Goal: Task Accomplishment & Management: Complete application form

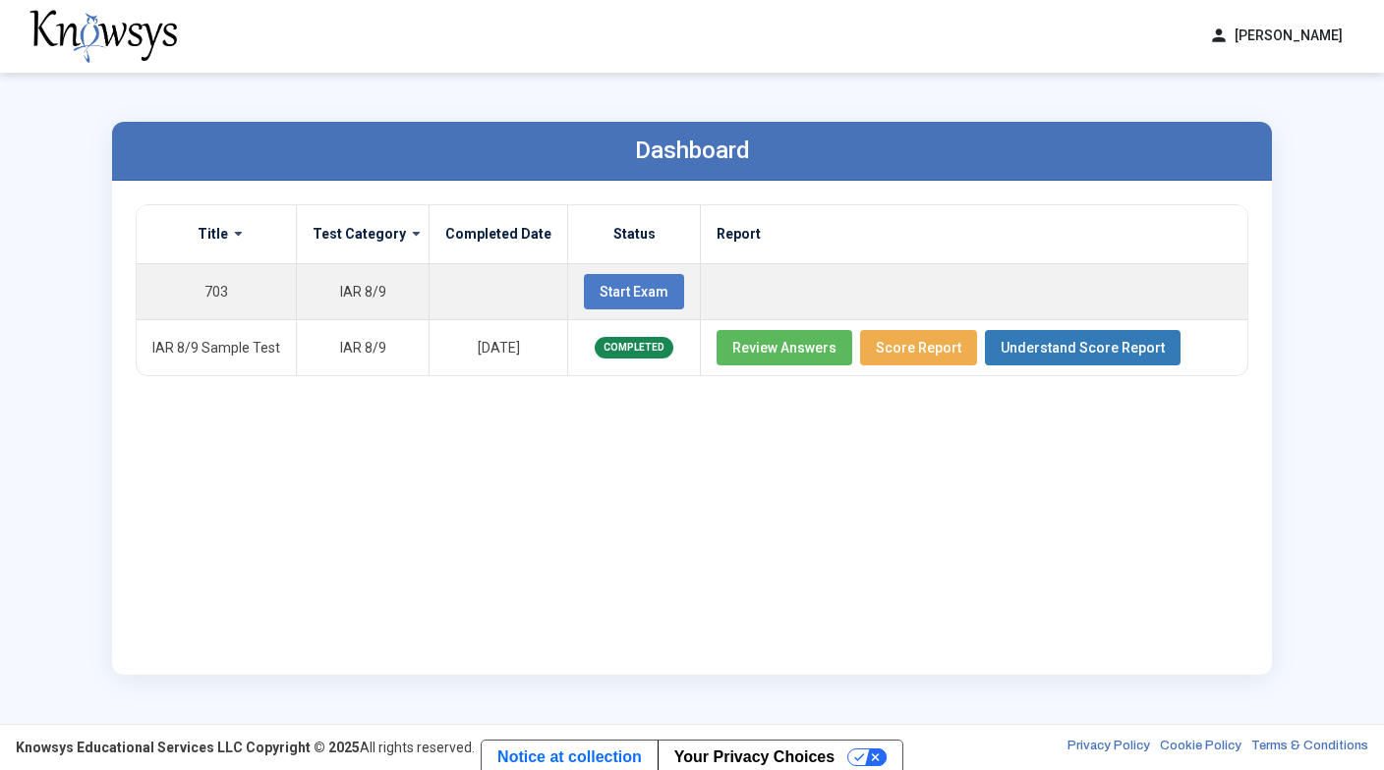
click at [635, 481] on div "Title Test Category Completed Date Status Report 703 IAR 8/9 Start Exam IAR 8/9…" at bounding box center [692, 427] width 1112 height 447
click at [641, 291] on span "Start Exam" at bounding box center [633, 292] width 69 height 16
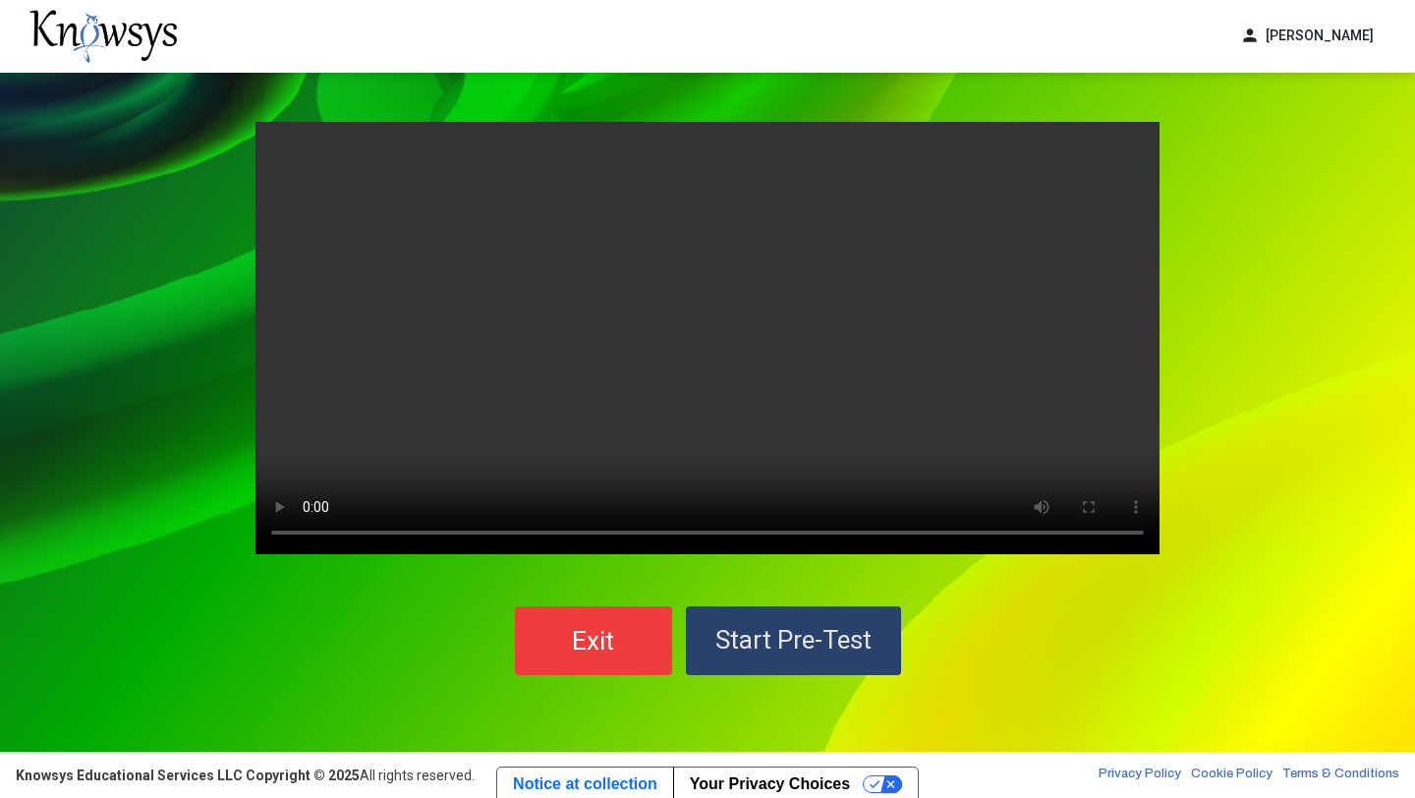
click at [807, 635] on span "Start Pre-Test" at bounding box center [793, 639] width 156 height 29
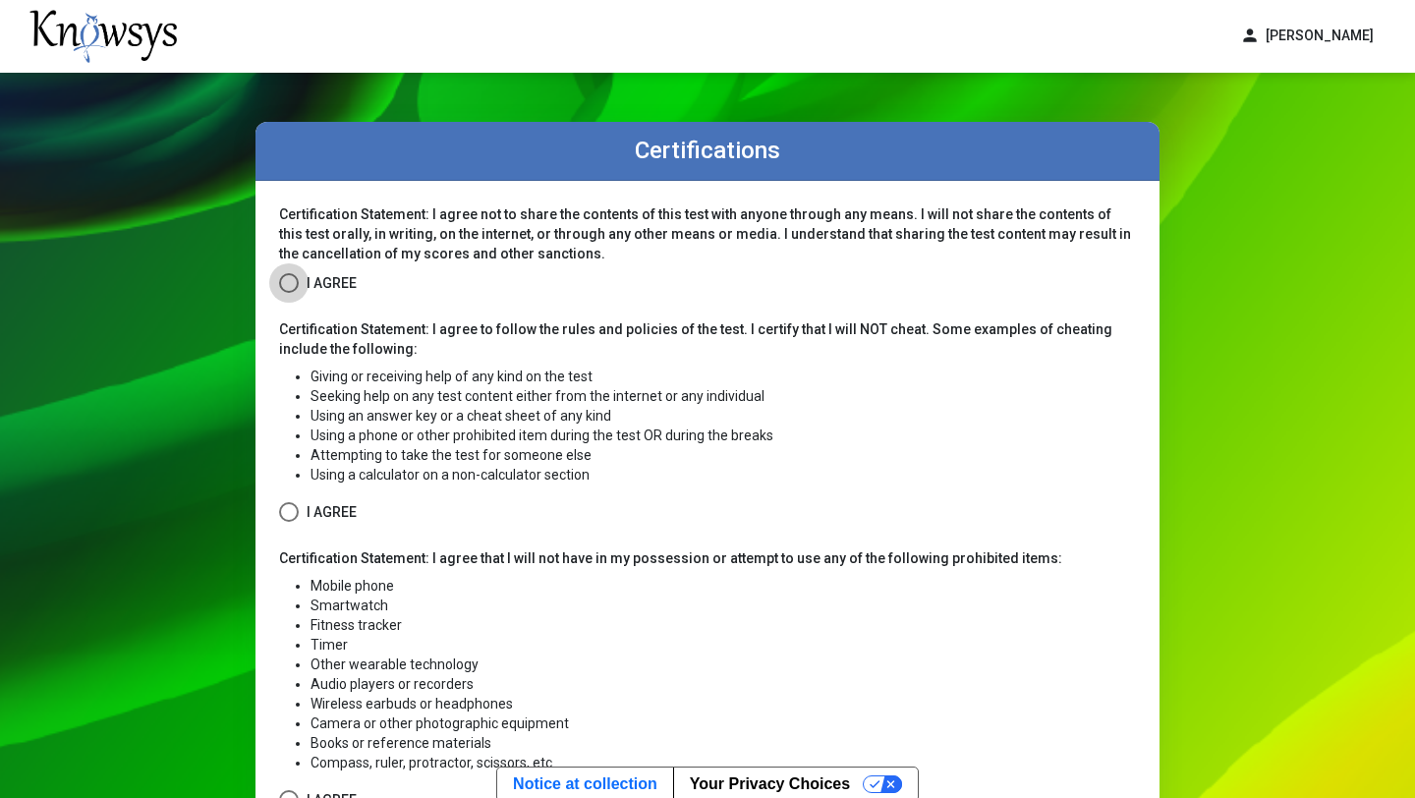
click at [289, 281] on span at bounding box center [289, 283] width 20 height 20
click at [286, 513] on span at bounding box center [289, 512] width 20 height 20
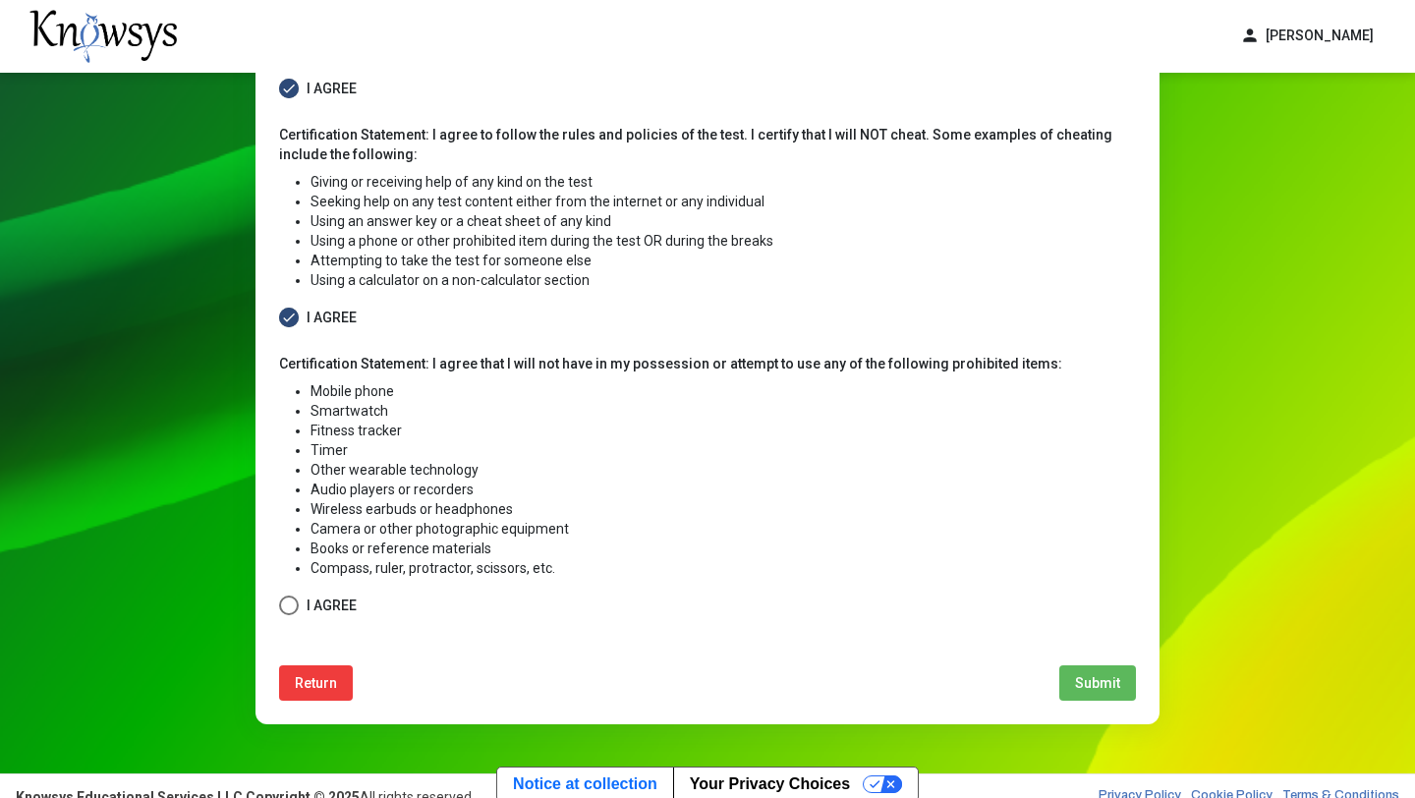
scroll to position [215, 0]
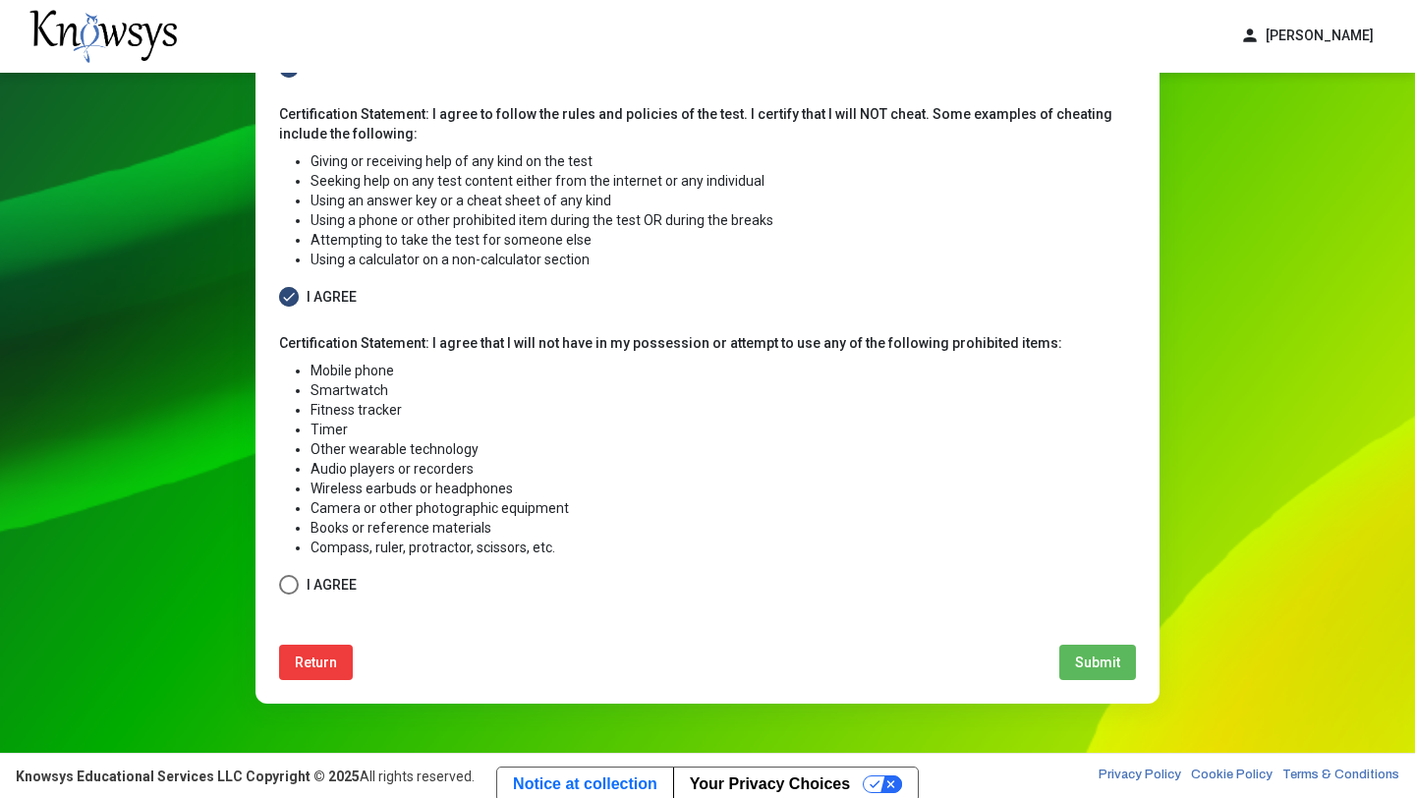
click at [293, 590] on span at bounding box center [289, 585] width 20 height 20
click at [1111, 658] on span "Submit" at bounding box center [1097, 662] width 45 height 16
select select
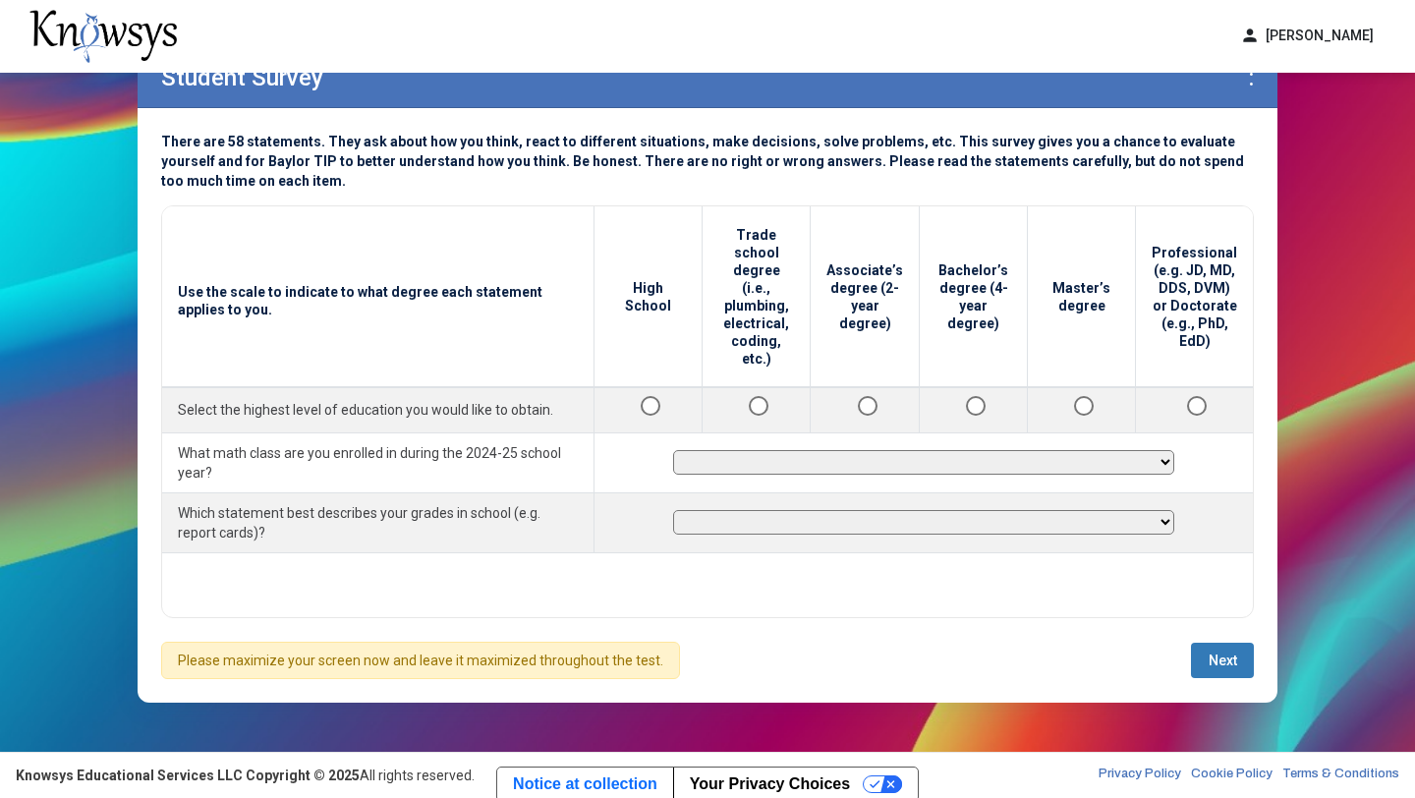
scroll to position [72, 0]
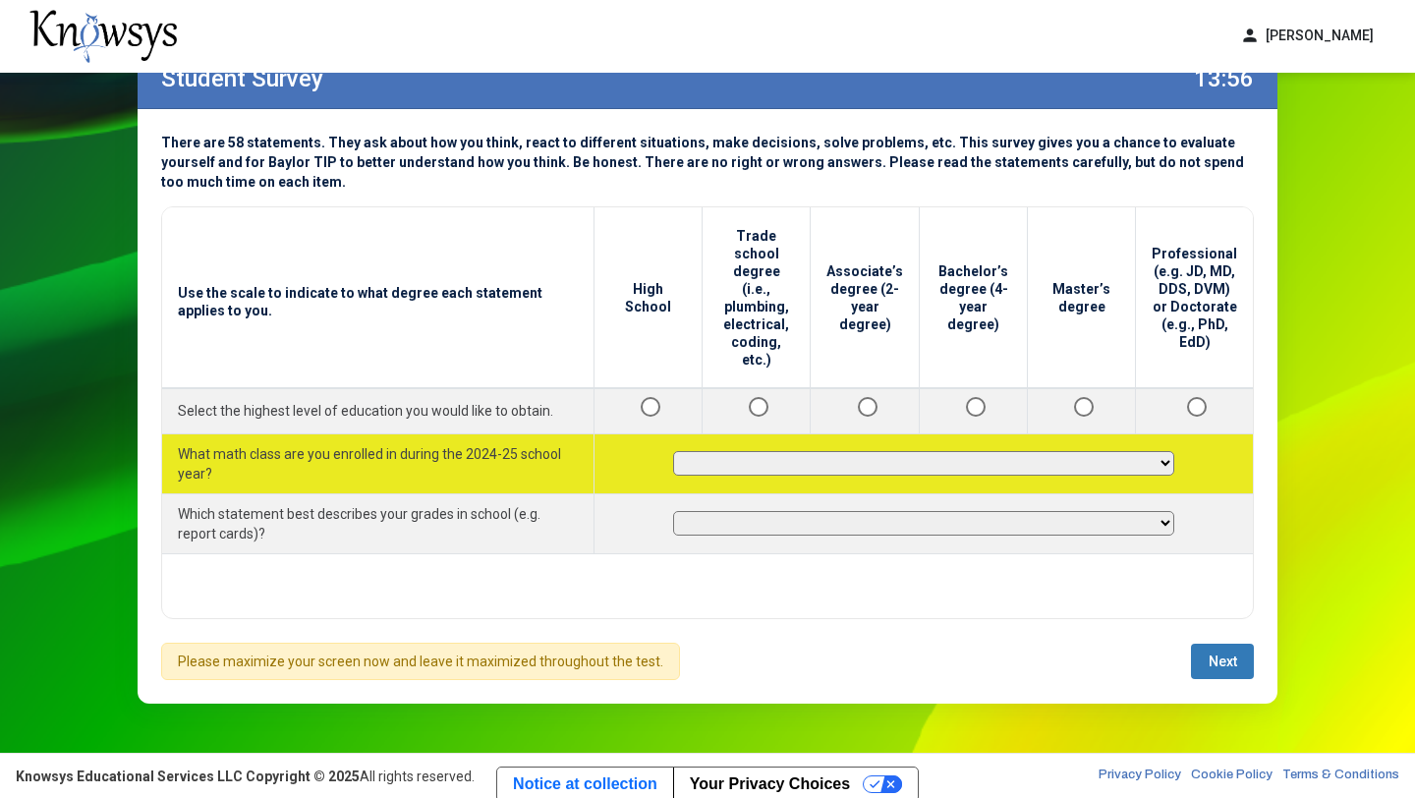
click at [1167, 451] on select "**********" at bounding box center [923, 463] width 501 height 25
select select "**********"
click at [680, 451] on select "**********" at bounding box center [923, 463] width 501 height 25
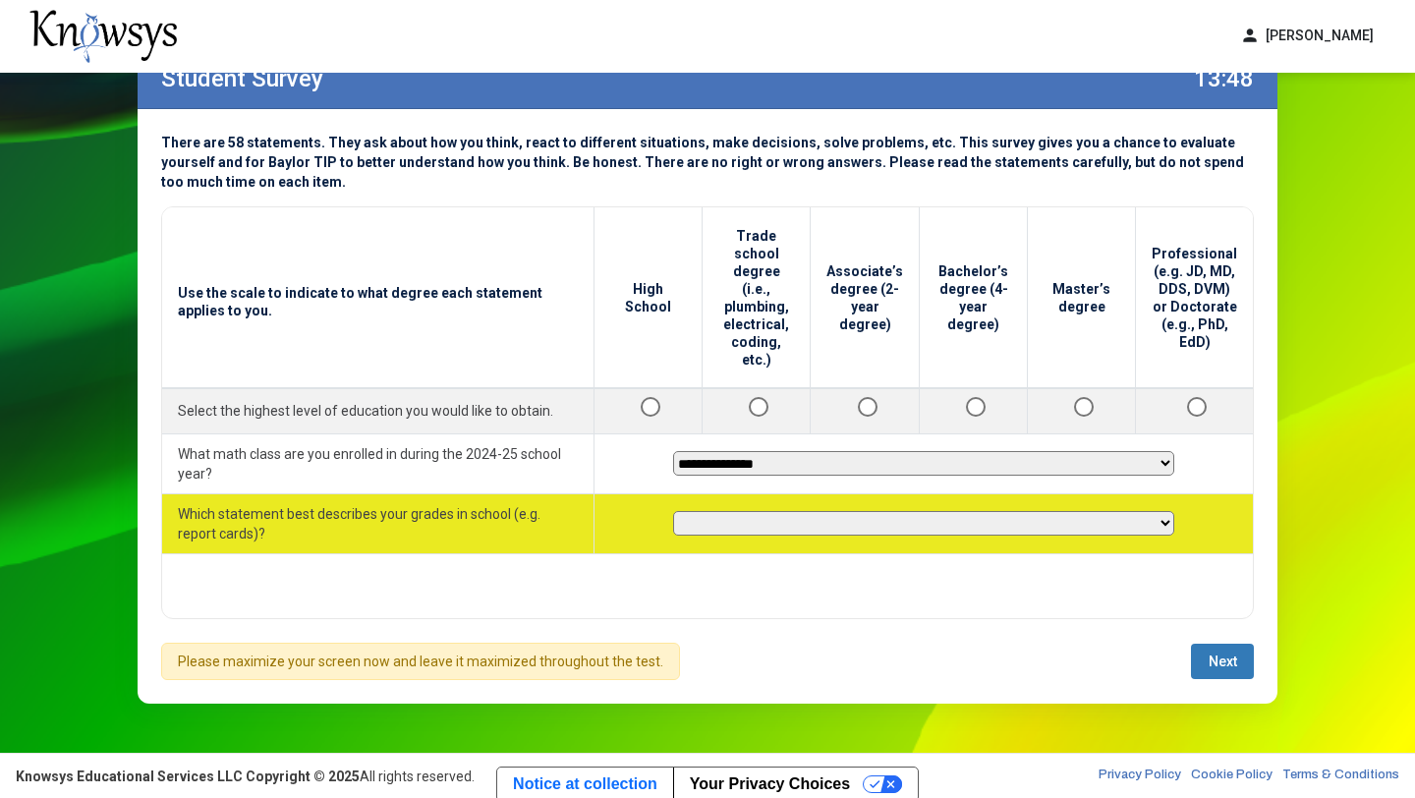
click at [1165, 511] on select "**********" at bounding box center [923, 523] width 501 height 25
select select "********"
click at [680, 511] on select "**********" at bounding box center [923, 523] width 501 height 25
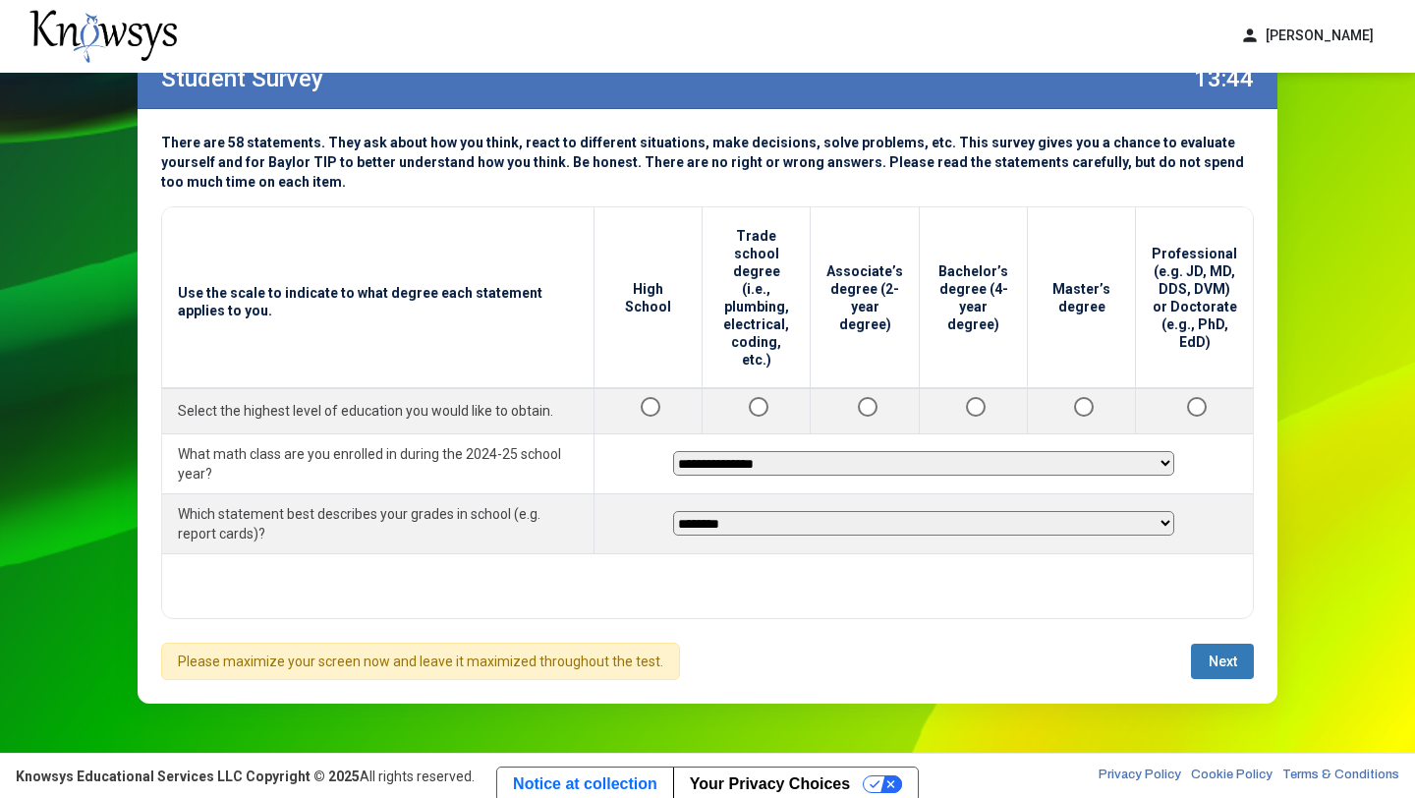
click at [1210, 658] on span "Next" at bounding box center [1223, 661] width 28 height 16
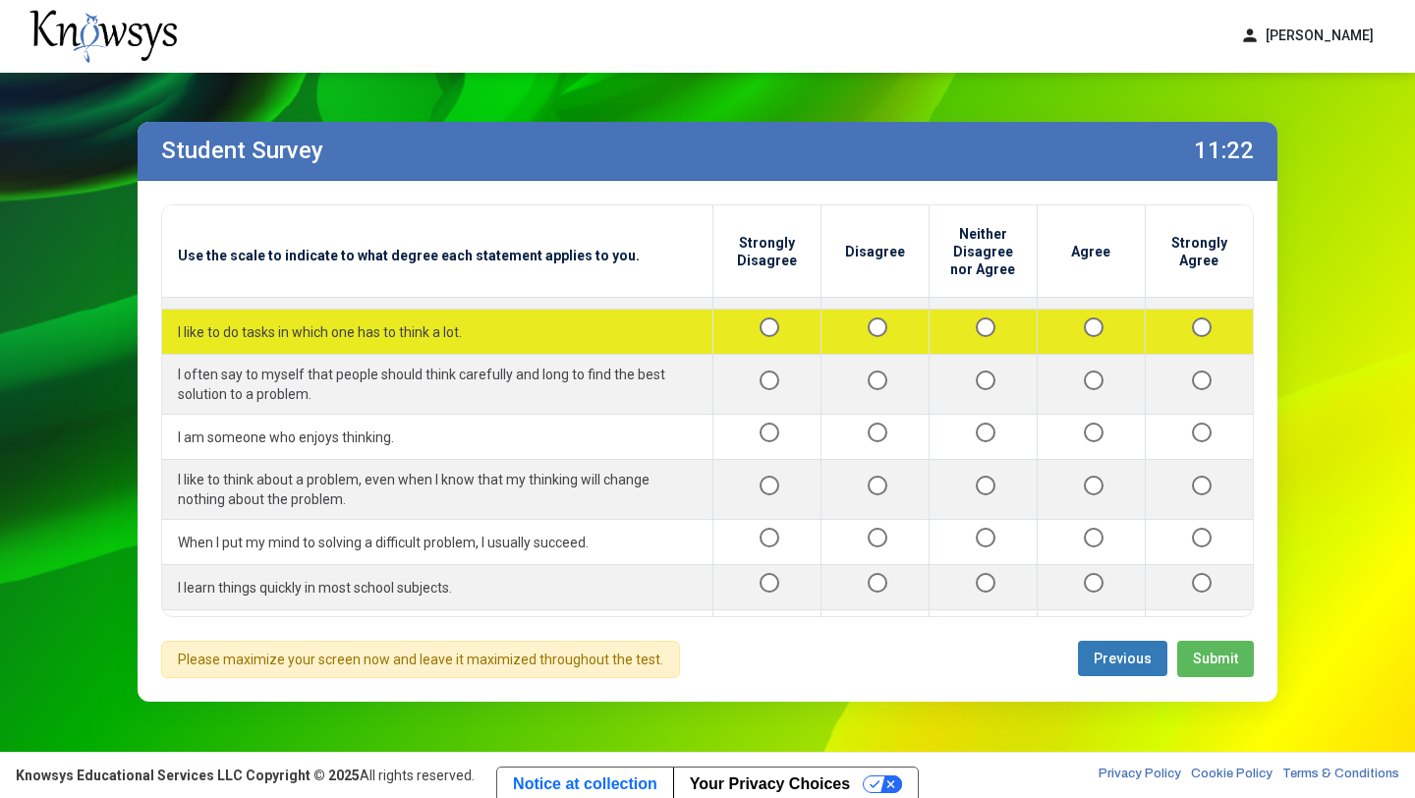
scroll to position [282, 0]
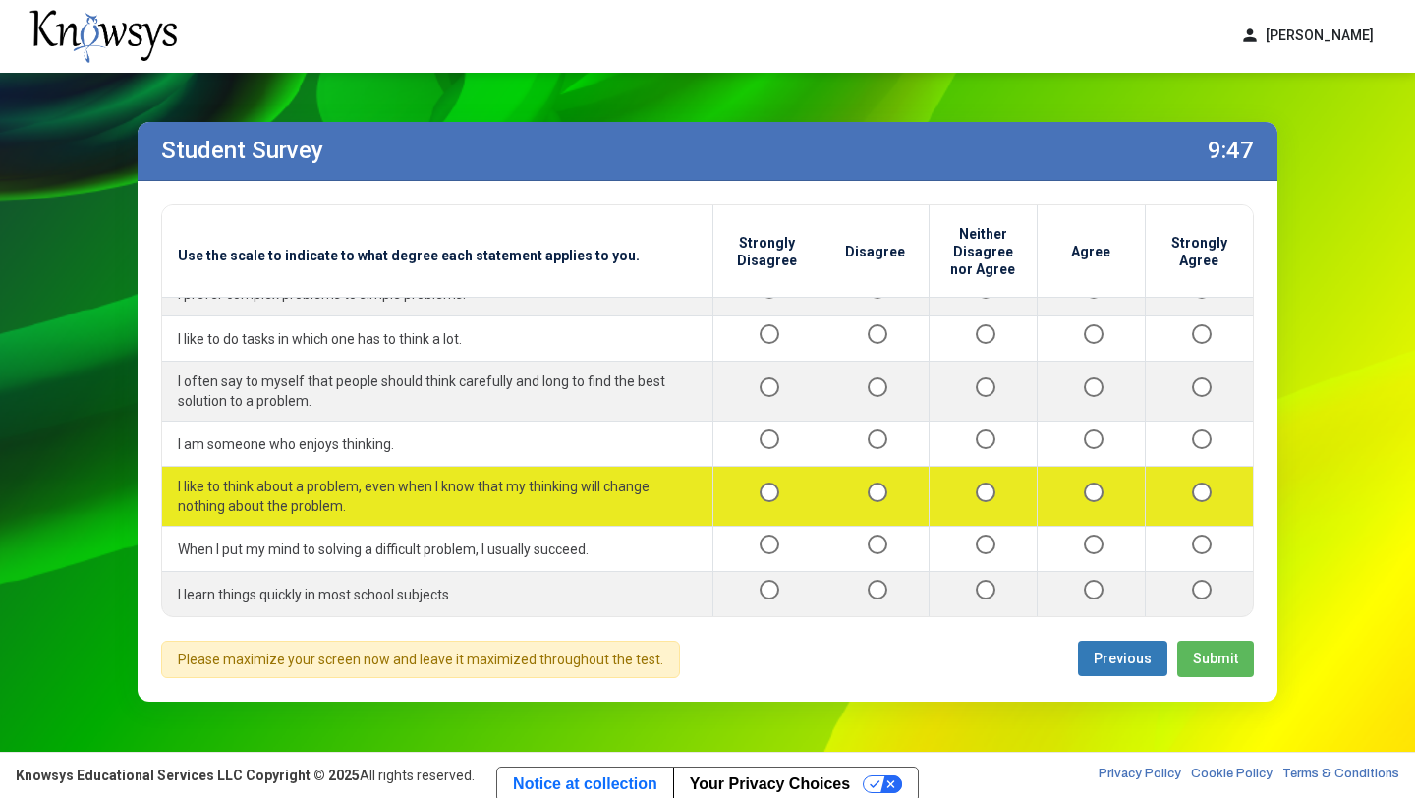
click at [1091, 509] on div at bounding box center [1091, 496] width 76 height 25
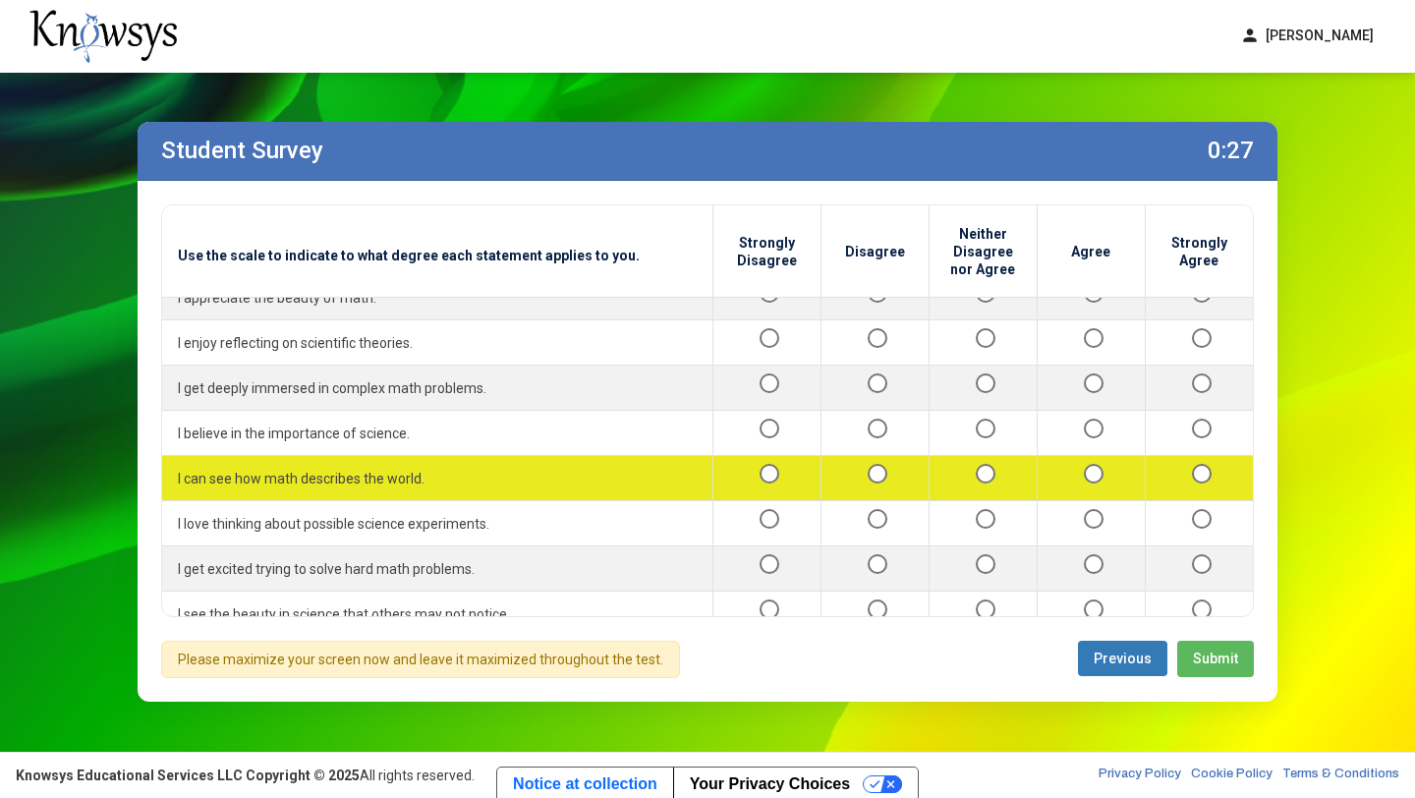
scroll to position [2251, 0]
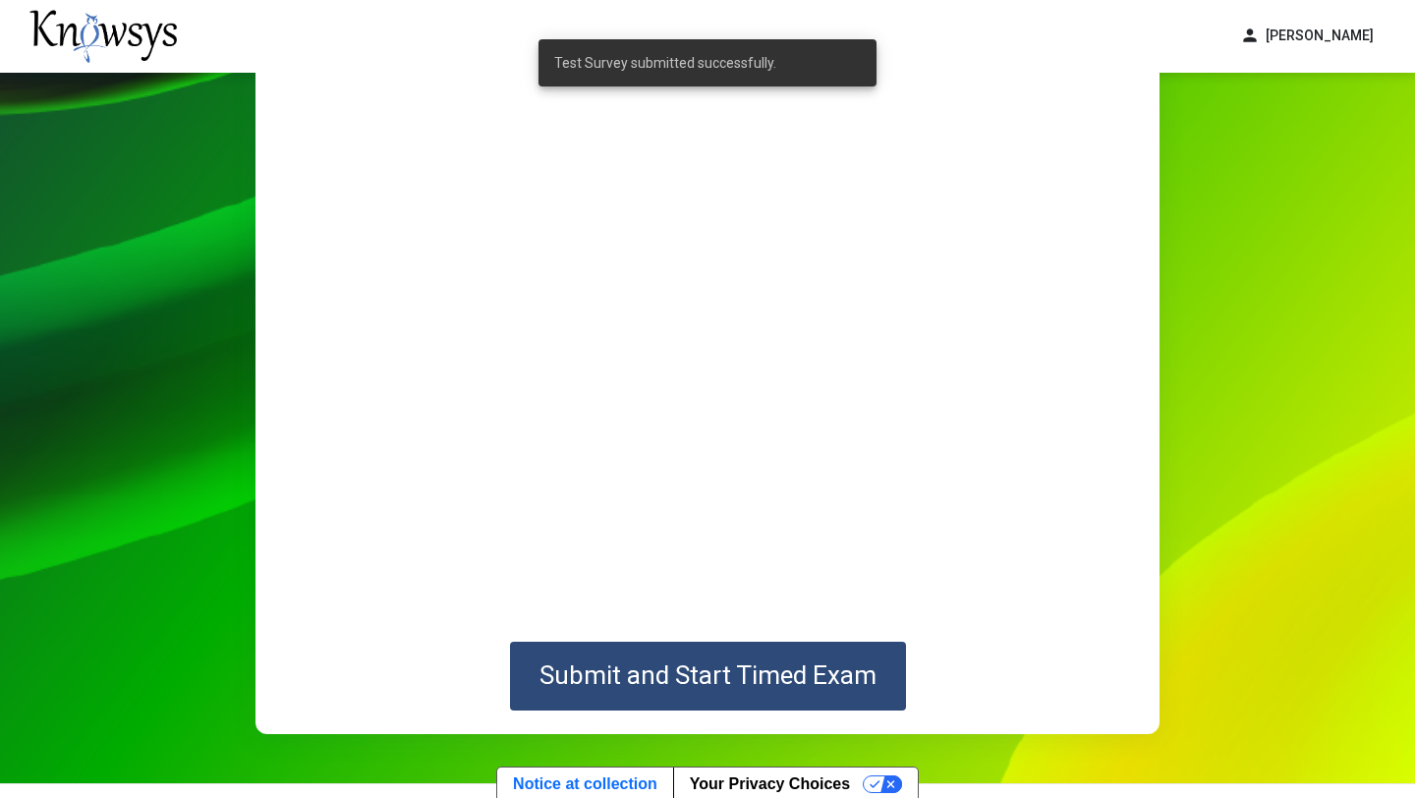
scroll to position [145, 0]
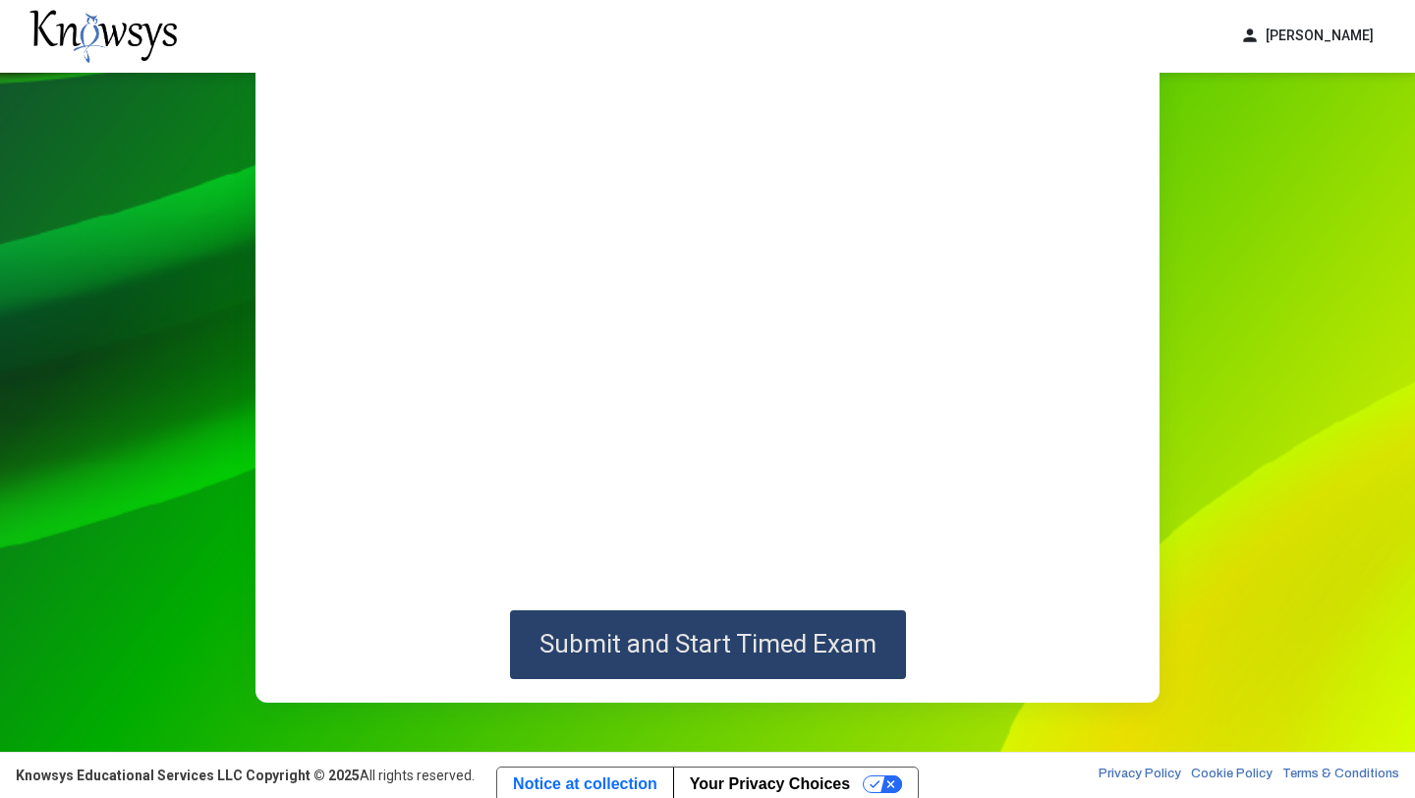
click at [681, 651] on span "Submit and Start Timed Exam" at bounding box center [707, 643] width 337 height 29
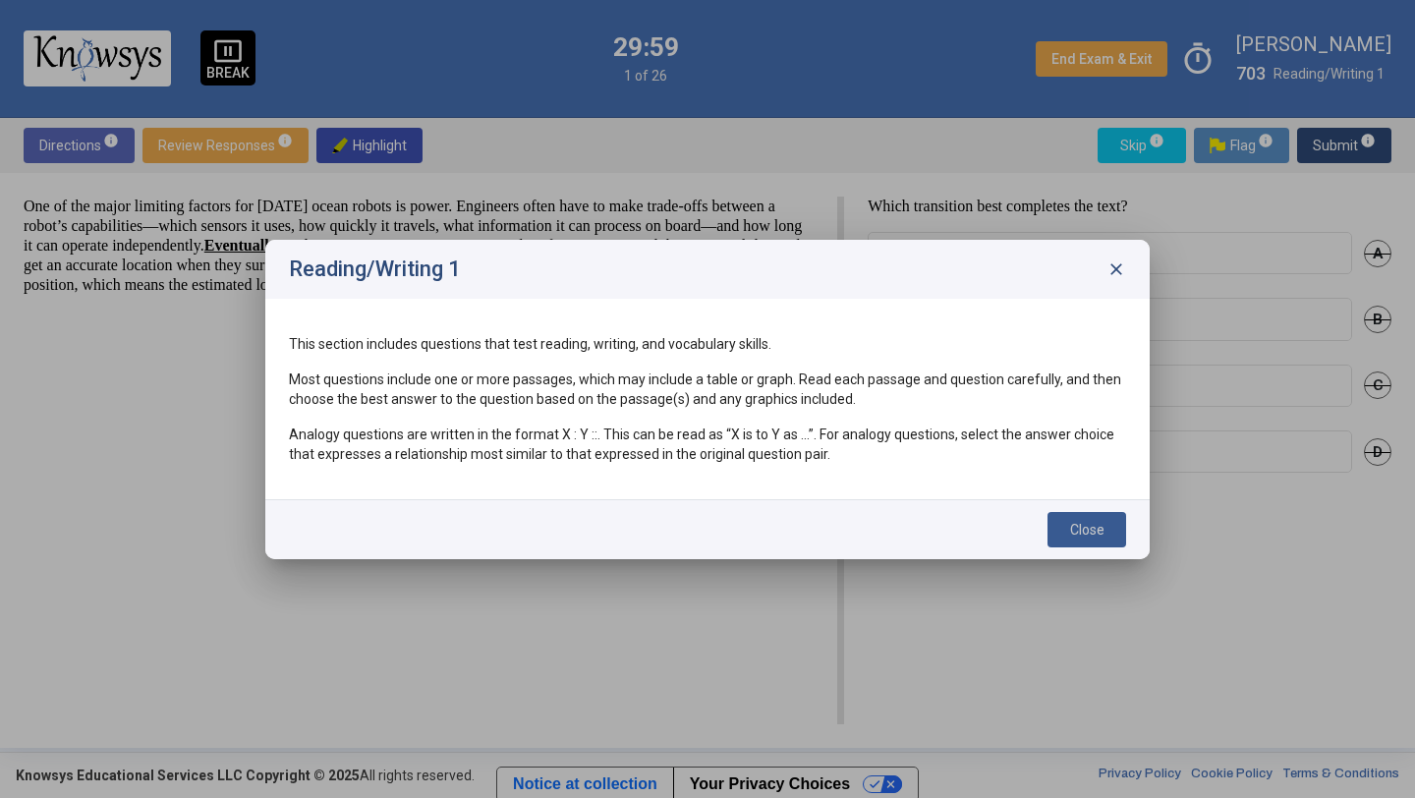
click at [1090, 537] on span "Close" at bounding box center [1087, 530] width 34 height 16
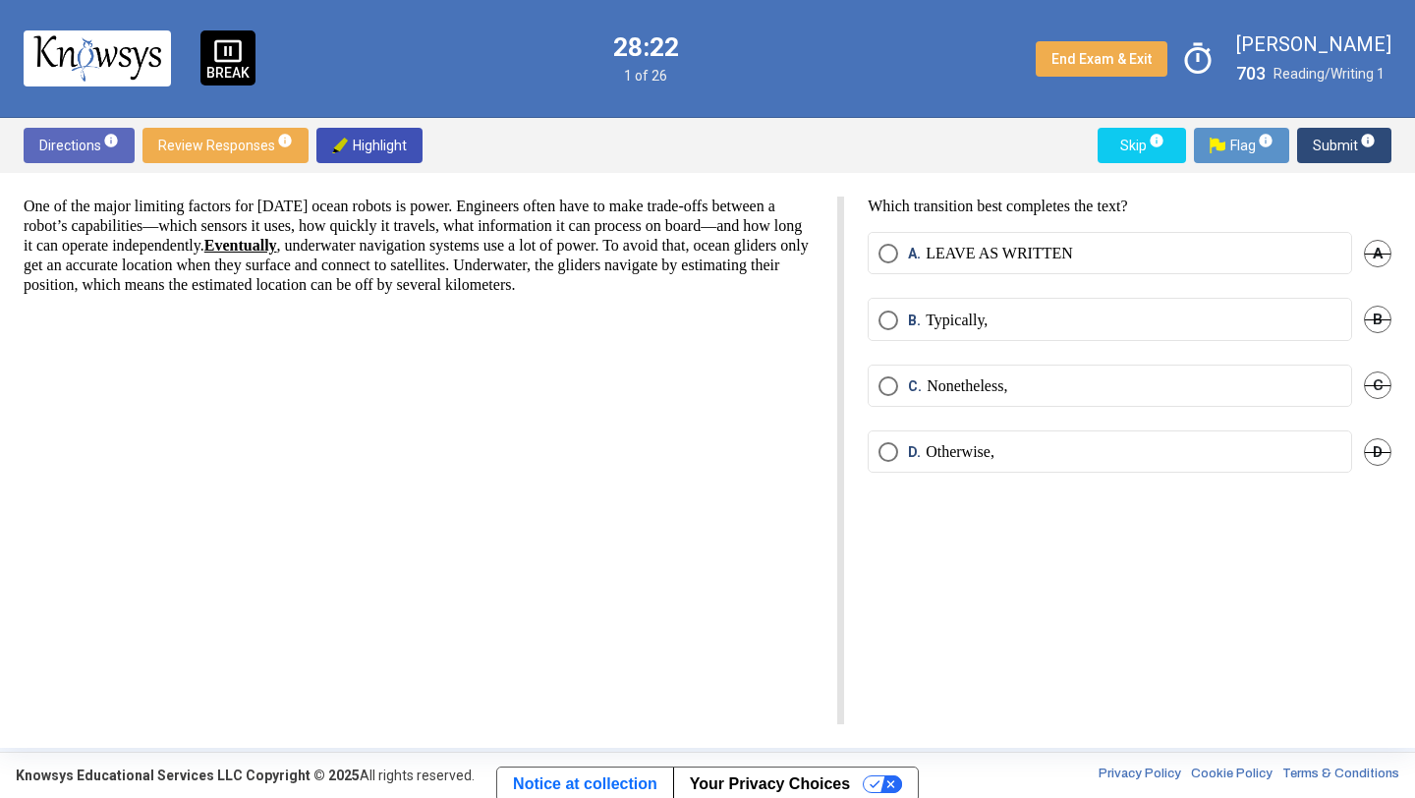
click at [957, 321] on p "Typically," at bounding box center [957, 321] width 62 height 20
click at [1345, 142] on span "Submit info" at bounding box center [1344, 145] width 63 height 35
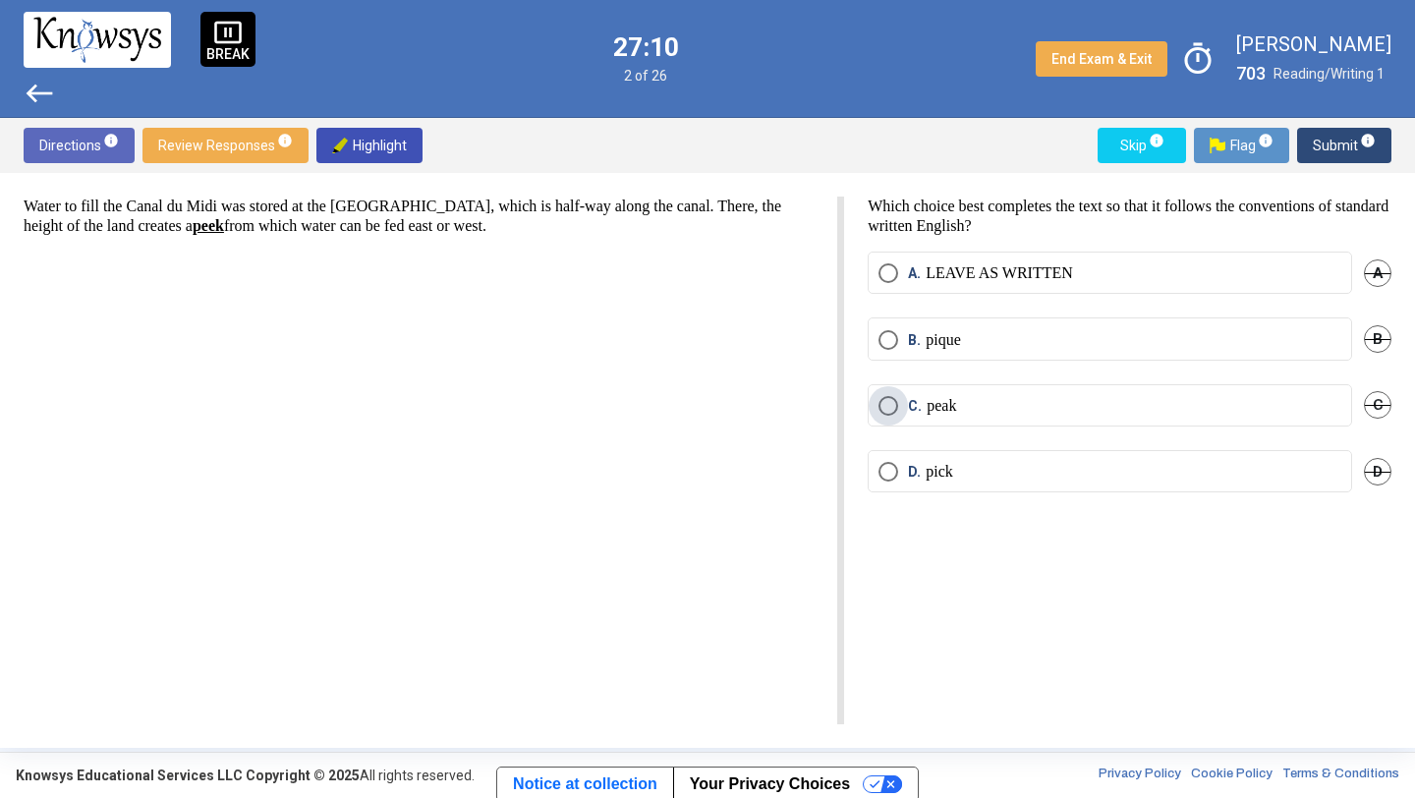
click at [927, 404] on p "peak" at bounding box center [941, 406] width 29 height 20
click at [1330, 150] on span "Submit info" at bounding box center [1344, 145] width 63 height 35
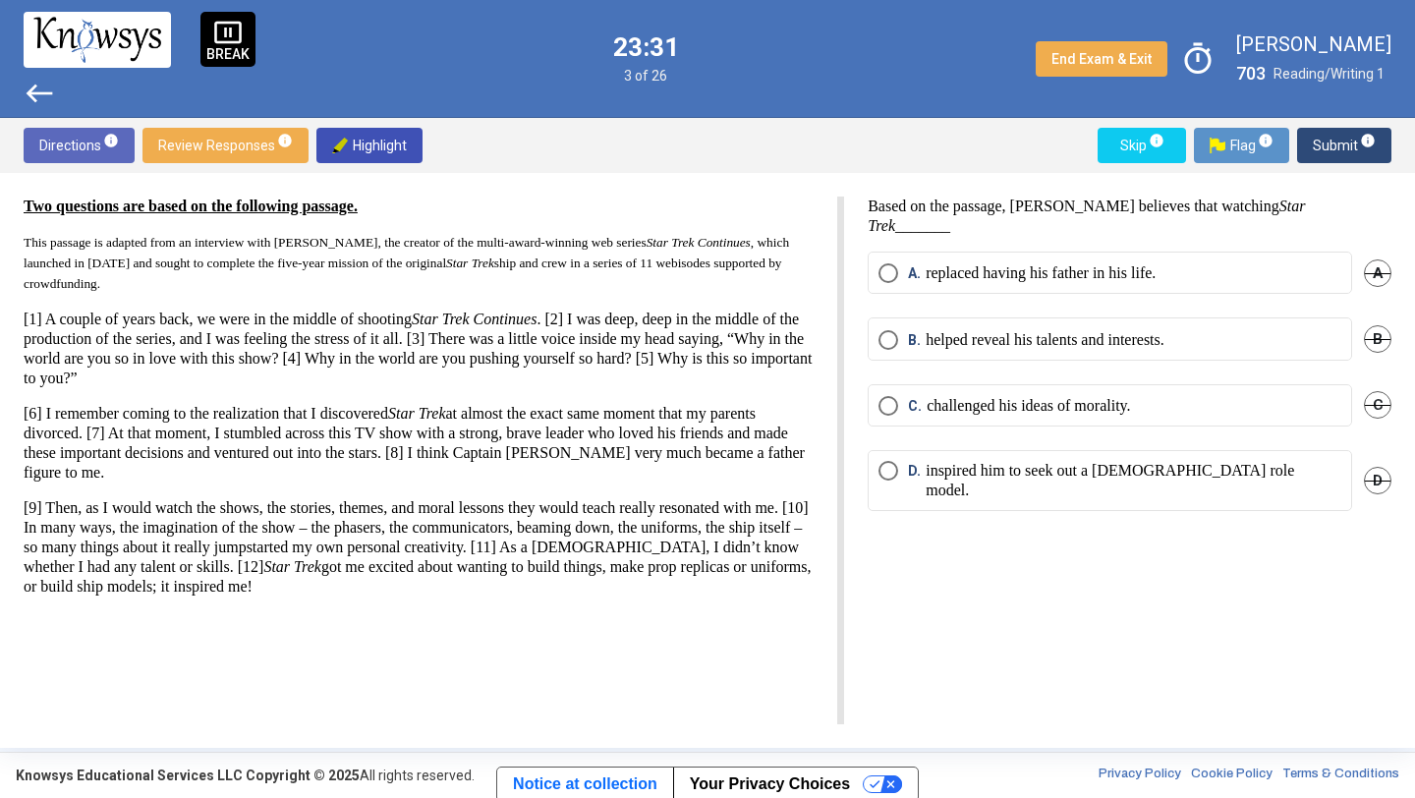
click at [1028, 330] on p "helped reveal his talents and interests." at bounding box center [1045, 340] width 239 height 20
click at [1352, 147] on span "Submit info" at bounding box center [1344, 145] width 63 height 35
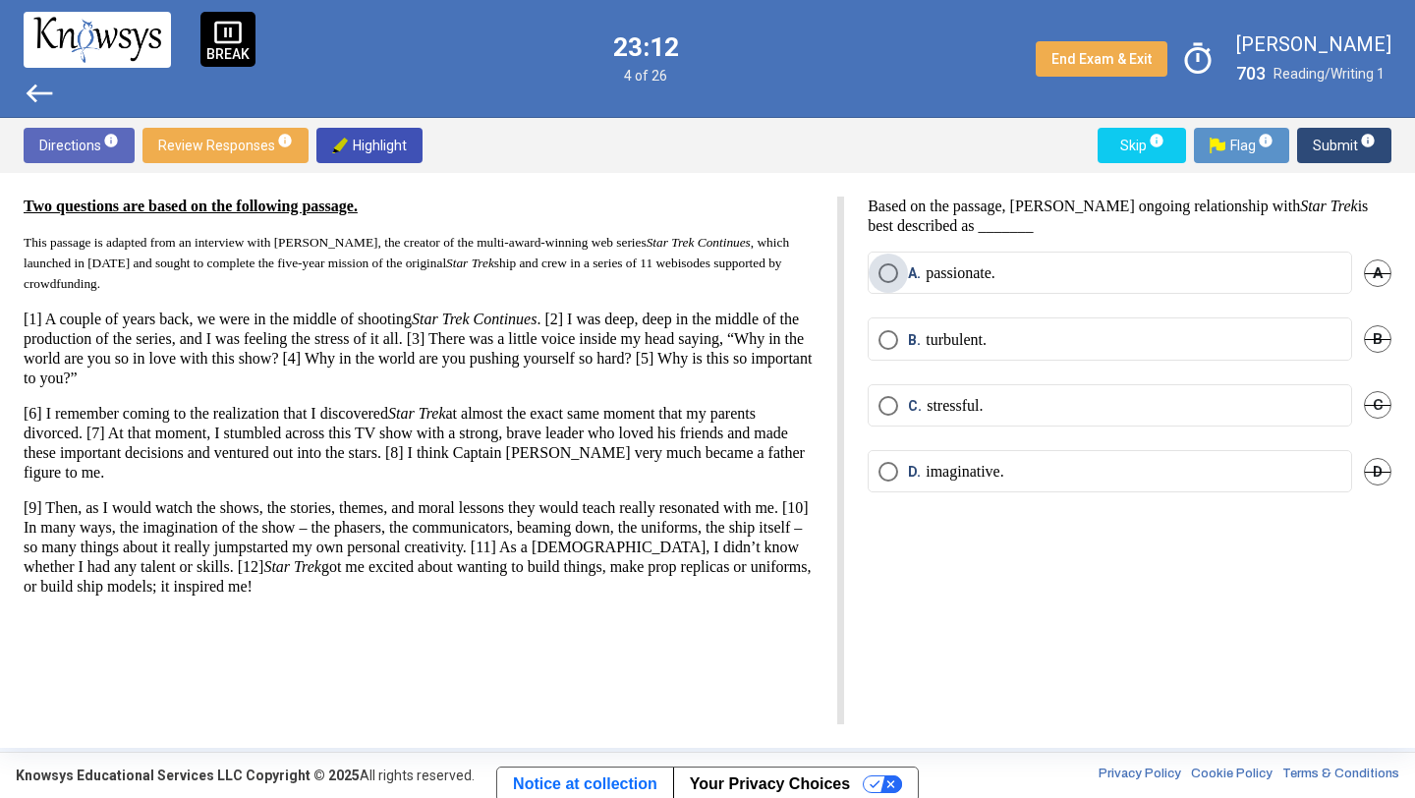
click at [1035, 277] on label "A. passionate." at bounding box center [1109, 273] width 463 height 20
click at [1329, 145] on span "Submit info" at bounding box center [1344, 145] width 63 height 35
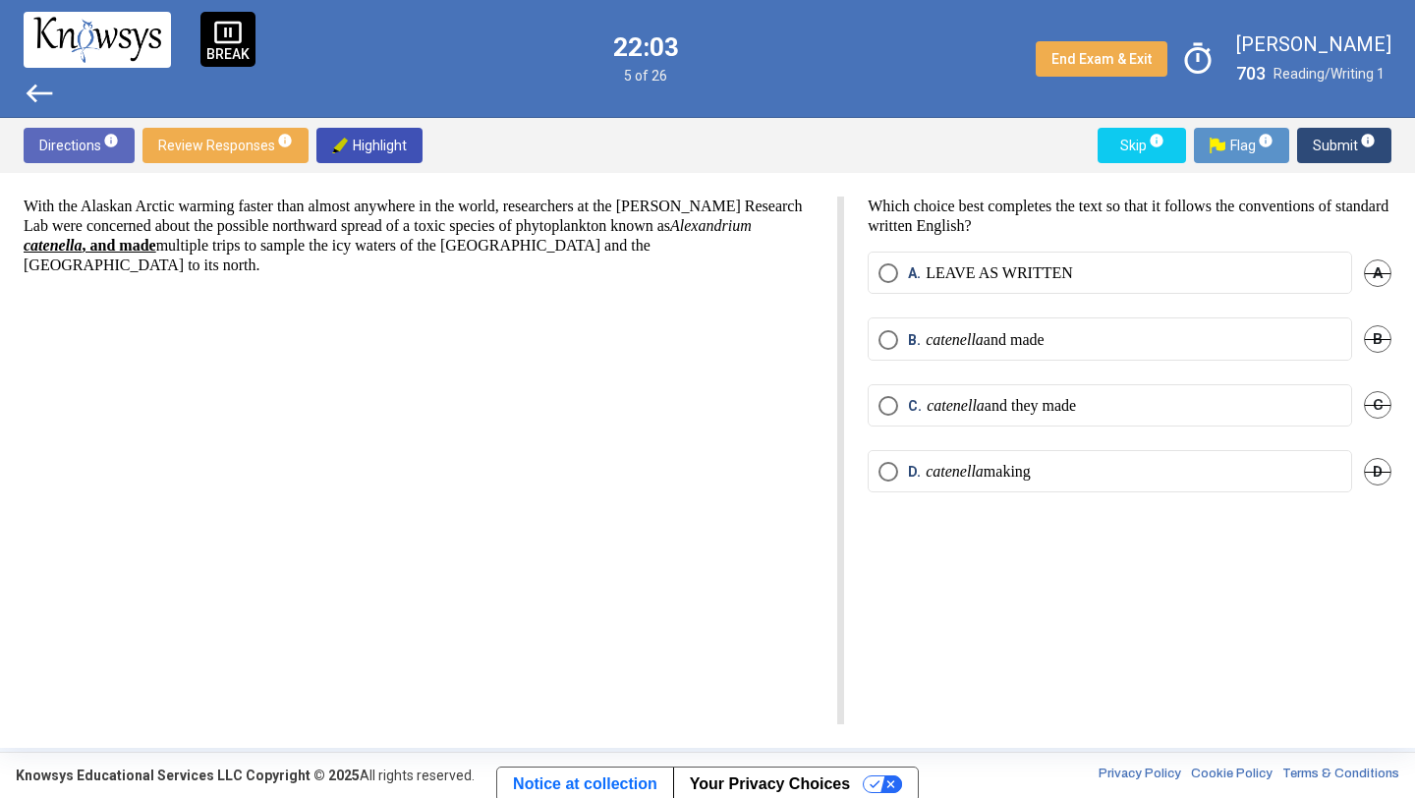
click at [1216, 481] on mat-radio-button "D. catenella making" at bounding box center [1110, 471] width 484 height 42
click at [1183, 469] on label "D. catenella making" at bounding box center [1109, 472] width 463 height 20
click at [1332, 147] on span "Submit info" at bounding box center [1344, 145] width 63 height 35
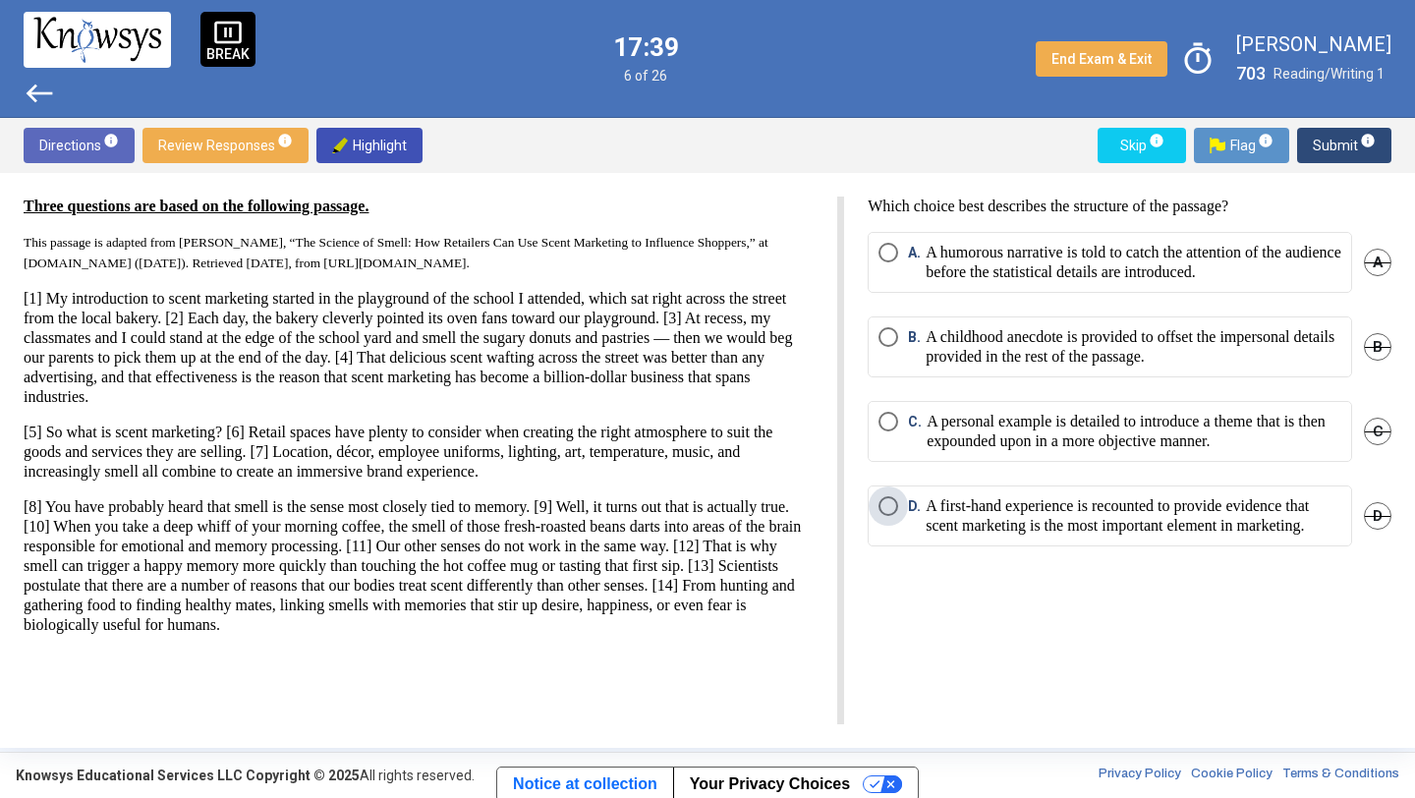
click at [1080, 533] on p "A first-hand experience is recounted to provide evidence that scent marketing i…" at bounding box center [1134, 515] width 416 height 39
click at [1327, 150] on span "Submit info" at bounding box center [1344, 145] width 63 height 35
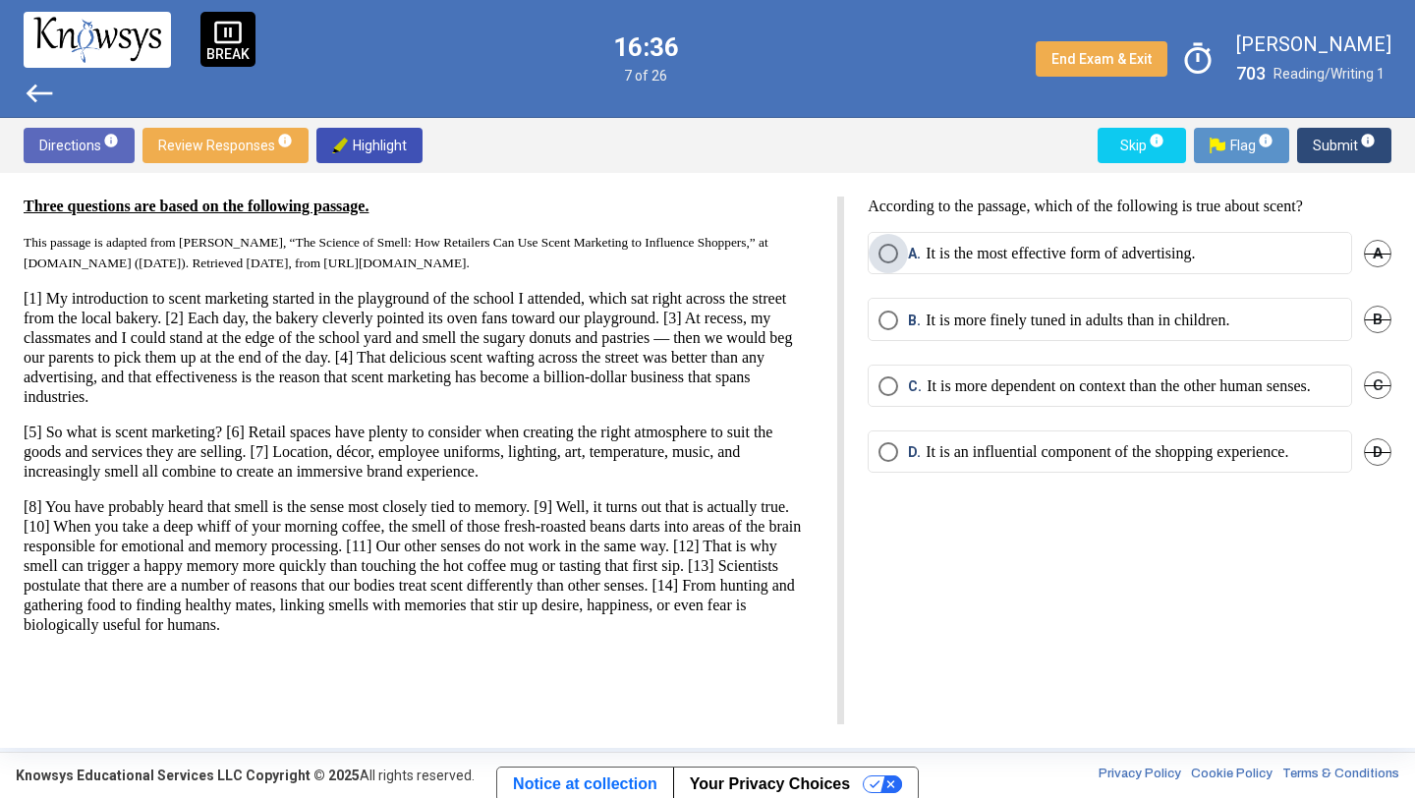
click at [1009, 259] on p "It is the most effective form of advertising." at bounding box center [1060, 254] width 269 height 20
click at [1326, 154] on span "Submit info" at bounding box center [1344, 145] width 63 height 35
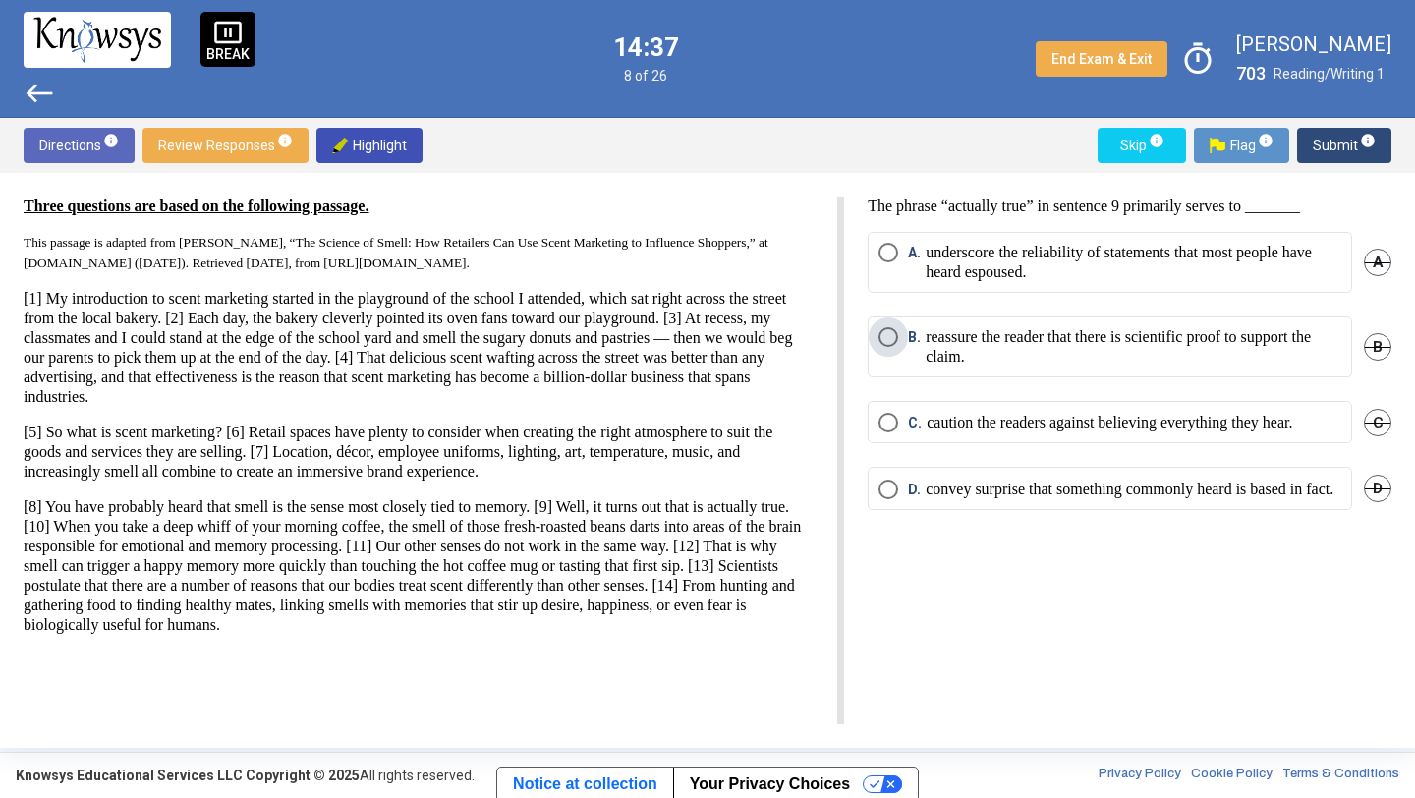
click at [1006, 330] on p "reassure the reader that there is scientific proof to support the claim." at bounding box center [1134, 346] width 416 height 39
click at [1333, 137] on span "Submit info" at bounding box center [1344, 145] width 63 height 35
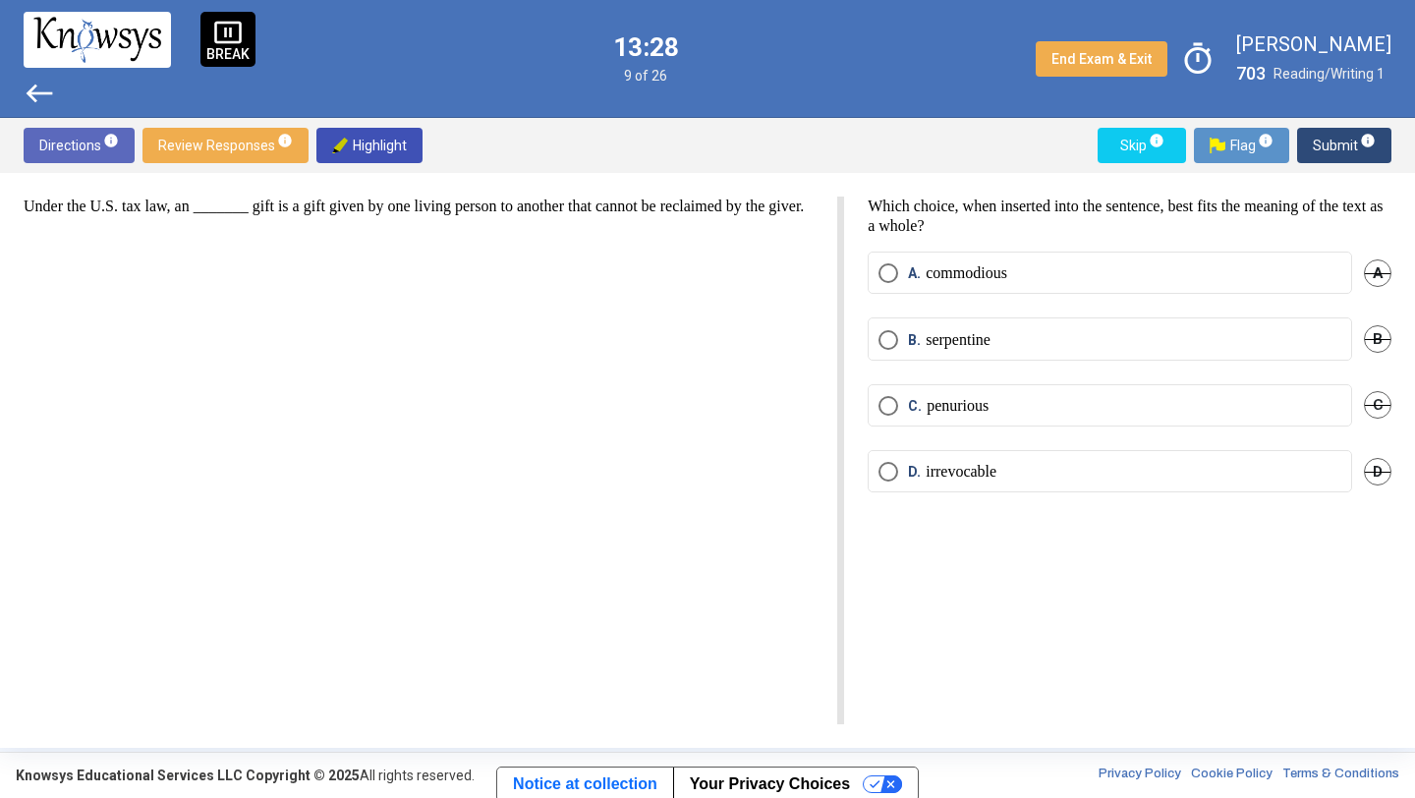
click at [915, 417] on mat-radio-button "C. penurious" at bounding box center [1110, 405] width 484 height 42
click at [953, 475] on p "irrevocable" at bounding box center [961, 472] width 71 height 20
click at [1340, 147] on span "Submit info" at bounding box center [1344, 145] width 63 height 35
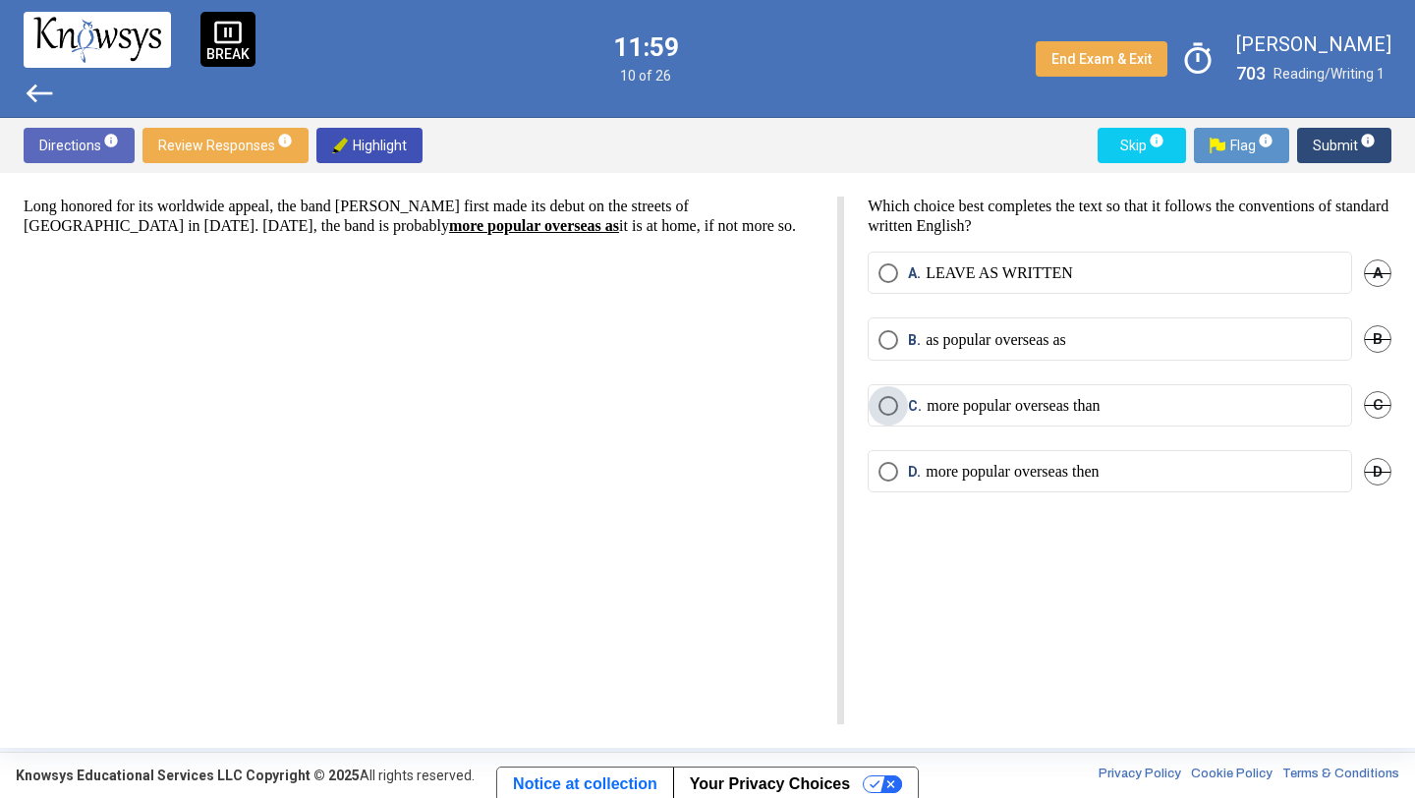
click at [1130, 410] on label "C. more popular overseas than" at bounding box center [1109, 406] width 463 height 20
click at [1331, 145] on span "Submit info" at bounding box center [1344, 145] width 63 height 35
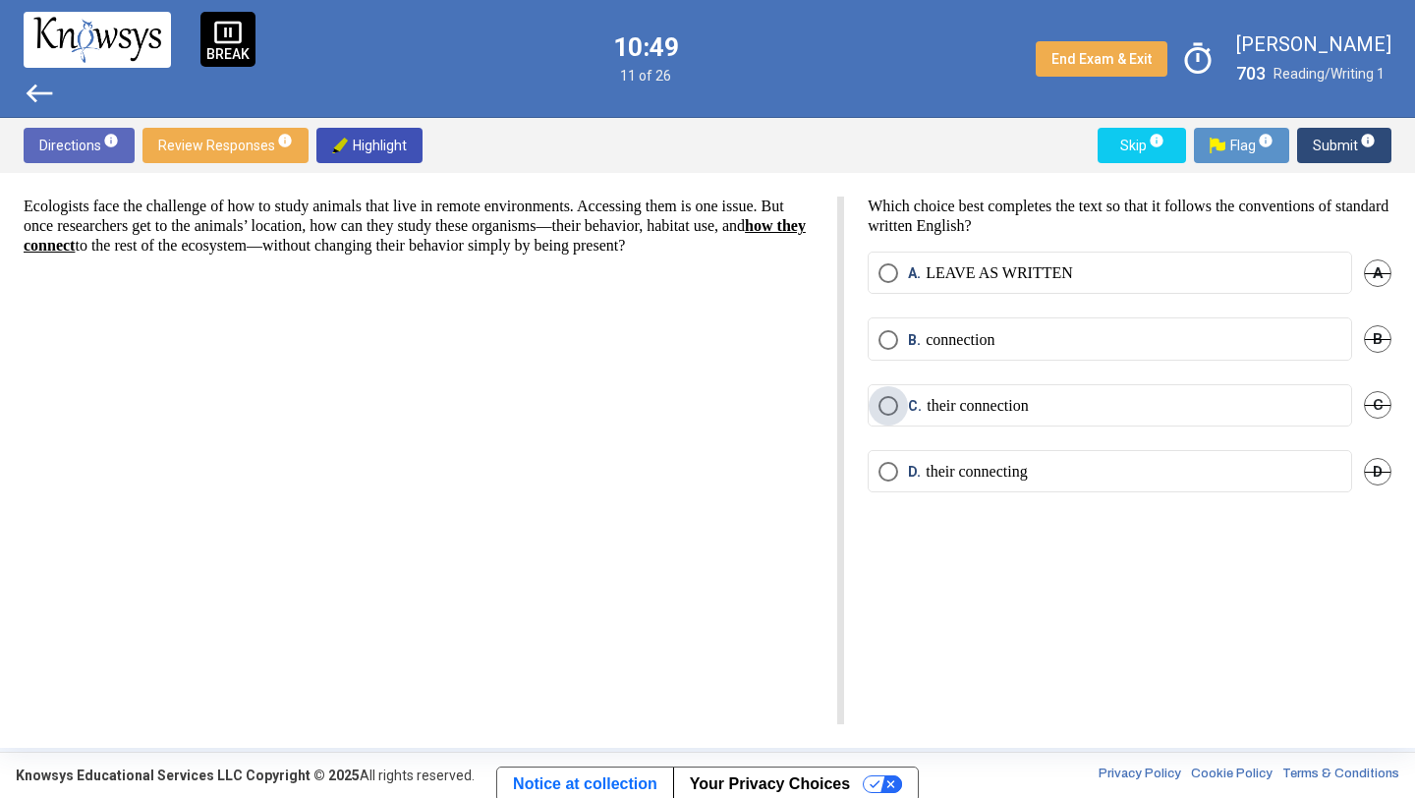
click at [996, 414] on p "their connection" at bounding box center [978, 406] width 102 height 20
click at [1321, 145] on span "Submit info" at bounding box center [1344, 145] width 63 height 35
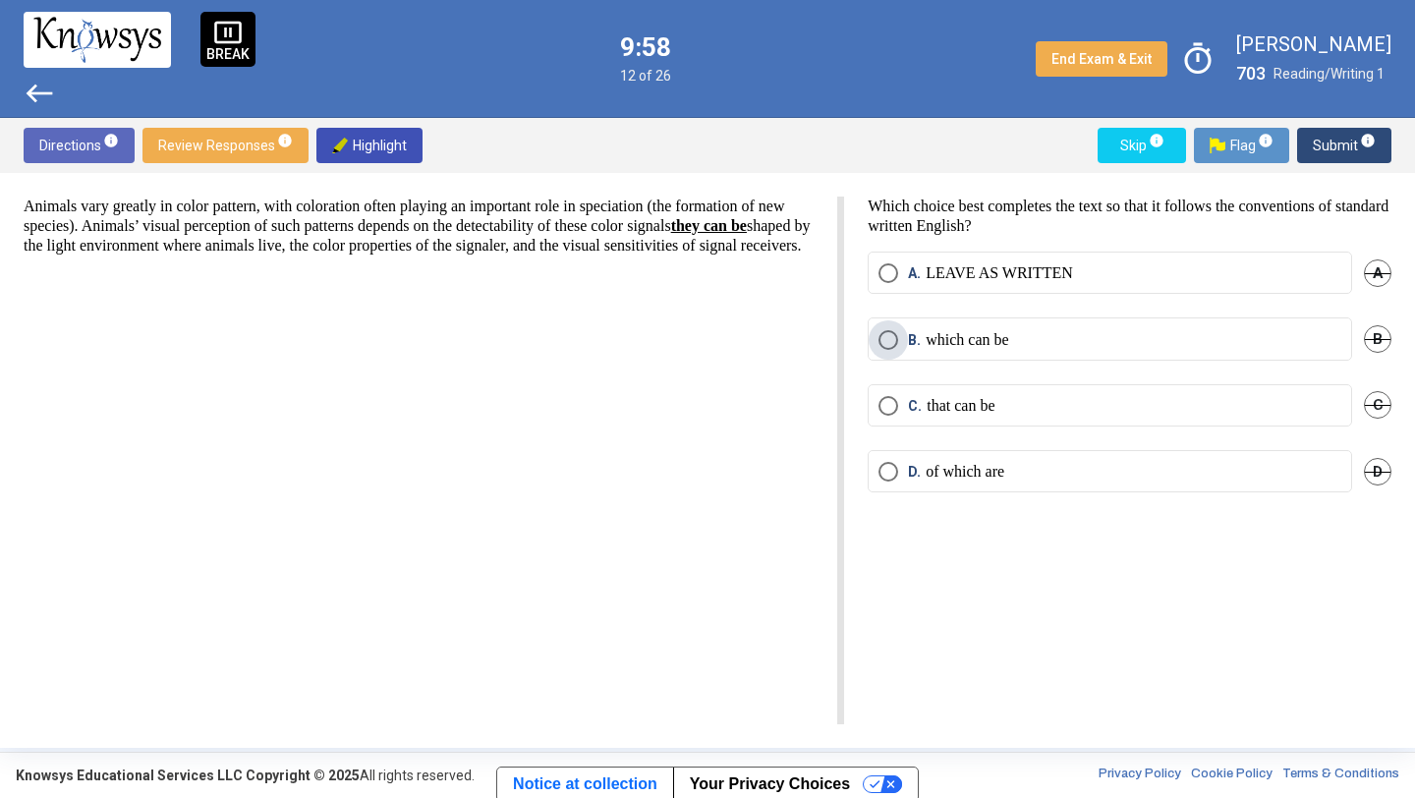
click at [1119, 340] on label "B. which can be" at bounding box center [1109, 340] width 463 height 20
click at [1326, 143] on span "Submit info" at bounding box center [1344, 145] width 63 height 35
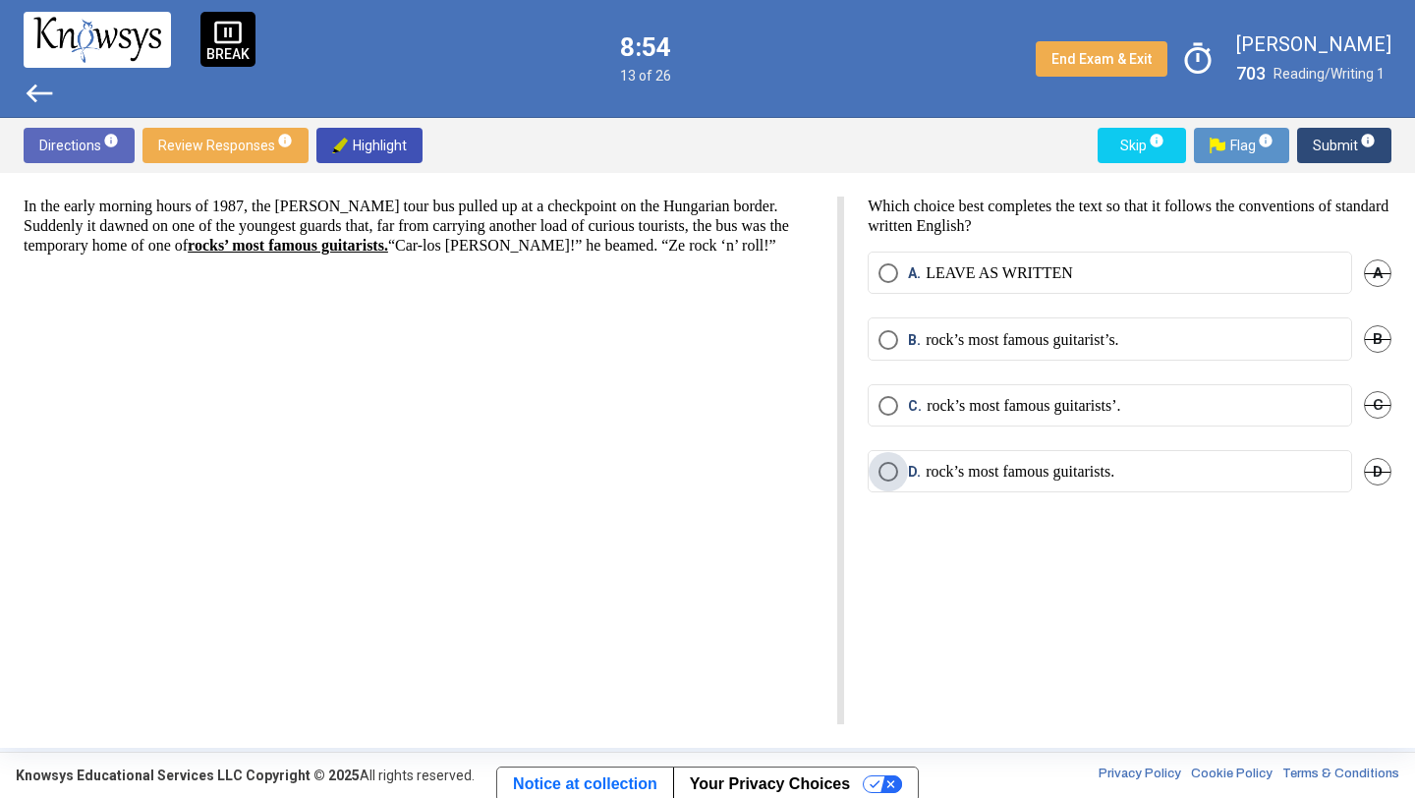
click at [985, 468] on p "rock’s most famous guitarists." at bounding box center [1020, 472] width 189 height 20
click at [1342, 140] on span "Submit info" at bounding box center [1344, 145] width 63 height 35
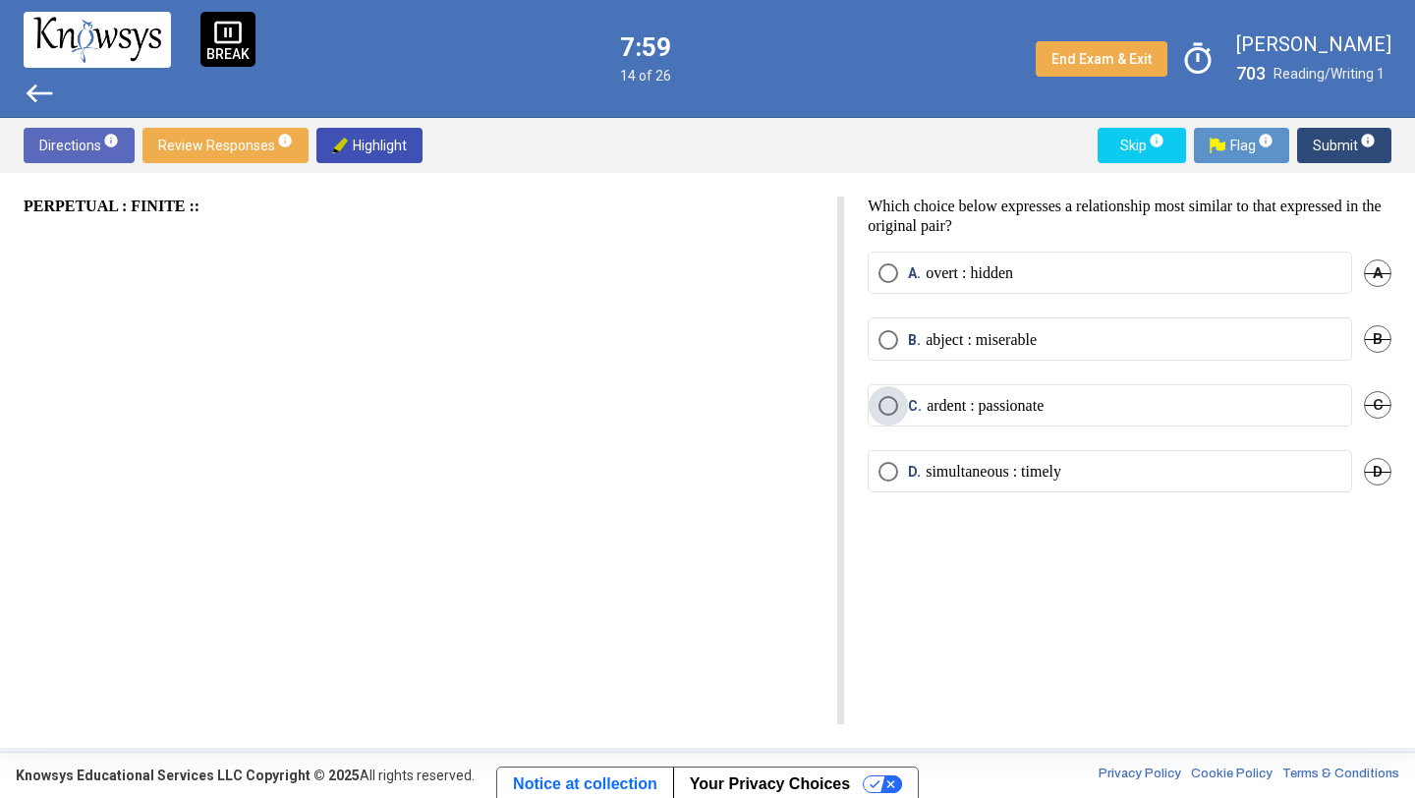
click at [1179, 407] on label "C. ardent : passionate" at bounding box center [1109, 406] width 463 height 20
click at [1338, 155] on span "Submit info" at bounding box center [1344, 145] width 63 height 35
click at [1187, 474] on label "D. ascendant : promise" at bounding box center [1109, 472] width 463 height 20
click at [1325, 142] on span "Submit info" at bounding box center [1344, 145] width 63 height 35
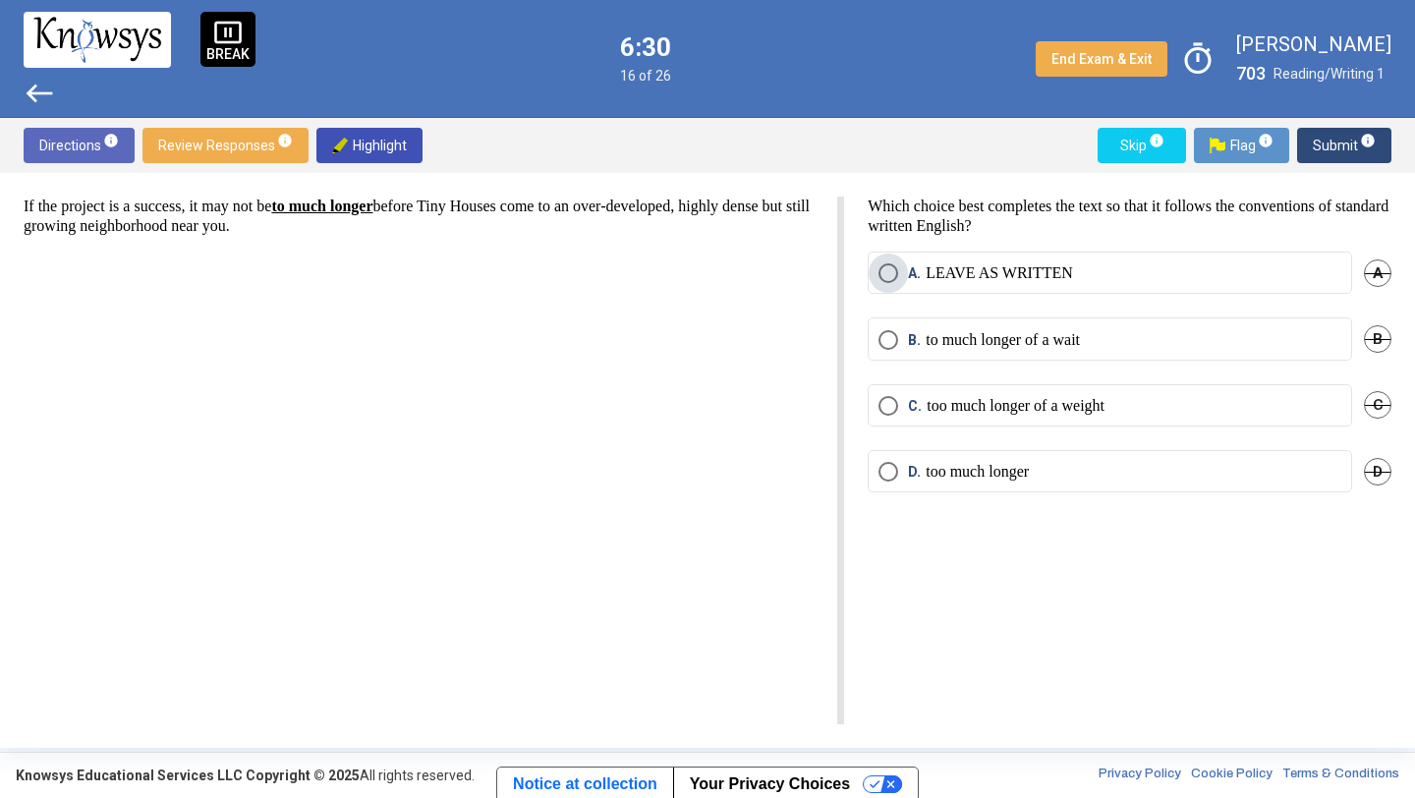
click at [1073, 272] on p "LEAVE AS WRITTEN" at bounding box center [999, 273] width 147 height 20
click at [1346, 141] on span "Submit info" at bounding box center [1344, 145] width 63 height 35
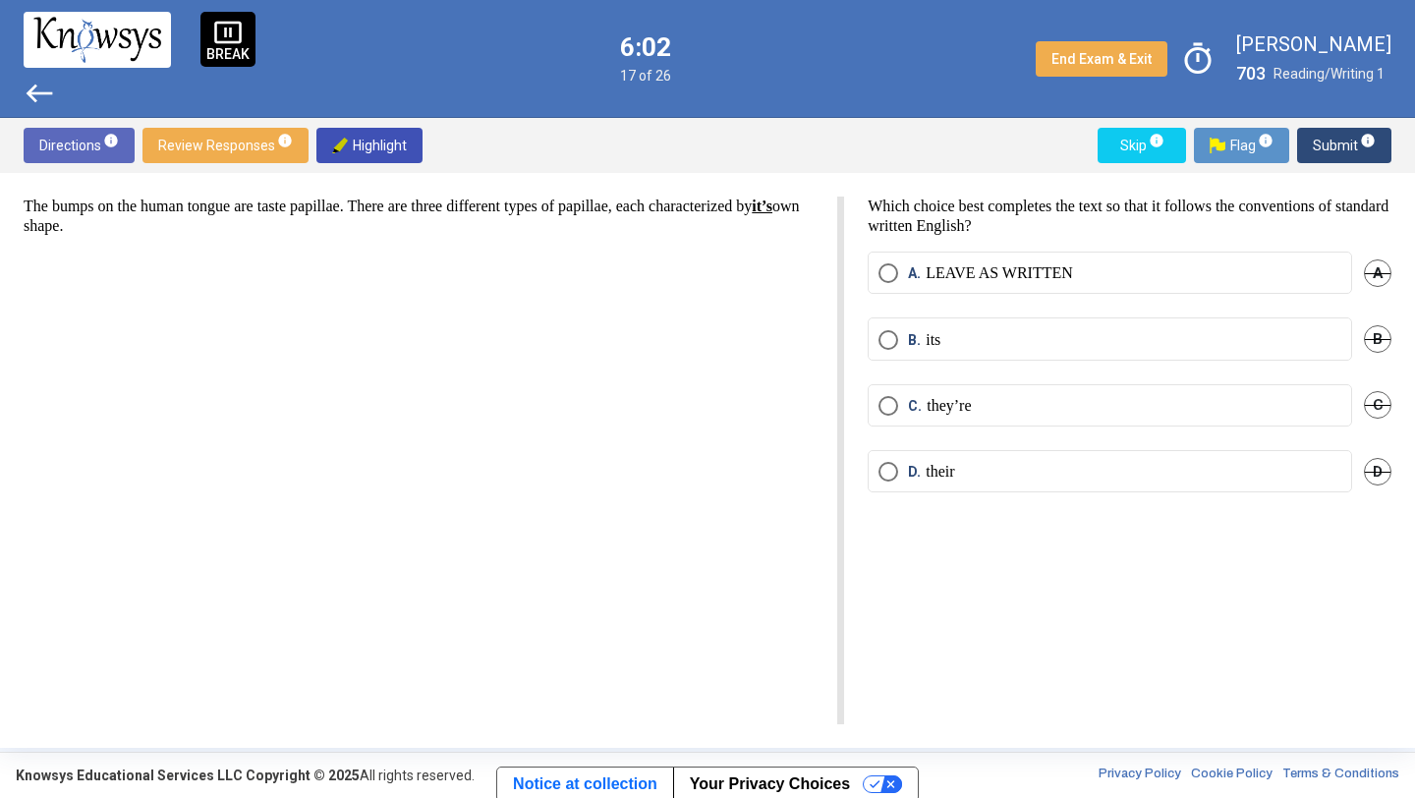
click at [954, 475] on p "their" at bounding box center [940, 472] width 28 height 20
click at [1332, 148] on span "Submit info" at bounding box center [1344, 145] width 63 height 35
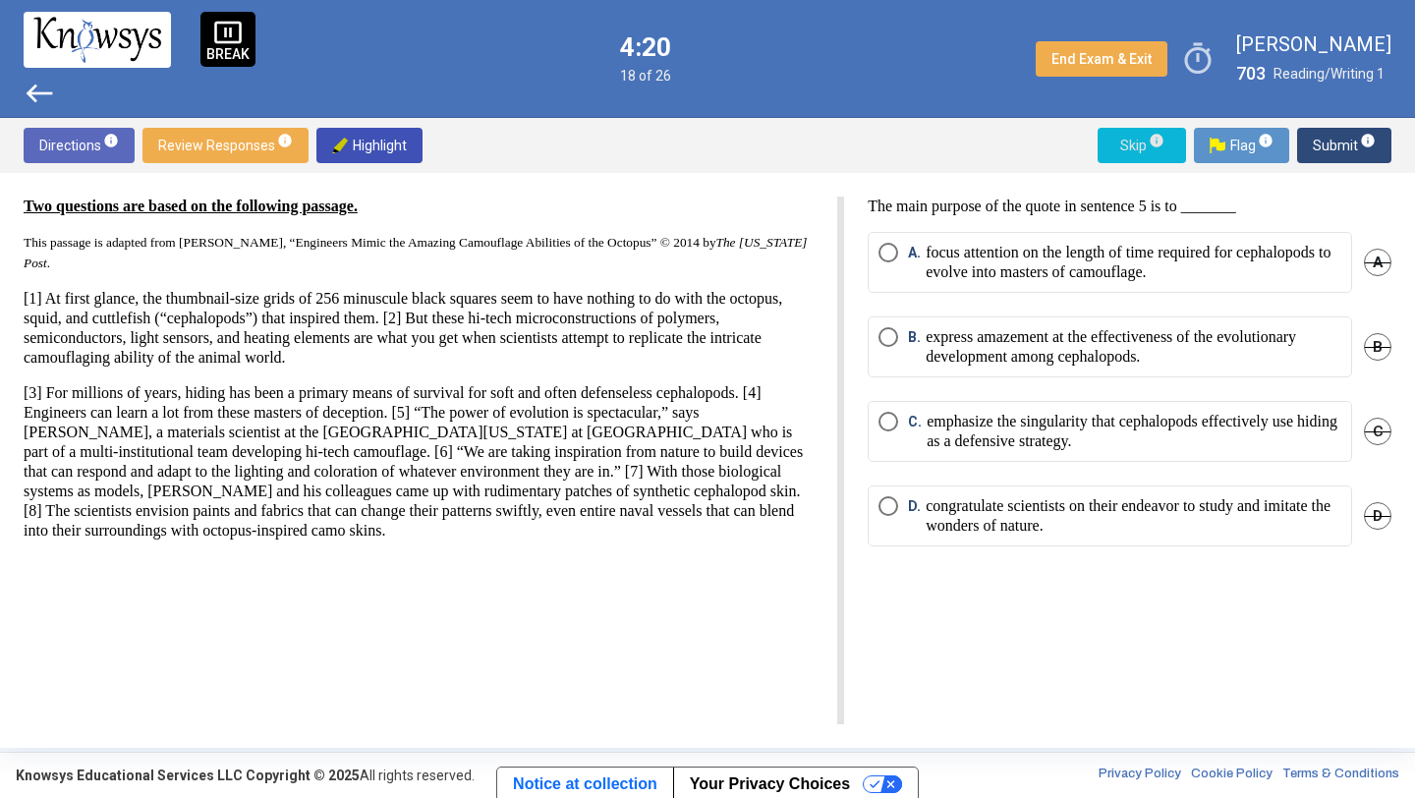
click at [1147, 145] on sup "info" at bounding box center [1156, 141] width 18 height 16
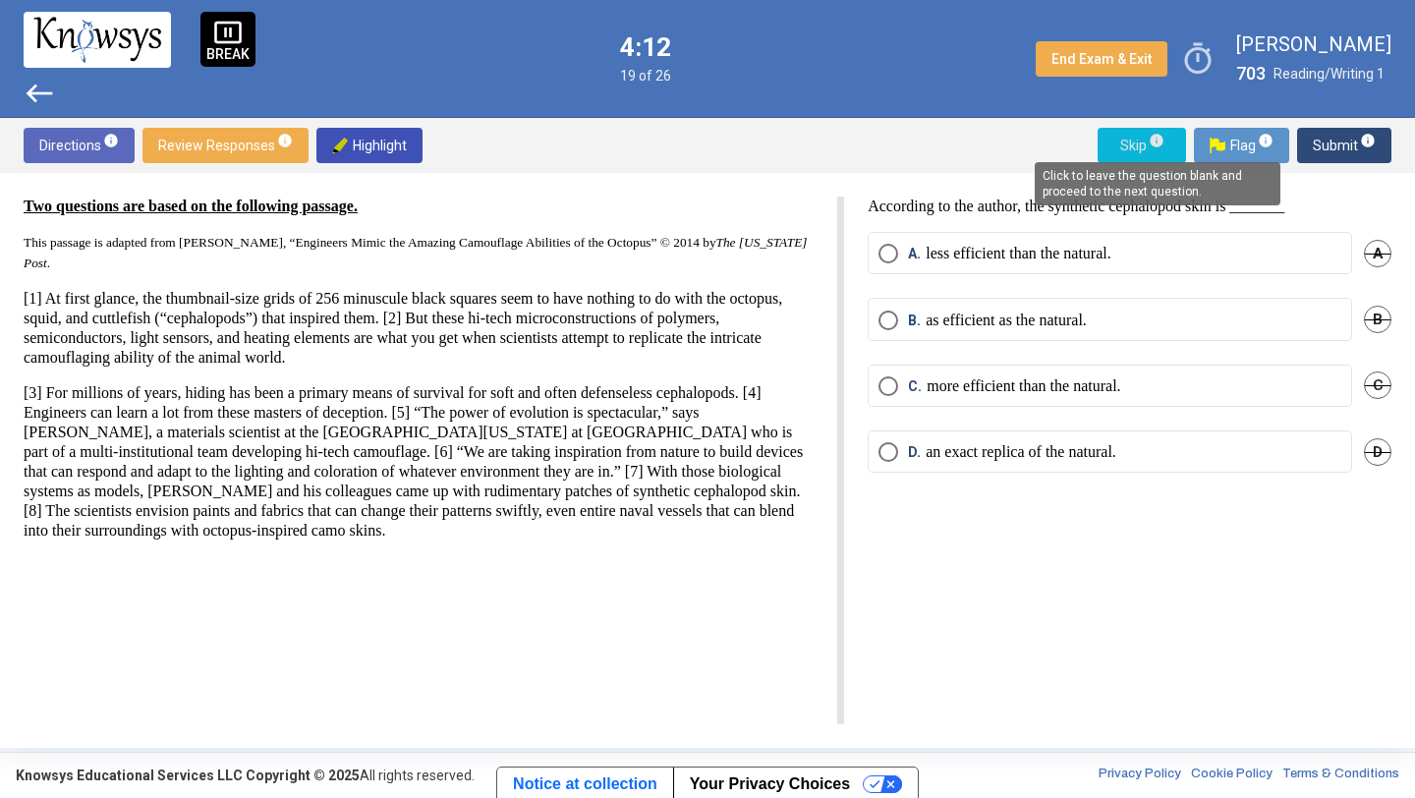
click at [1157, 142] on span "info" at bounding box center [1157, 141] width 16 height 16
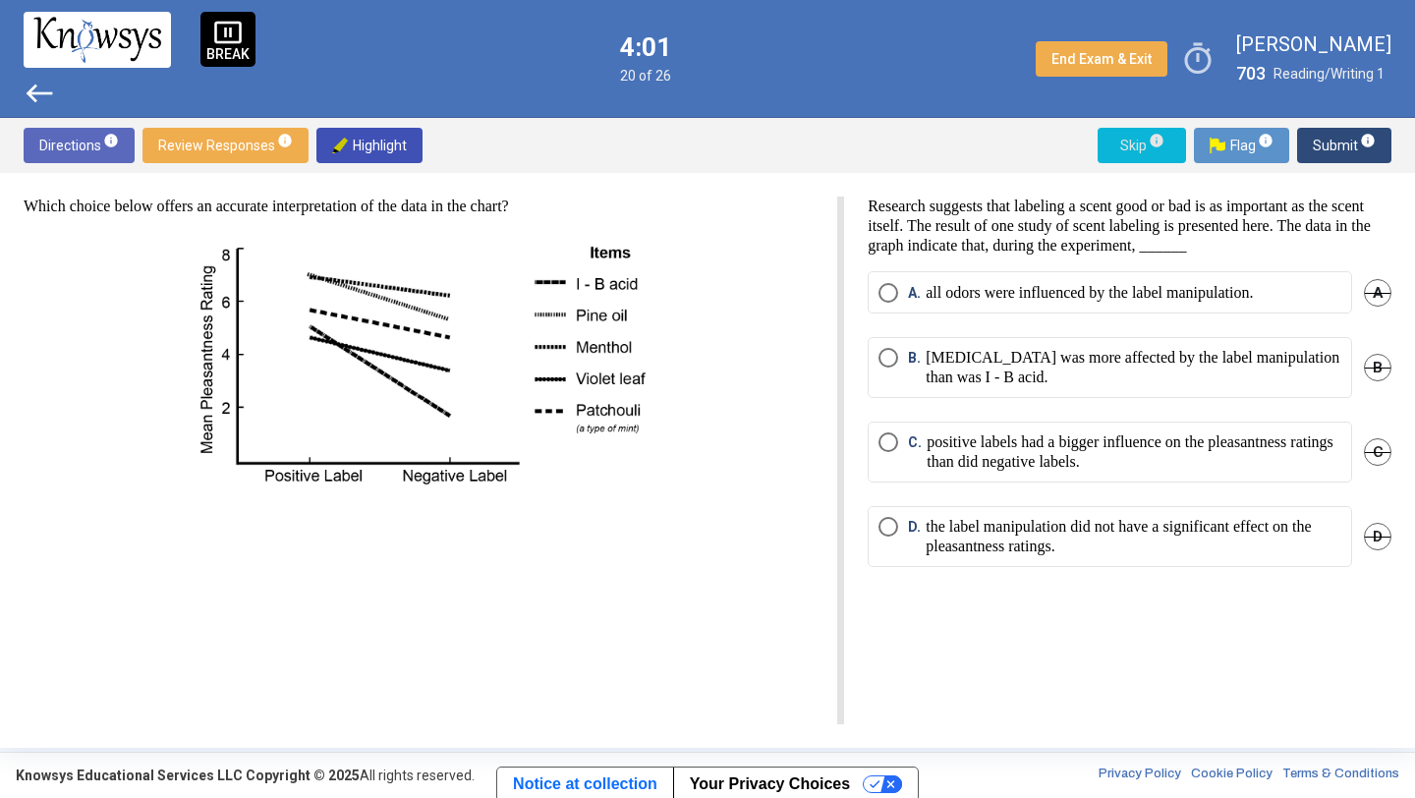
click at [1158, 141] on span "info" at bounding box center [1157, 141] width 16 height 16
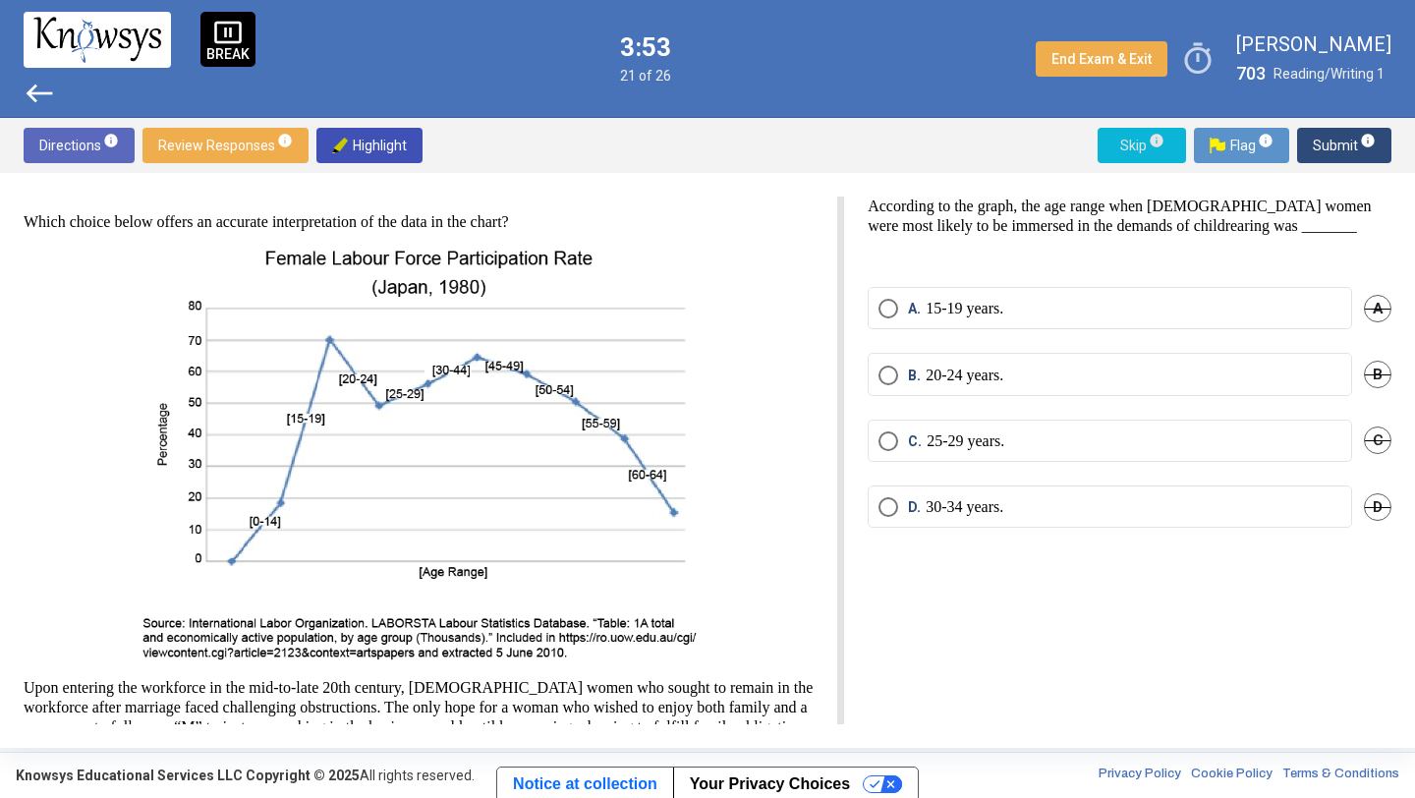
click at [1137, 141] on span "Skip info" at bounding box center [1141, 145] width 57 height 35
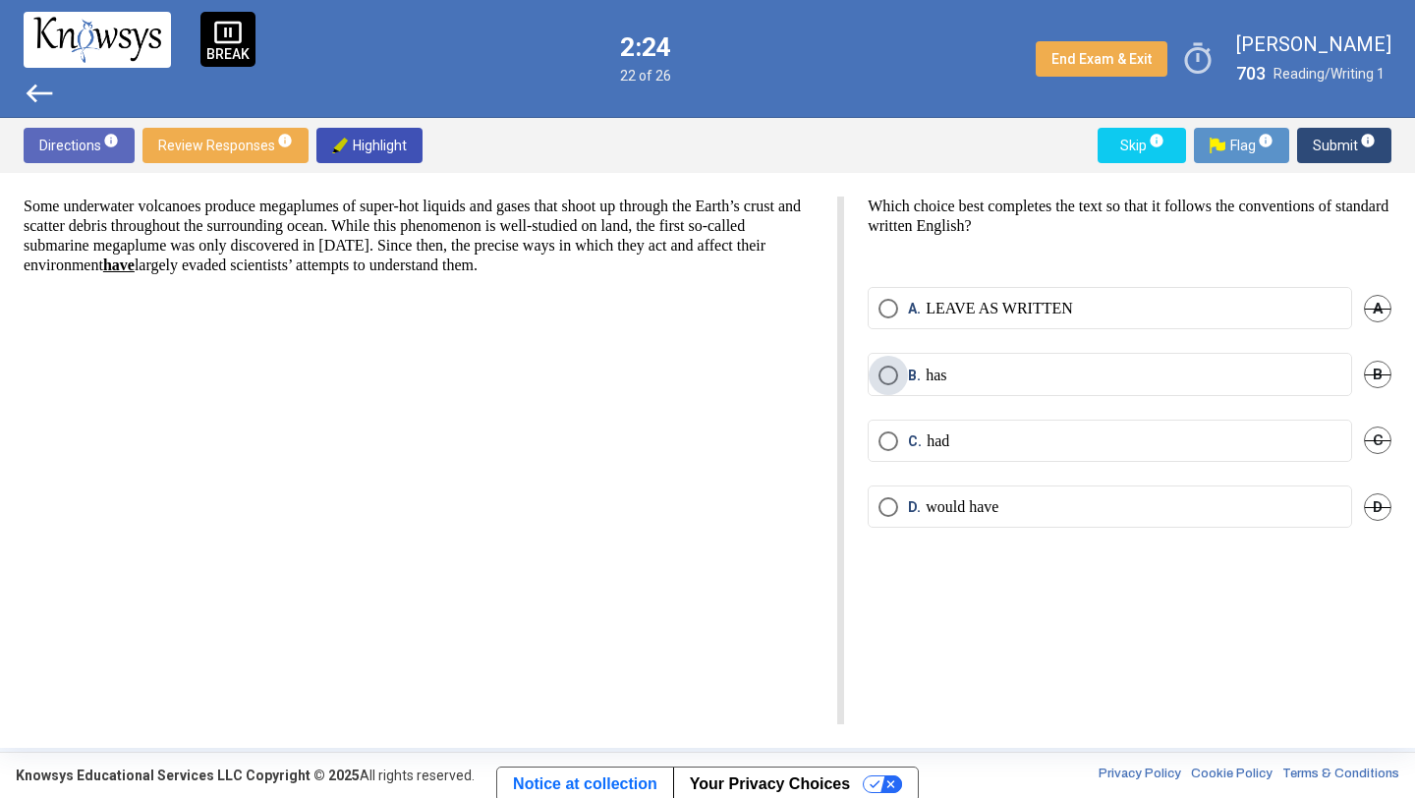
click at [1019, 373] on label "B. has" at bounding box center [1109, 376] width 463 height 20
click at [1023, 311] on p "LEAVE AS WRITTEN" at bounding box center [999, 309] width 147 height 20
click at [1335, 138] on span "Submit info" at bounding box center [1344, 145] width 63 height 35
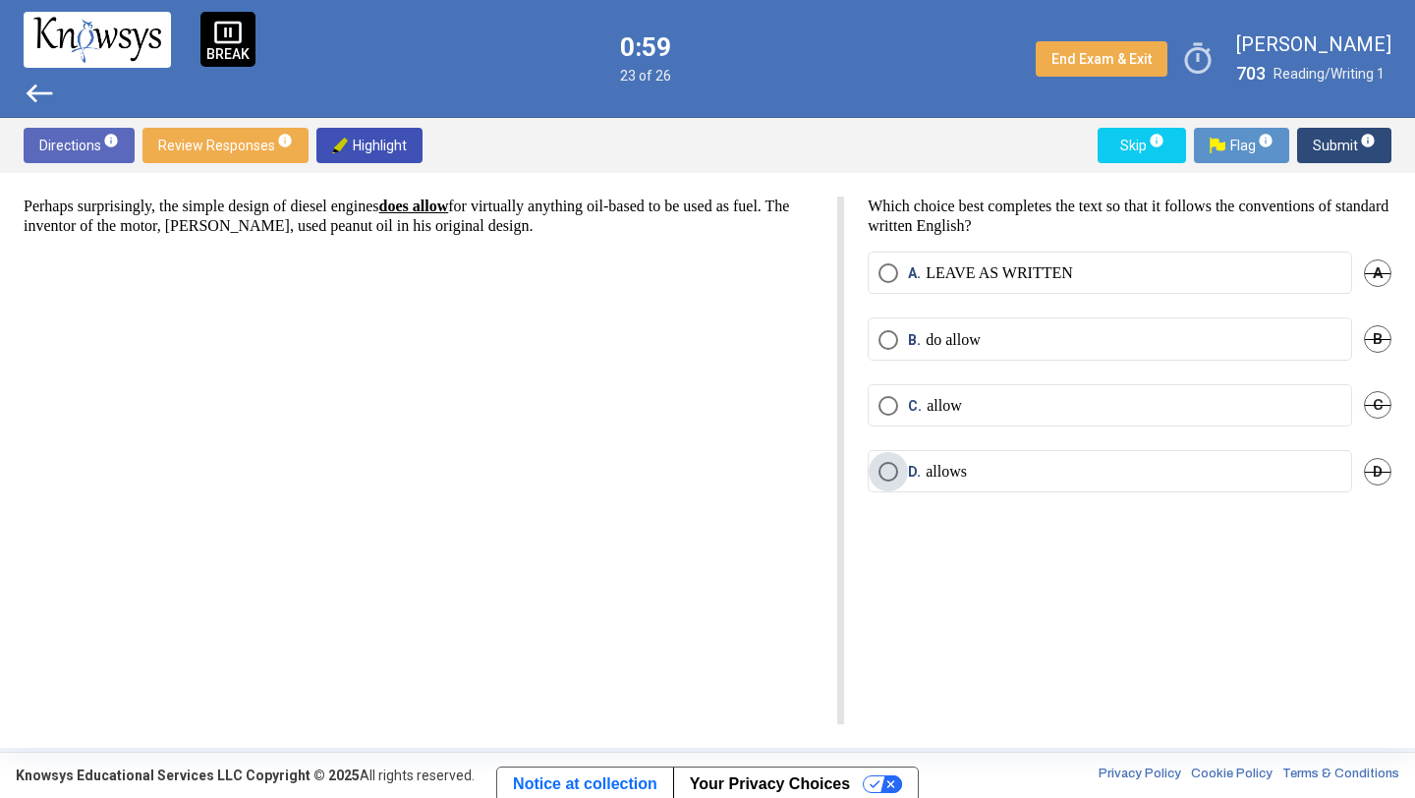
click at [1089, 467] on label "D. allows" at bounding box center [1109, 472] width 463 height 20
click at [1337, 144] on span "Submit info" at bounding box center [1344, 145] width 63 height 35
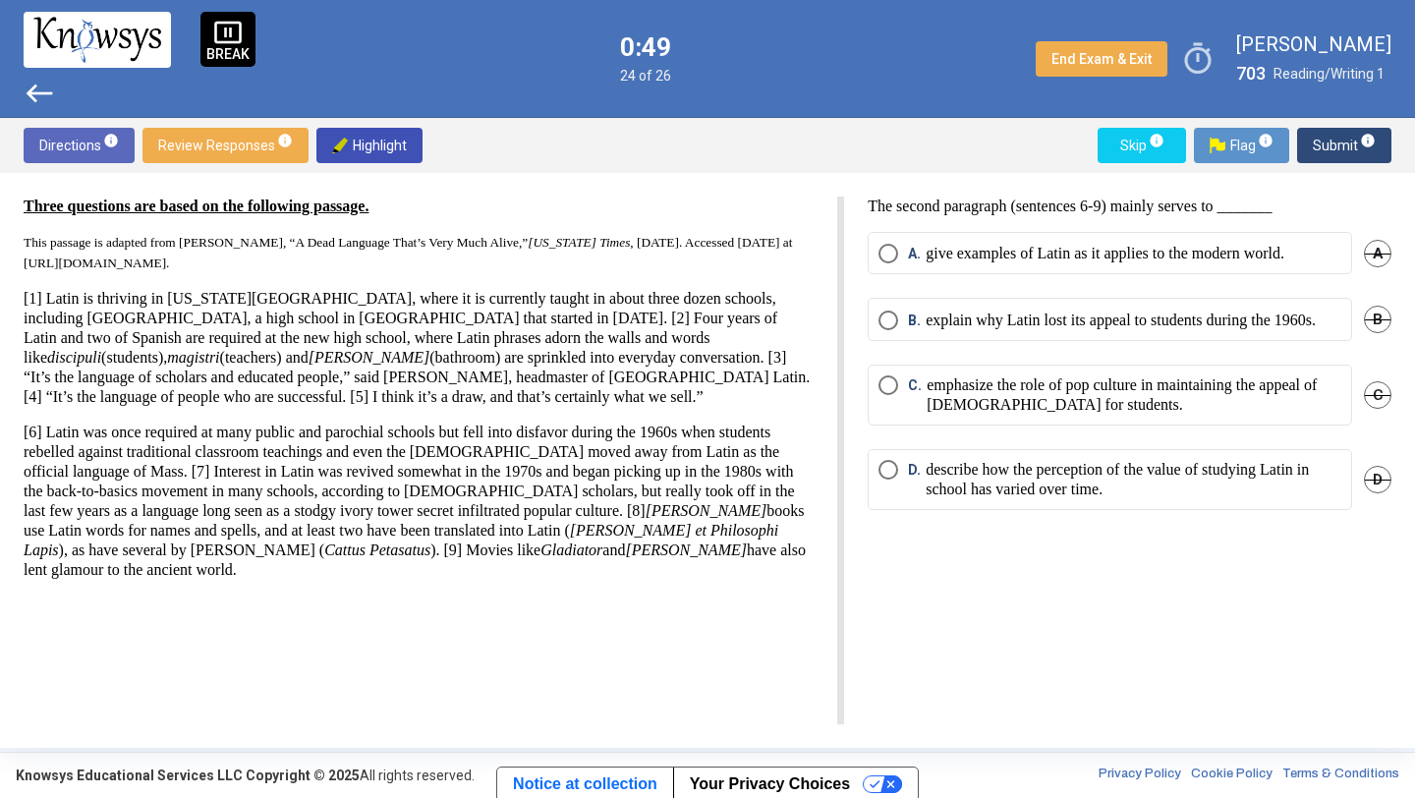
click at [1038, 413] on p "emphasize the role of pop culture in maintaining the appeal of [DEMOGRAPHIC_DAT…" at bounding box center [1134, 394] width 415 height 39
click at [1335, 147] on span "Submit info" at bounding box center [1344, 145] width 63 height 35
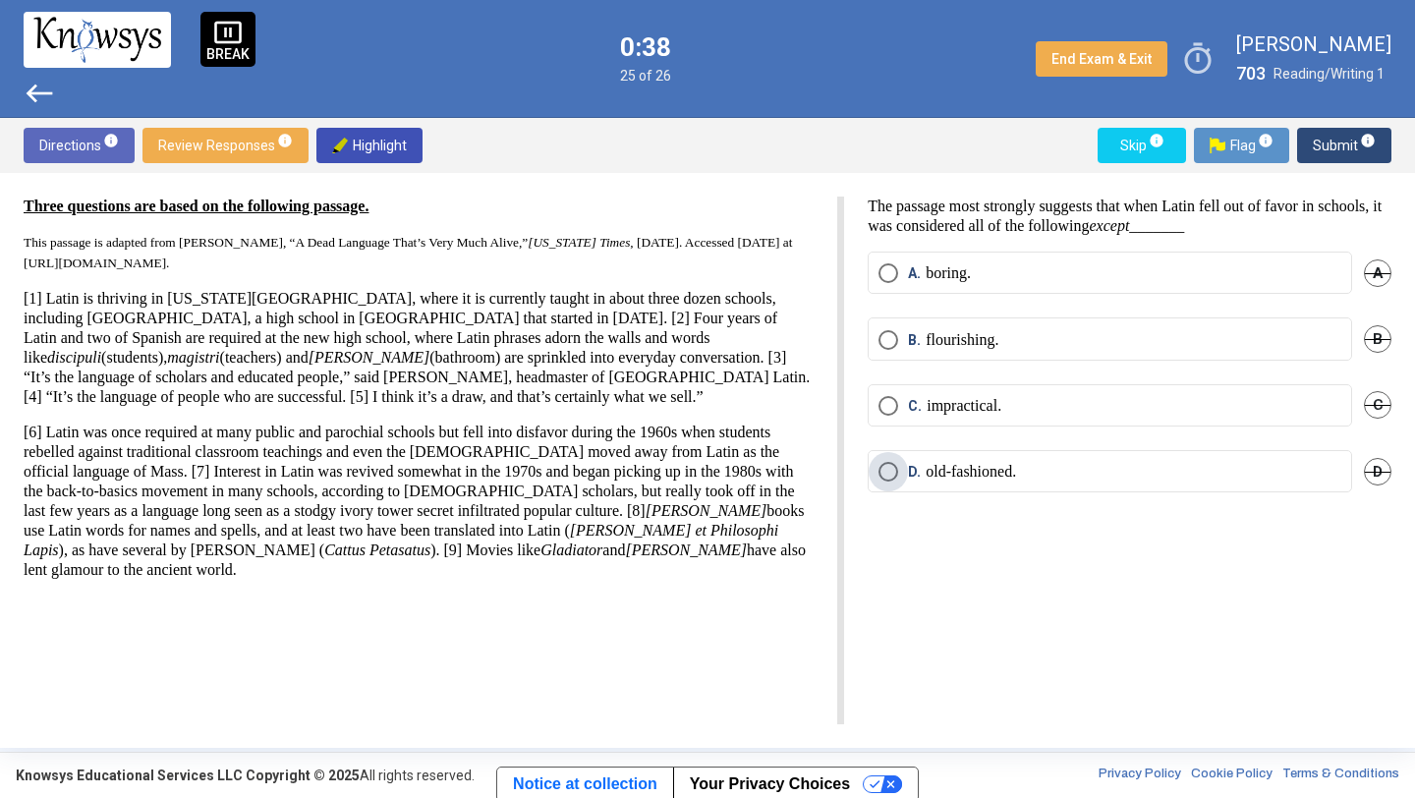
click at [1056, 472] on label "D. old-fashioned." at bounding box center [1109, 472] width 463 height 20
click at [1343, 143] on span "Submit info" at bounding box center [1344, 145] width 63 height 35
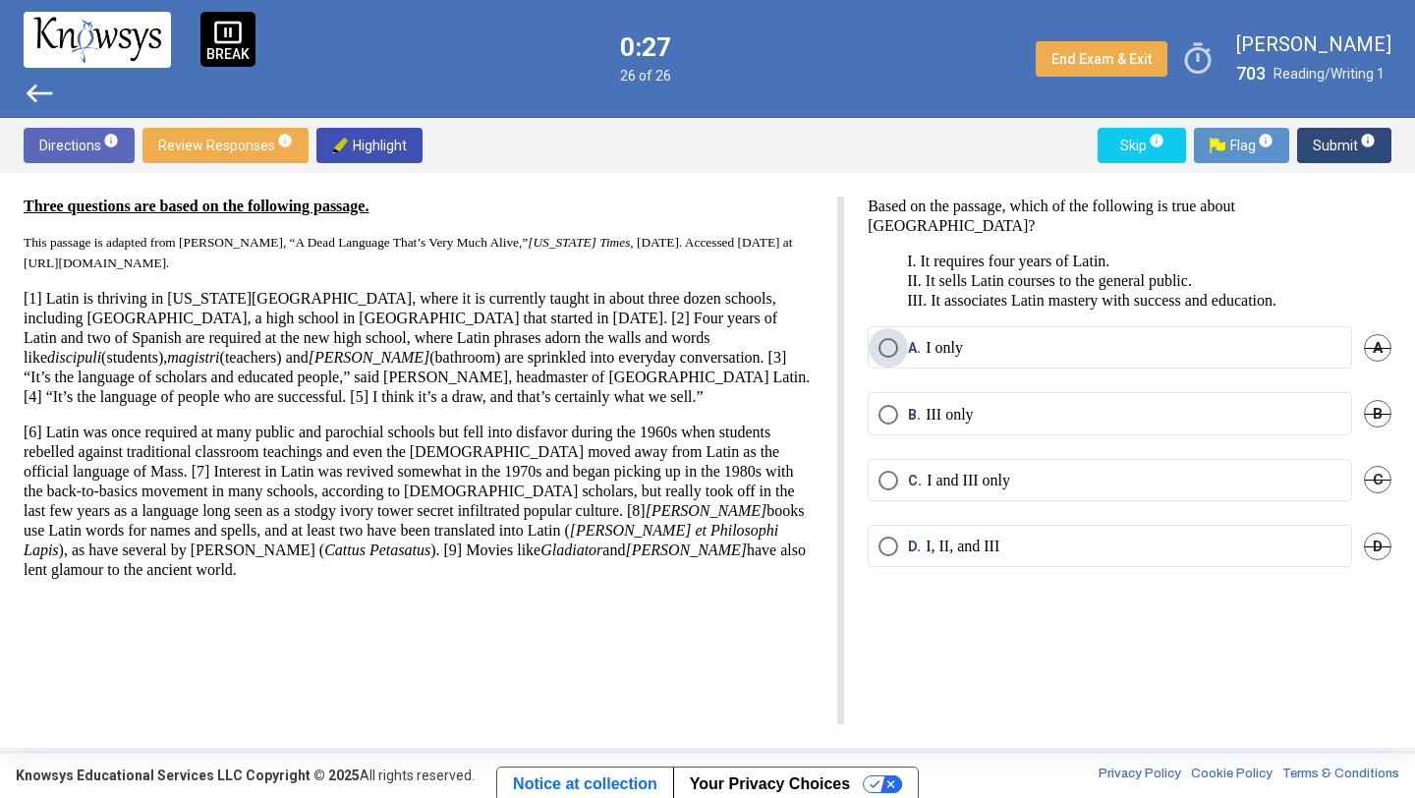
click at [1012, 342] on label "A. I only" at bounding box center [1109, 348] width 463 height 20
click at [1322, 148] on span "Submit info" at bounding box center [1344, 145] width 63 height 35
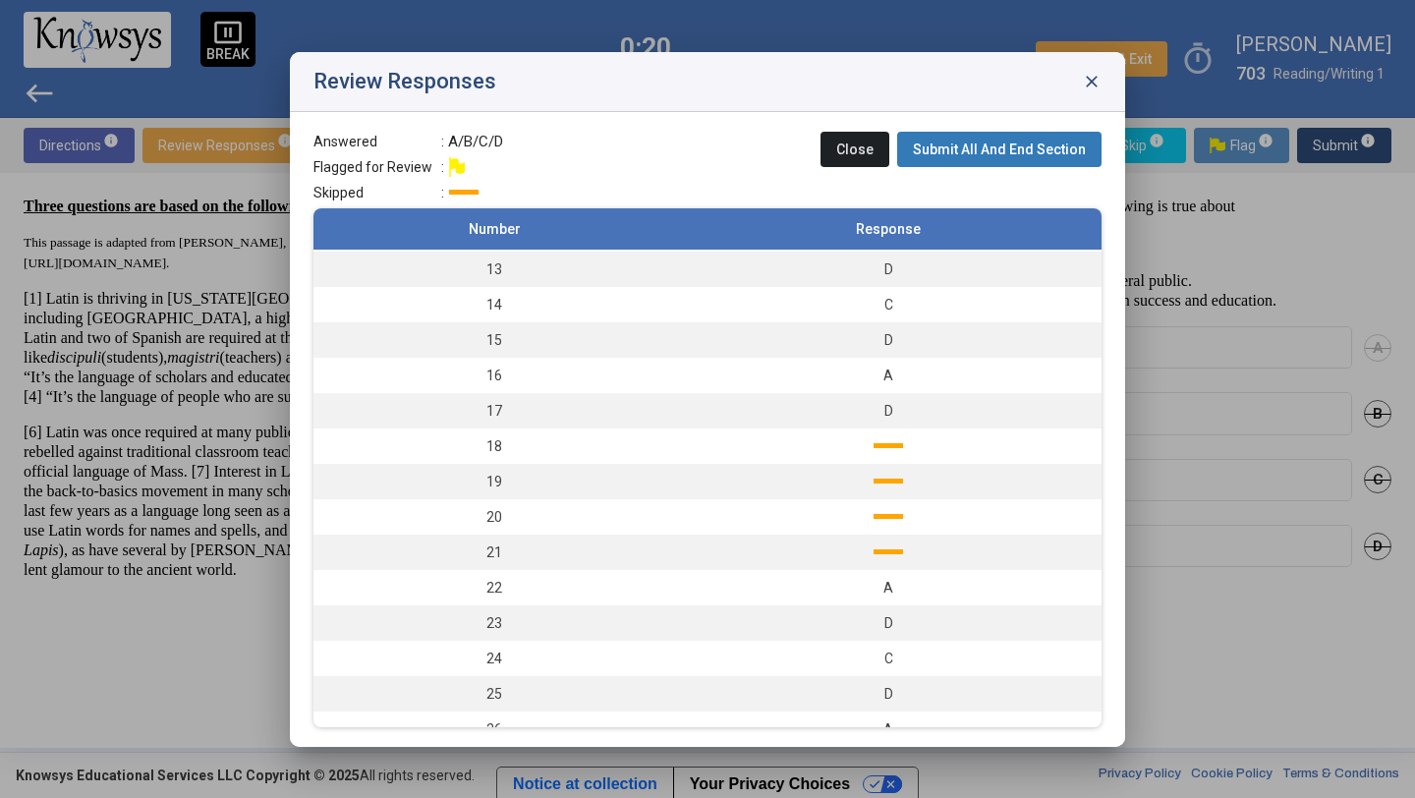
scroll to position [443, 0]
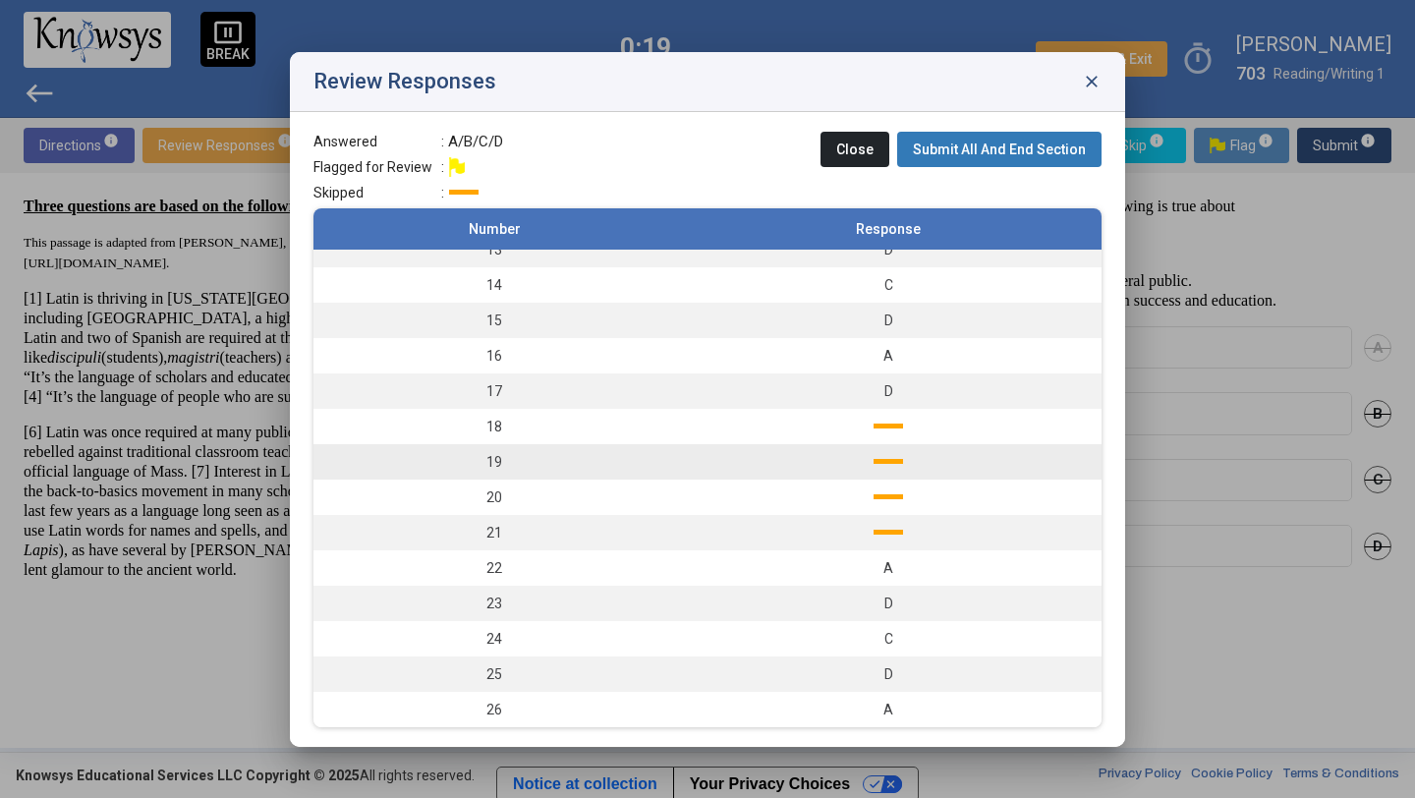
click at [907, 468] on td at bounding box center [888, 461] width 426 height 35
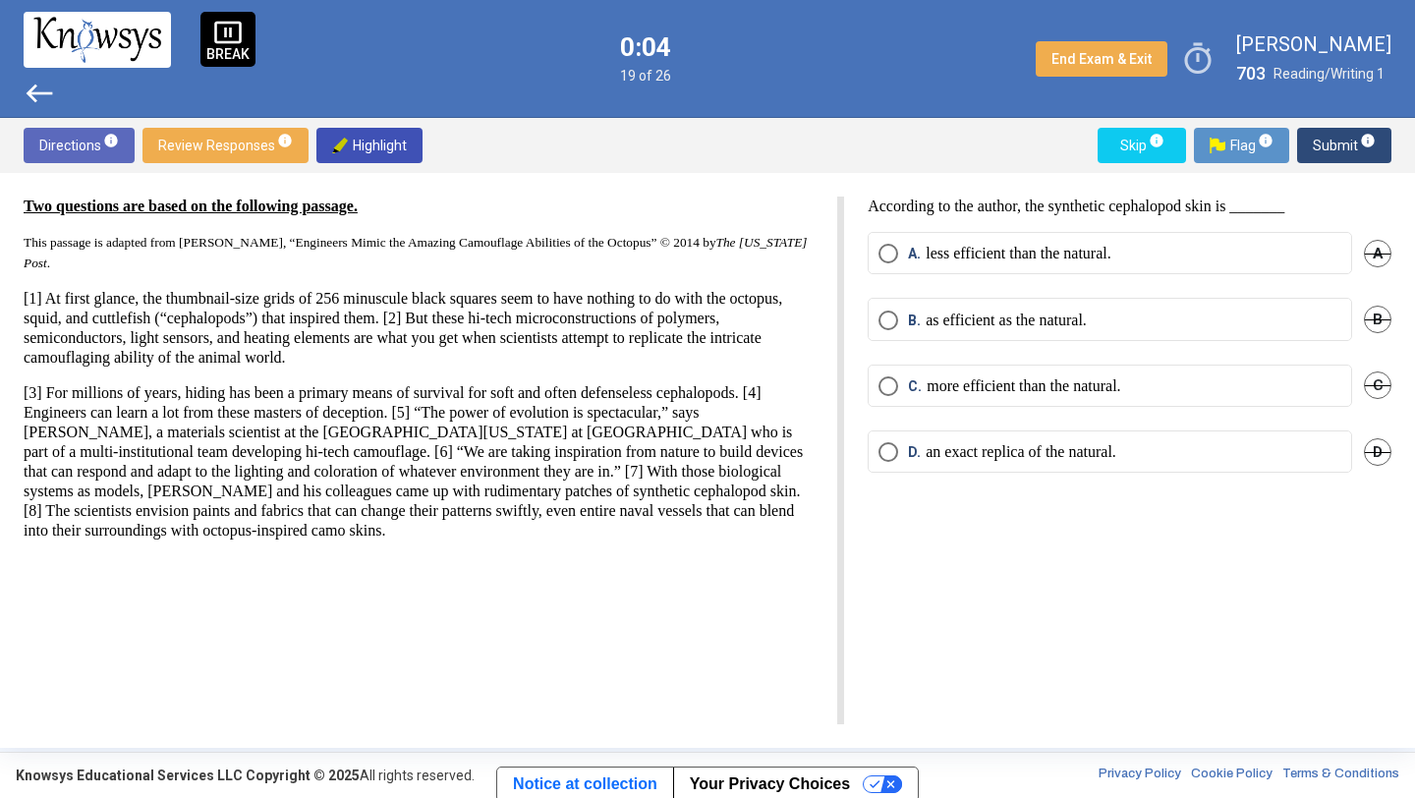
click at [980, 378] on p "more efficient than the natural." at bounding box center [1024, 386] width 194 height 20
click at [1344, 148] on span "Submit info" at bounding box center [1344, 145] width 63 height 35
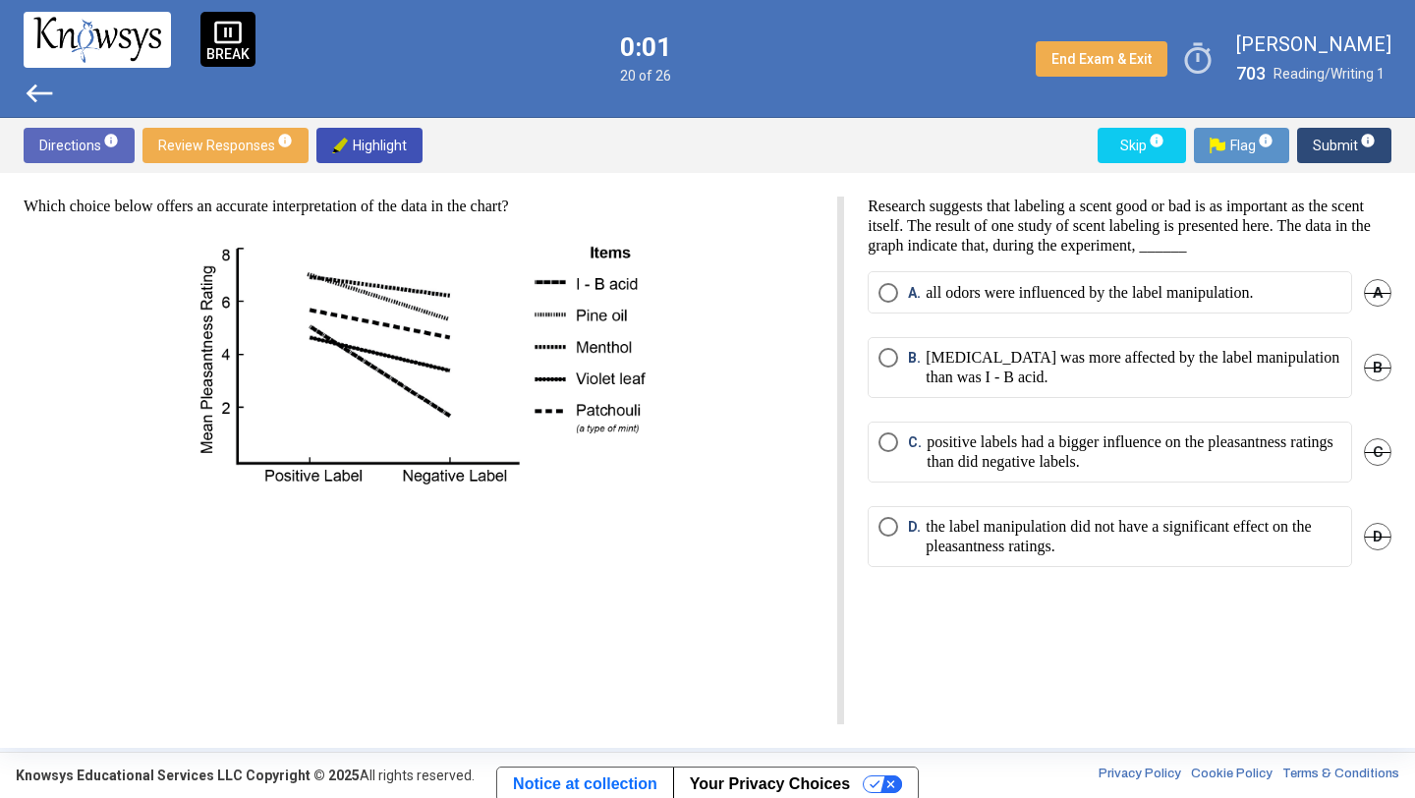
click at [1173, 288] on p "all odors were influenced by the label manipulation." at bounding box center [1089, 293] width 327 height 20
click at [1316, 143] on span "Submit info" at bounding box center [1344, 145] width 63 height 35
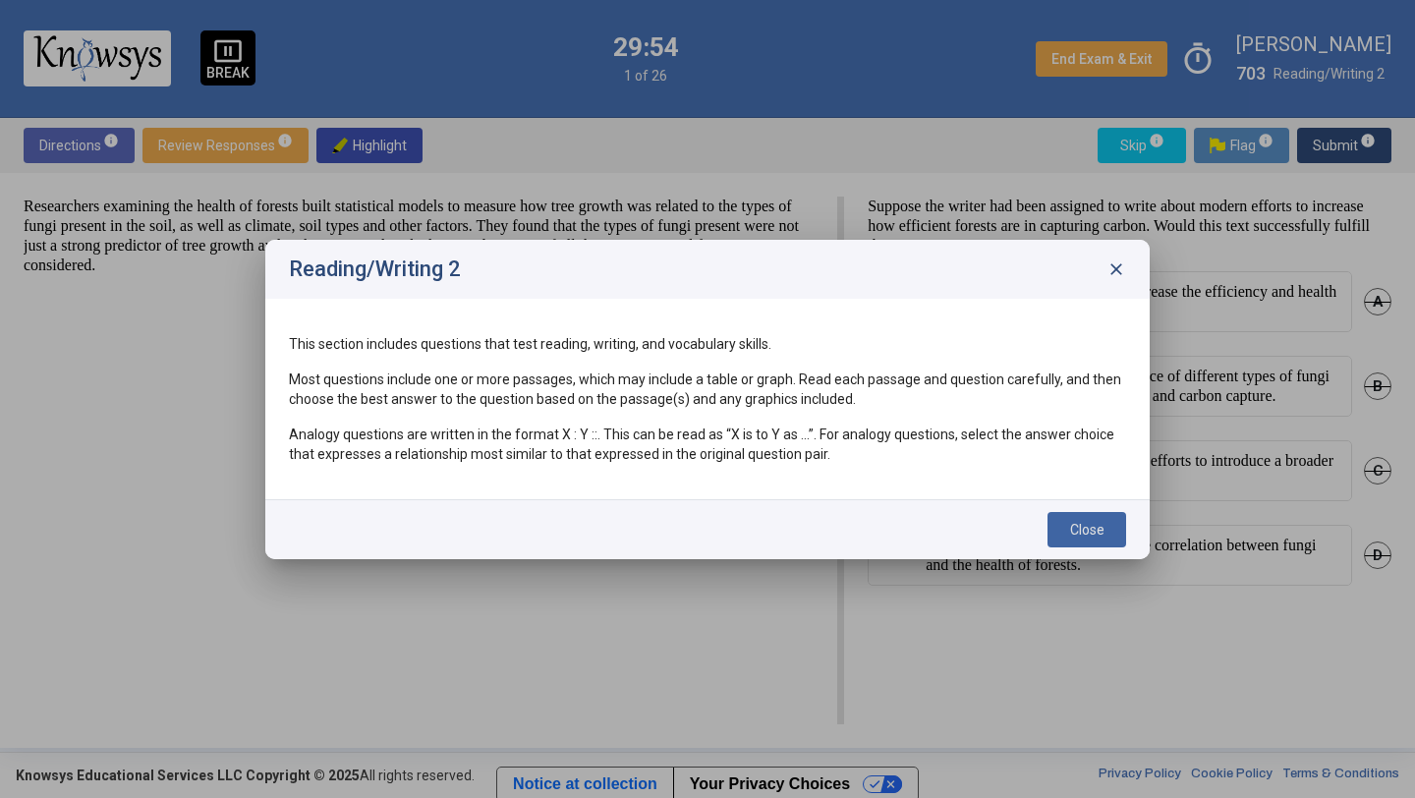
click at [1073, 526] on span "Close" at bounding box center [1087, 530] width 34 height 16
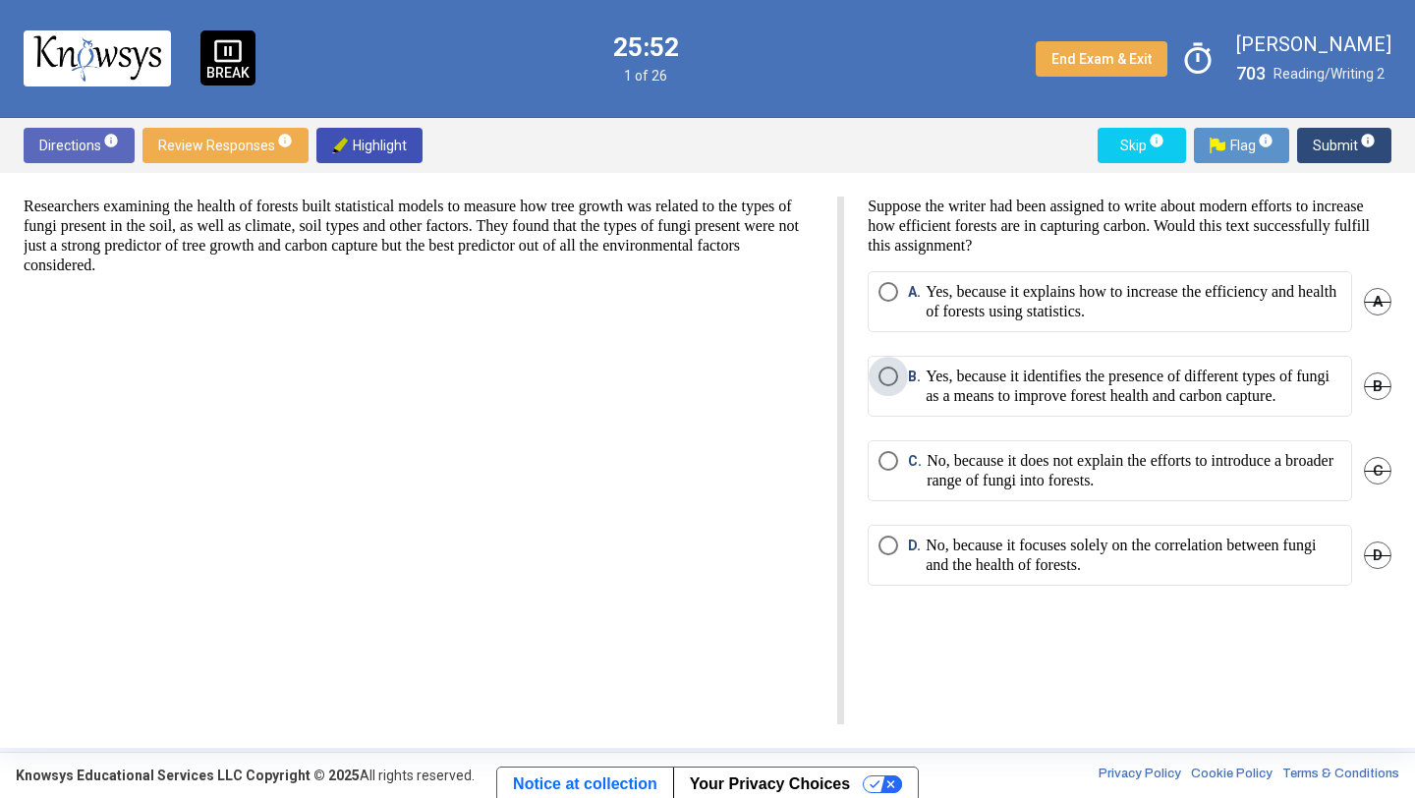
click at [1071, 406] on p "Yes, because it identifies the presence of different types of fungi as a means …" at bounding box center [1134, 386] width 416 height 39
click at [1332, 133] on span "Submit info" at bounding box center [1344, 145] width 63 height 35
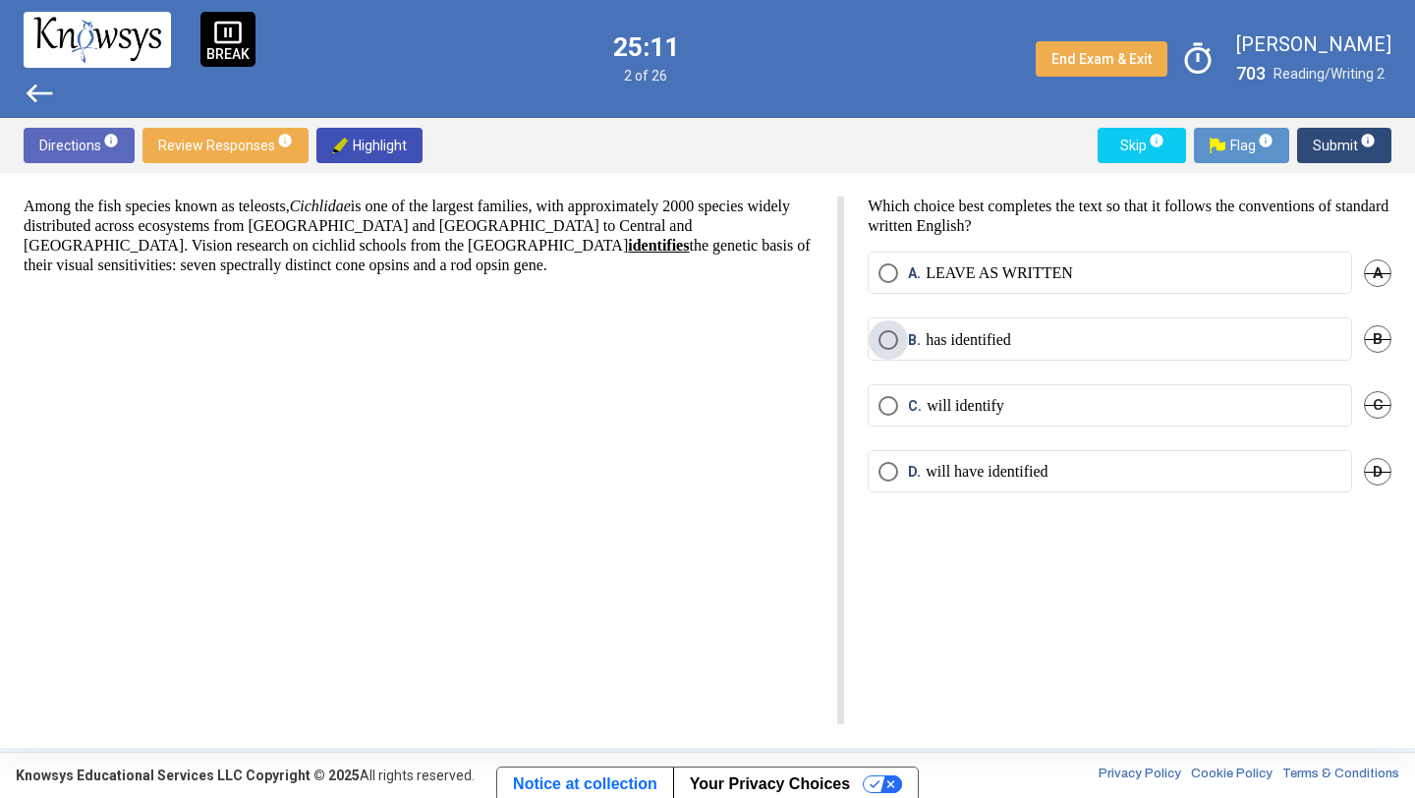
click at [986, 344] on p "has identified" at bounding box center [968, 340] width 85 height 20
click at [1334, 141] on span "Submit info" at bounding box center [1344, 145] width 63 height 35
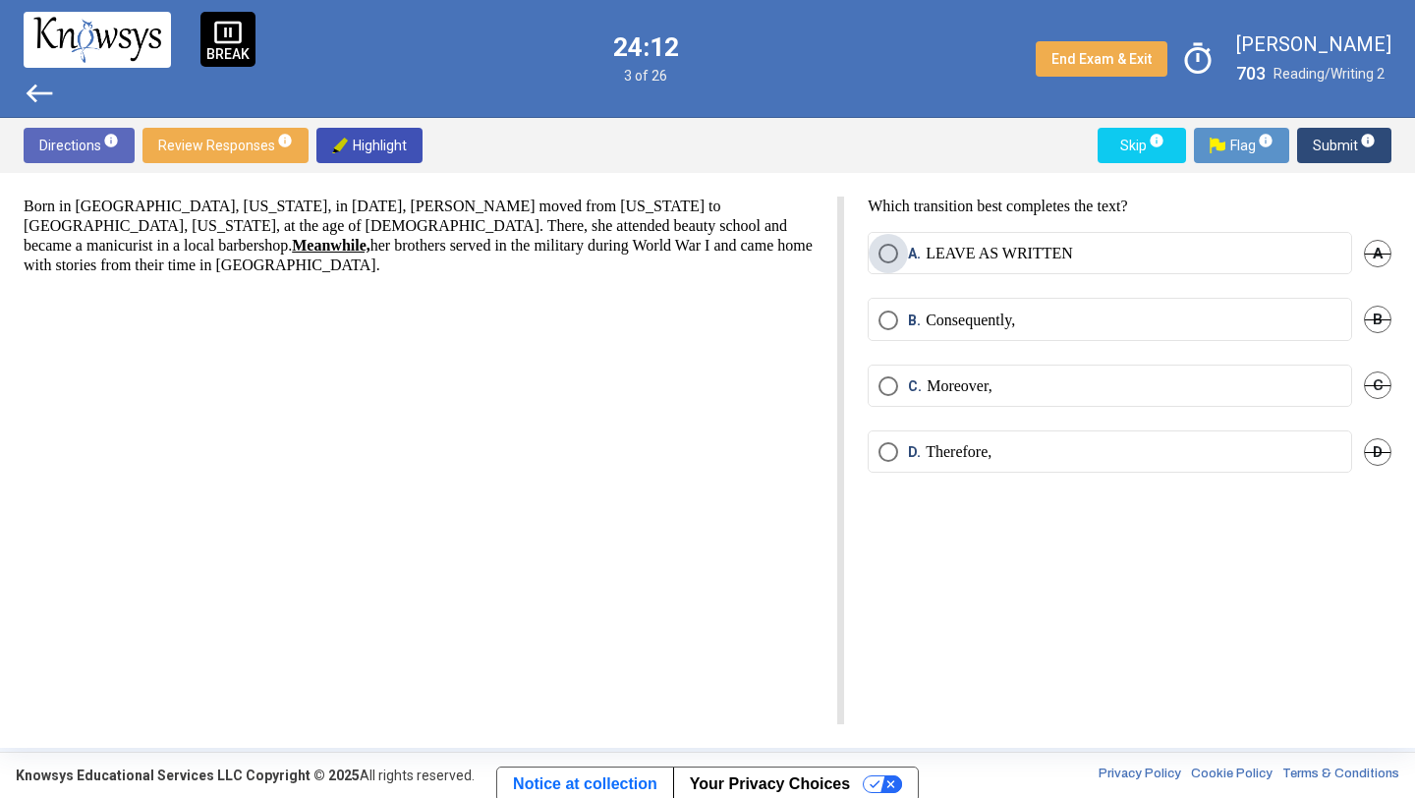
click at [977, 249] on p "LEAVE AS WRITTEN" at bounding box center [999, 254] width 147 height 20
click at [1343, 146] on span "Submit info" at bounding box center [1344, 145] width 63 height 35
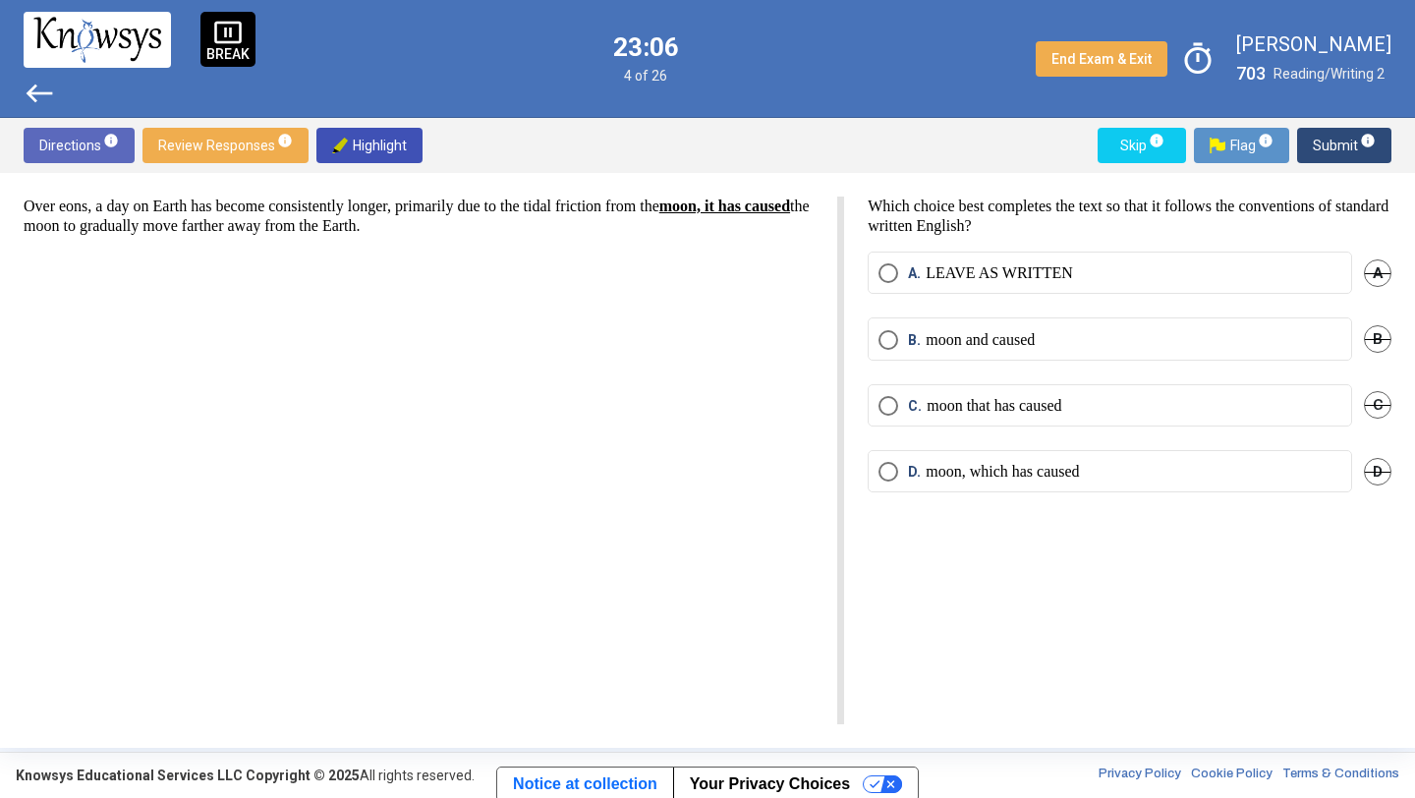
click at [1151, 393] on mat-radio-button "[PERSON_NAME] that has caused" at bounding box center [1110, 405] width 484 height 42
click at [1143, 404] on label "[PERSON_NAME] that has caused" at bounding box center [1109, 406] width 463 height 20
click at [1337, 135] on span "Submit info" at bounding box center [1344, 145] width 63 height 35
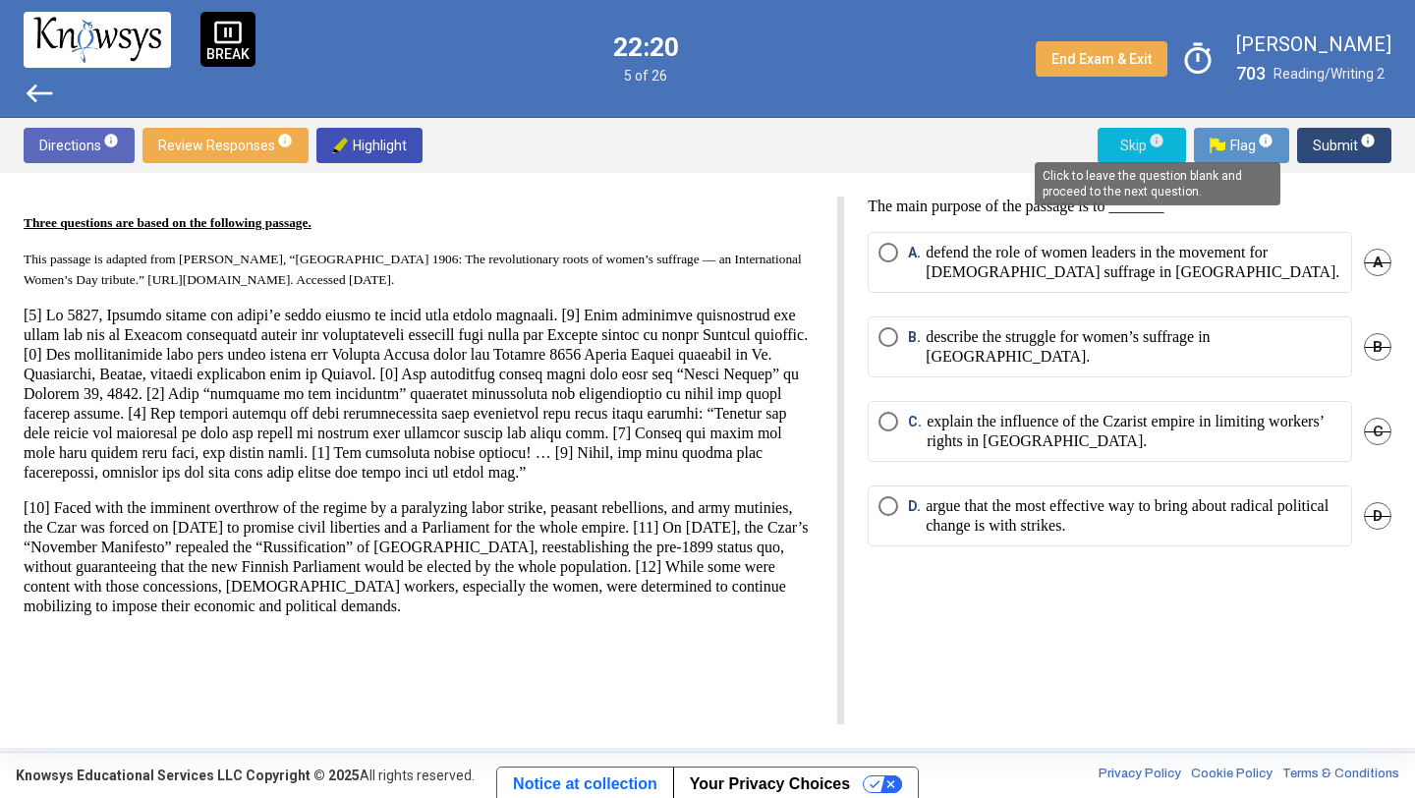
click at [1159, 136] on span "info" at bounding box center [1157, 141] width 16 height 16
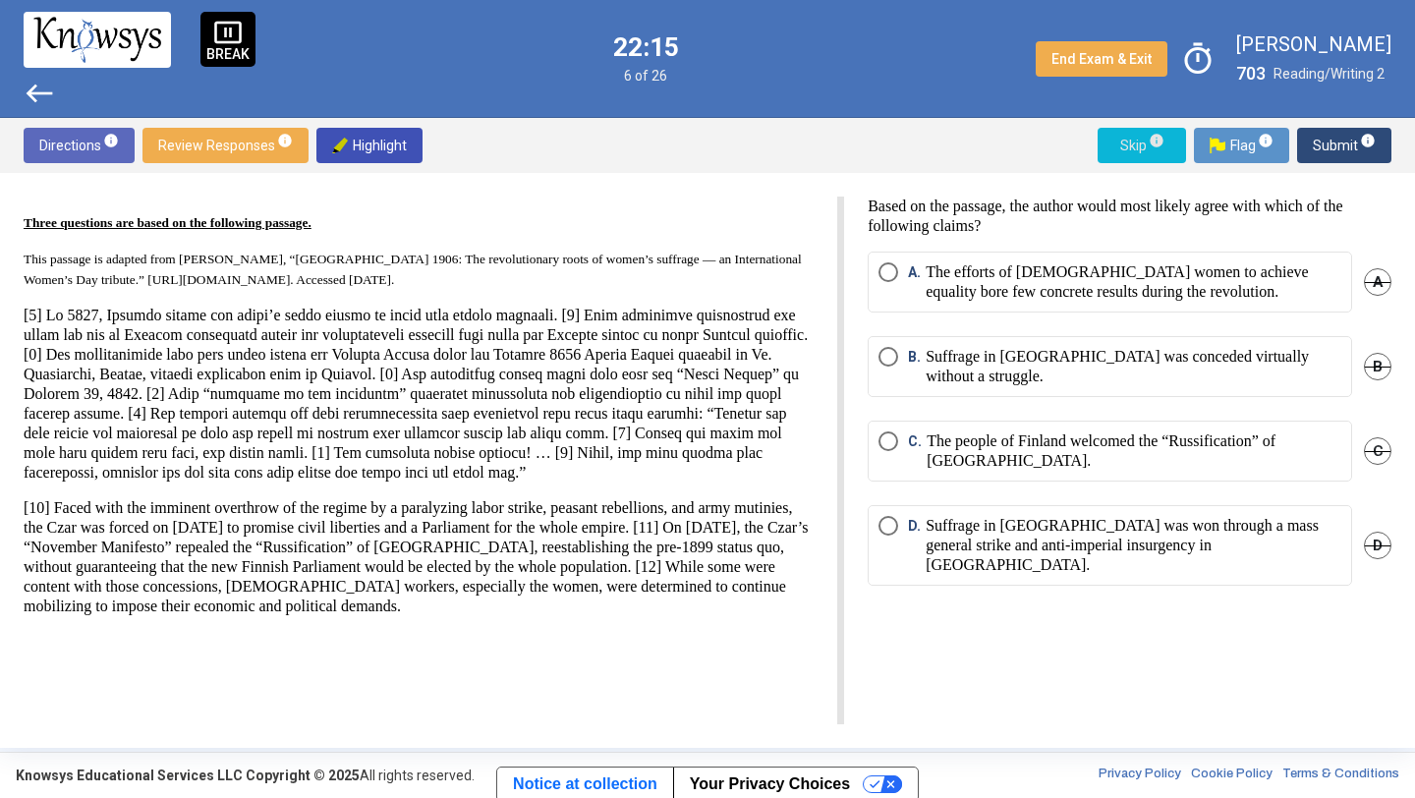
click at [1159, 140] on span "info" at bounding box center [1157, 141] width 16 height 16
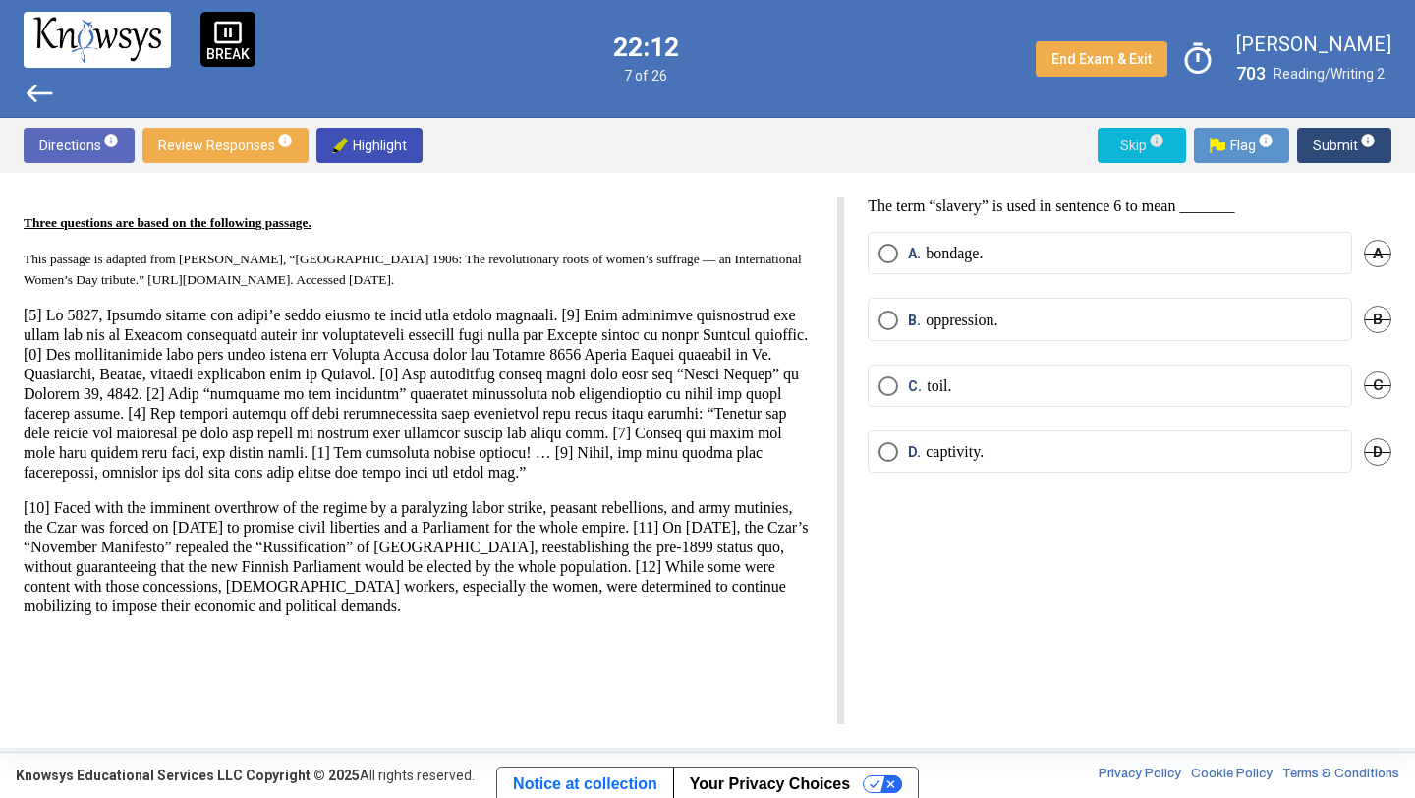
click at [1156, 137] on span "info" at bounding box center [1157, 141] width 16 height 16
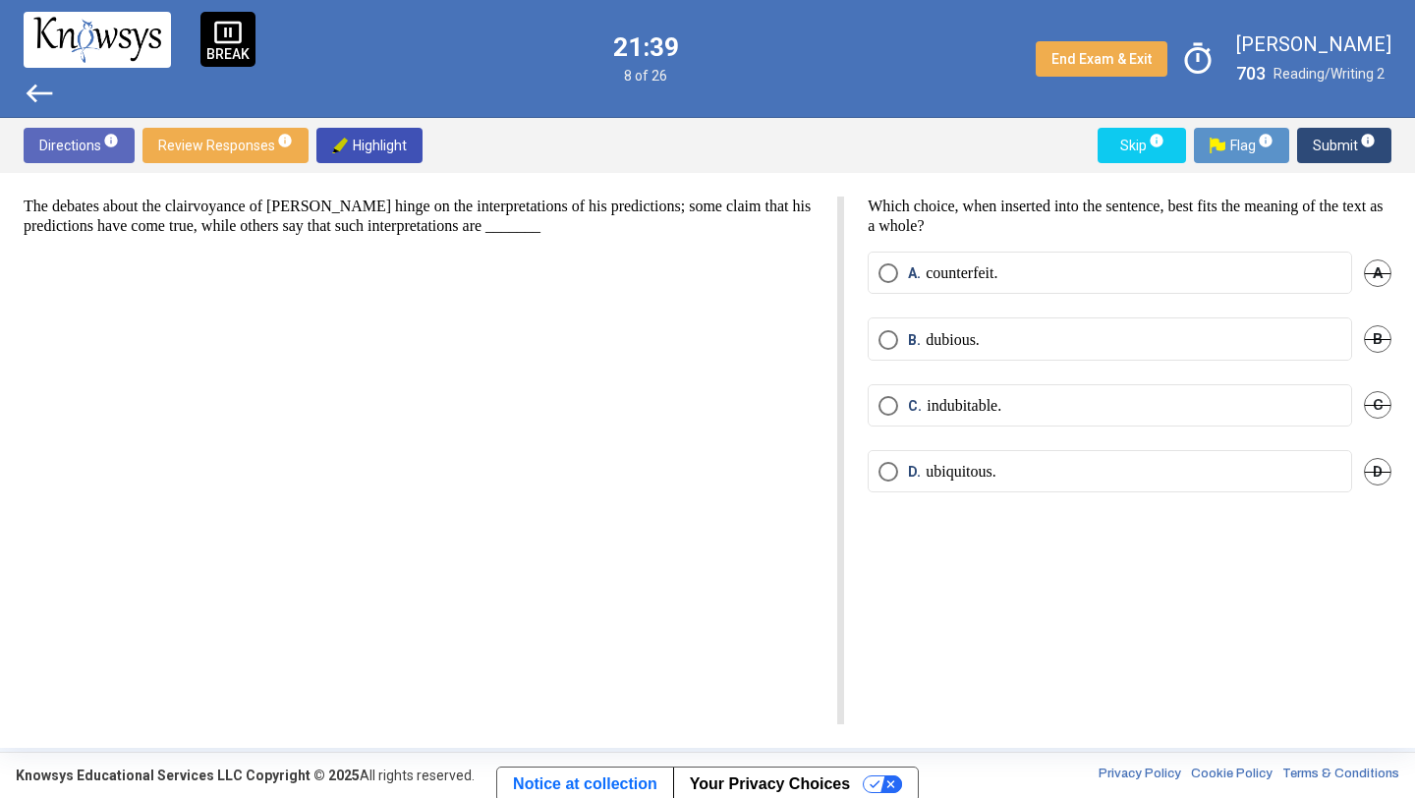
click at [960, 337] on p "dubious." at bounding box center [953, 340] width 54 height 20
click at [1324, 150] on span "Submit info" at bounding box center [1344, 145] width 63 height 35
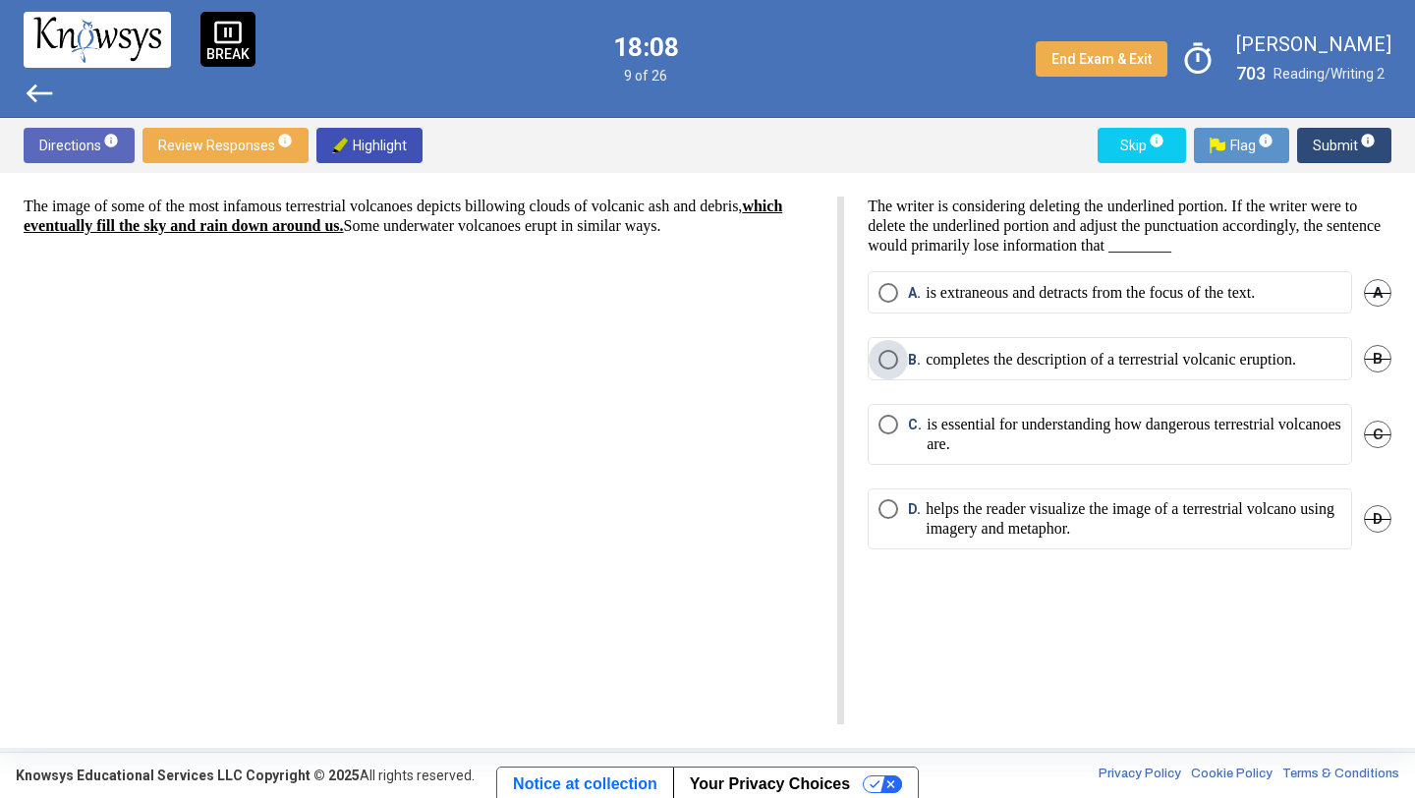
click at [1228, 362] on p "completes the description of a terrestrial volcanic eruption." at bounding box center [1111, 360] width 370 height 20
click at [1359, 141] on sup "info" at bounding box center [1367, 141] width 18 height 16
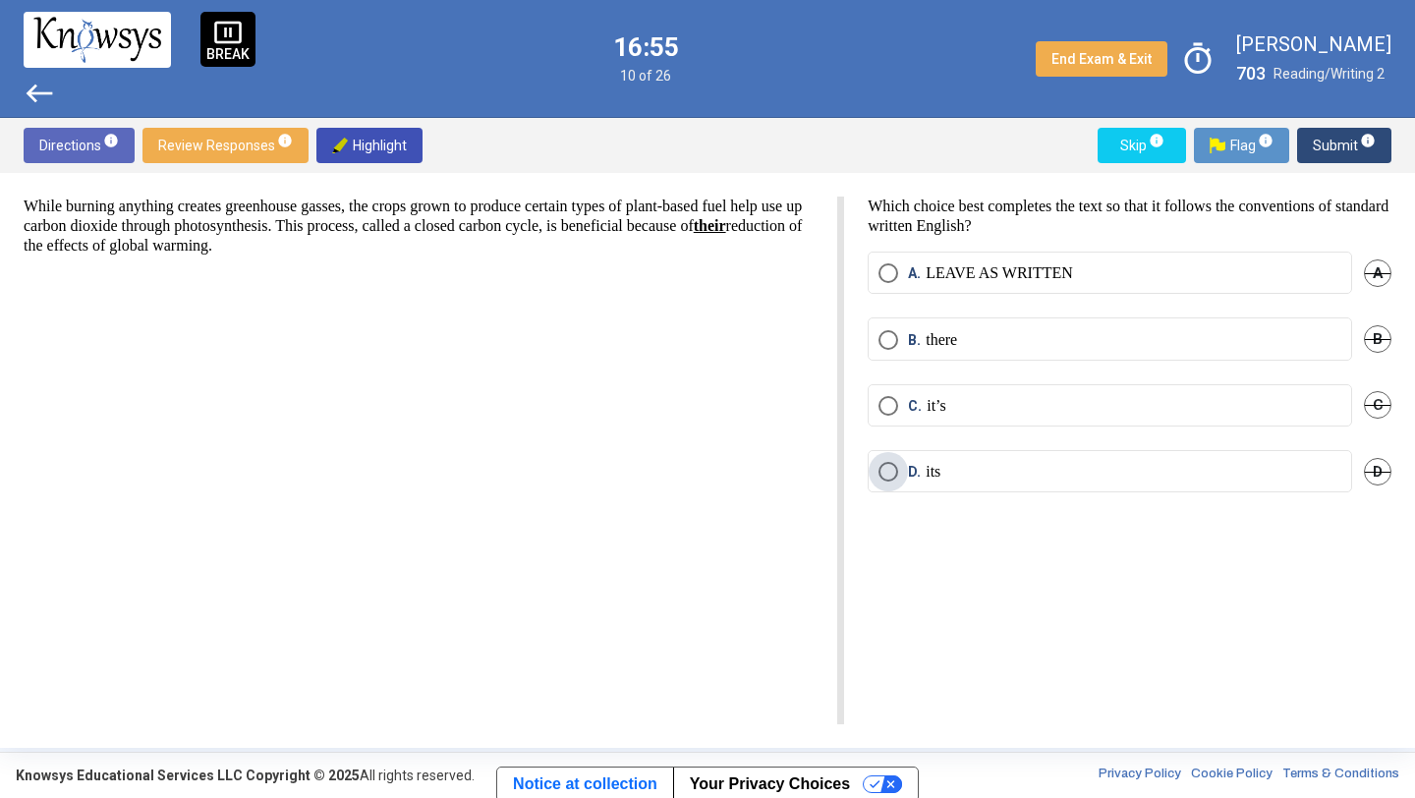
click at [1033, 469] on label "D. its" at bounding box center [1109, 472] width 463 height 20
click at [1337, 139] on span "Submit info" at bounding box center [1344, 145] width 63 height 35
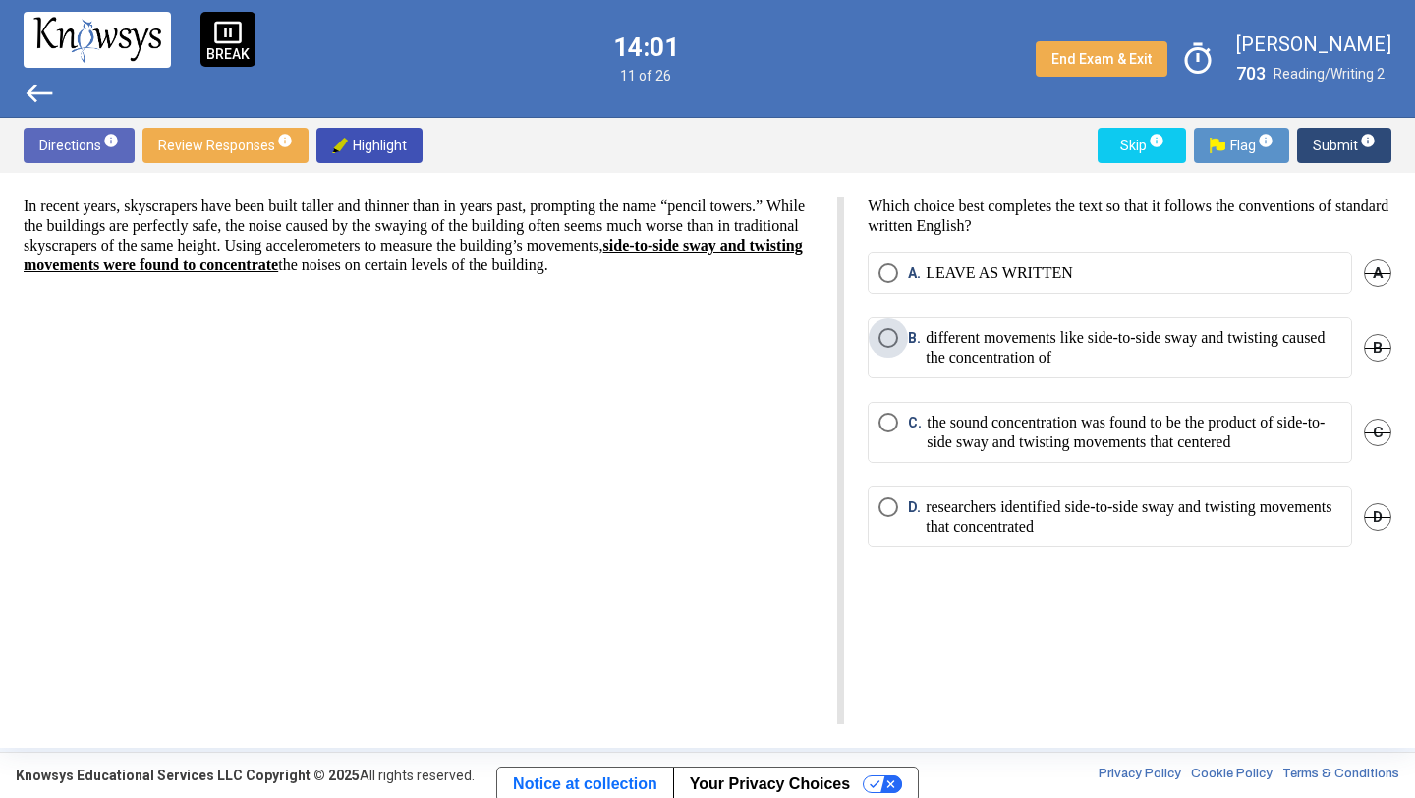
click at [936, 354] on p "different movements like side-to-side sway and twisting caused the concentratio…" at bounding box center [1134, 347] width 416 height 39
click at [1328, 144] on span "Submit info" at bounding box center [1344, 145] width 63 height 35
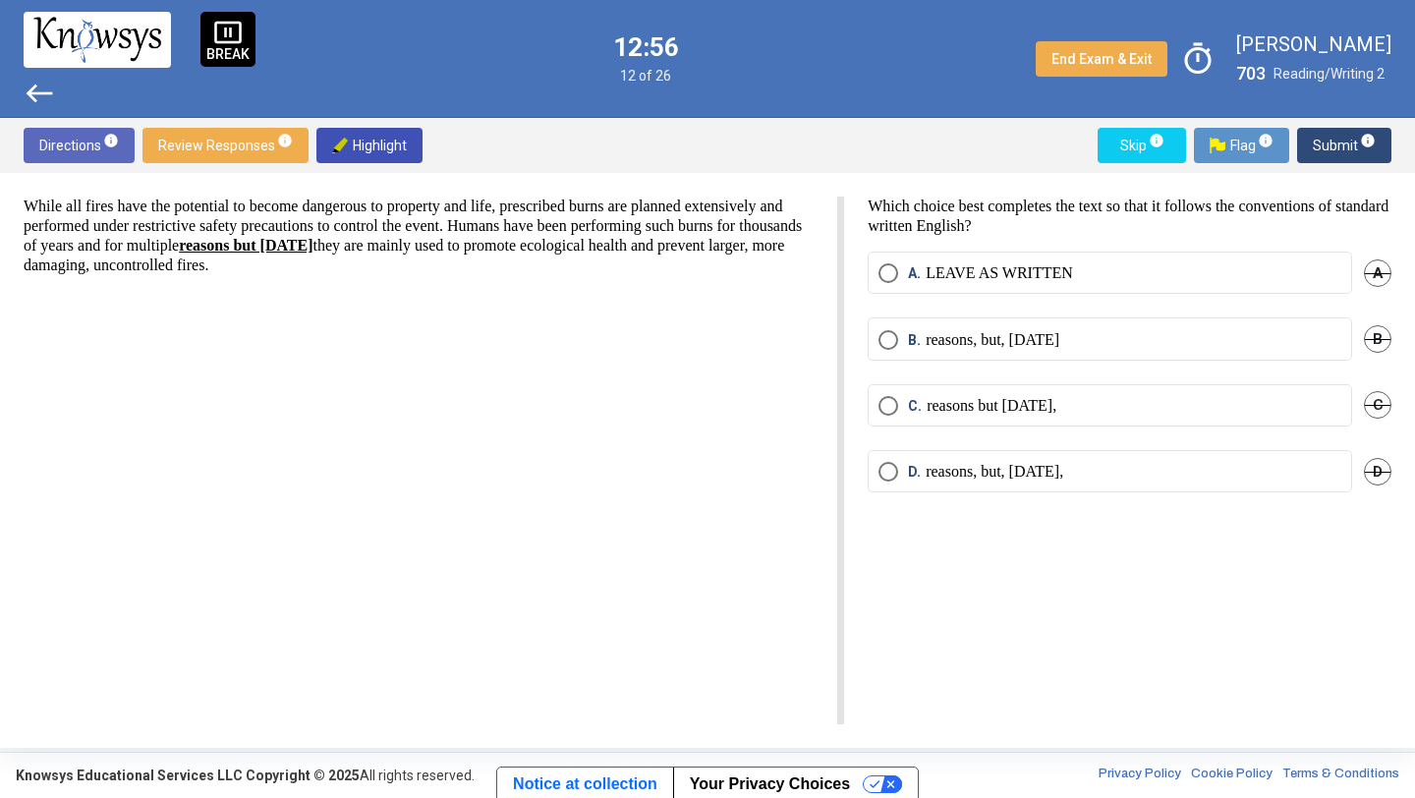
click at [1376, 401] on span "C" at bounding box center [1378, 405] width 28 height 28
click at [1370, 402] on span "Undo" at bounding box center [1373, 405] width 35 height 16
click at [1299, 406] on label "C. reasons but [DATE]," at bounding box center [1109, 406] width 463 height 20
click at [1331, 146] on span "Submit info" at bounding box center [1344, 145] width 63 height 35
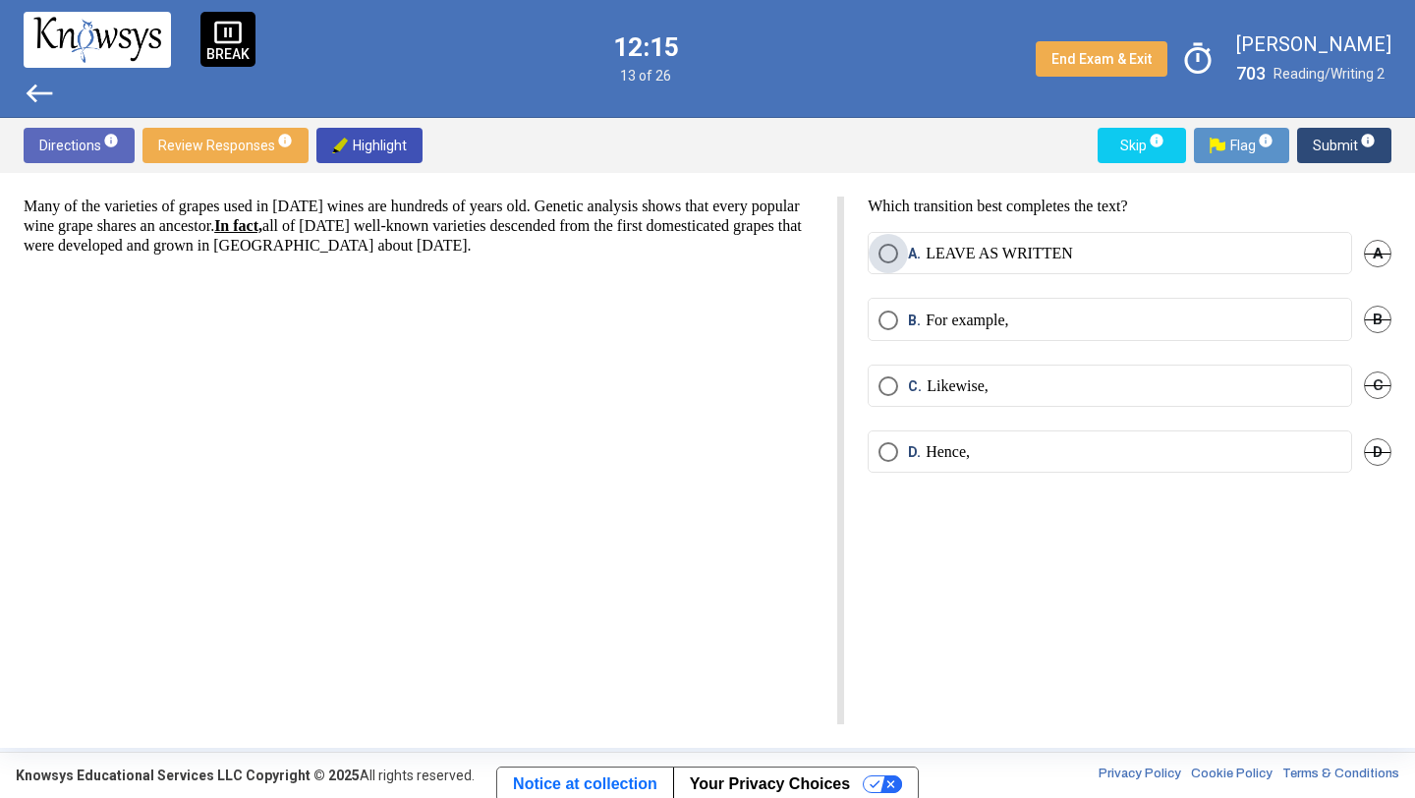
click at [892, 254] on span "Select an option" at bounding box center [888, 254] width 20 height 20
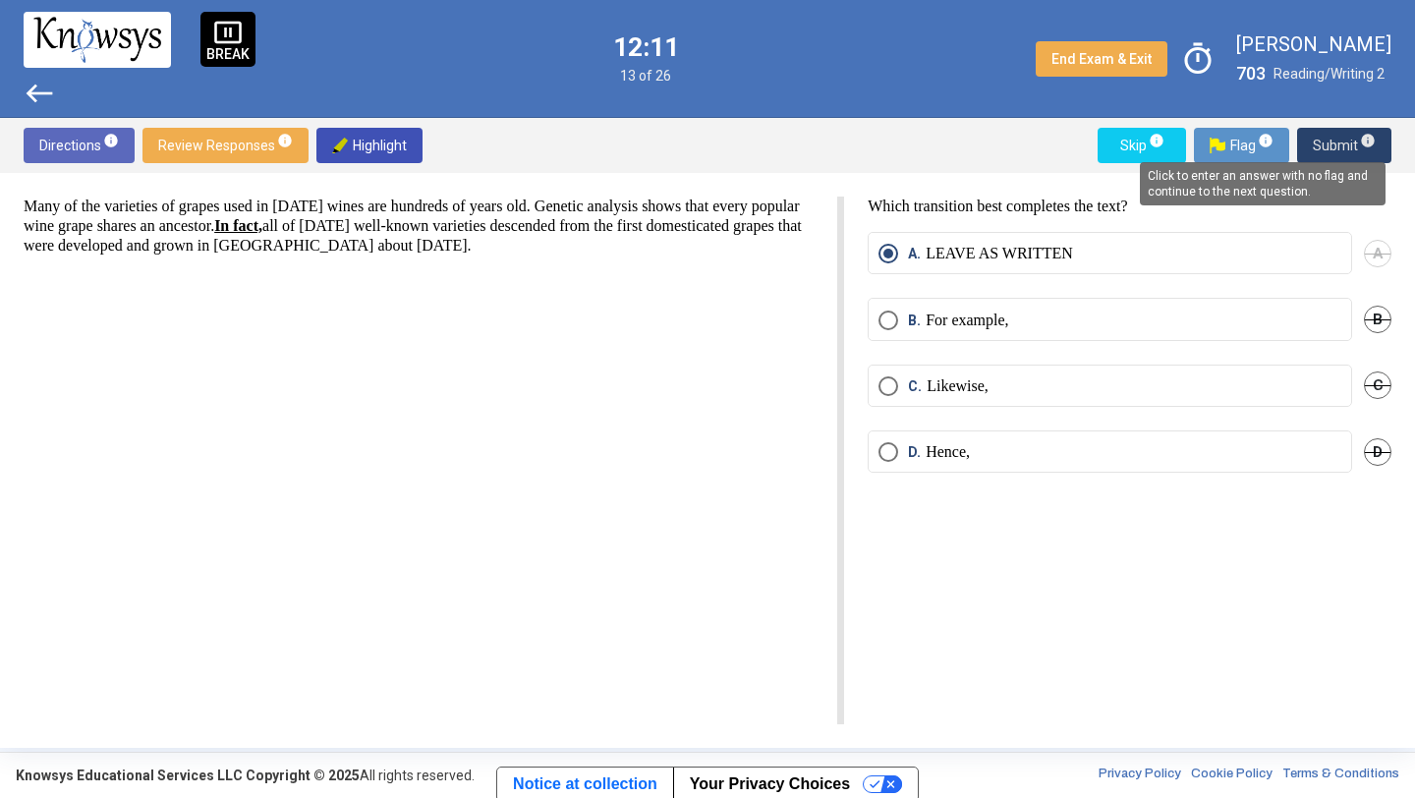
click at [1360, 144] on span "info" at bounding box center [1368, 141] width 16 height 16
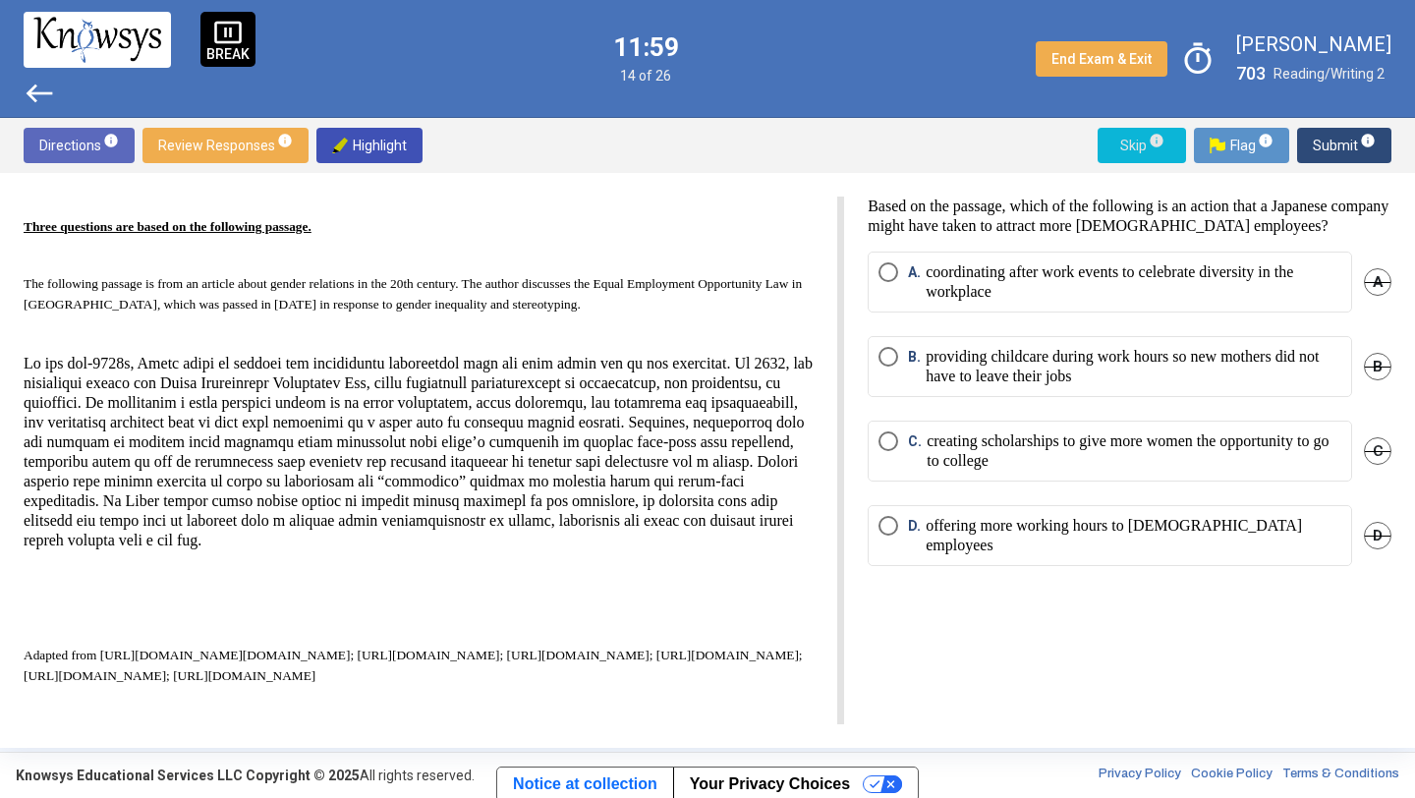
click at [1139, 146] on span "Skip info" at bounding box center [1141, 145] width 57 height 35
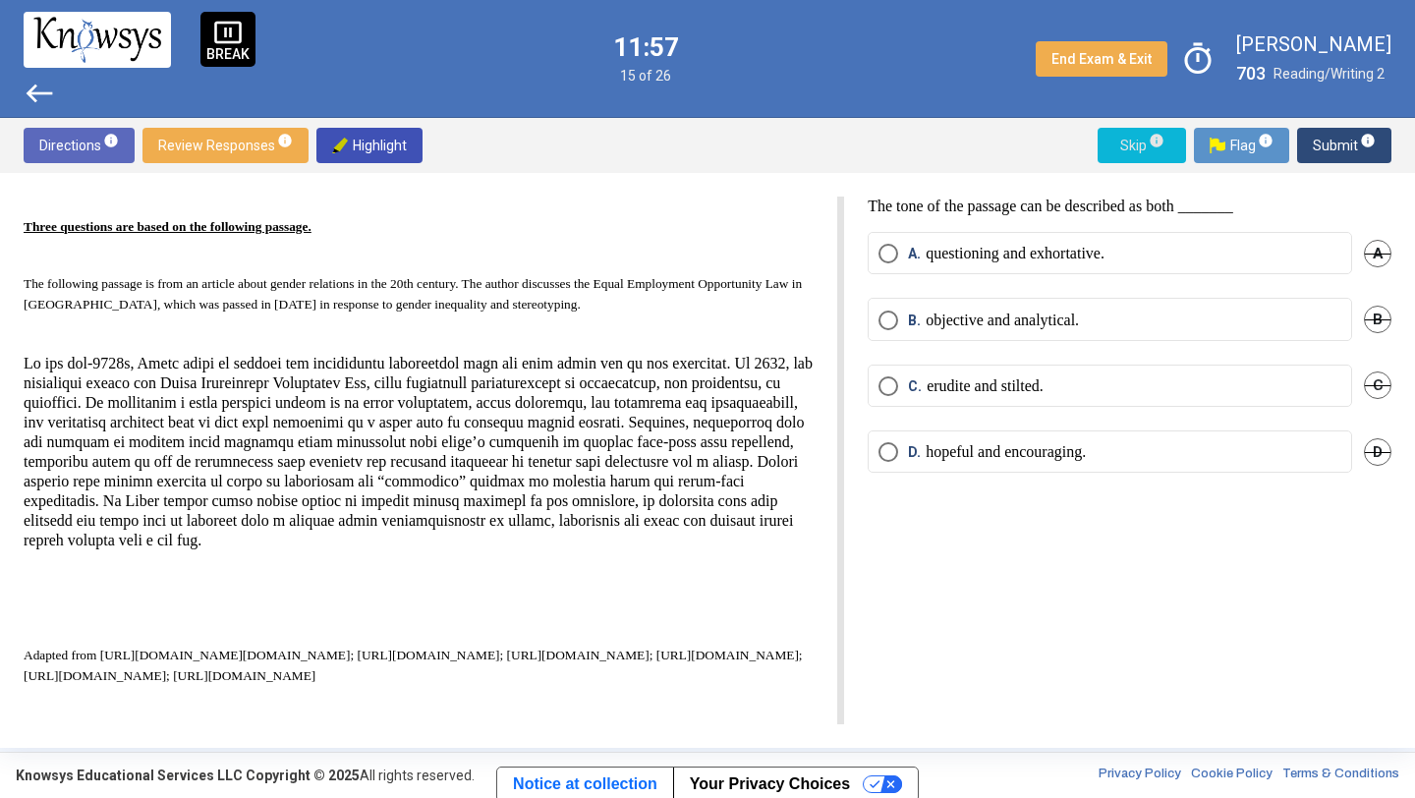
click at [1141, 141] on span "Skip info" at bounding box center [1141, 145] width 57 height 35
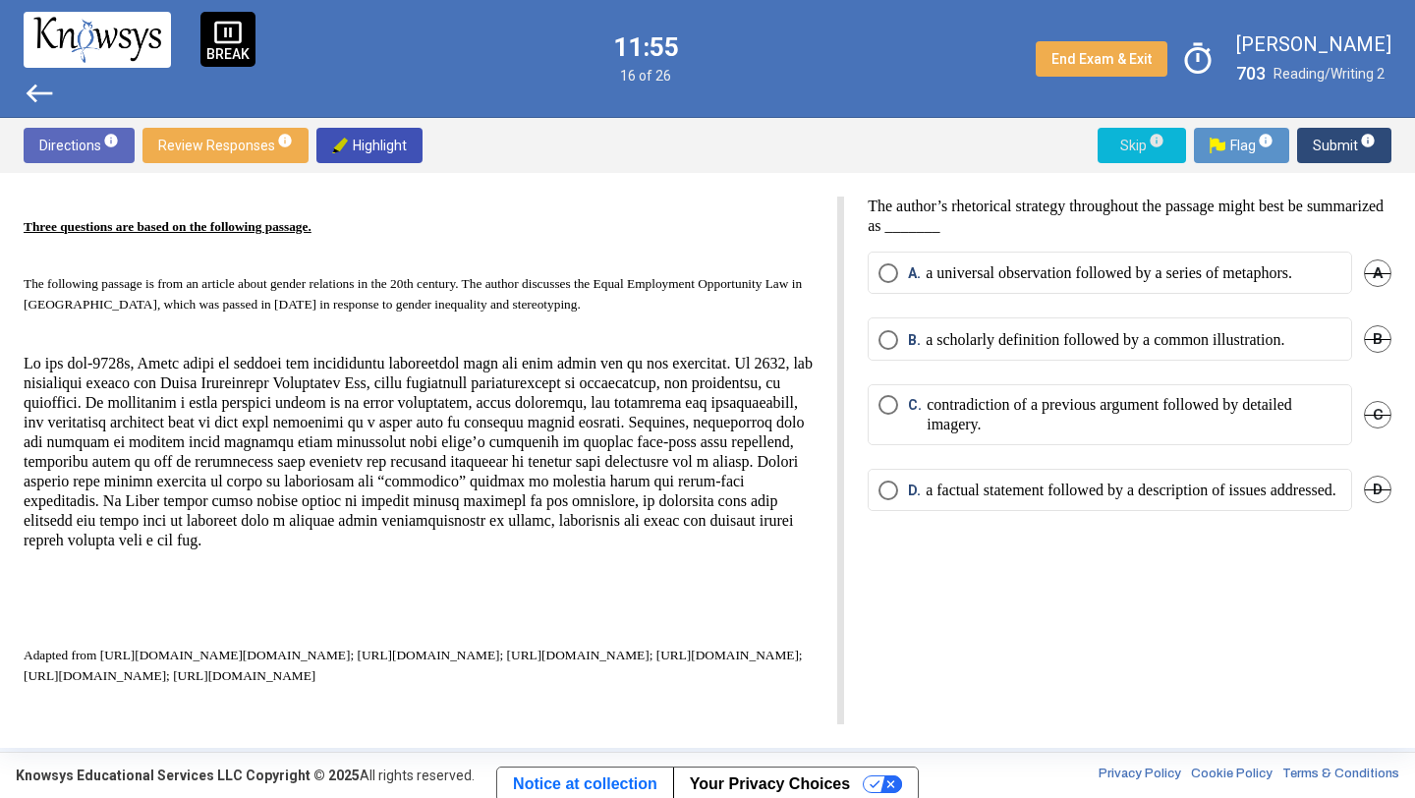
click at [1143, 142] on span "Skip info" at bounding box center [1141, 145] width 57 height 35
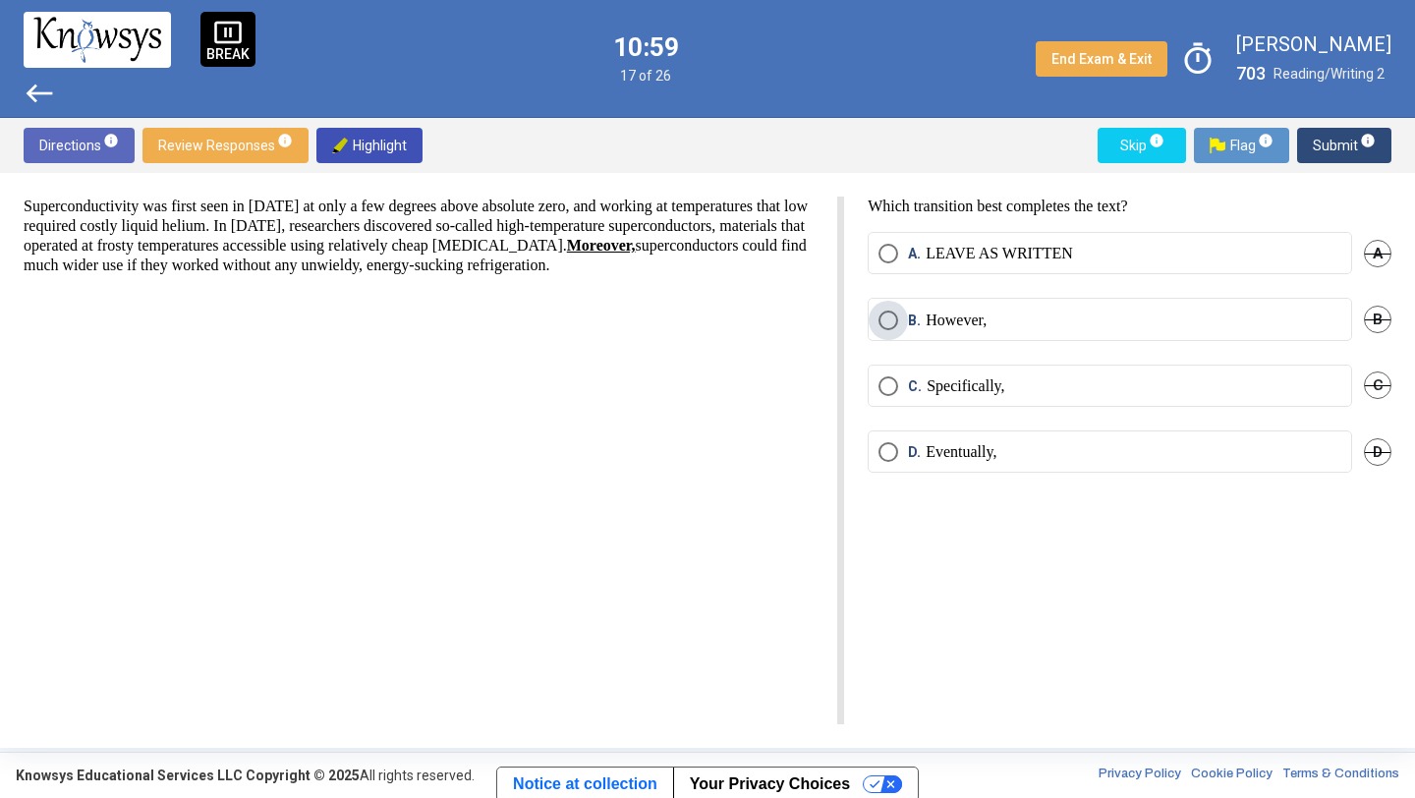
click at [1020, 320] on label "B. However," at bounding box center [1109, 321] width 463 height 20
click at [1321, 150] on span "Submit info" at bounding box center [1344, 145] width 63 height 35
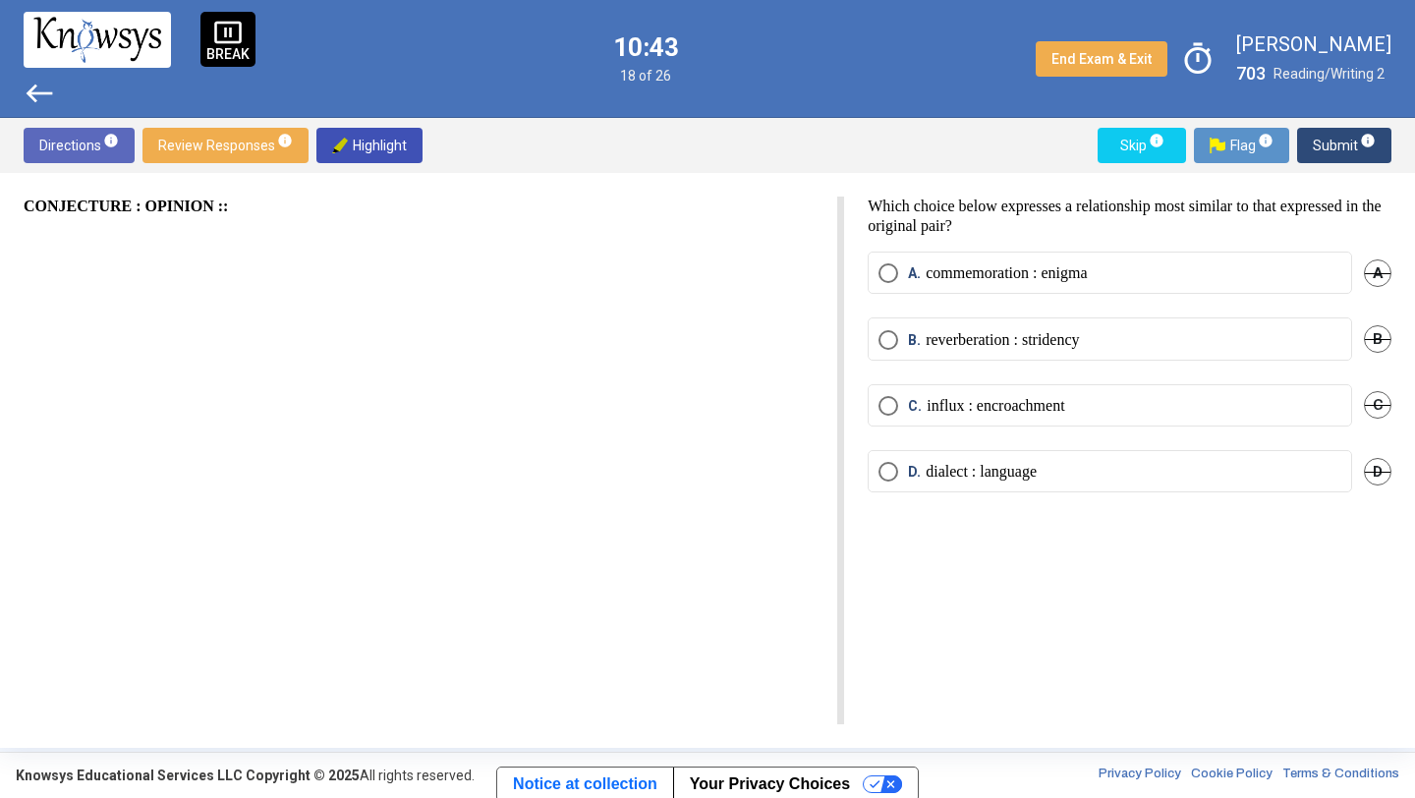
click at [1070, 470] on label "D. dialect : language" at bounding box center [1109, 472] width 463 height 20
click at [1329, 142] on span "Submit info" at bounding box center [1344, 145] width 63 height 35
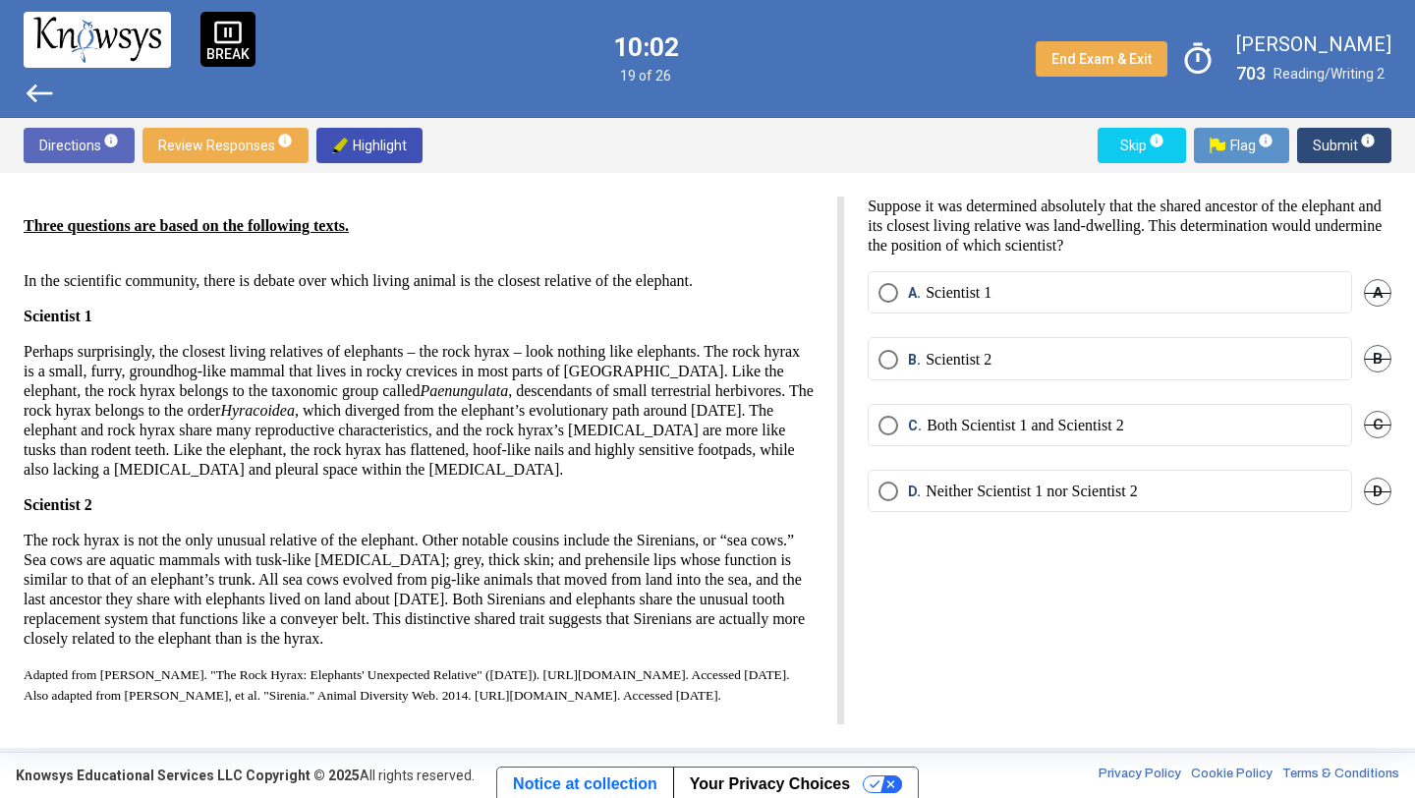
scroll to position [37, 0]
click at [1136, 144] on span "Skip info" at bounding box center [1141, 145] width 57 height 35
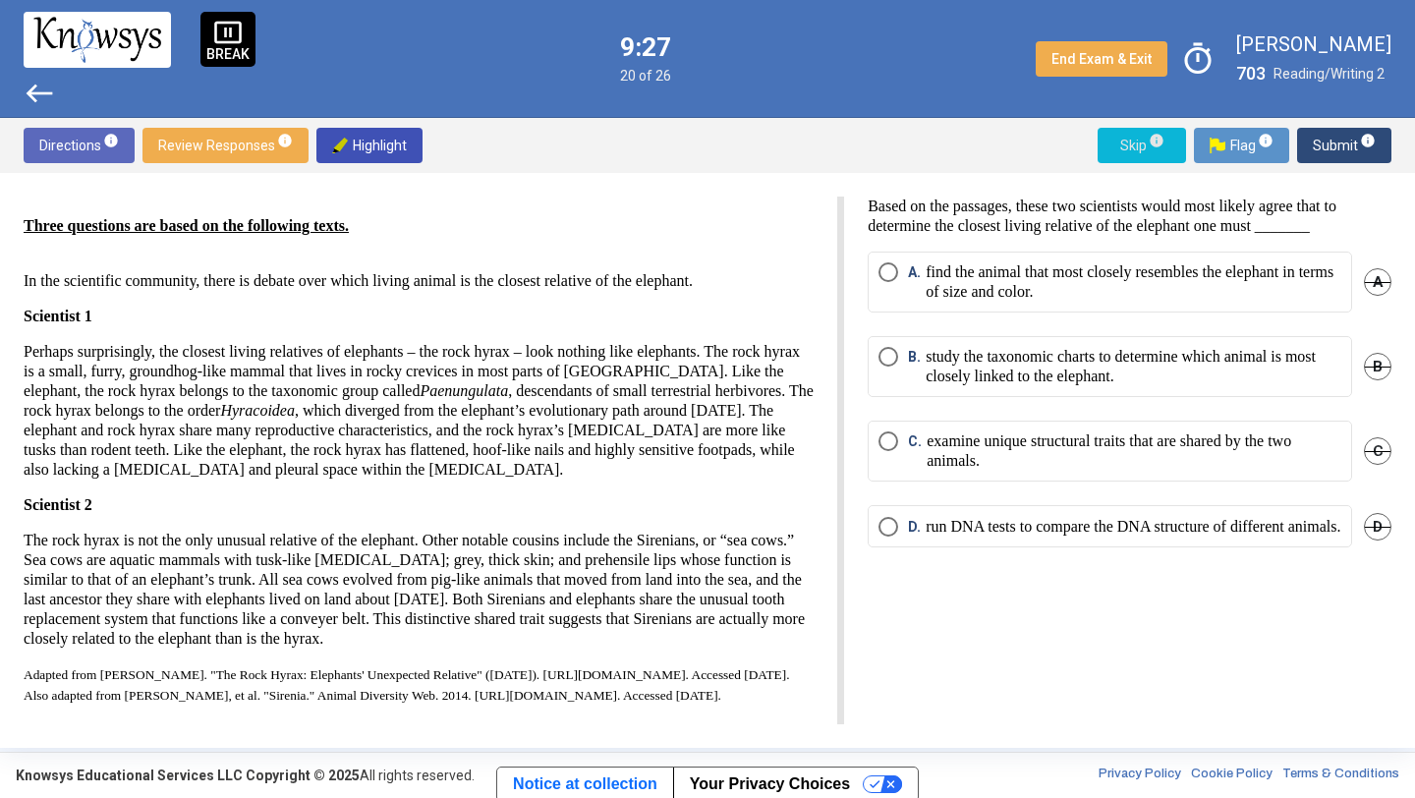
click at [1132, 144] on span "Skip info" at bounding box center [1141, 145] width 57 height 35
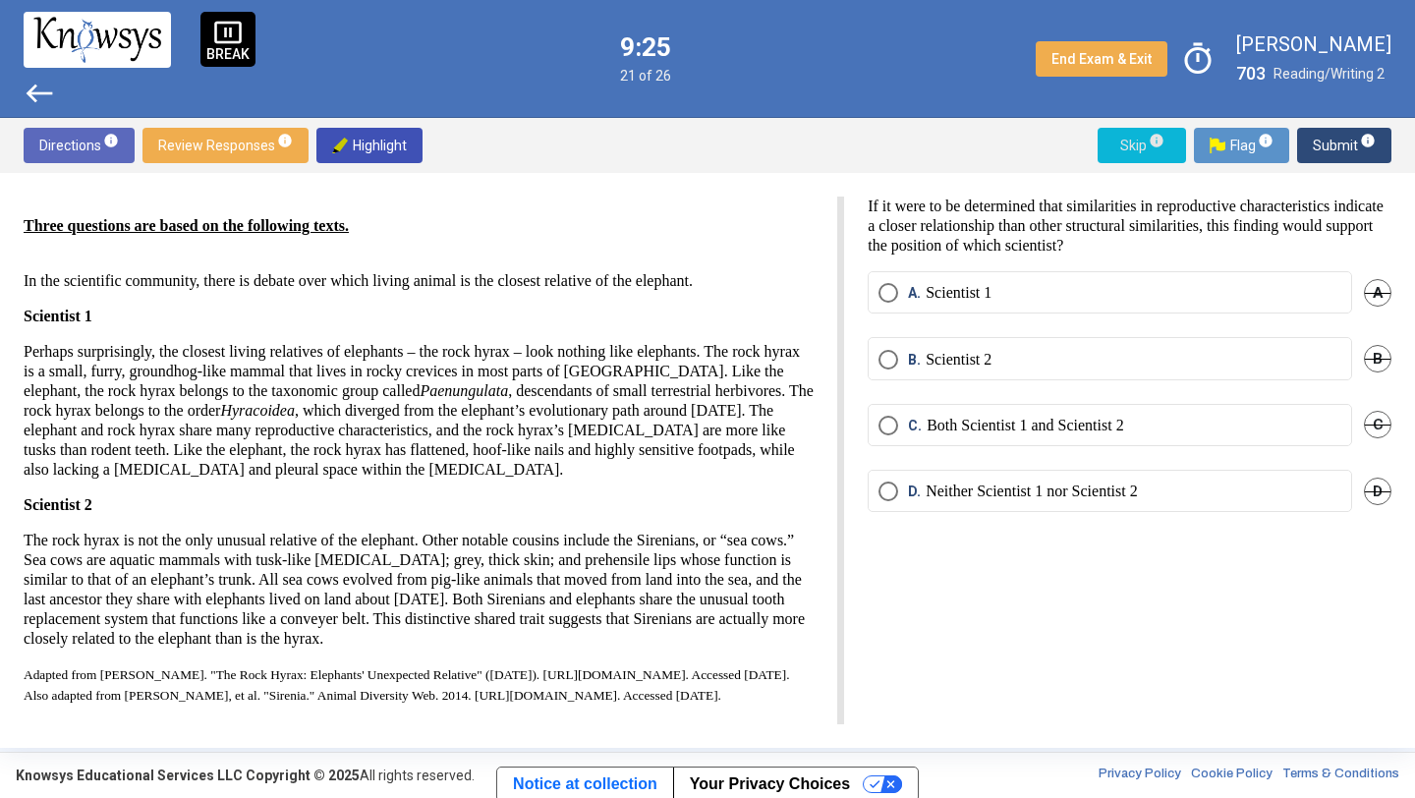
click at [1132, 144] on span "Skip info" at bounding box center [1141, 145] width 57 height 35
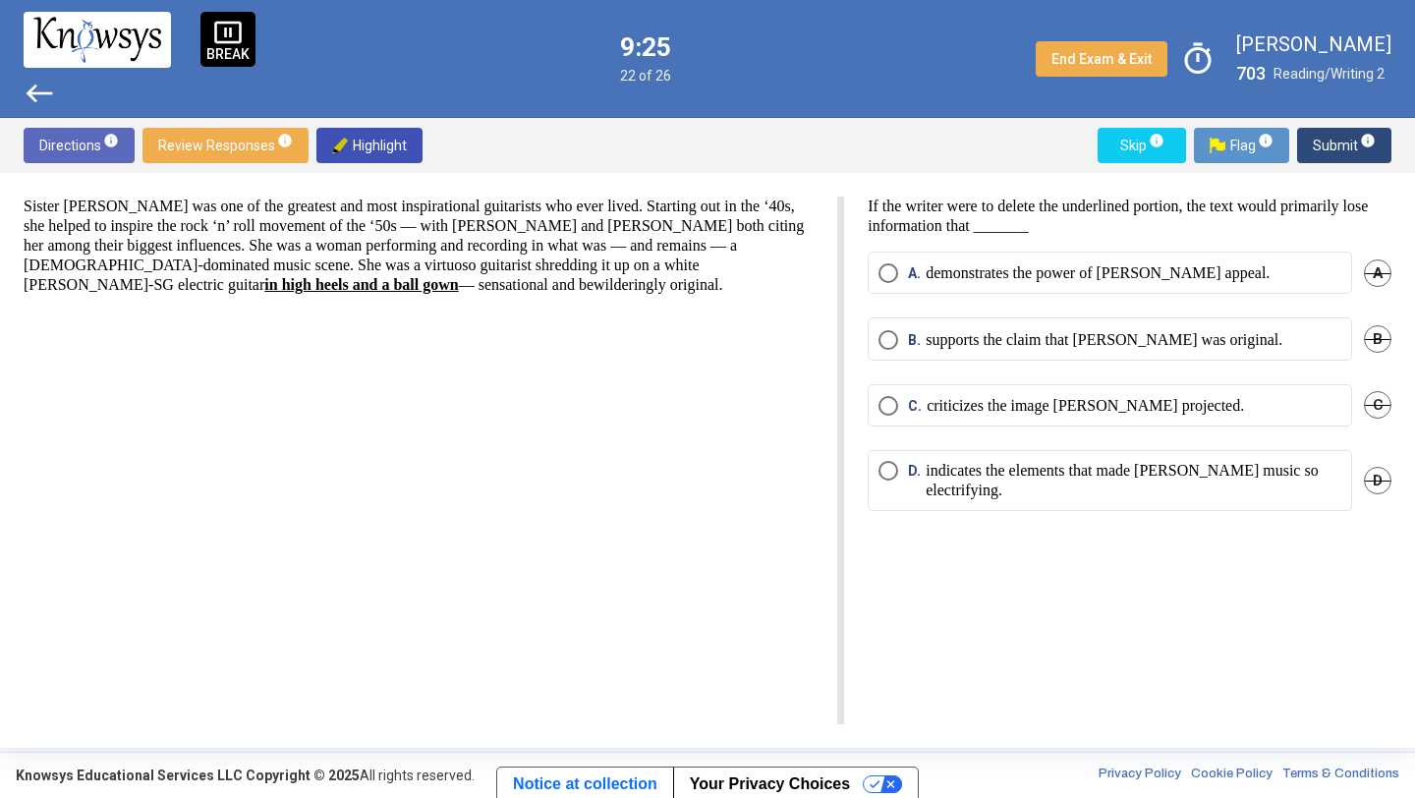
scroll to position [0, 0]
click at [1083, 269] on p "demonstrates the power of [PERSON_NAME] appeal." at bounding box center [1098, 273] width 344 height 20
click at [1334, 140] on span "Submit info" at bounding box center [1344, 145] width 63 height 35
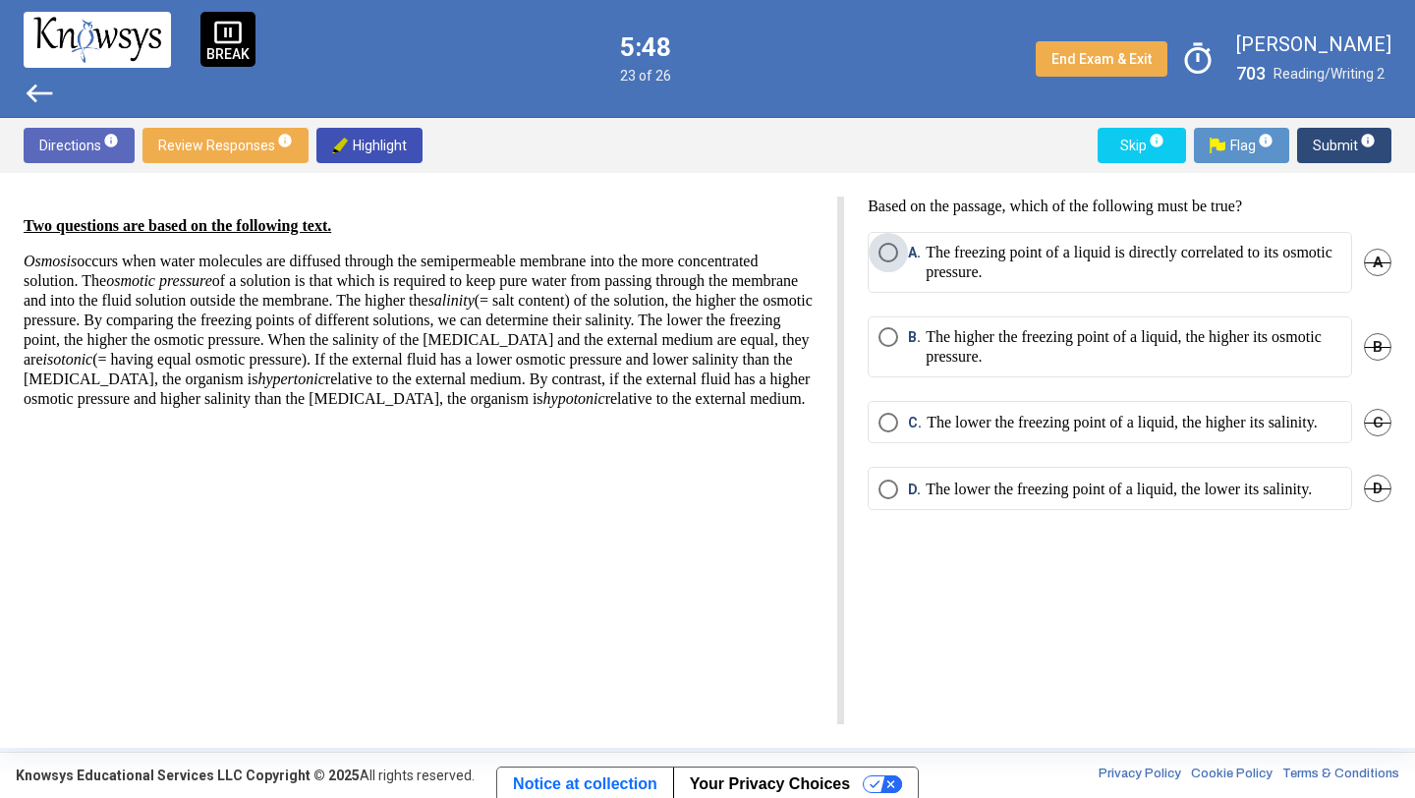
click at [1193, 263] on p "The freezing point of a liquid is directly correlated to its osmotic pressure." at bounding box center [1134, 262] width 416 height 39
click at [1347, 151] on span "Submit info" at bounding box center [1344, 145] width 63 height 35
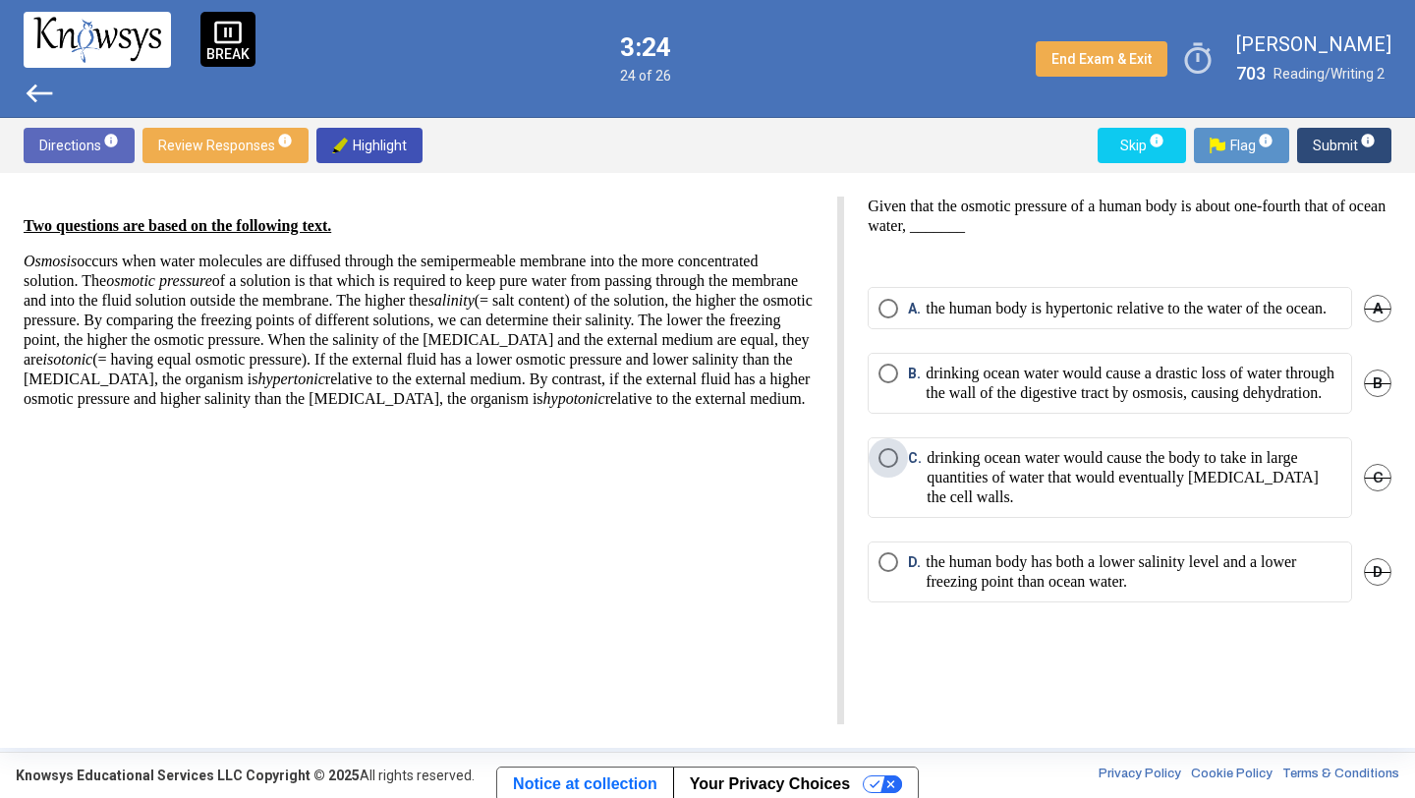
click at [1085, 507] on p "drinking ocean water would cause the body to take in large quantities of water …" at bounding box center [1134, 477] width 415 height 59
click at [1331, 144] on span "Submit info" at bounding box center [1344, 145] width 63 height 35
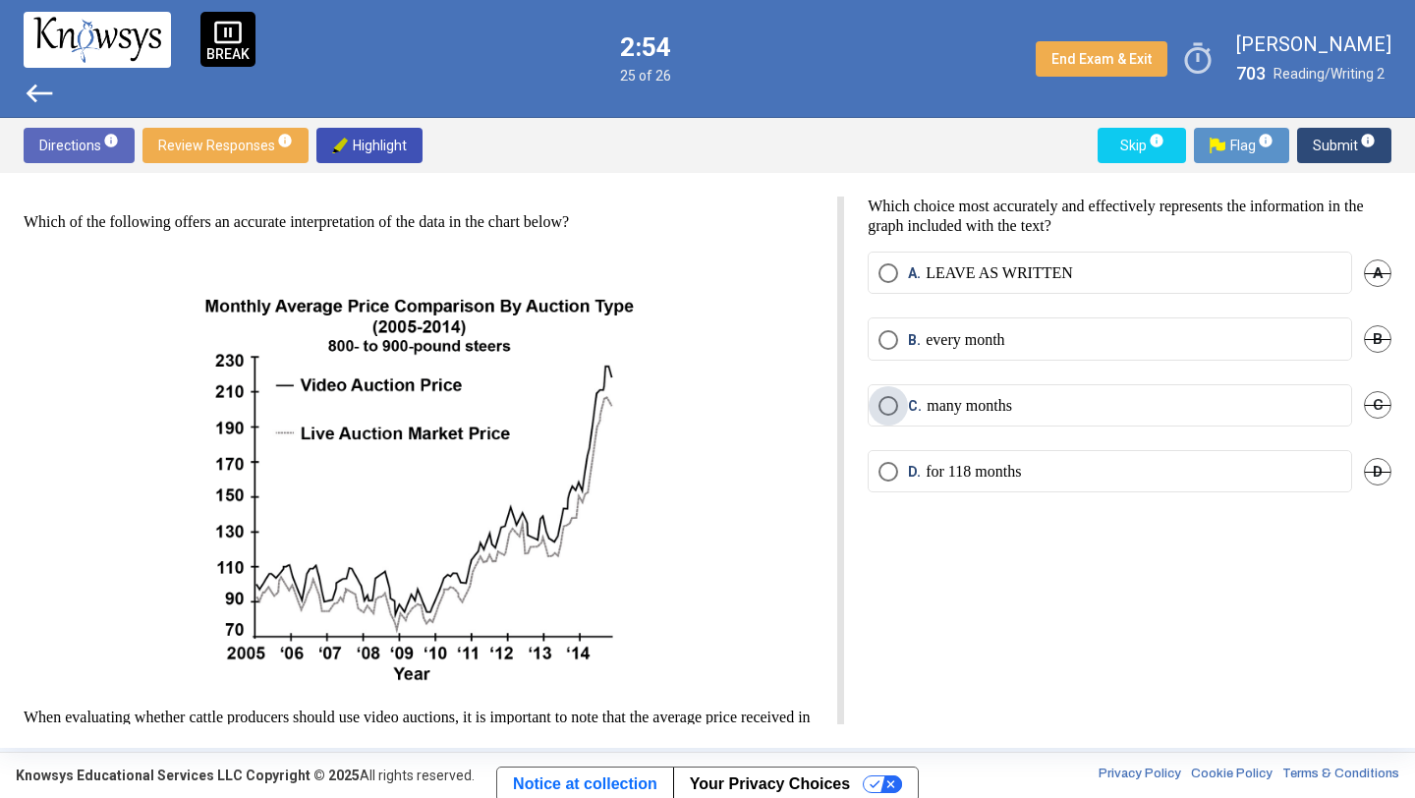
click at [948, 402] on p "many months" at bounding box center [969, 406] width 85 height 20
click at [1328, 140] on span "Submit info" at bounding box center [1344, 145] width 63 height 35
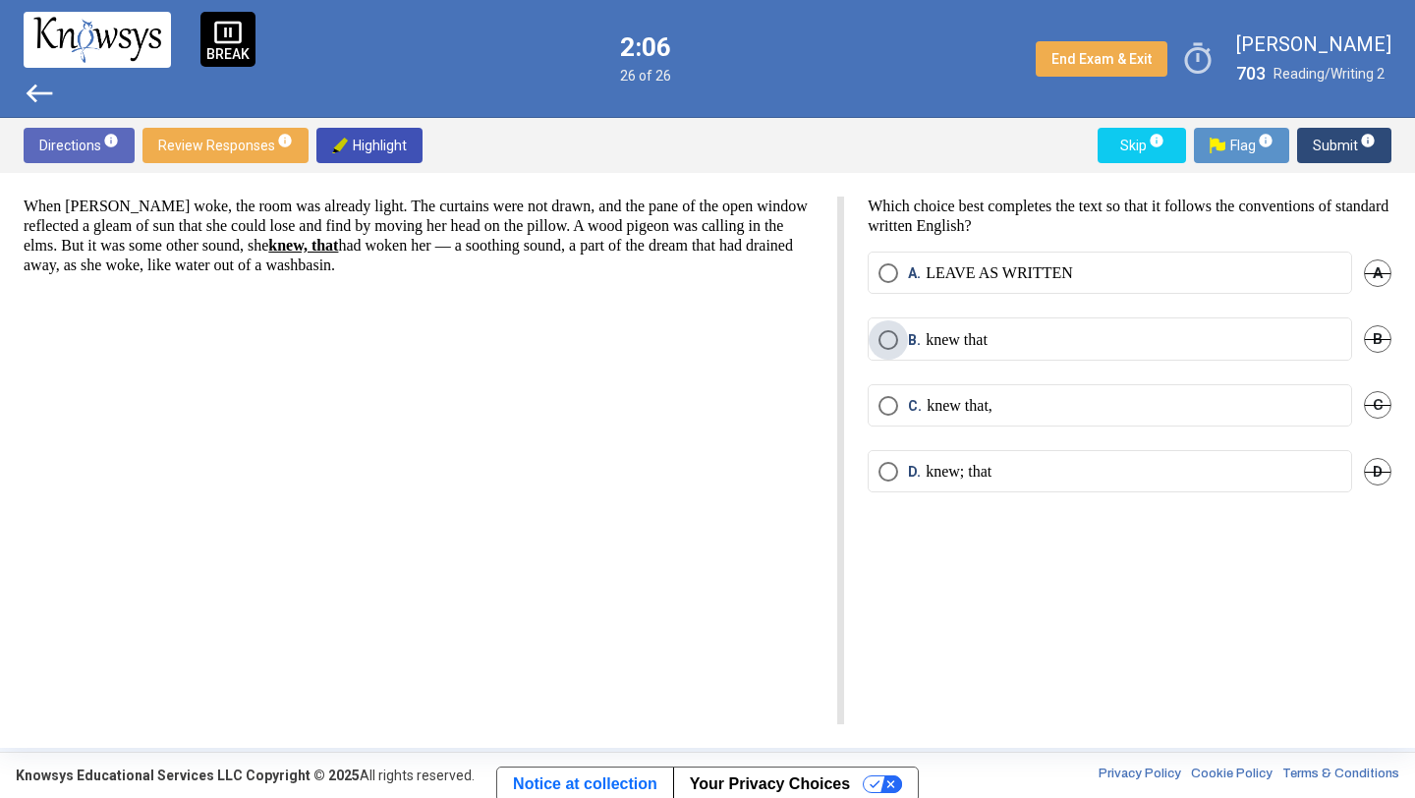
click at [1223, 340] on label "B. knew that" at bounding box center [1109, 340] width 463 height 20
click at [1340, 150] on span "Submit info" at bounding box center [1344, 145] width 63 height 35
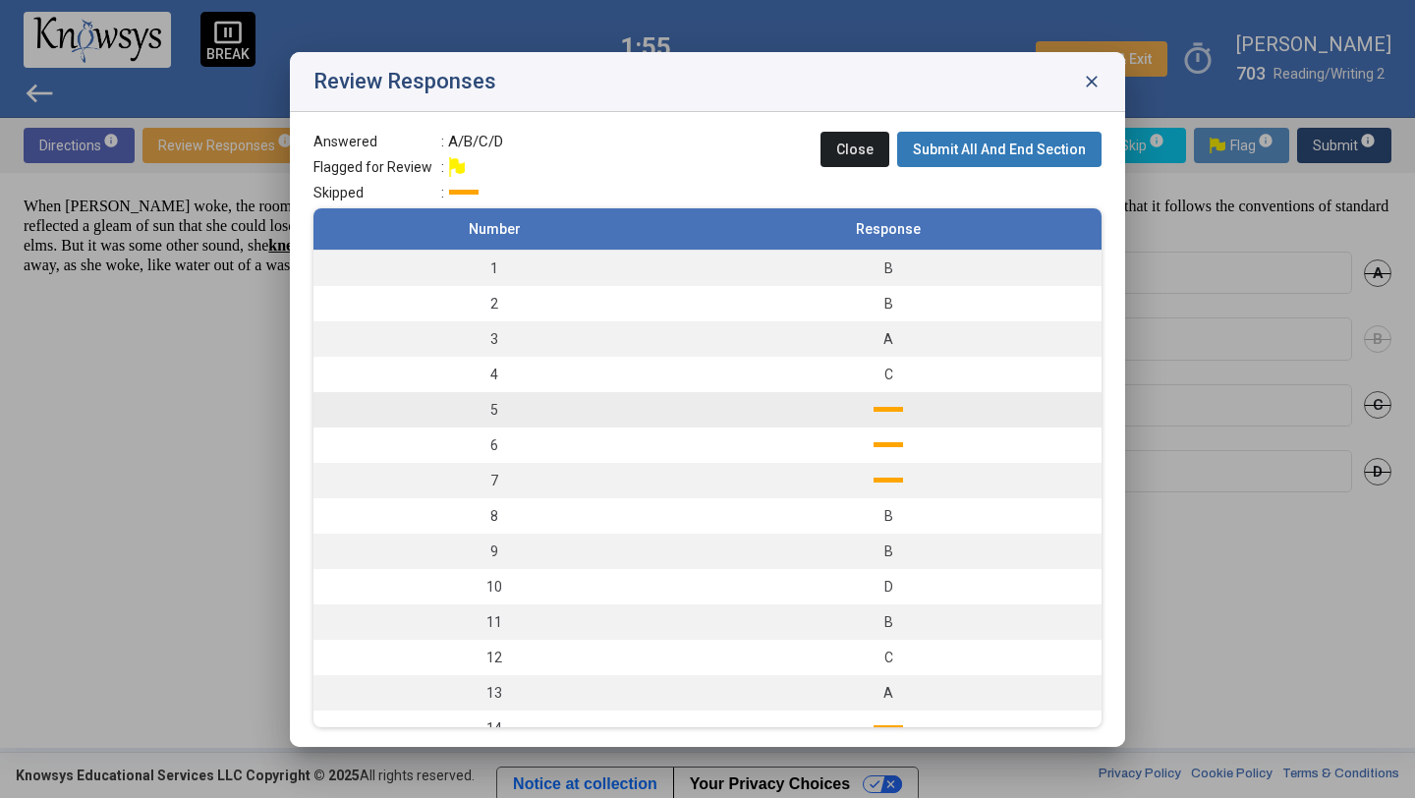
click at [911, 412] on td at bounding box center [888, 409] width 426 height 35
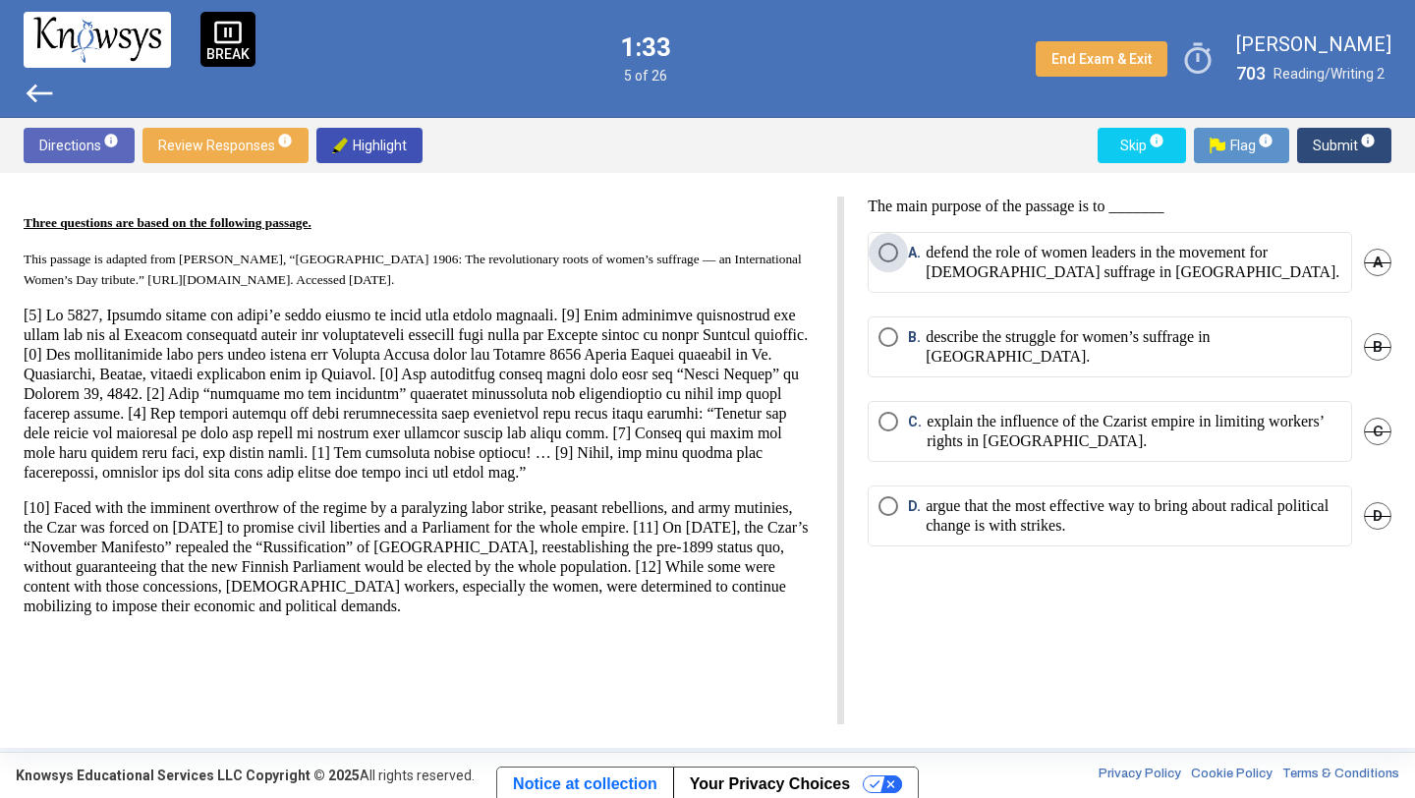
click at [1014, 256] on p "defend the role of women leaders in the movement for [DEMOGRAPHIC_DATA] suffrag…" at bounding box center [1134, 262] width 416 height 39
click at [1337, 135] on span "Submit info" at bounding box center [1344, 145] width 63 height 35
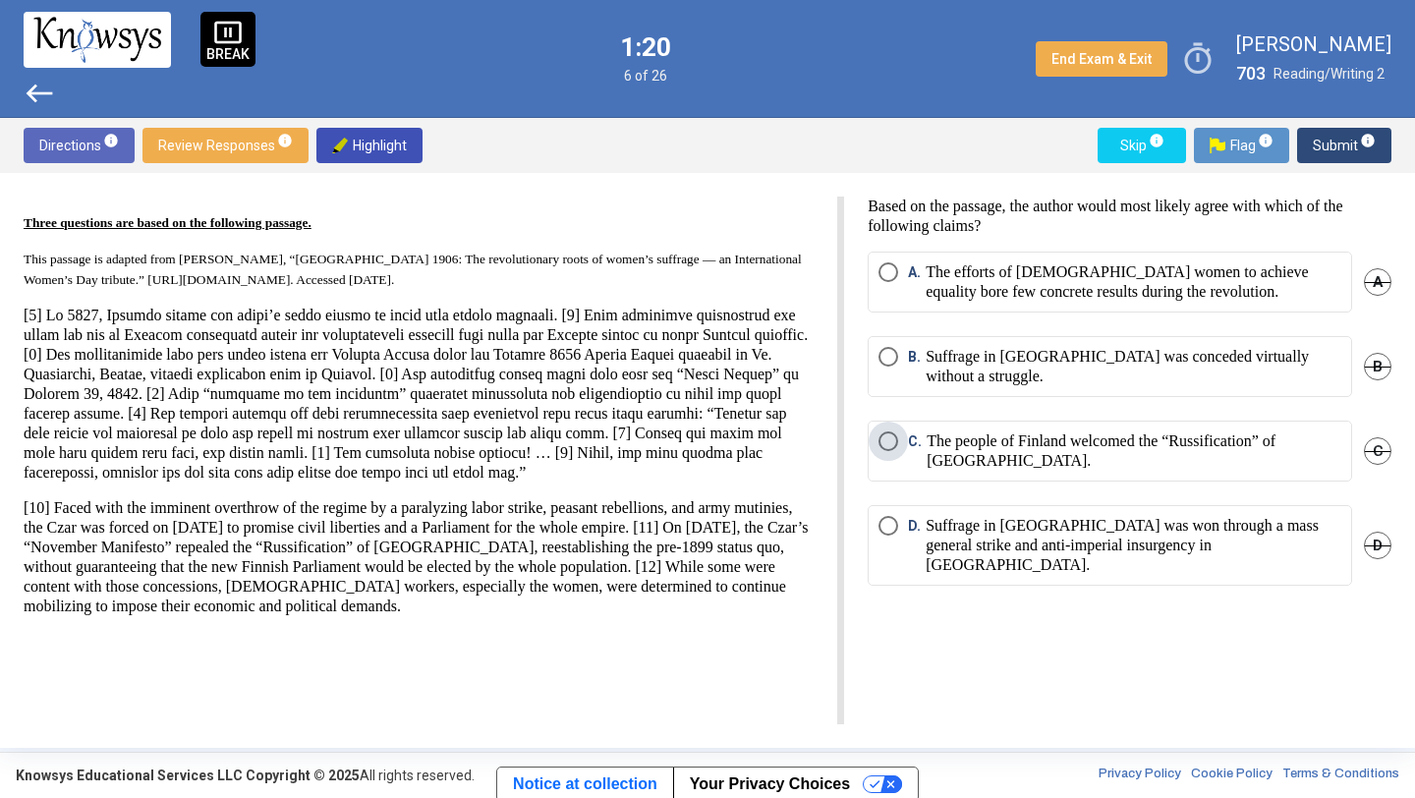
click at [1059, 462] on p "The people of Finland welcomed the “Russification” of [GEOGRAPHIC_DATA]." at bounding box center [1134, 450] width 415 height 39
click at [1318, 151] on span "Submit info" at bounding box center [1344, 145] width 63 height 35
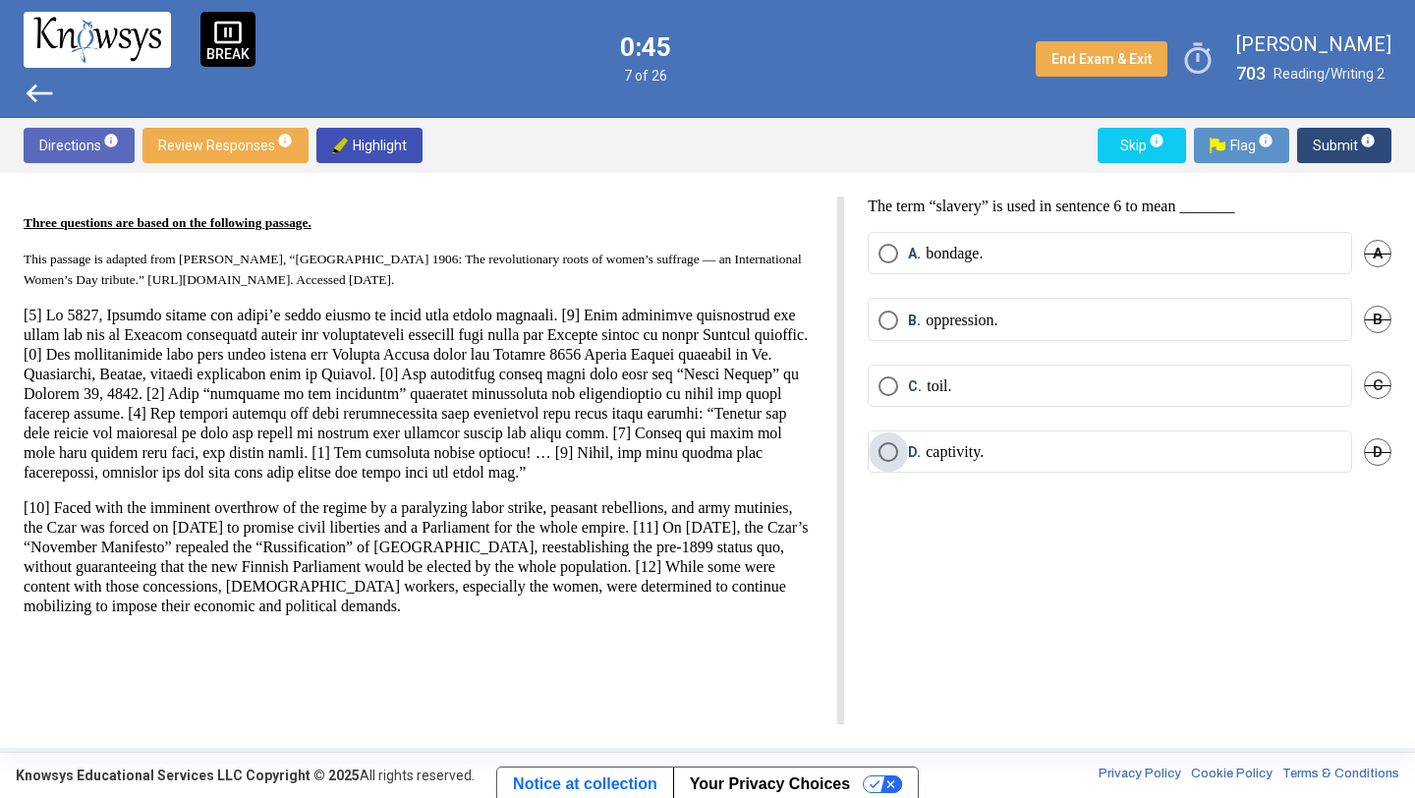
click at [995, 451] on label "D. captivity." at bounding box center [1109, 452] width 463 height 20
click at [1359, 139] on sup "info" at bounding box center [1367, 141] width 18 height 16
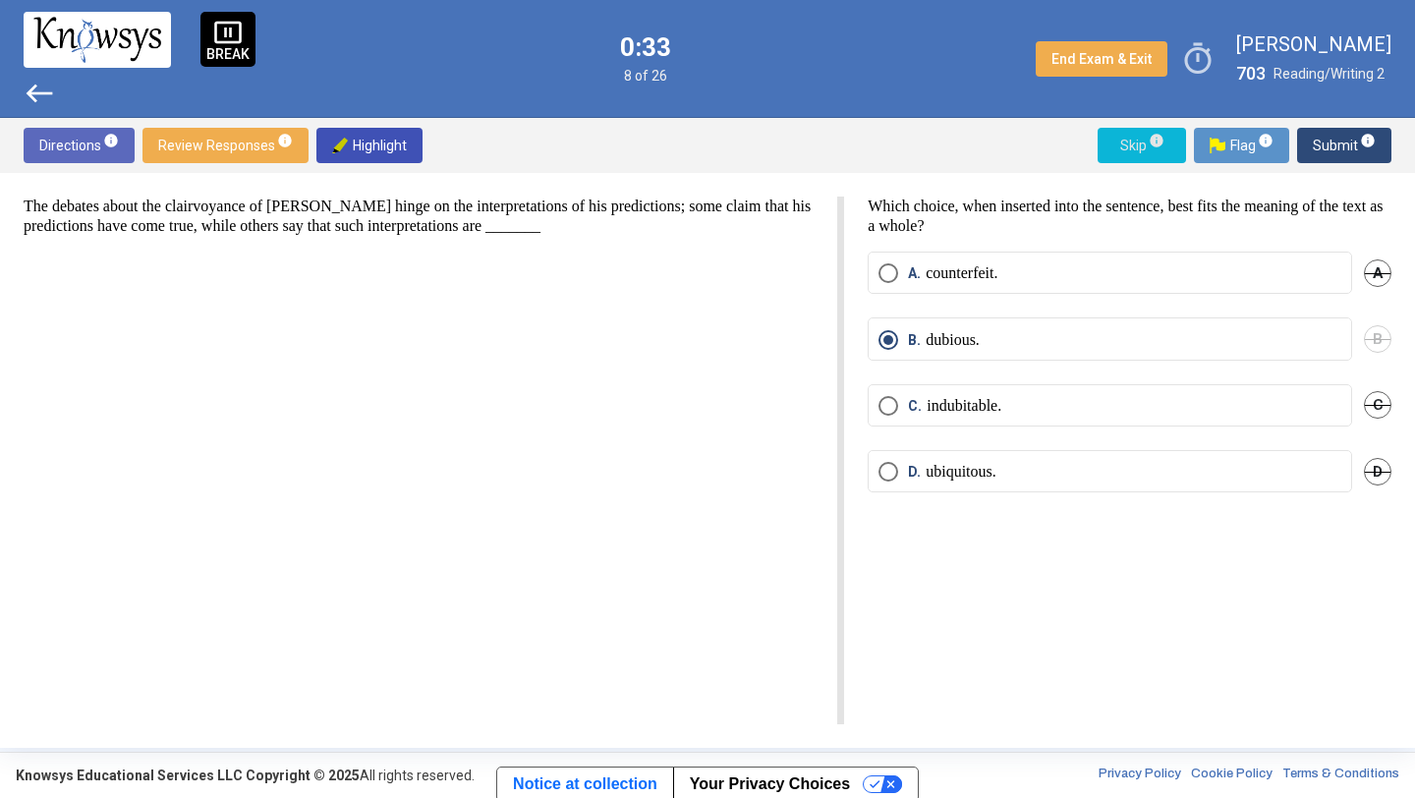
click at [1145, 143] on span "Skip info" at bounding box center [1141, 145] width 57 height 35
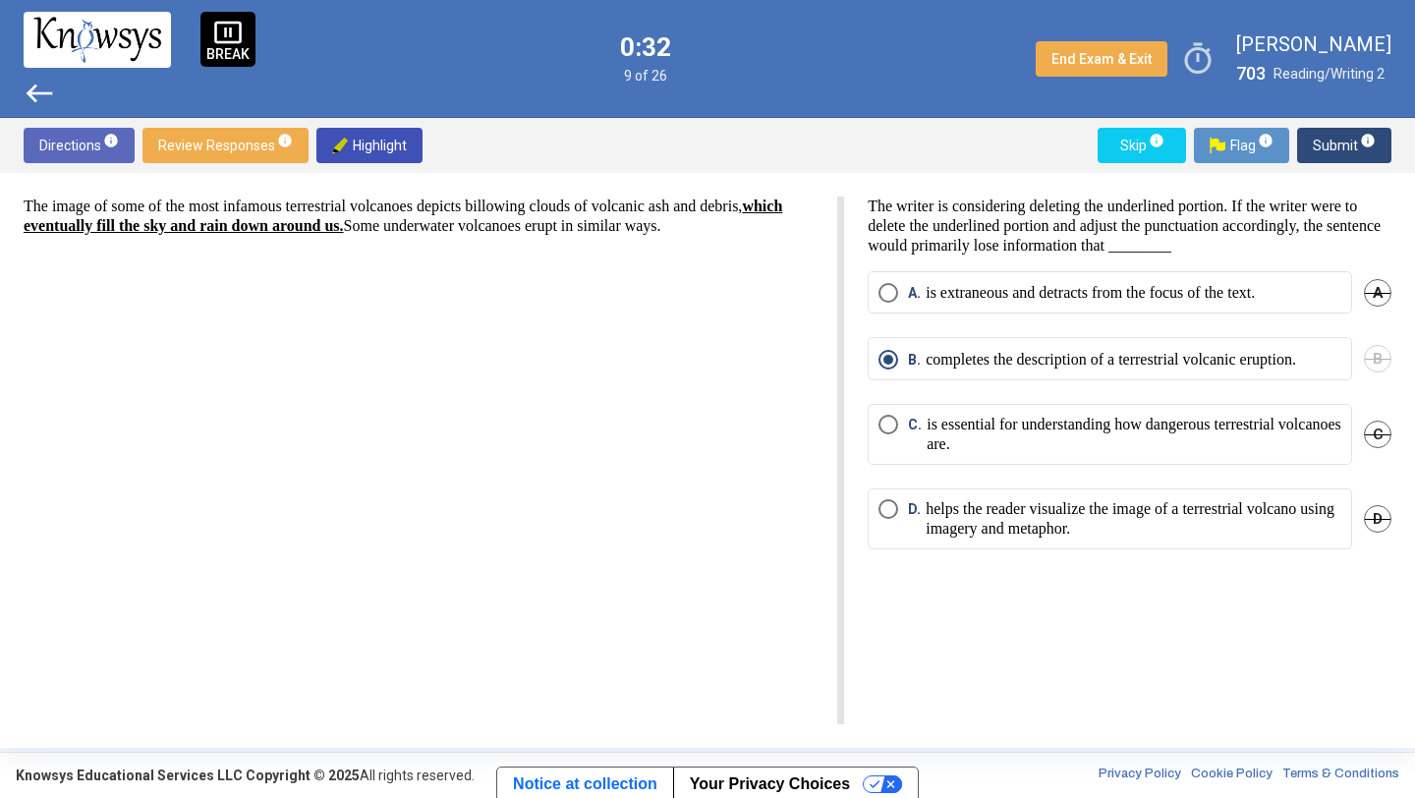
click at [1145, 145] on span "Skip info" at bounding box center [1141, 145] width 57 height 35
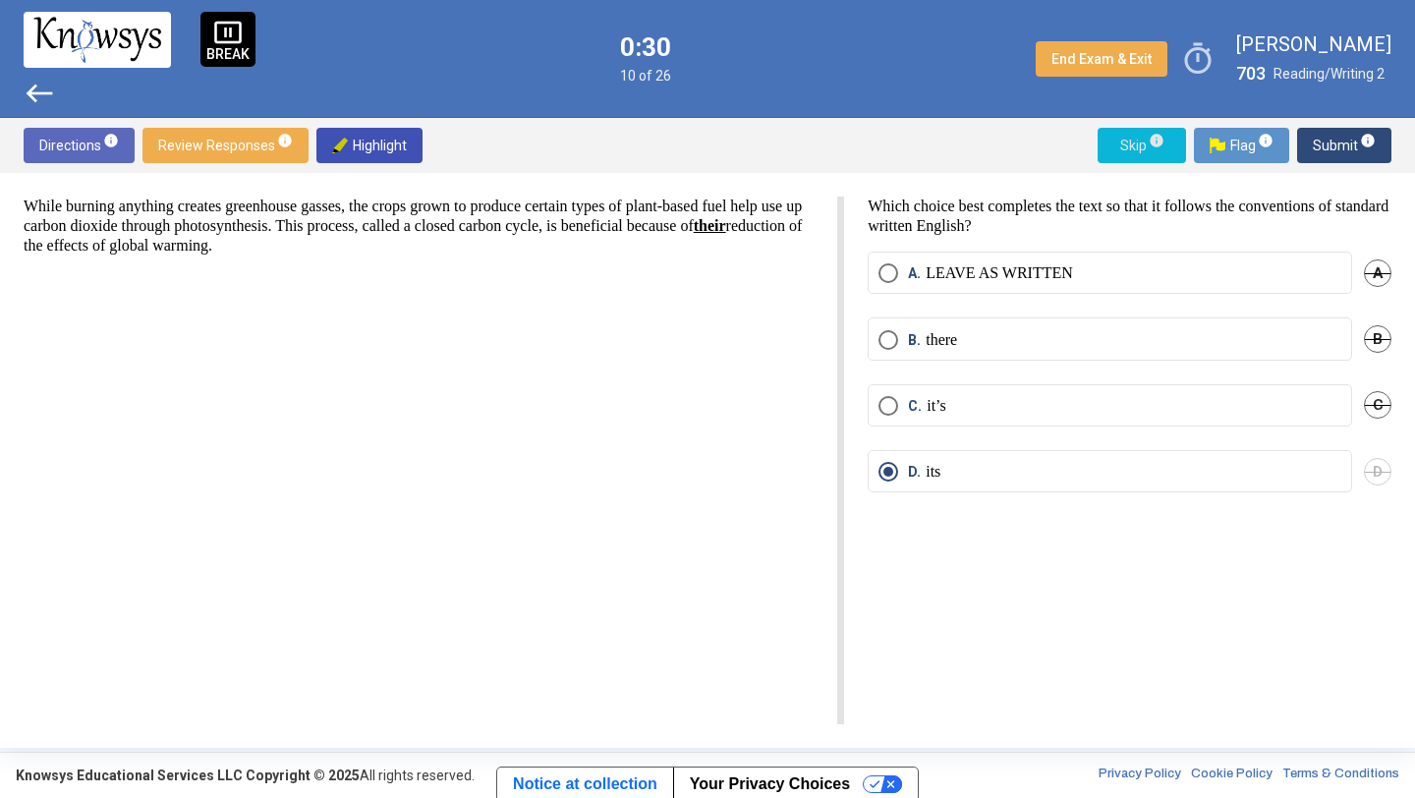
click at [1145, 145] on span "Skip info" at bounding box center [1141, 145] width 57 height 35
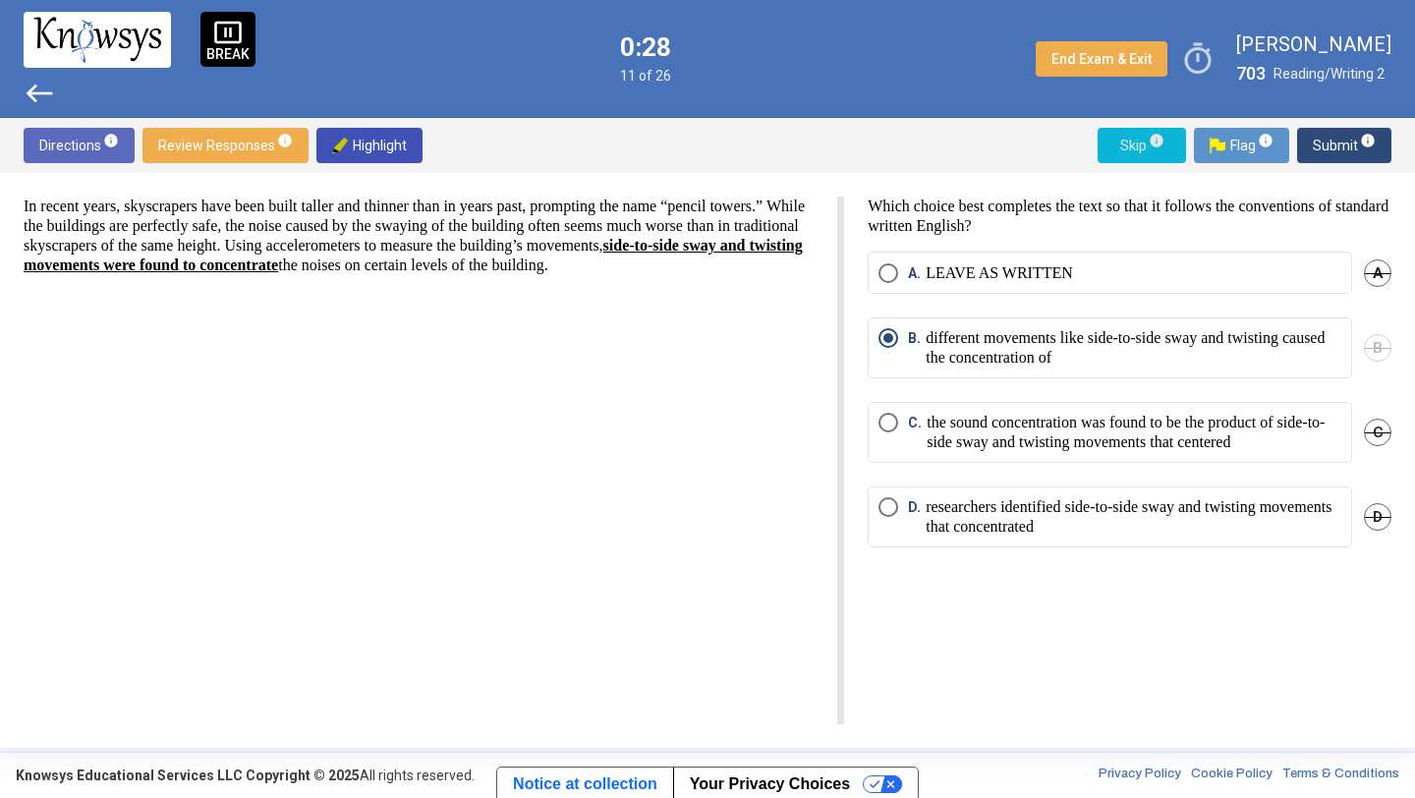
click at [1145, 139] on span "Skip info" at bounding box center [1141, 145] width 57 height 35
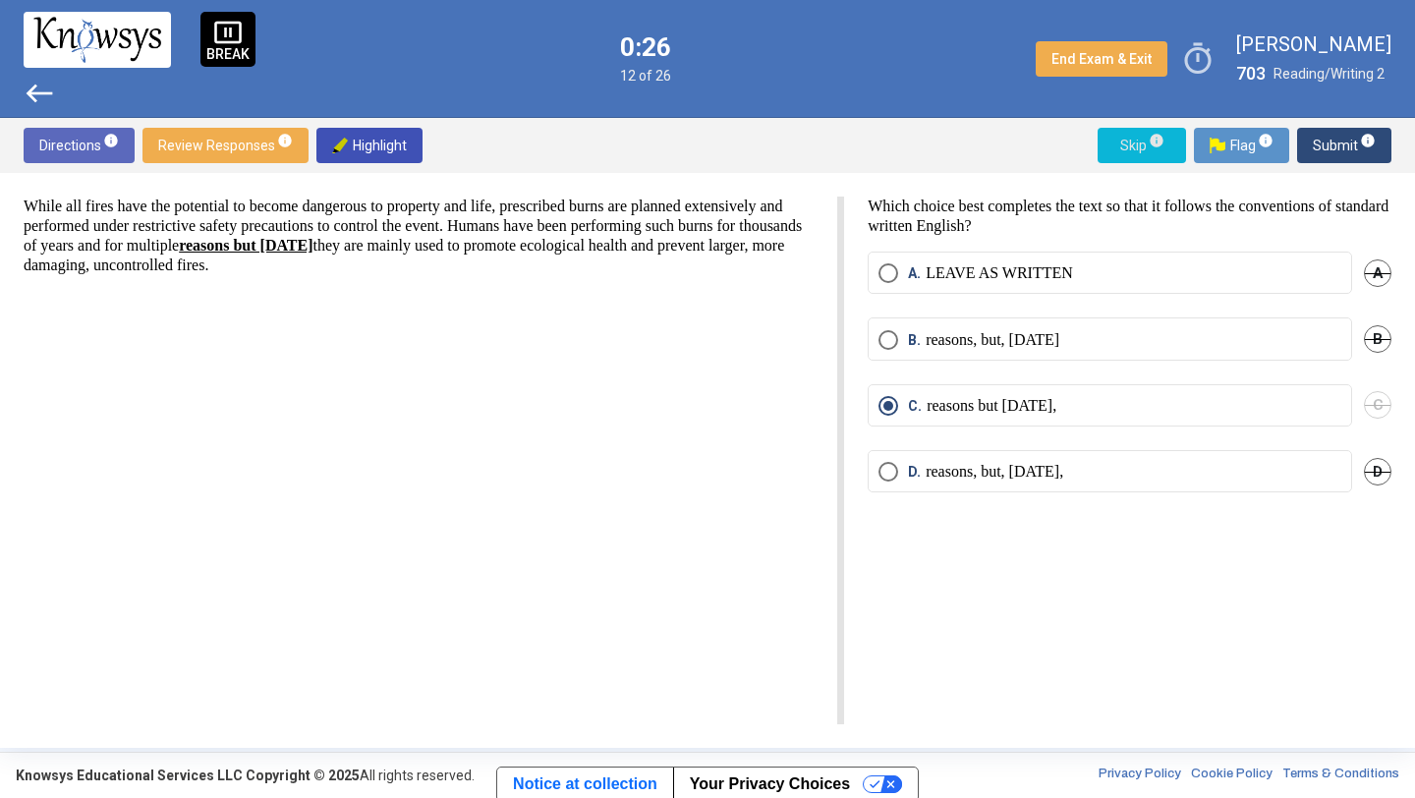
click at [1145, 141] on span "Skip info" at bounding box center [1141, 145] width 57 height 35
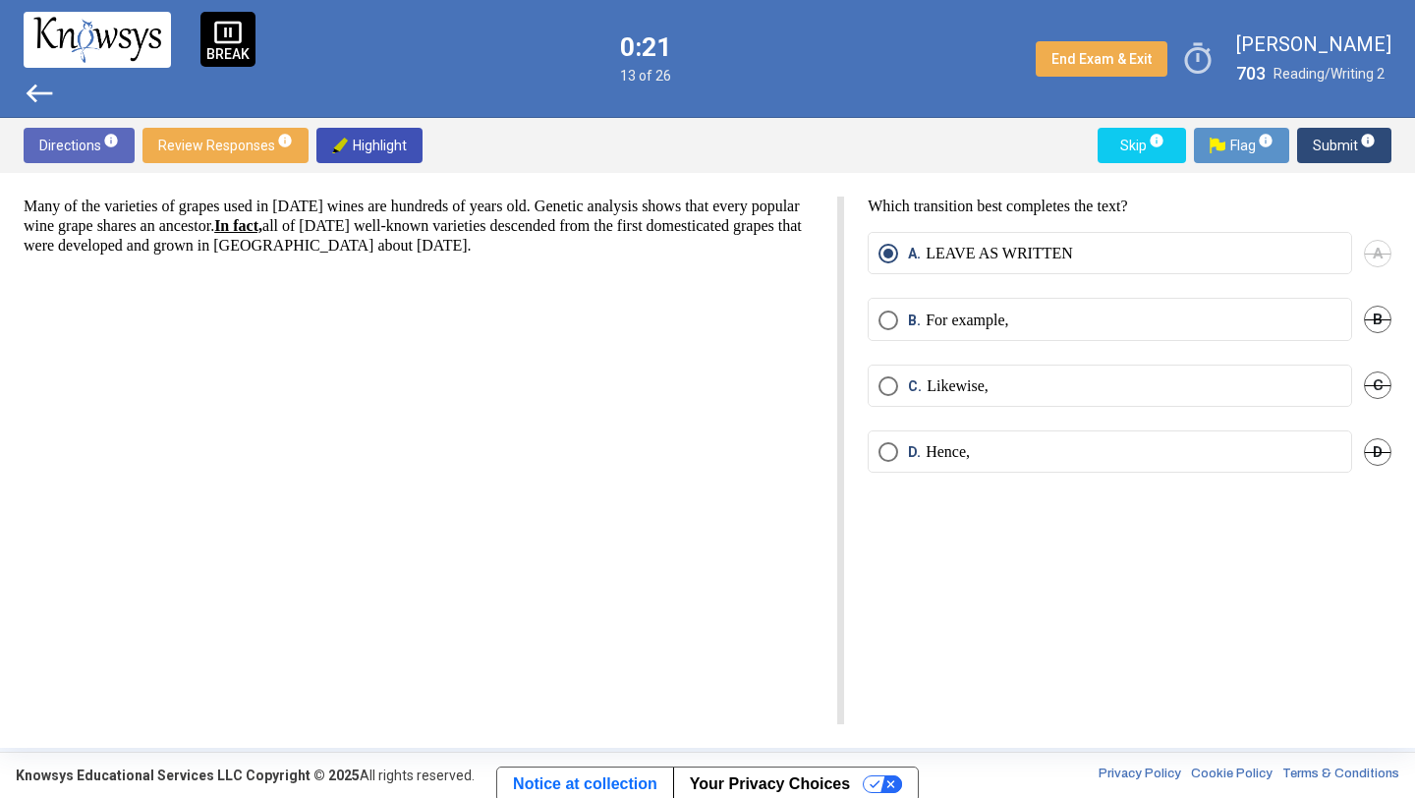
click at [1340, 139] on span "Submit info" at bounding box center [1344, 145] width 63 height 35
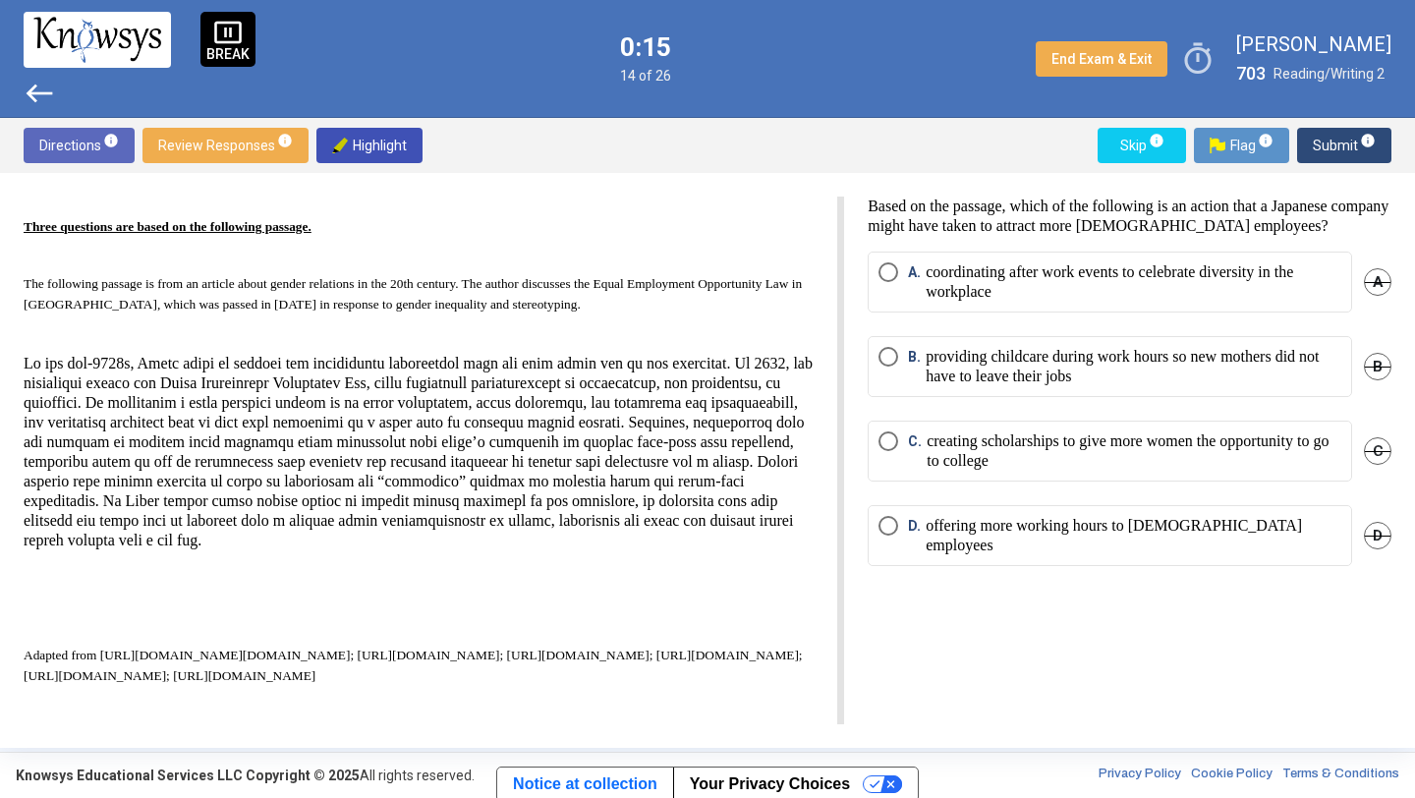
click at [977, 377] on p "providing childcare during work hours so new mothers did not have to leave thei…" at bounding box center [1134, 366] width 416 height 39
click at [1329, 144] on span "Submit info" at bounding box center [1344, 145] width 63 height 35
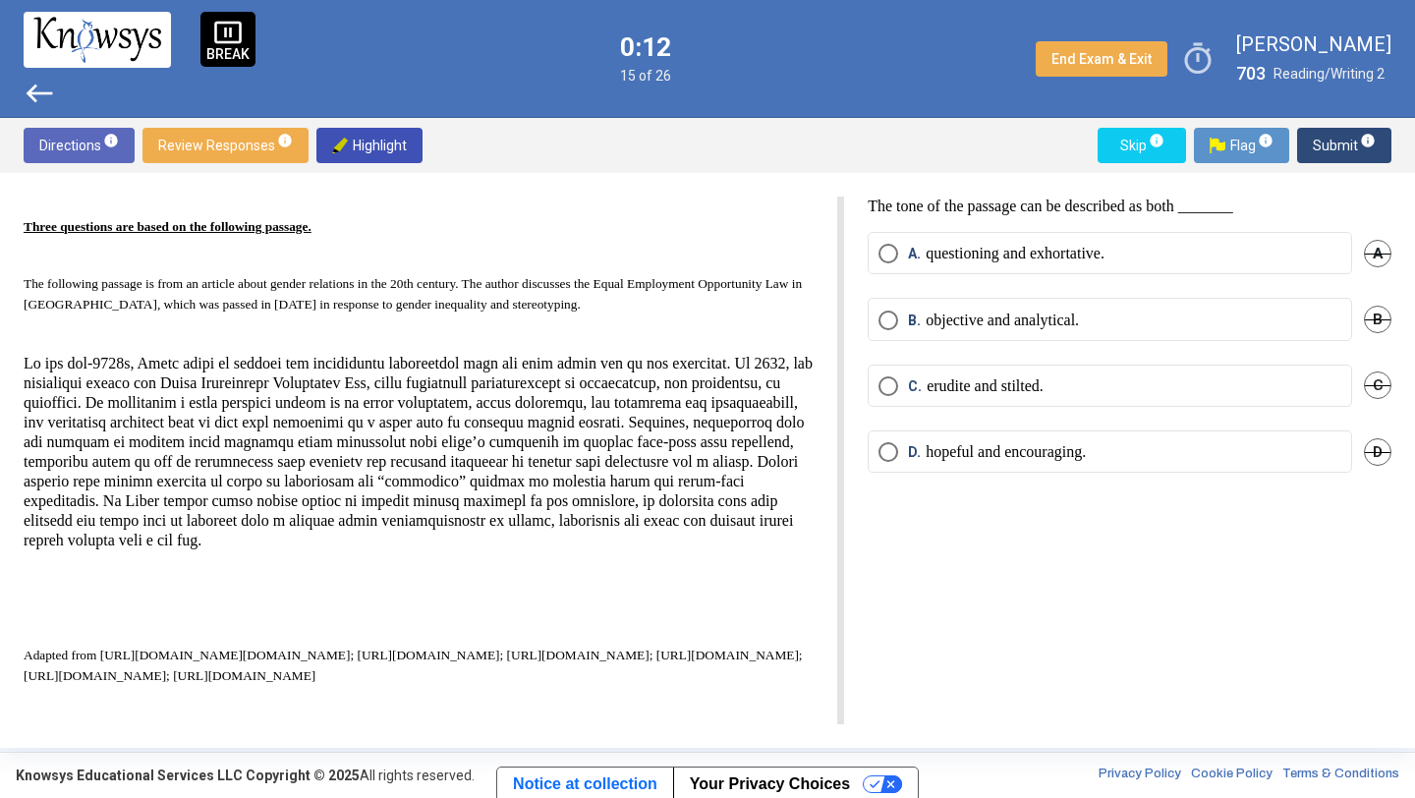
click at [1129, 313] on label "B. objective and analytical." at bounding box center [1109, 321] width 463 height 20
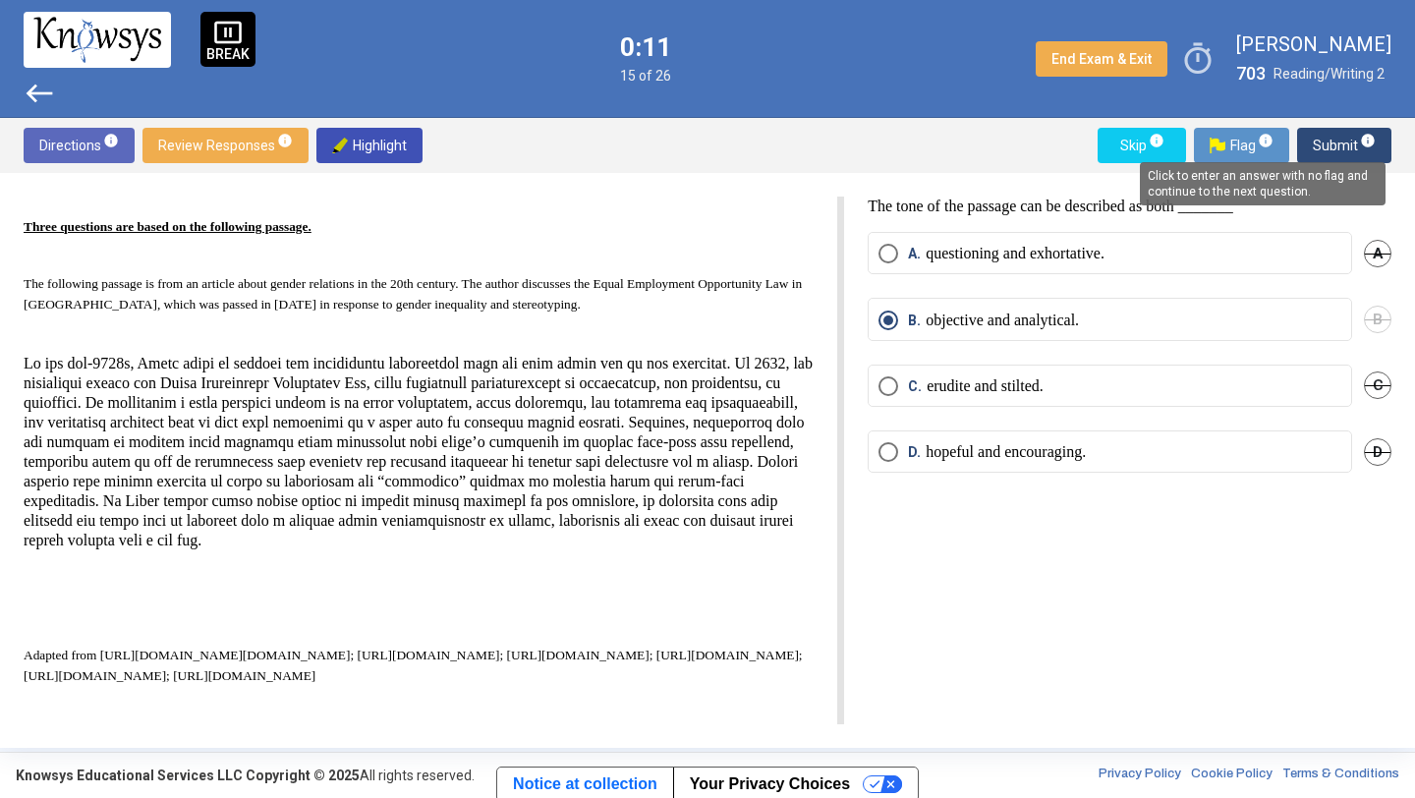
click at [1366, 137] on span "info" at bounding box center [1368, 141] width 16 height 16
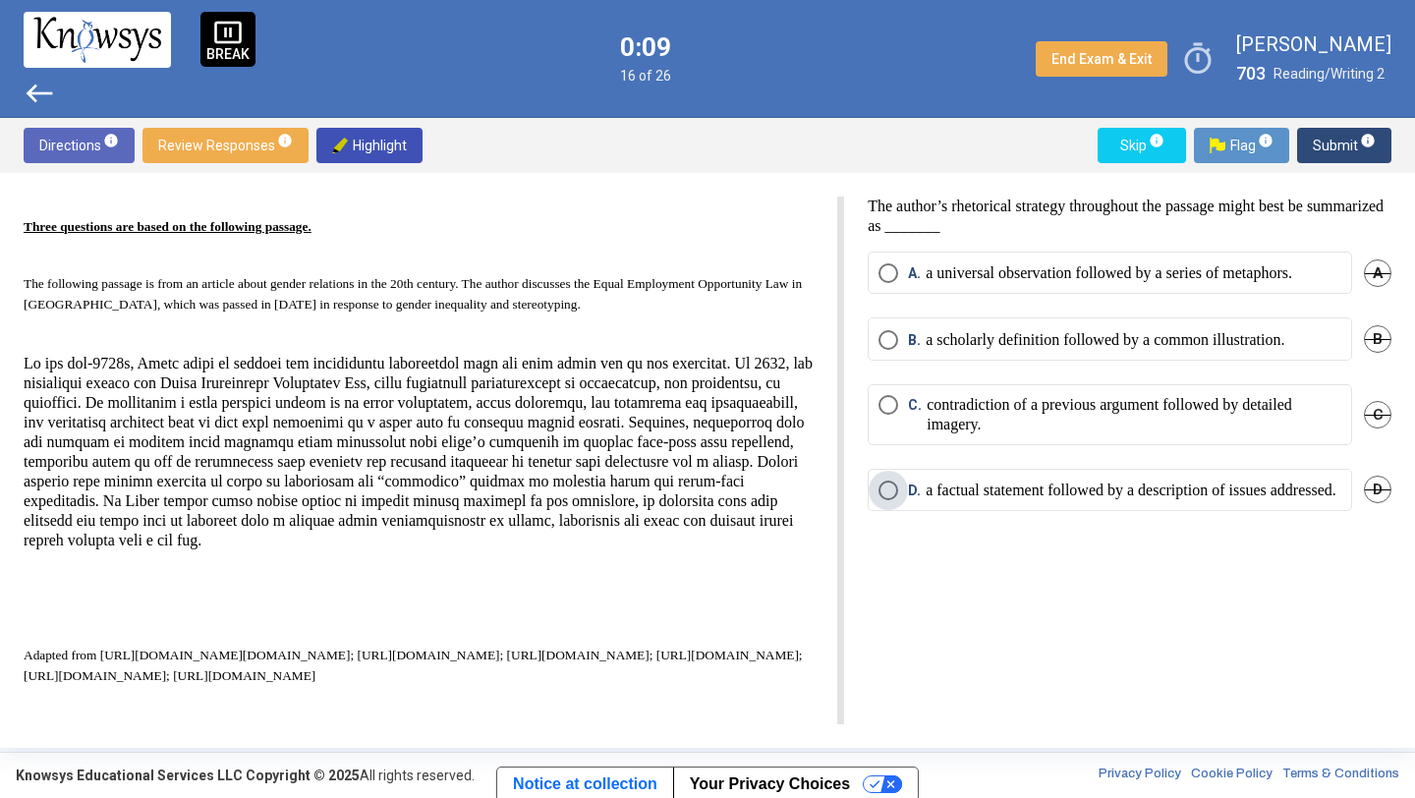
drag, startPoint x: 1051, startPoint y: 490, endPoint x: 1064, endPoint y: 449, distance: 43.2
click at [1051, 489] on p "a factual statement followed by a description of issues addressed." at bounding box center [1131, 491] width 411 height 20
click at [1324, 146] on span "Submit info" at bounding box center [1344, 145] width 63 height 35
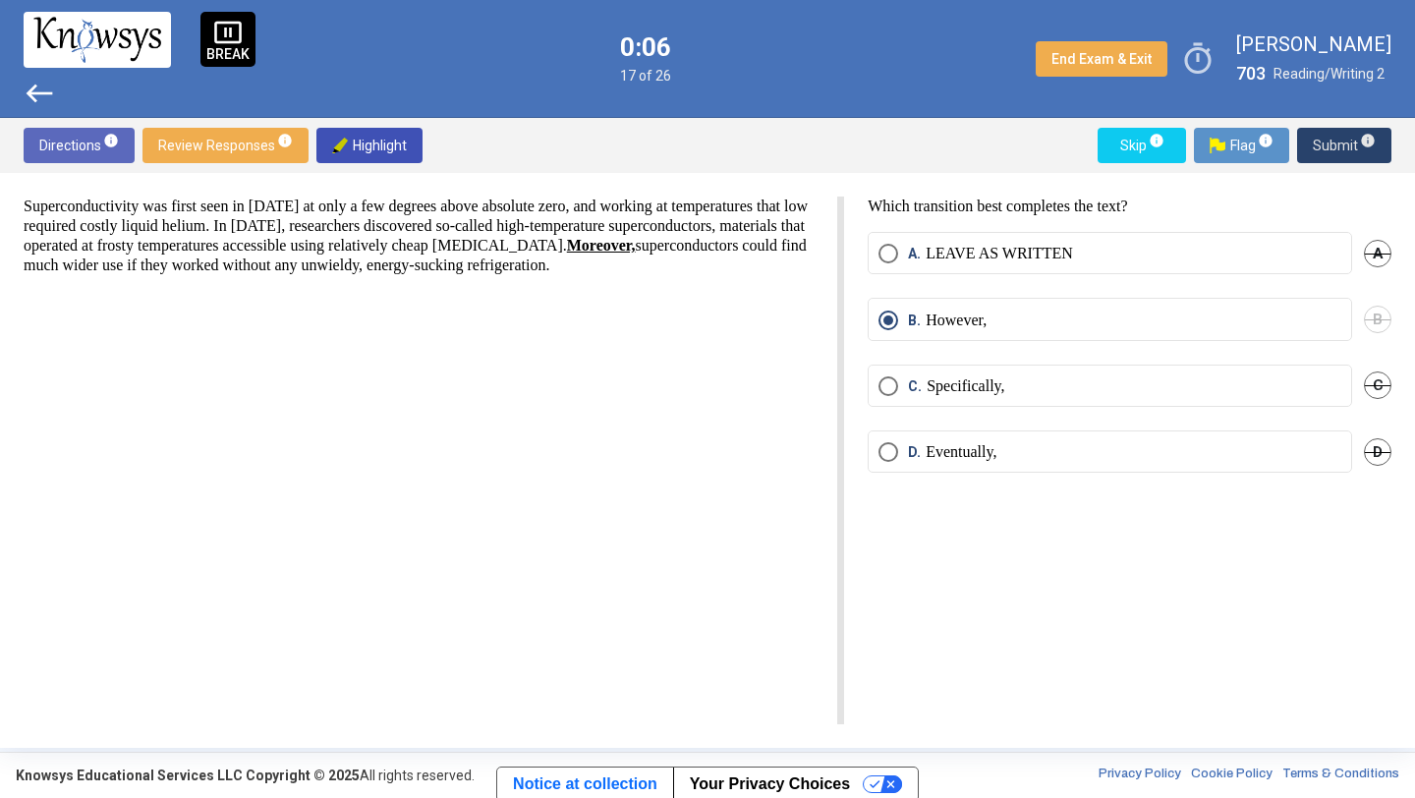
click at [1332, 135] on span "Submit info" at bounding box center [1344, 145] width 63 height 35
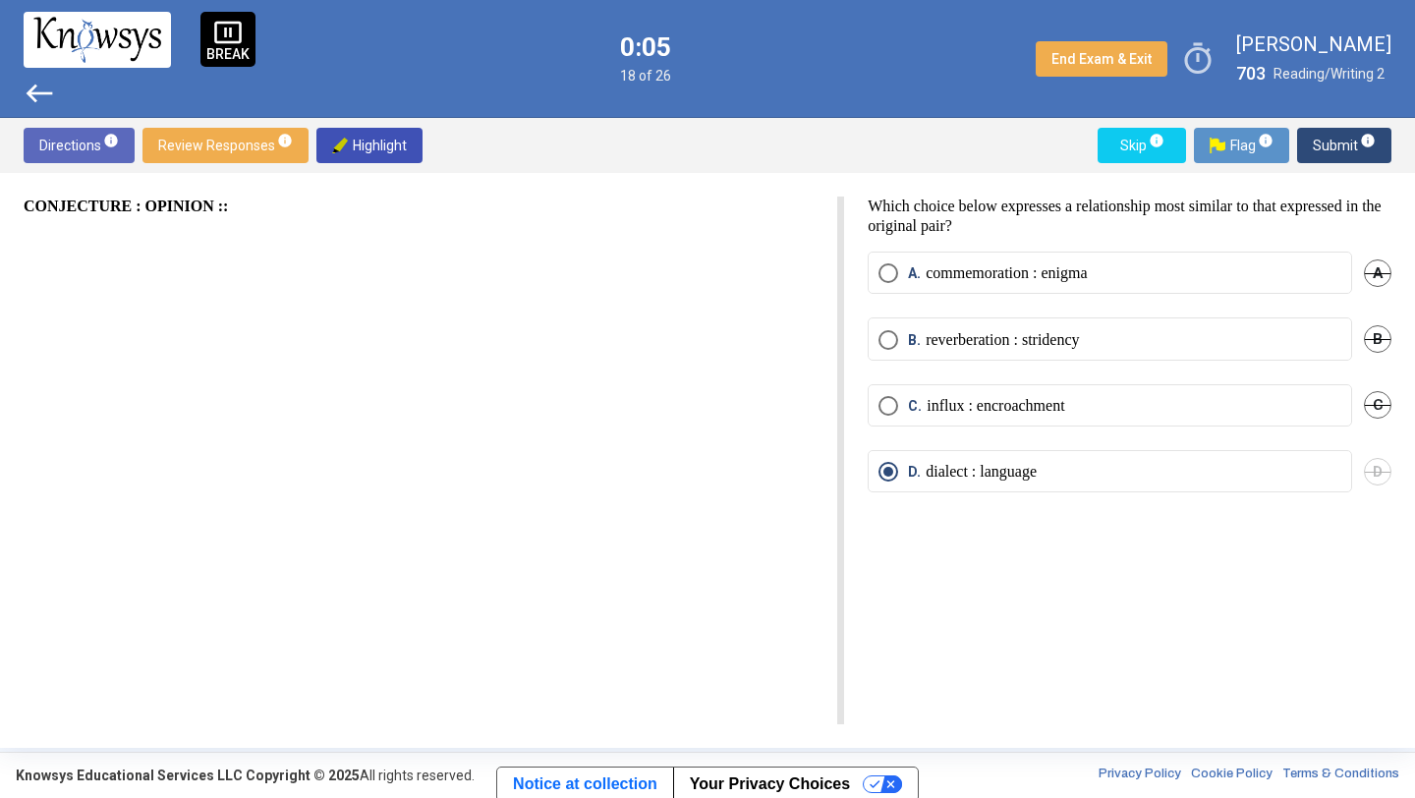
click at [1333, 139] on span "Submit info" at bounding box center [1344, 145] width 63 height 35
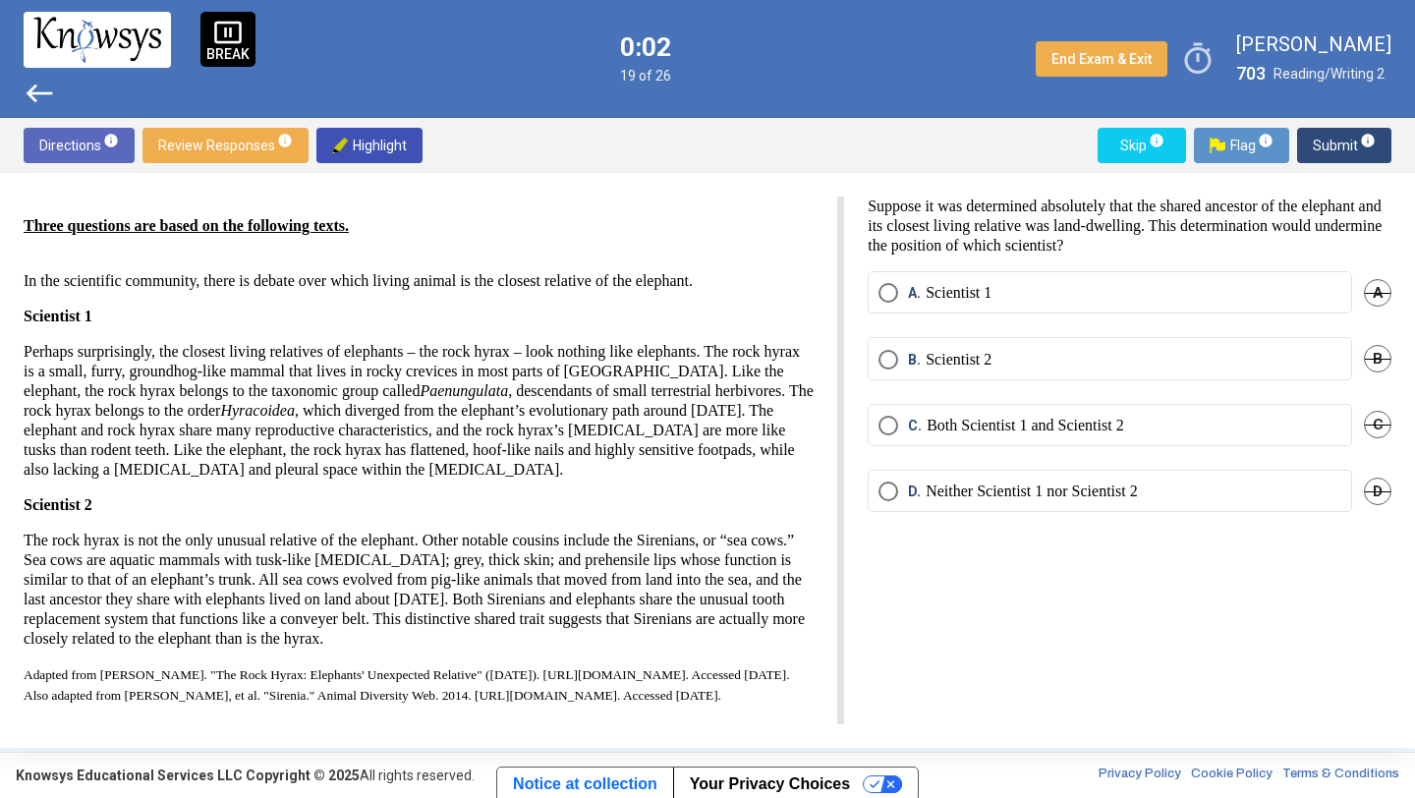
click at [1029, 361] on label "B. Scientist 2" at bounding box center [1109, 360] width 463 height 20
click at [1329, 137] on span "Submit info" at bounding box center [1344, 145] width 63 height 35
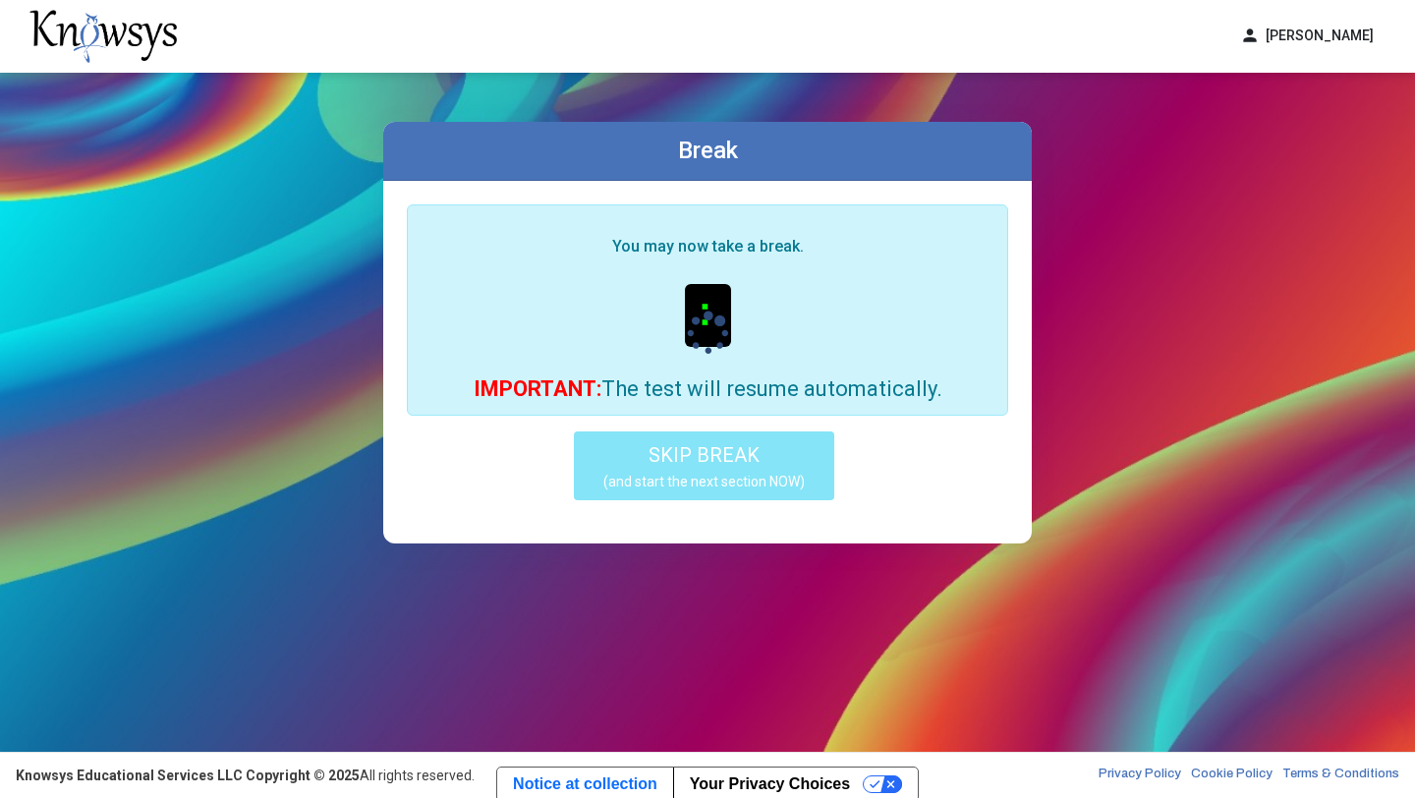
click at [1145, 344] on div "Break You may now take a break. : IMPORTANT: The test will resume automatically…" at bounding box center [707, 412] width 1415 height 679
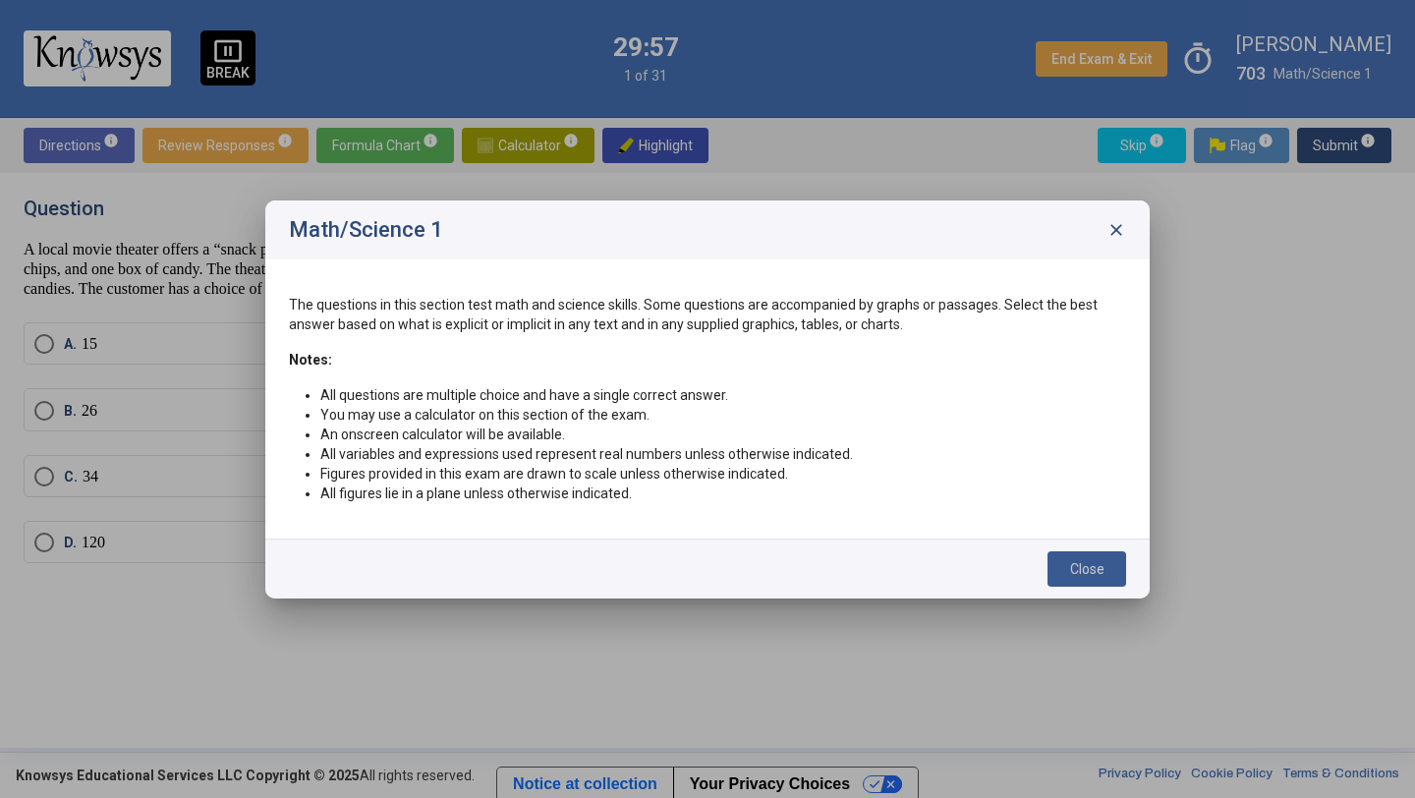
click at [1095, 563] on span "Close" at bounding box center [1087, 569] width 34 height 16
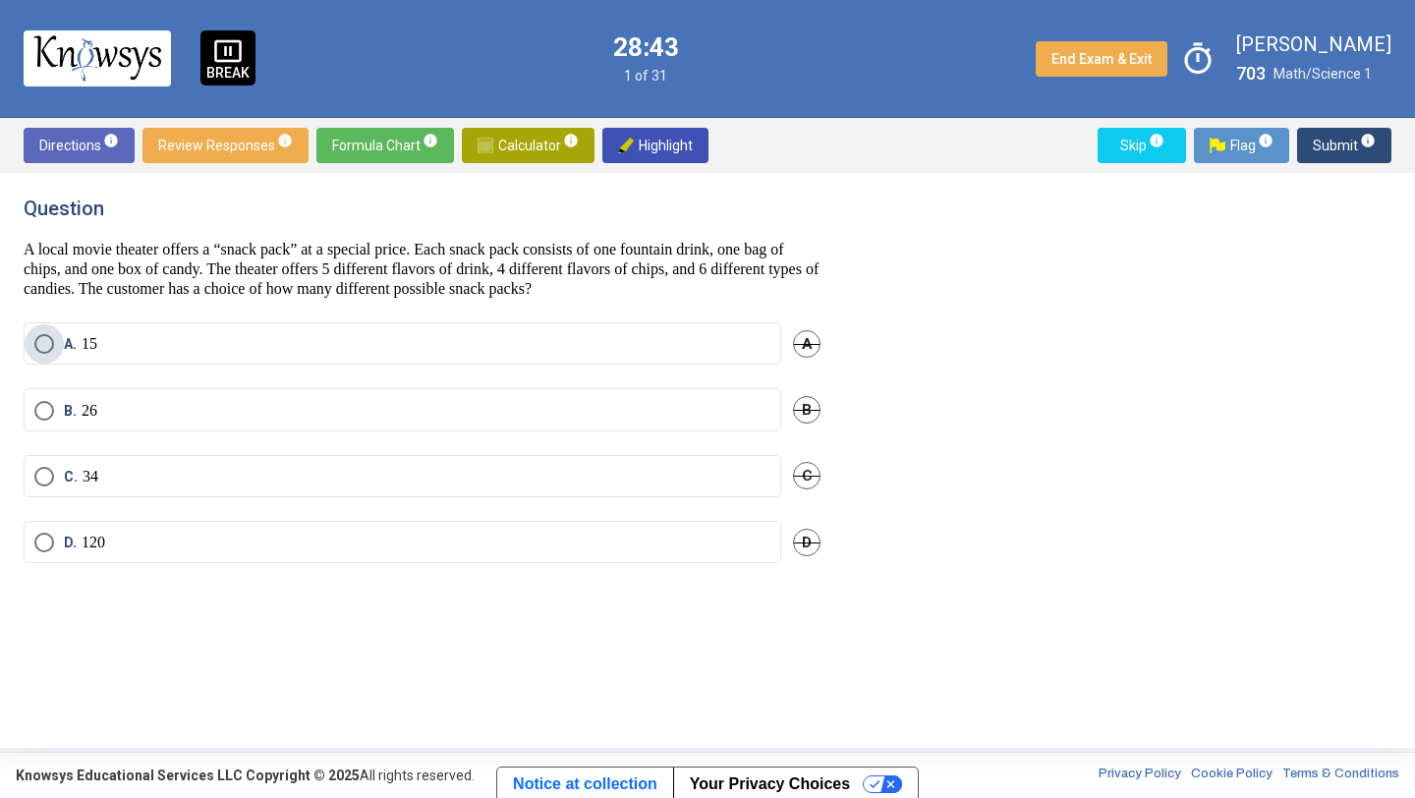
click at [695, 338] on label "A. 15" at bounding box center [402, 344] width 736 height 20
click at [1331, 142] on span "Submit info" at bounding box center [1344, 145] width 63 height 35
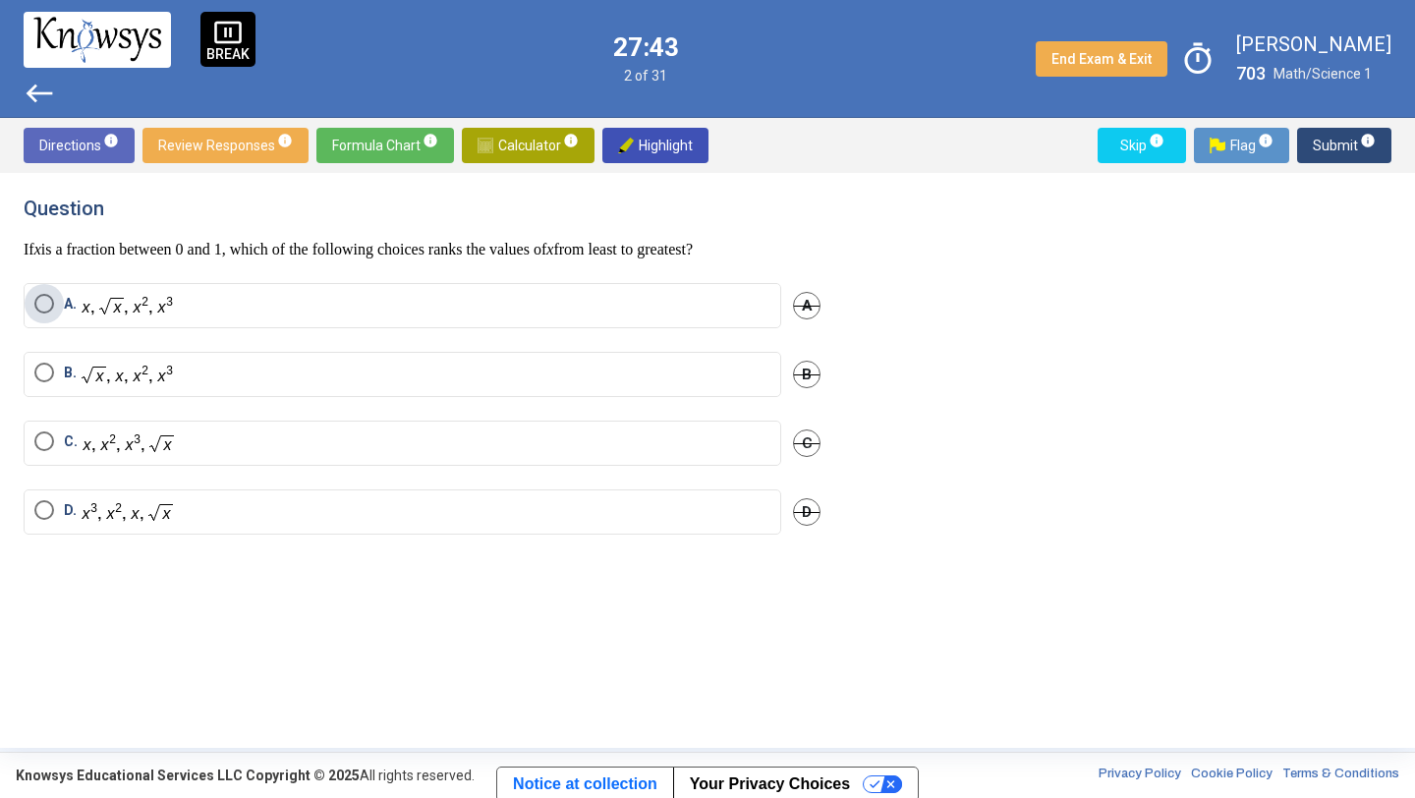
click at [166, 311] on img "Select an option" at bounding box center [128, 305] width 92 height 23
click at [198, 445] on label "C." at bounding box center [402, 443] width 736 height 24
click at [1329, 153] on span "Submit info" at bounding box center [1344, 145] width 63 height 35
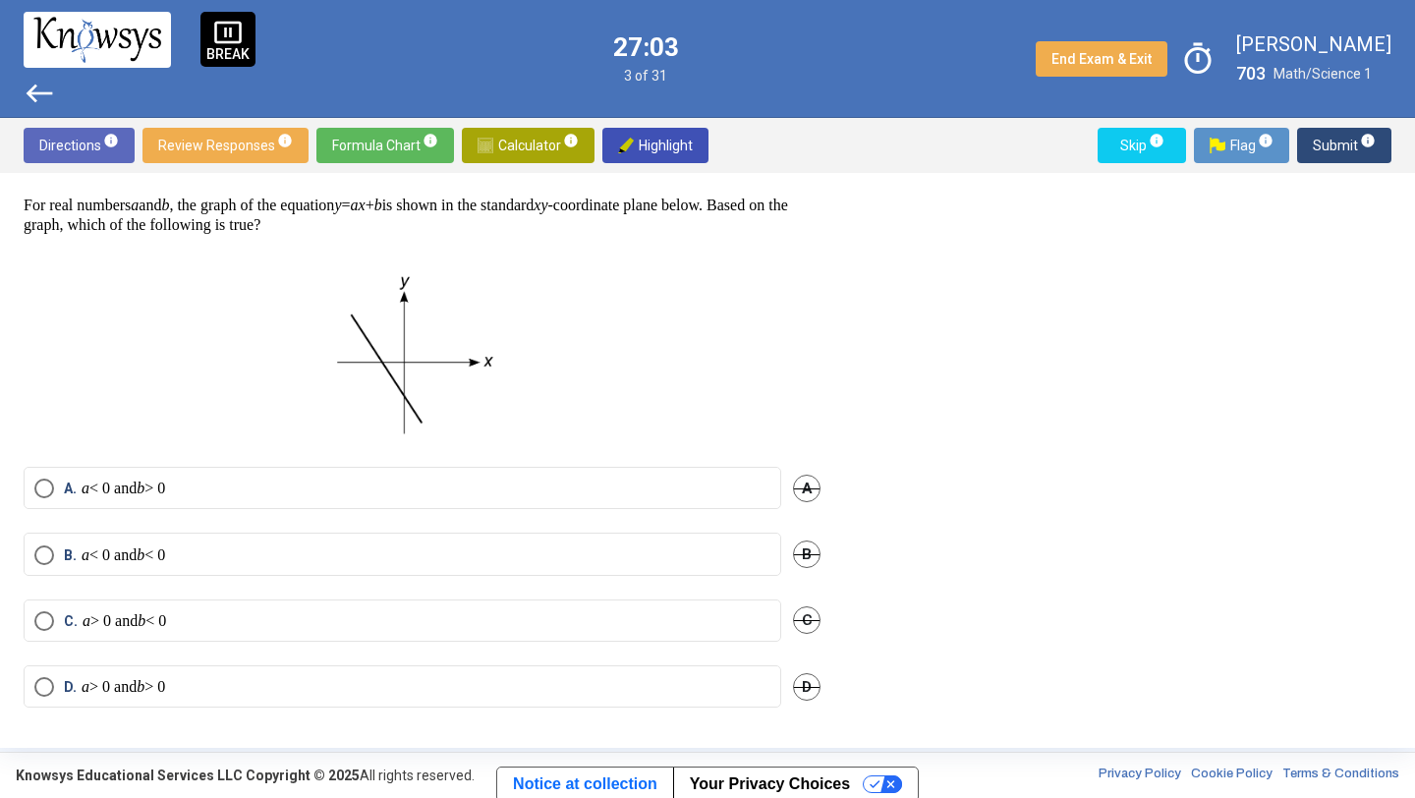
scroll to position [49, 0]
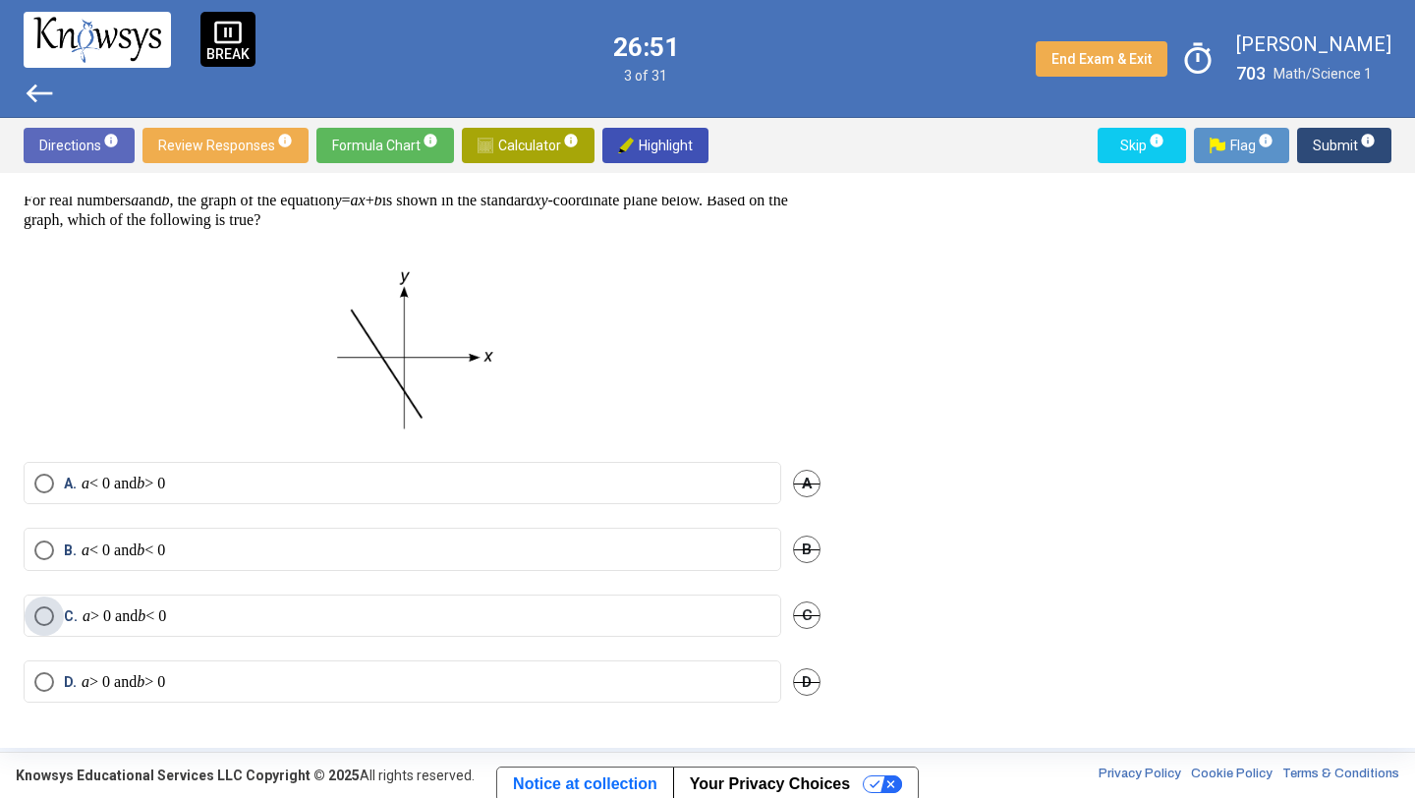
click at [213, 614] on label "C. a > 0 and b < 0" at bounding box center [402, 616] width 736 height 20
click at [1330, 148] on span "Submit info" at bounding box center [1344, 145] width 63 height 35
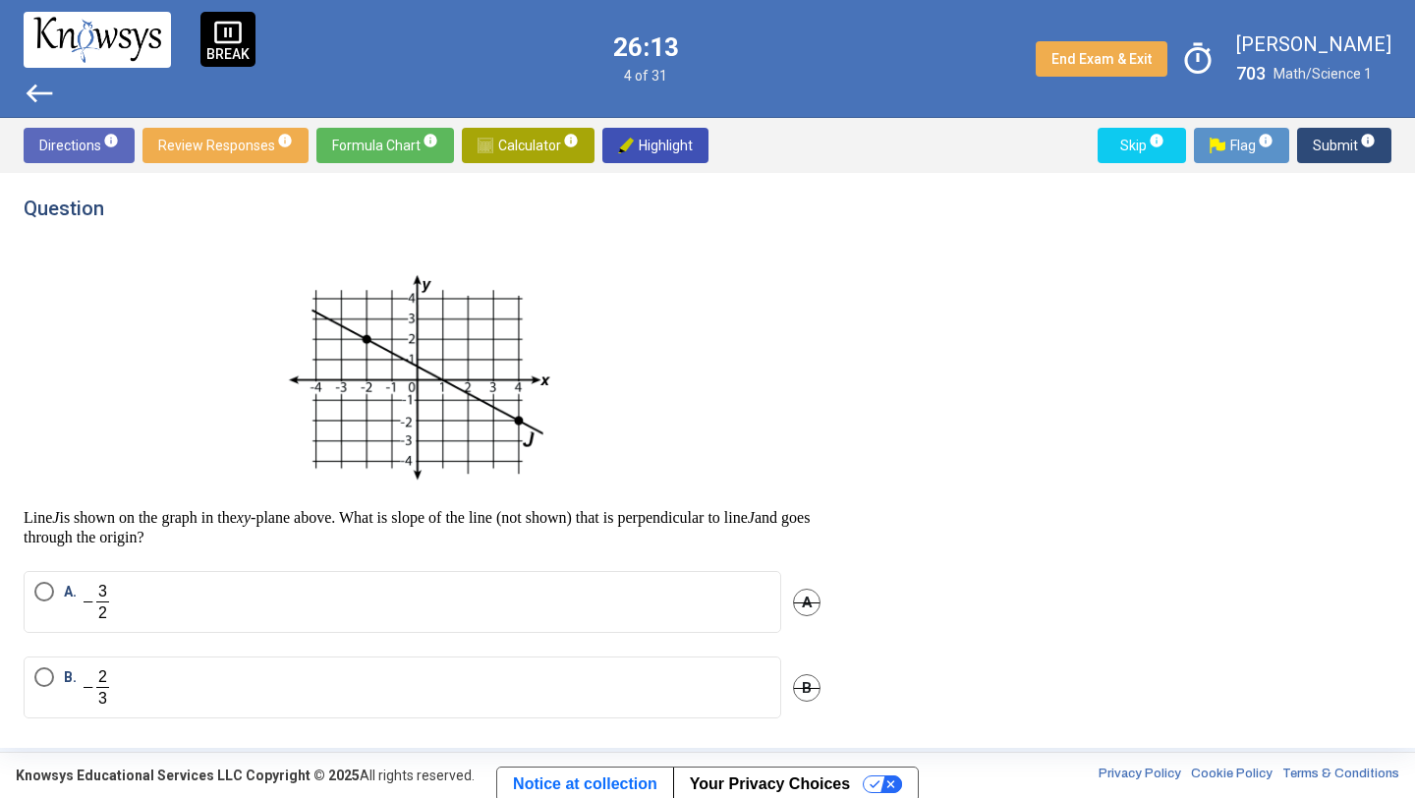
scroll to position [189, 0]
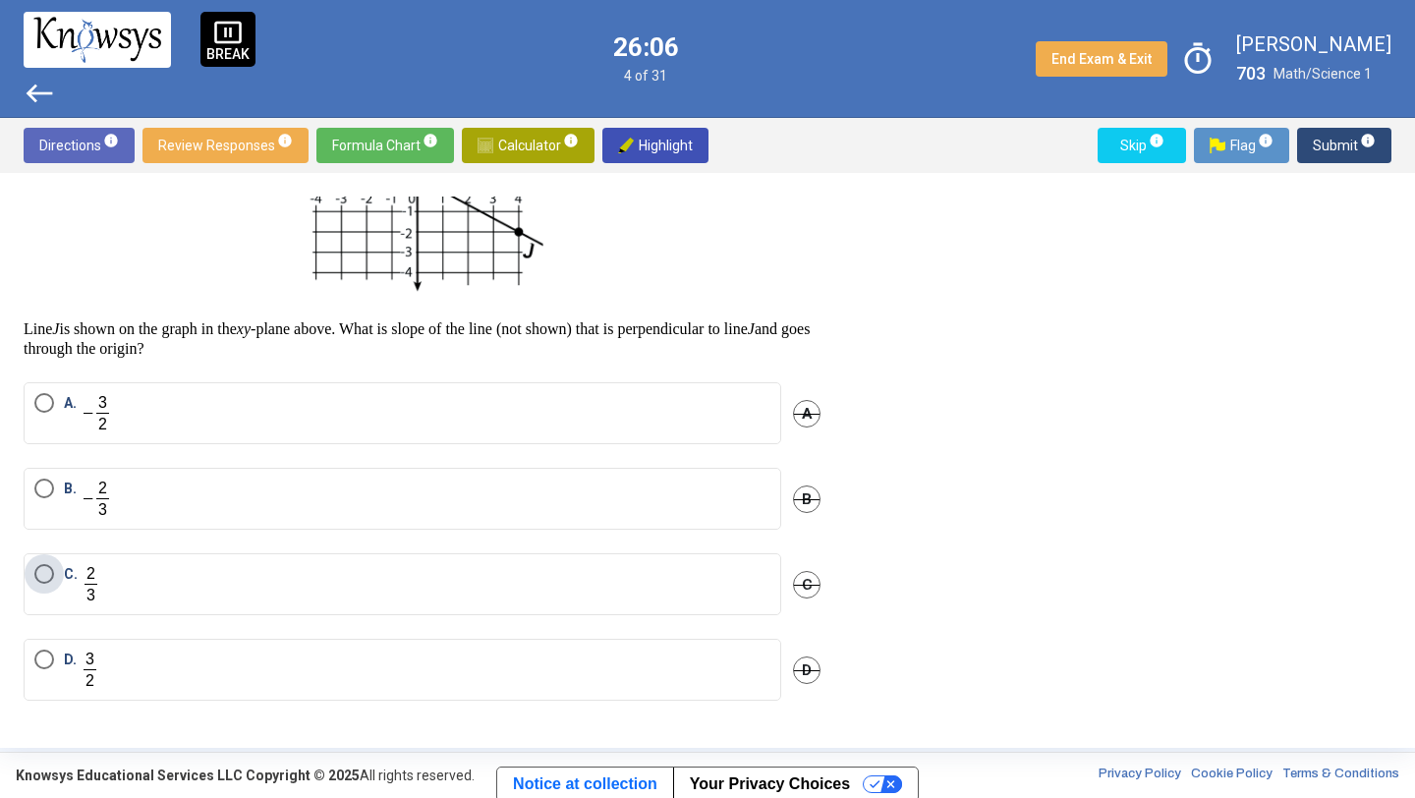
click at [309, 586] on label "C." at bounding box center [402, 584] width 736 height 40
click at [1345, 142] on span "Submit info" at bounding box center [1344, 145] width 63 height 35
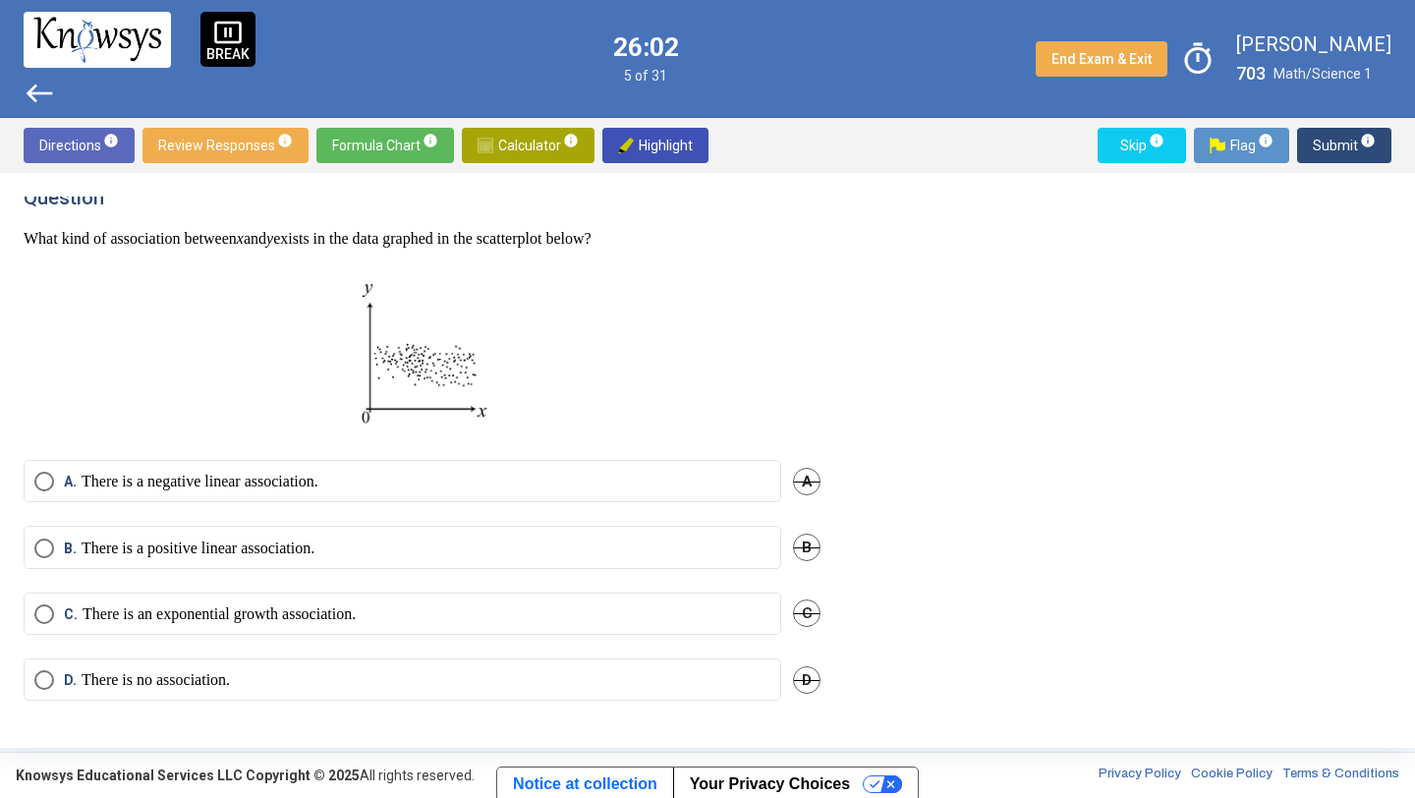
scroll to position [9, 0]
click at [483, 548] on label "B. There is a positive linear association." at bounding box center [402, 550] width 736 height 20
click at [1341, 146] on span "Submit info" at bounding box center [1344, 145] width 63 height 35
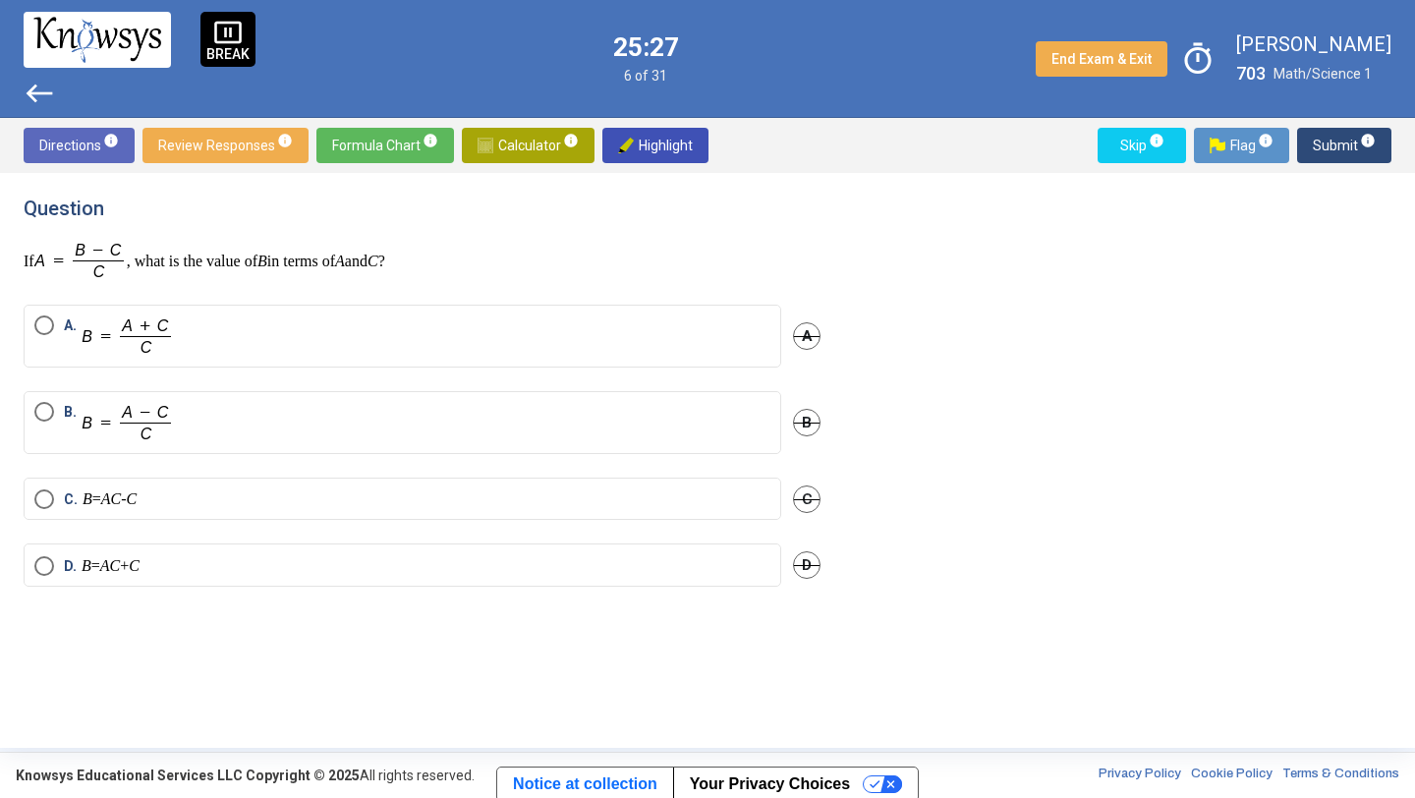
click at [575, 419] on label "B." at bounding box center [402, 422] width 736 height 41
click at [1329, 139] on span "Submit info" at bounding box center [1344, 145] width 63 height 35
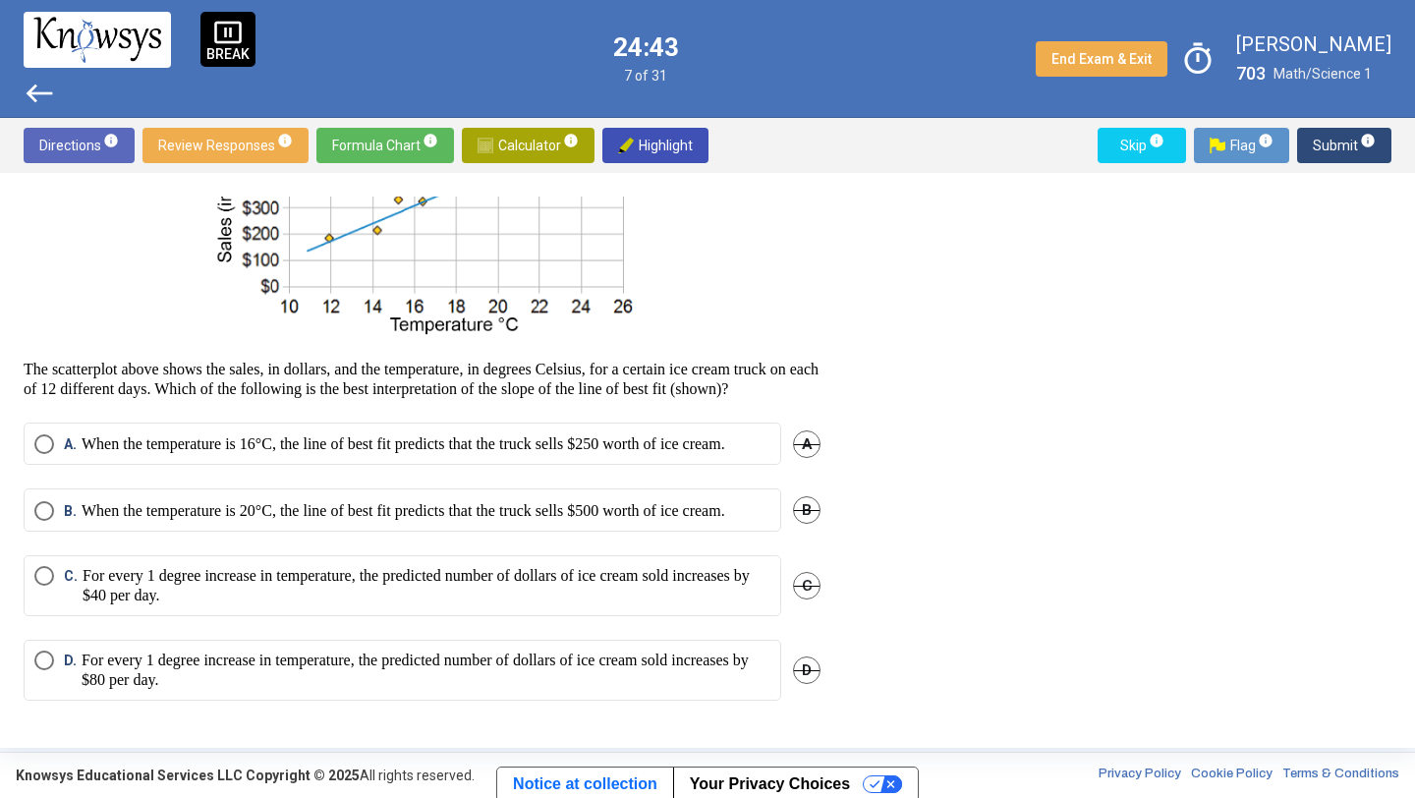
scroll to position [247, 0]
click at [335, 513] on p "When the temperature is 20°C, the line of best fit predicts that the truck sell…" at bounding box center [404, 511] width 644 height 20
click at [1335, 146] on span "Submit info" at bounding box center [1344, 145] width 63 height 35
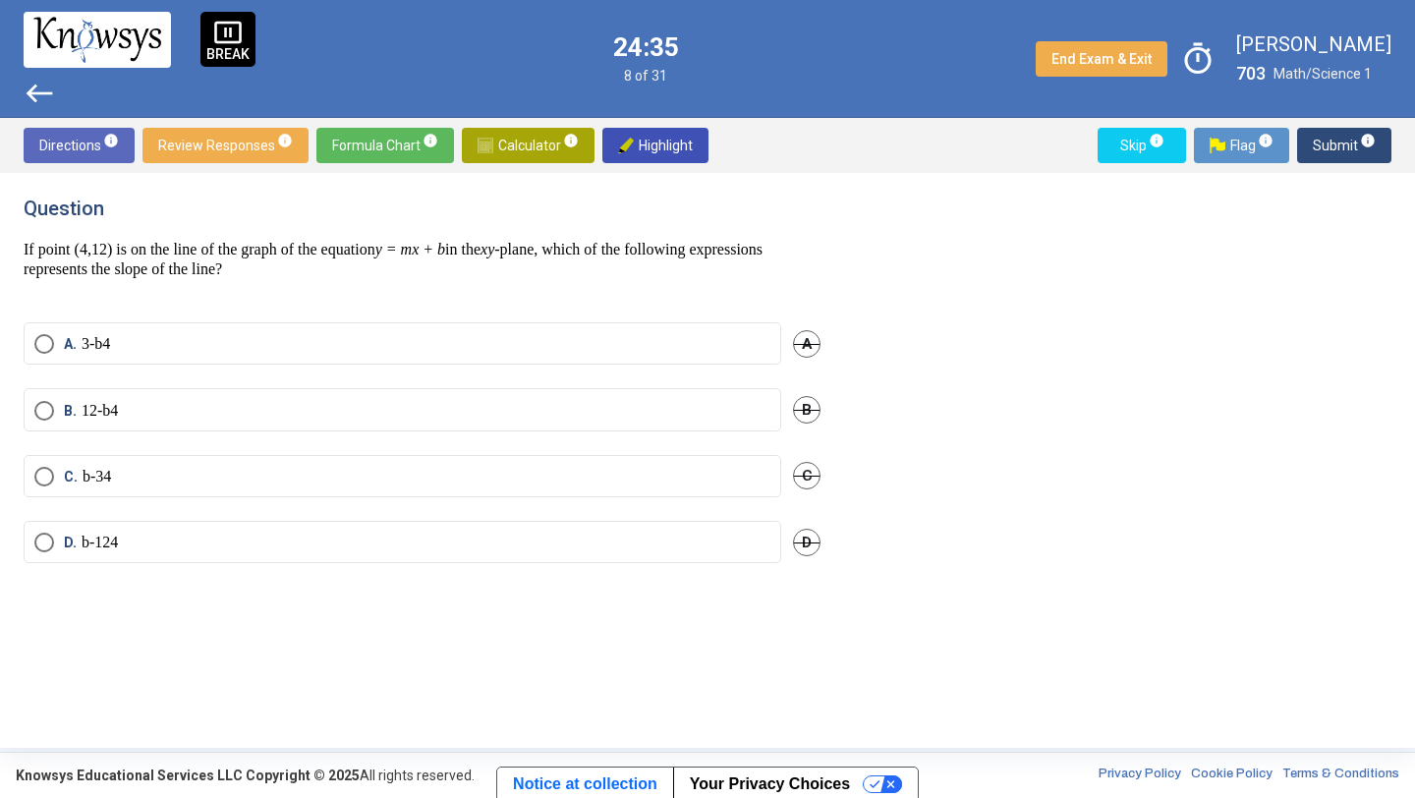
scroll to position [0, 0]
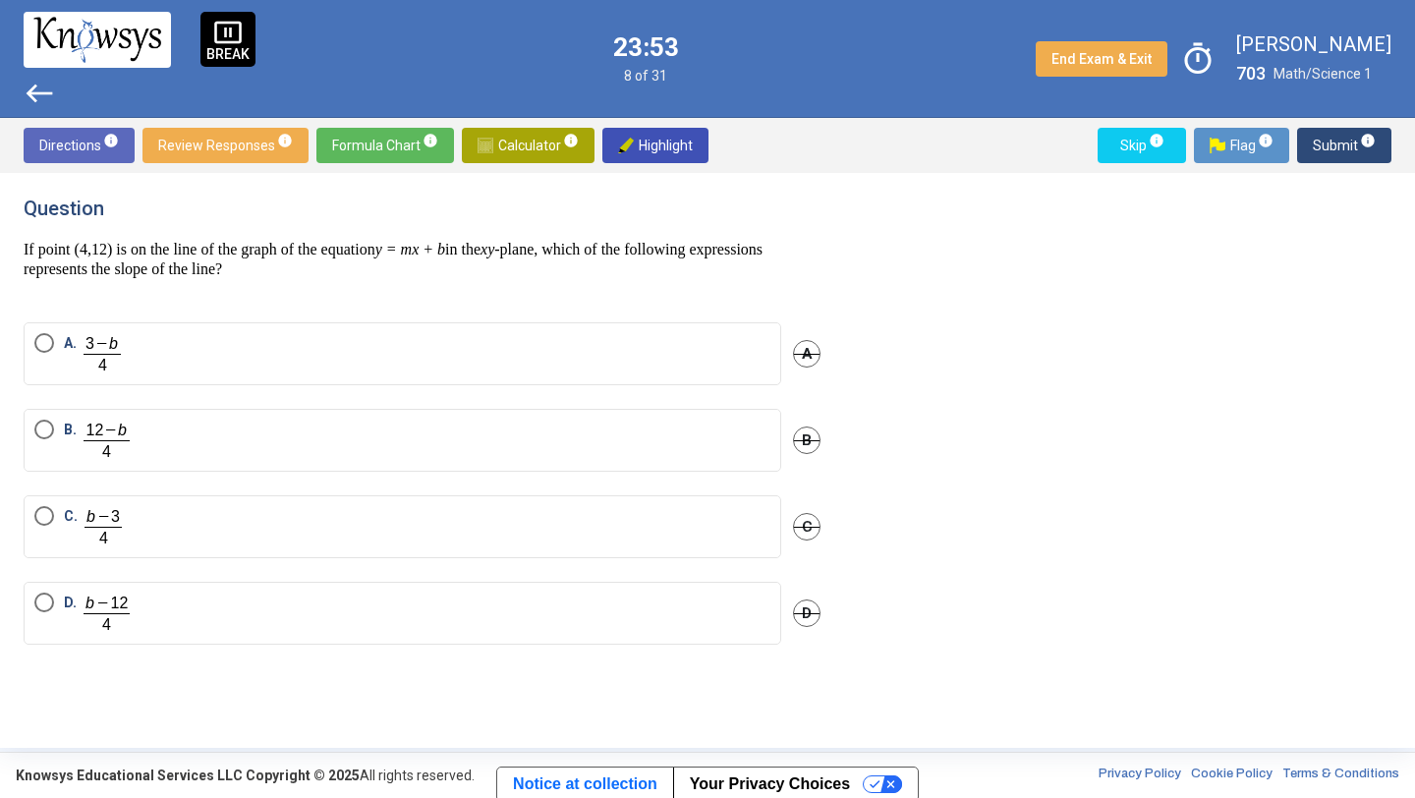
click at [534, 542] on label "C." at bounding box center [402, 526] width 736 height 41
click at [1337, 145] on span "Submit info" at bounding box center [1344, 145] width 63 height 35
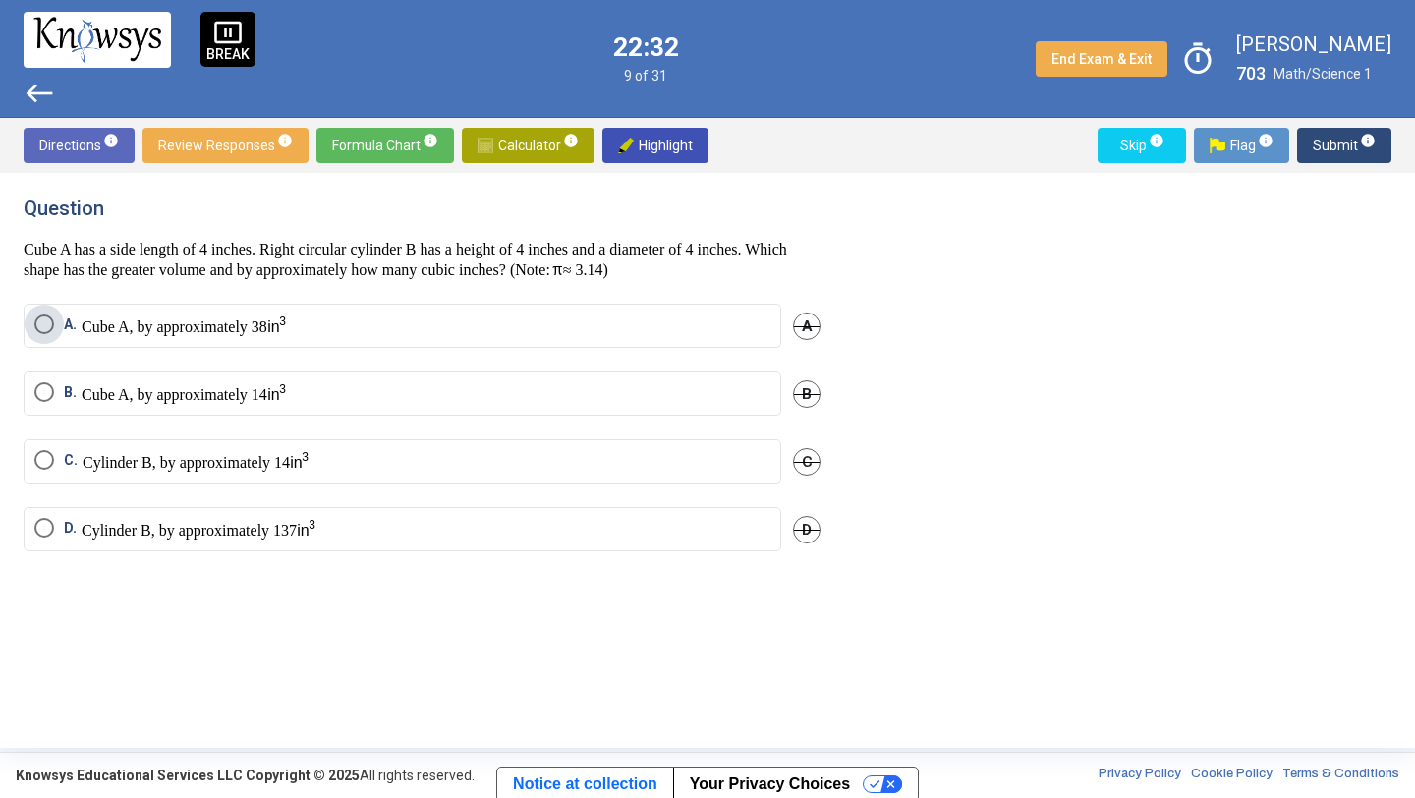
click at [367, 331] on label "A. Cube A, by approximately 38" at bounding box center [402, 325] width 736 height 23
click at [1321, 145] on span "Submit info" at bounding box center [1344, 145] width 63 height 35
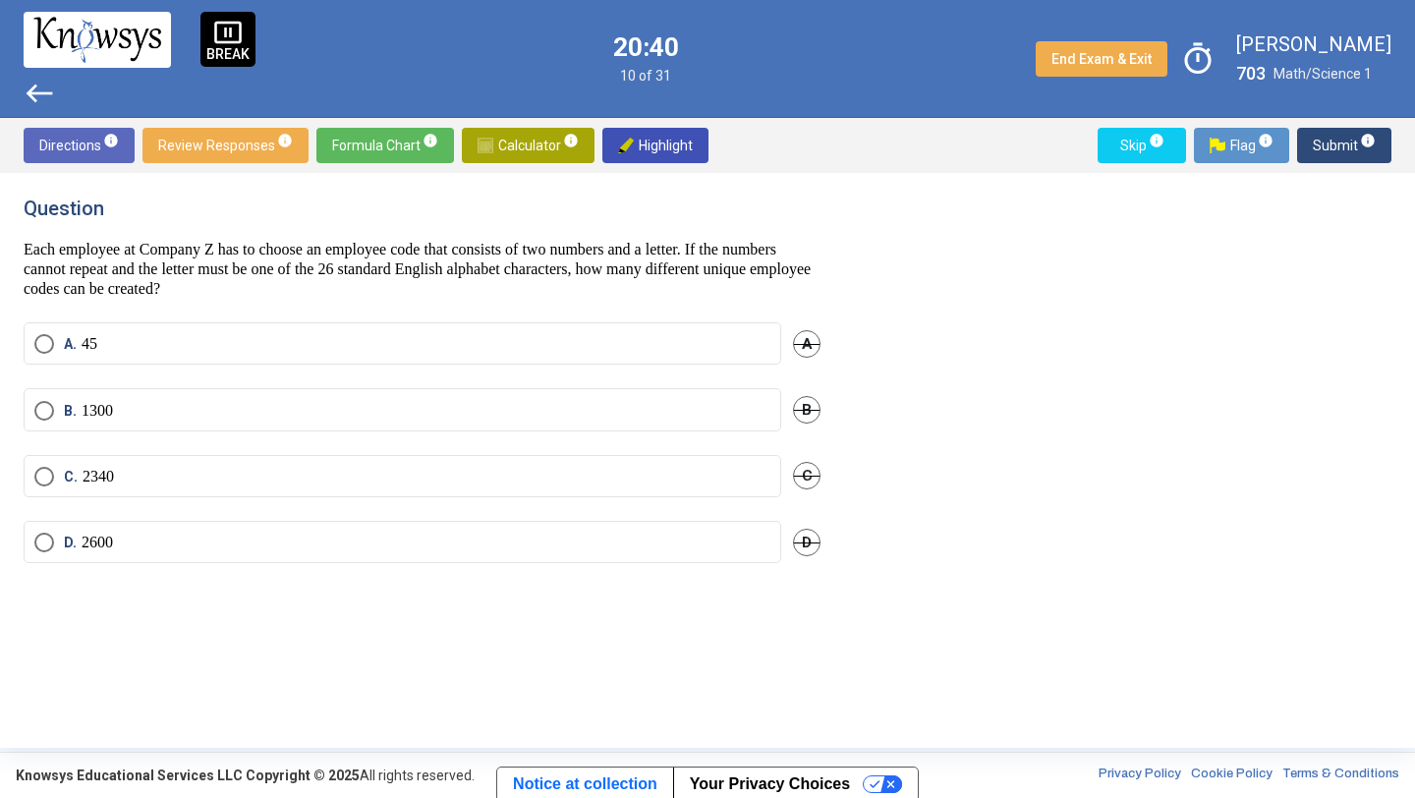
click at [210, 345] on label "A. 45" at bounding box center [402, 344] width 736 height 20
click at [187, 415] on label "B. 1300" at bounding box center [402, 411] width 736 height 20
click at [1335, 154] on span "Submit info" at bounding box center [1344, 145] width 63 height 35
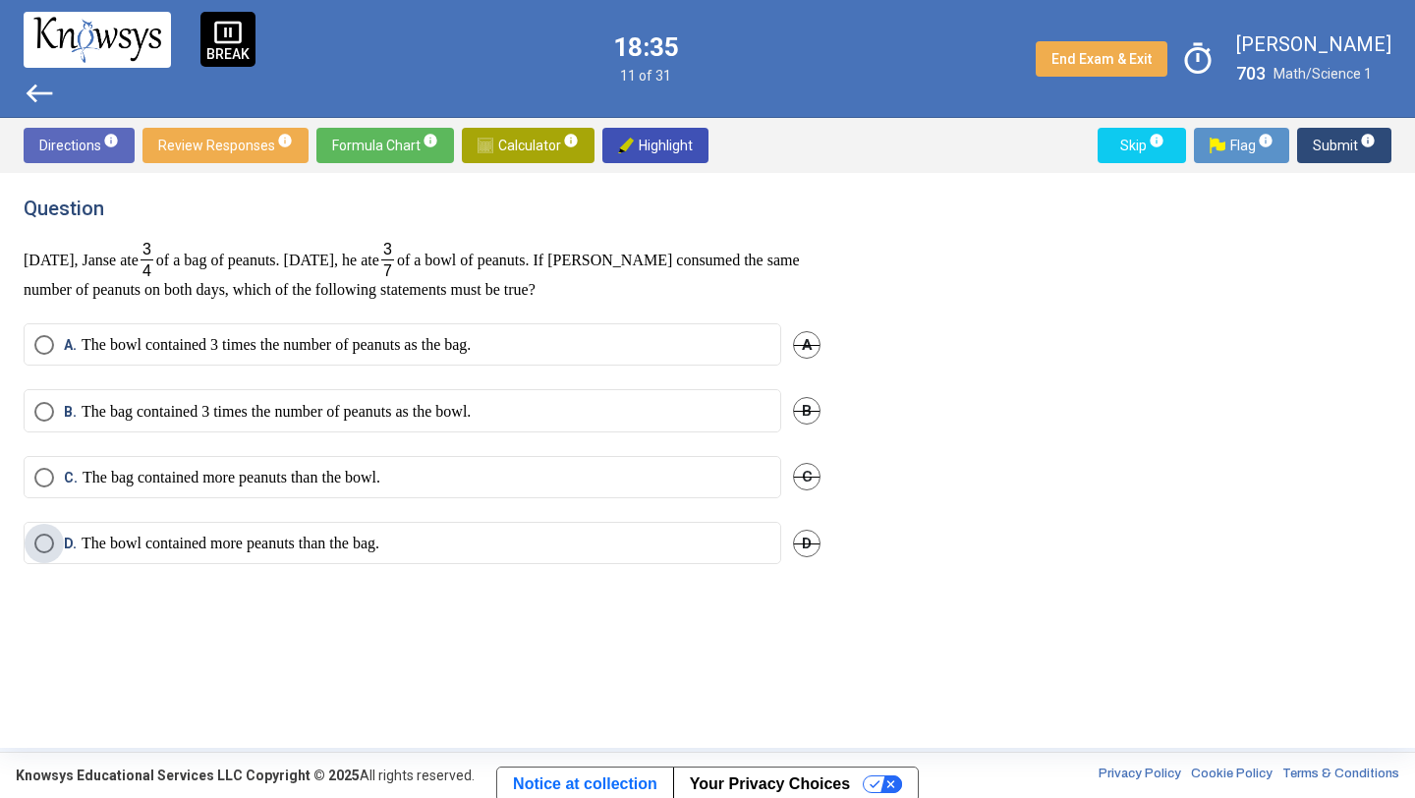
click at [623, 537] on label "D. The bowl contained more peanuts than the bag." at bounding box center [402, 544] width 736 height 20
click at [1329, 146] on span "Submit info" at bounding box center [1344, 145] width 63 height 35
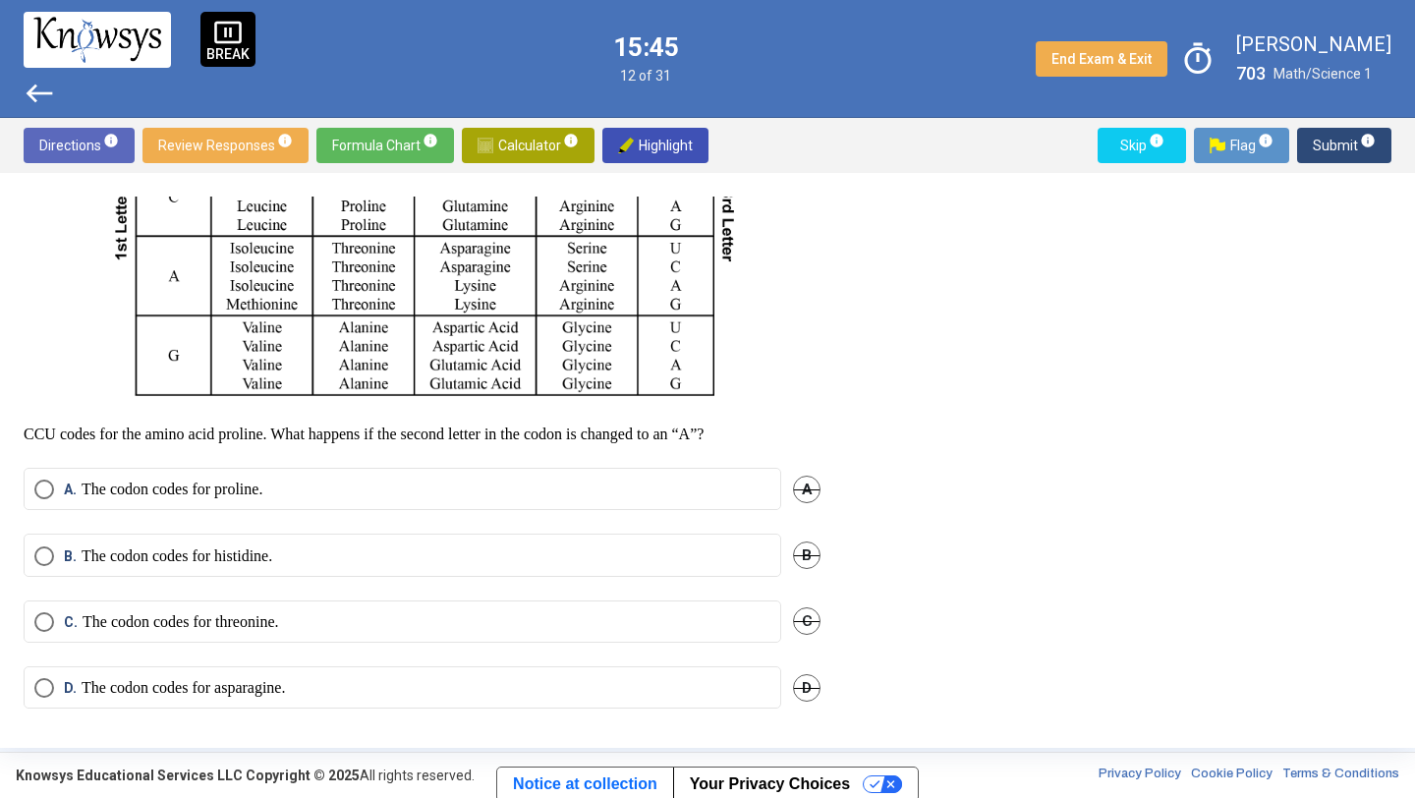
scroll to position [454, 0]
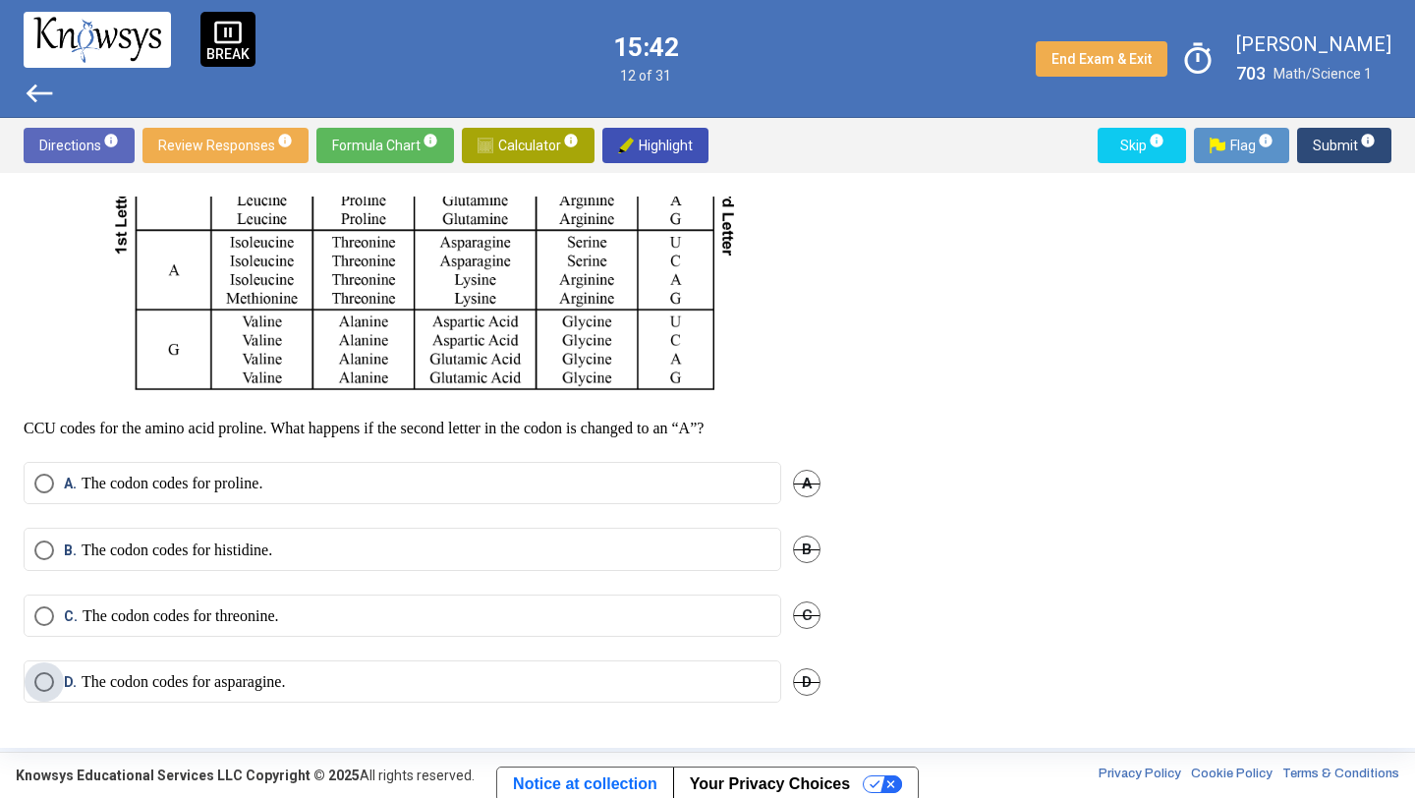
click at [310, 686] on label "D. The codon codes for asparagine." at bounding box center [402, 682] width 736 height 20
click at [1328, 141] on span "Submit info" at bounding box center [1344, 145] width 63 height 35
click at [340, 675] on label "D. UCU, UCC, UCA, UCG, AGU, AGC" at bounding box center [402, 682] width 736 height 20
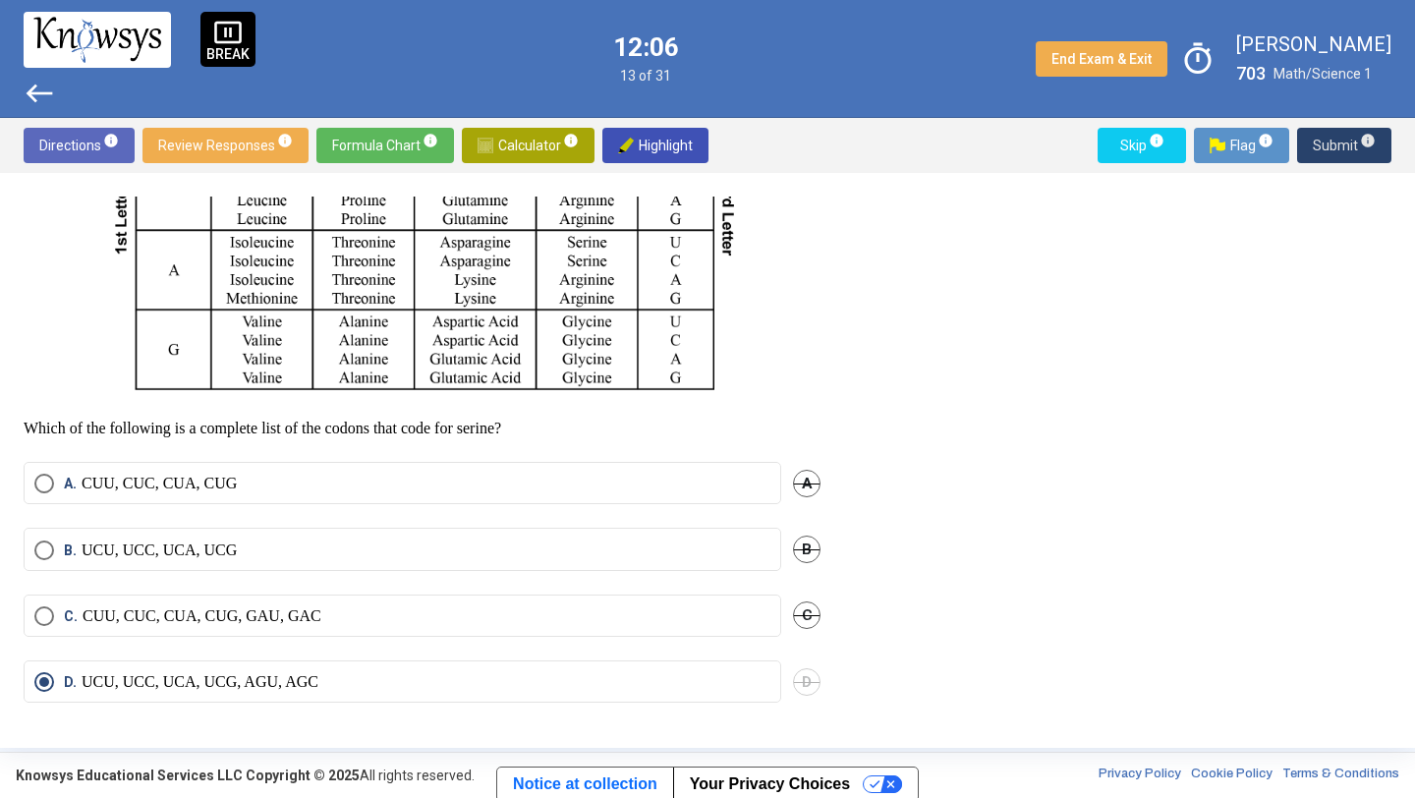
click at [1339, 143] on span "Submit info" at bounding box center [1344, 145] width 63 height 35
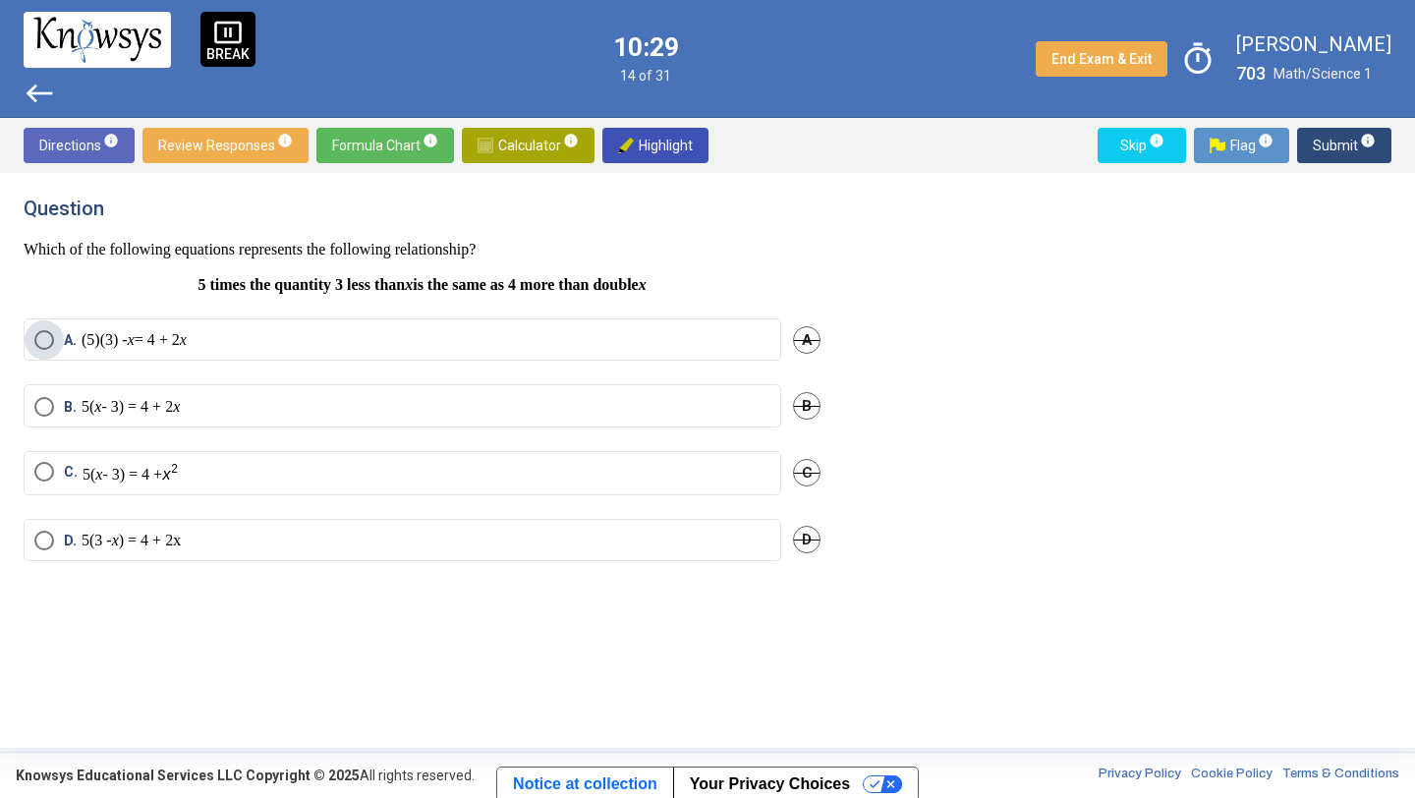
click at [252, 343] on label "A. (5)(3) - x = 4 + 2 x" at bounding box center [402, 340] width 736 height 20
click at [1320, 141] on span "Submit info" at bounding box center [1344, 145] width 63 height 35
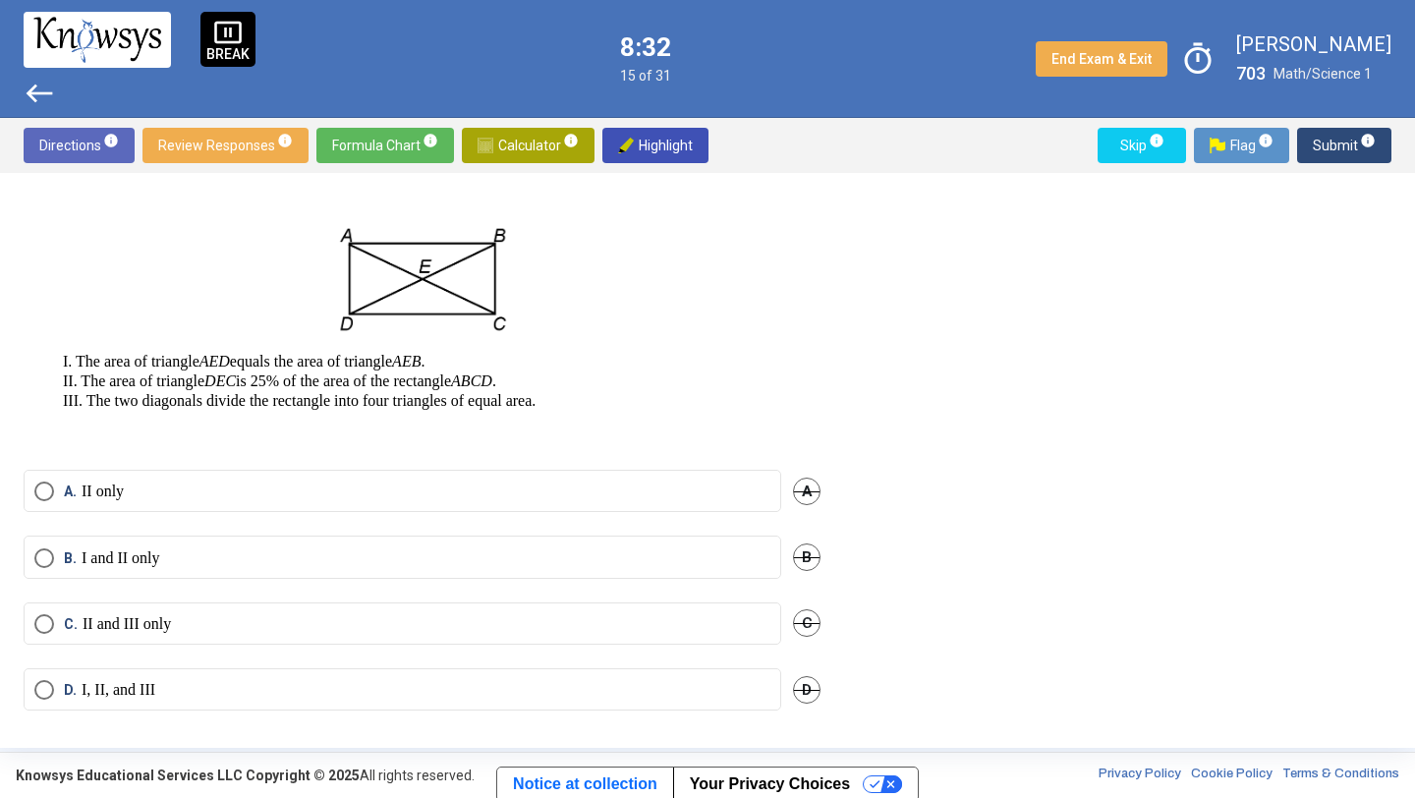
scroll to position [141, 0]
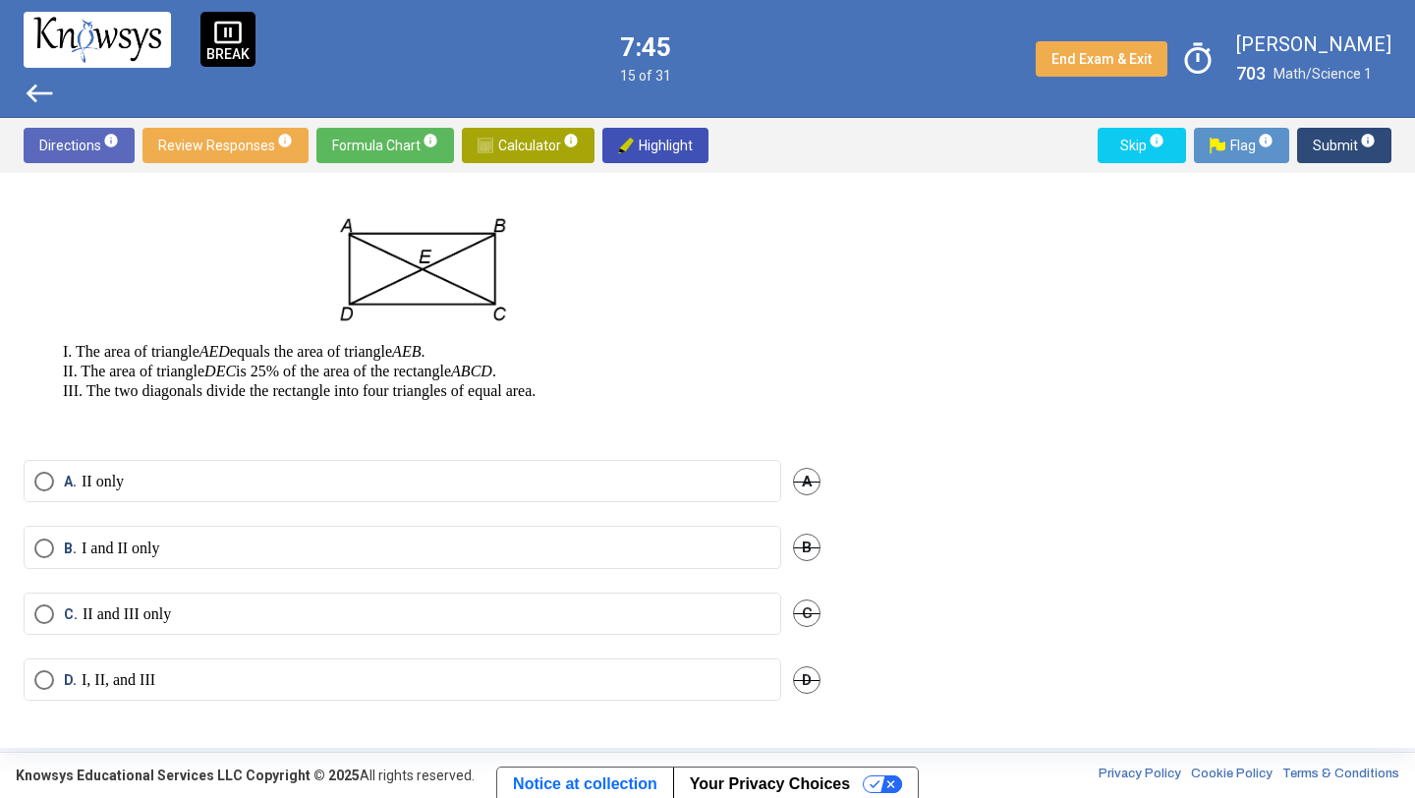
click at [171, 618] on p "II and III only" at bounding box center [127, 614] width 88 height 20
click at [1358, 145] on sup "info" at bounding box center [1367, 141] width 18 height 16
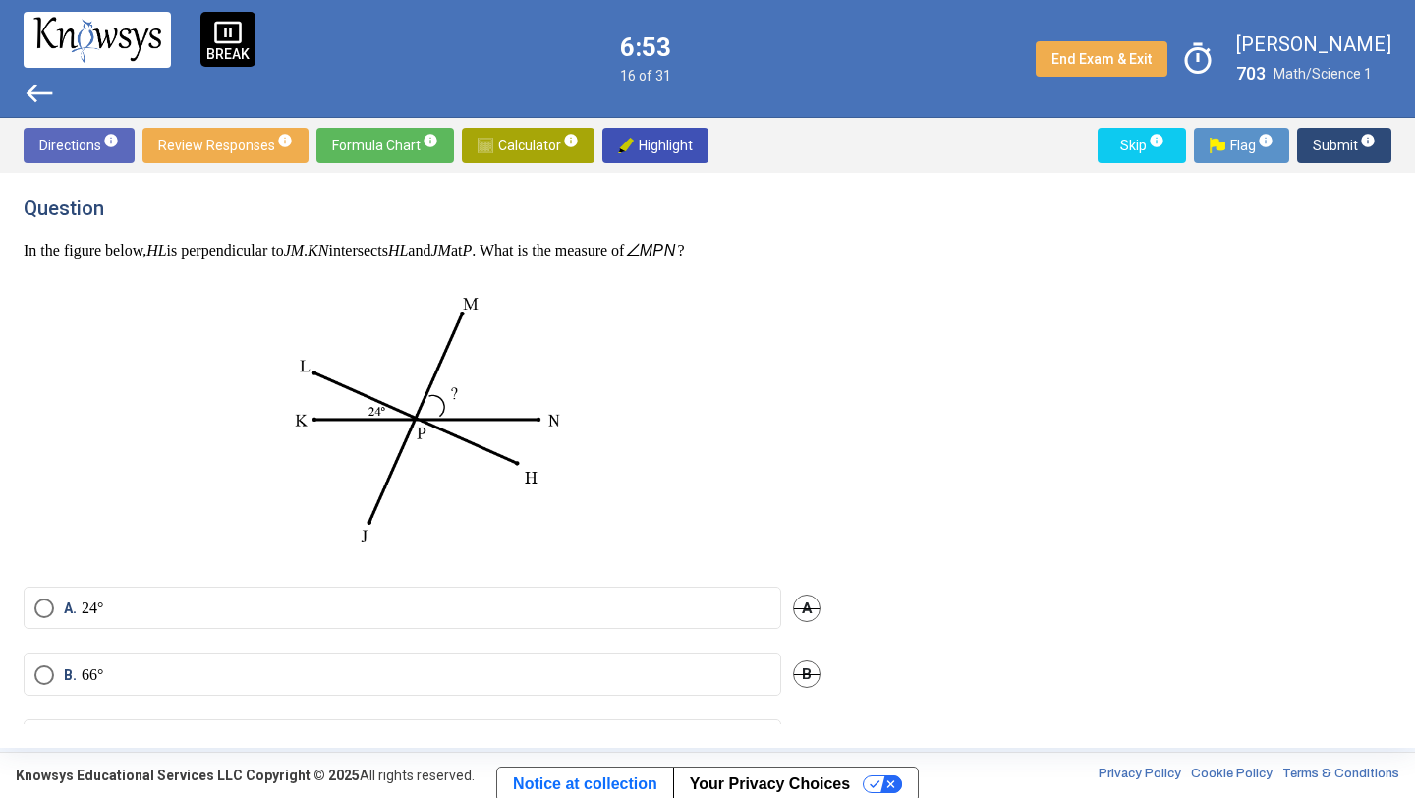
scroll to position [124, 0]
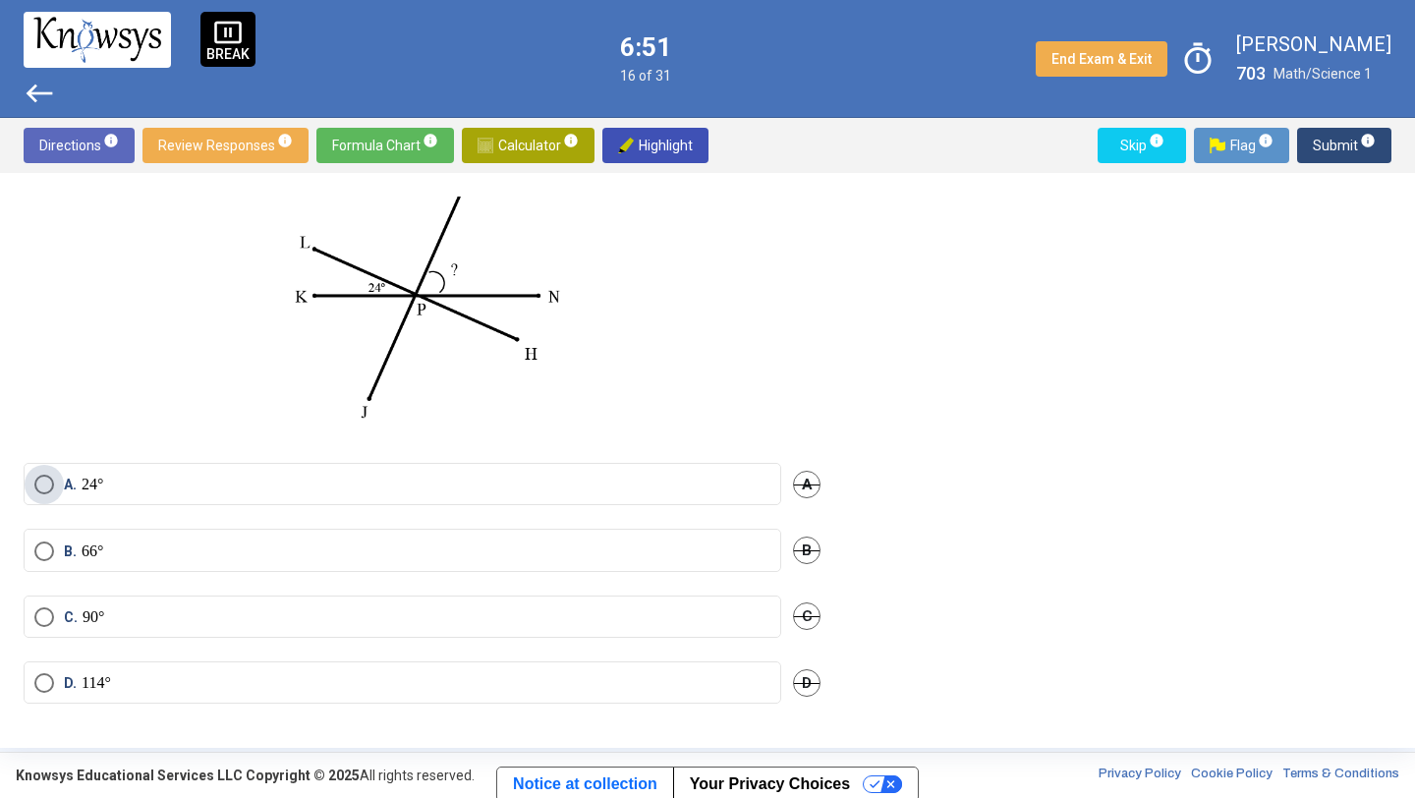
click at [241, 487] on label "A. 24°" at bounding box center [402, 485] width 736 height 20
click at [1347, 140] on span "Submit info" at bounding box center [1344, 145] width 63 height 35
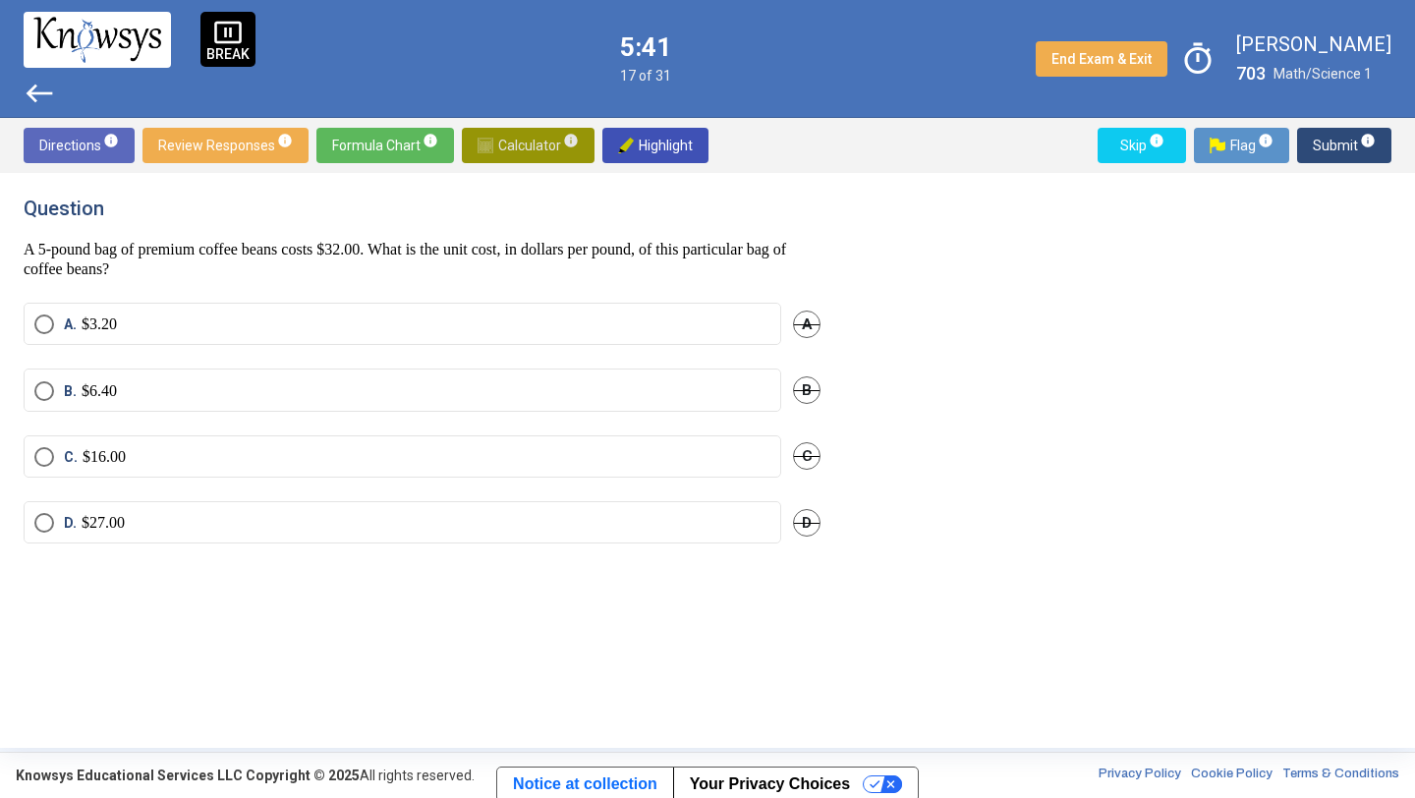
click at [547, 141] on span "Calculator info" at bounding box center [528, 145] width 101 height 35
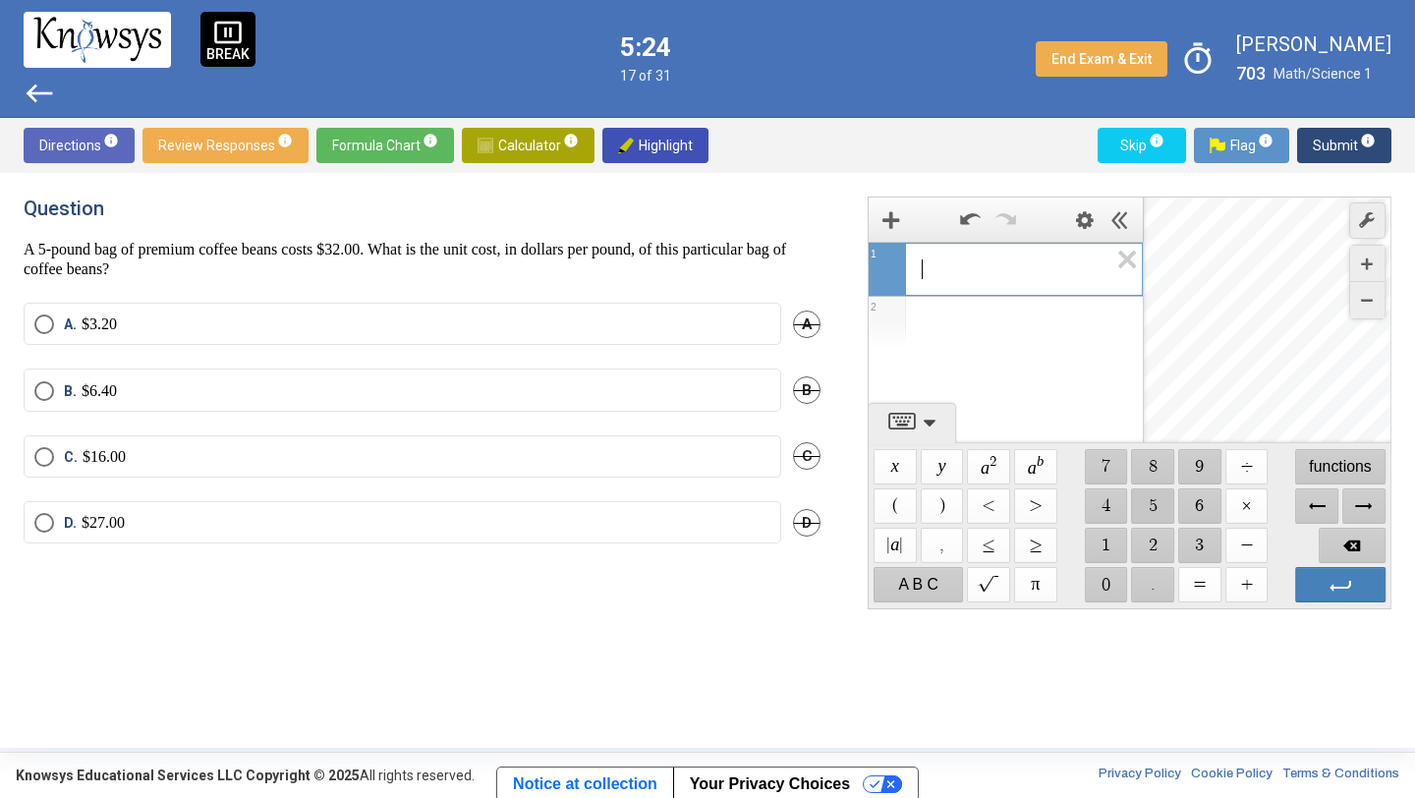
click at [1159, 508] on span "$$ 5" at bounding box center [1153, 505] width 43 height 35
click at [1255, 503] on span "$$ ×" at bounding box center [1246, 505] width 43 height 35
click at [1210, 552] on span "$$ 3" at bounding box center [1199, 545] width 43 height 35
click at [1153, 546] on span "$$ 2" at bounding box center [1153, 545] width 43 height 35
click at [1203, 581] on span "$$ =" at bounding box center [1199, 584] width 43 height 35
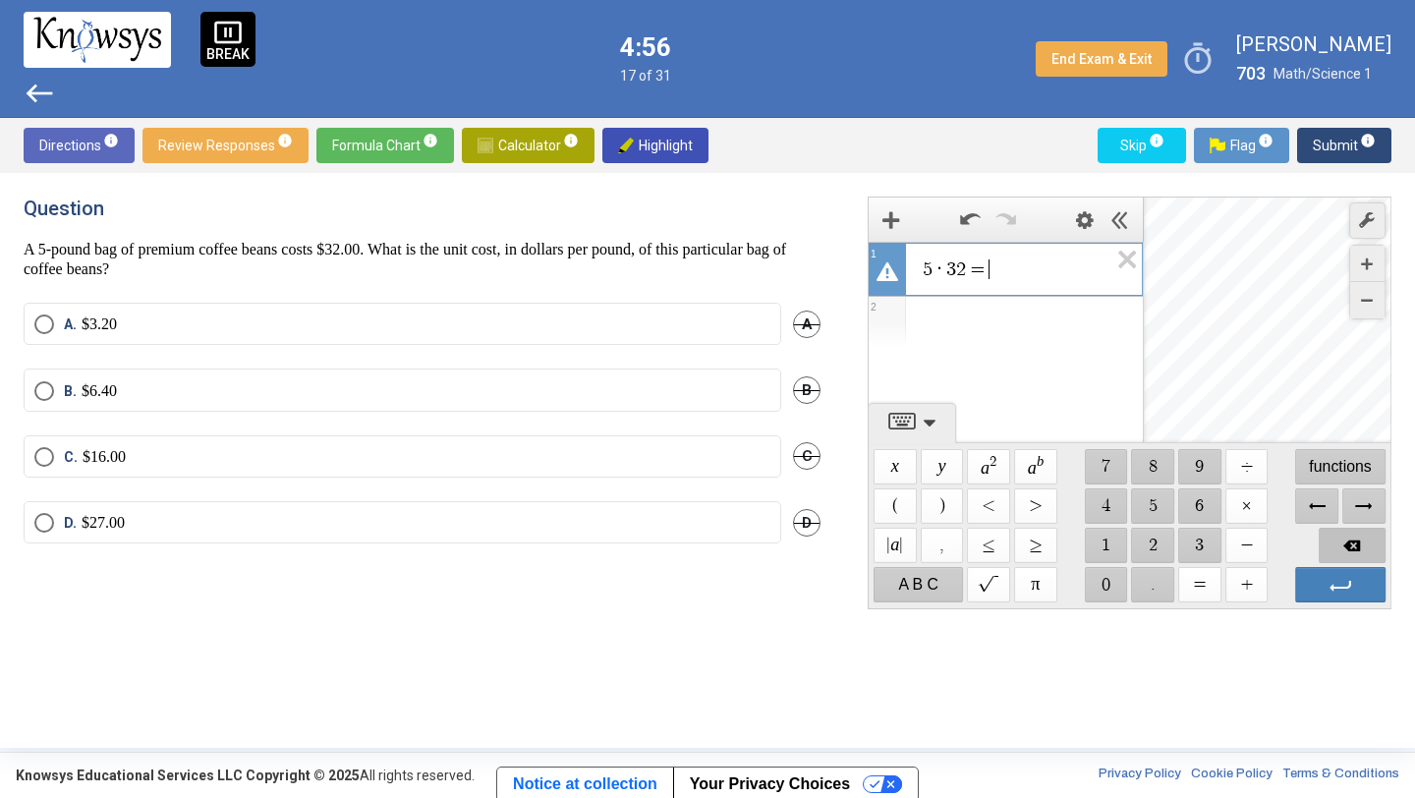
click at [1337, 549] on span "Backspace" at bounding box center [1352, 545] width 67 height 35
click at [1198, 586] on span "$$ =" at bounding box center [1199, 584] width 43 height 35
click at [1341, 543] on span "Backspace" at bounding box center [1352, 545] width 67 height 35
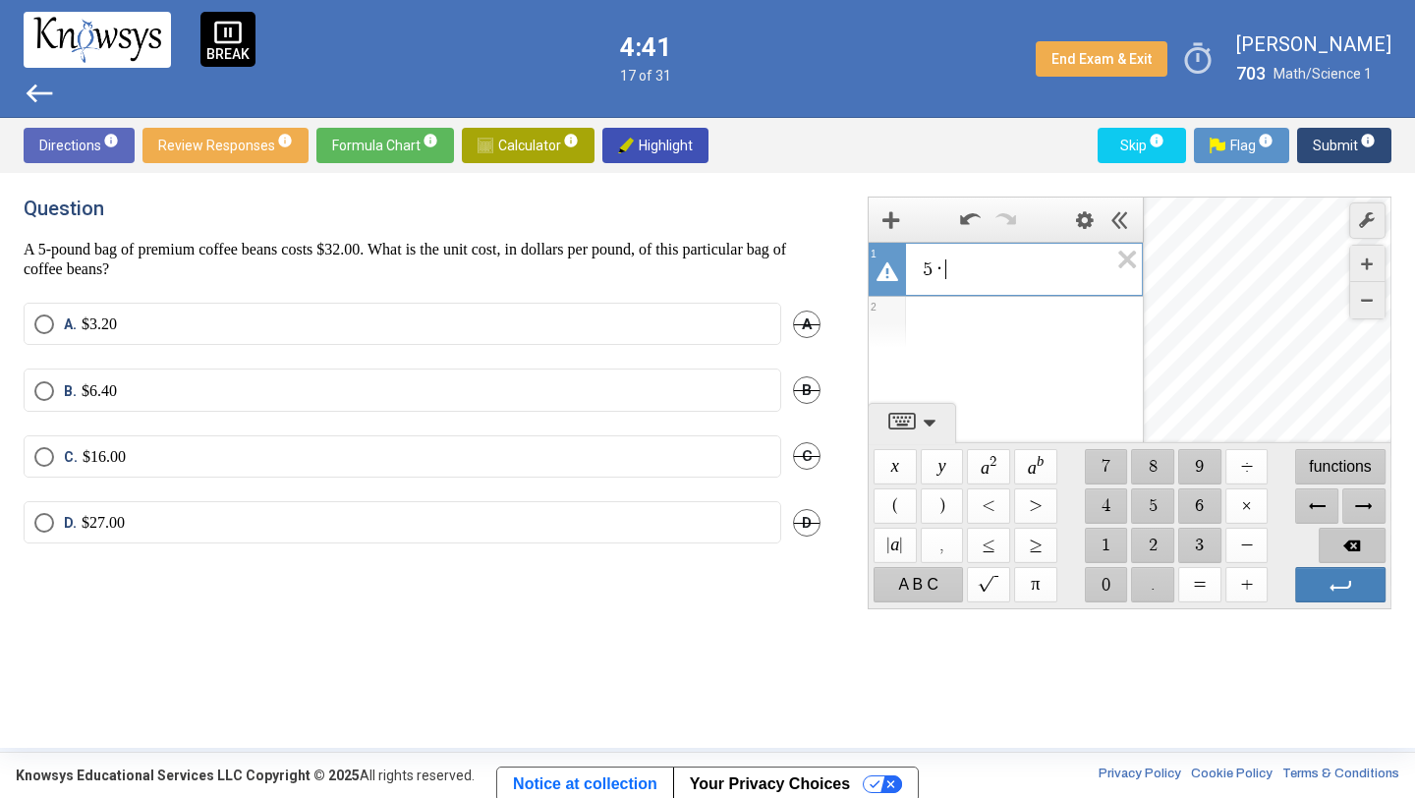
click at [1341, 543] on span "Backspace" at bounding box center [1352, 545] width 67 height 35
click at [1245, 500] on span "$$ ×" at bounding box center [1246, 505] width 43 height 35
click at [1194, 542] on span "$$ 3" at bounding box center [1199, 545] width 43 height 35
click at [1199, 545] on span "$$ 3" at bounding box center [1199, 545] width 43 height 35
click at [1341, 532] on span "Backspace" at bounding box center [1352, 545] width 67 height 35
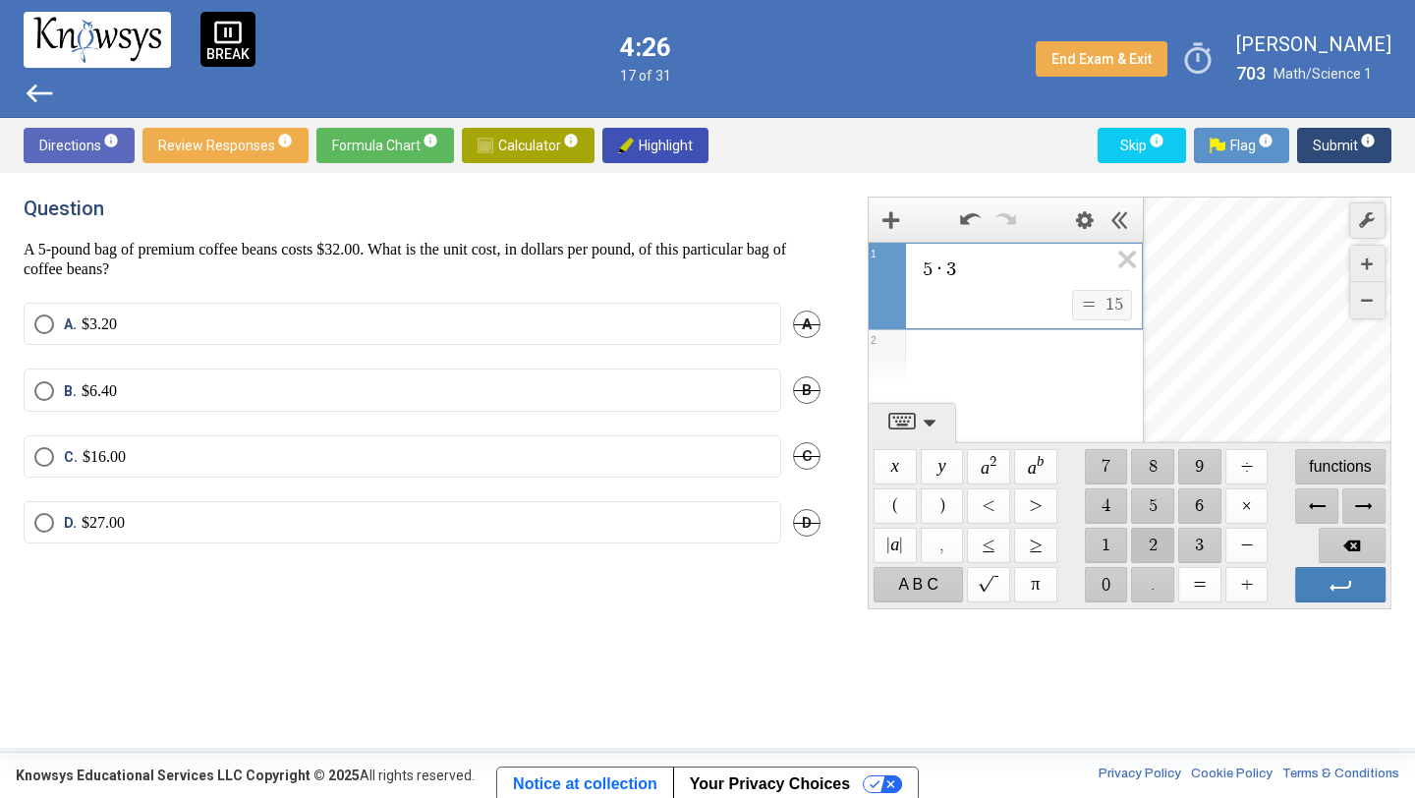
click at [1159, 537] on span "$$ 2" at bounding box center [1153, 545] width 43 height 35
click at [1202, 593] on span "$$ =" at bounding box center [1199, 584] width 43 height 35
click at [1344, 537] on span "Backspace" at bounding box center [1352, 545] width 67 height 35
click at [1338, 539] on span "Backspace" at bounding box center [1352, 545] width 67 height 35
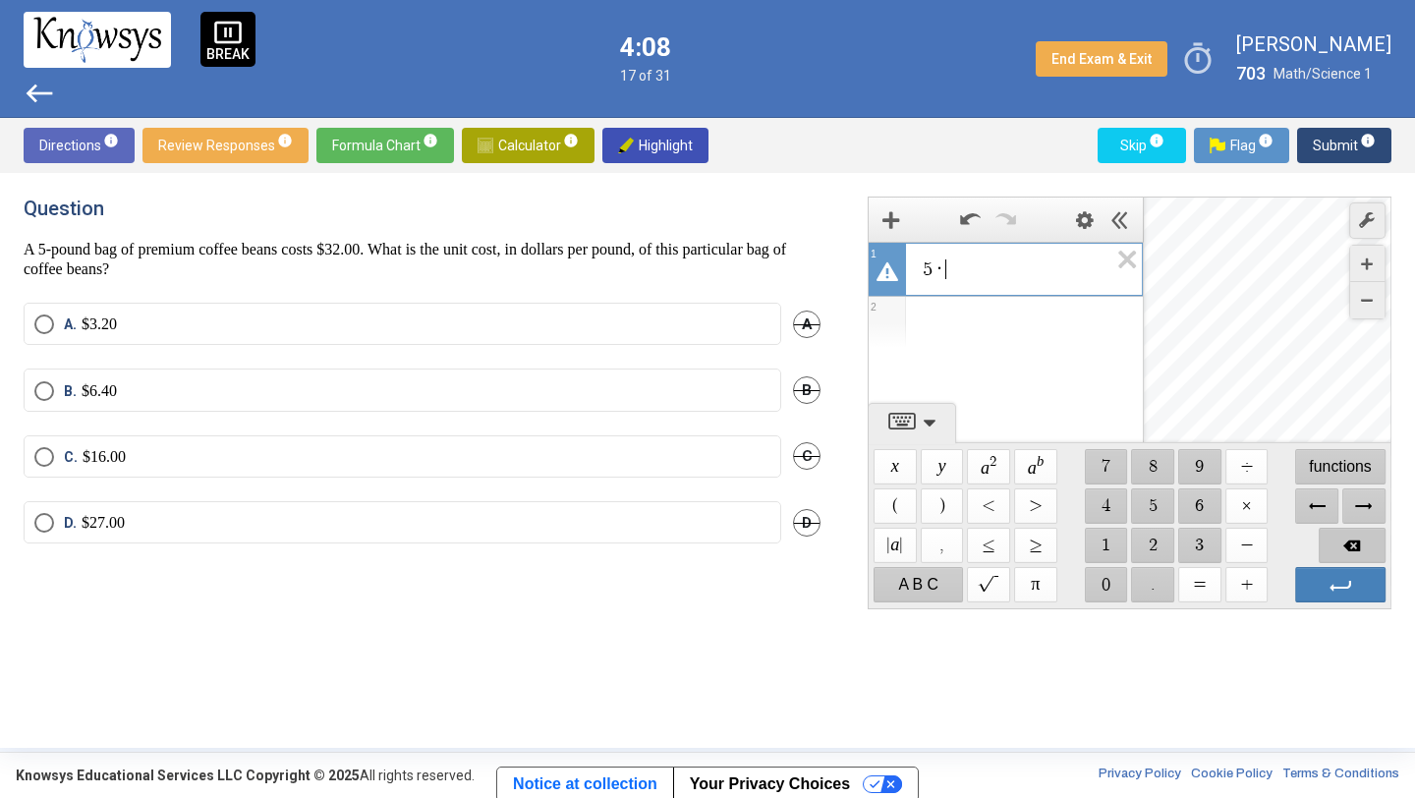
click at [1338, 539] on span "Backspace" at bounding box center [1352, 545] width 67 height 35
click at [1192, 545] on span "$$ 3" at bounding box center [1199, 545] width 43 height 35
click at [1247, 504] on span "$$ ×" at bounding box center [1246, 505] width 43 height 35
click at [1339, 537] on span "Backspace" at bounding box center [1352, 545] width 67 height 35
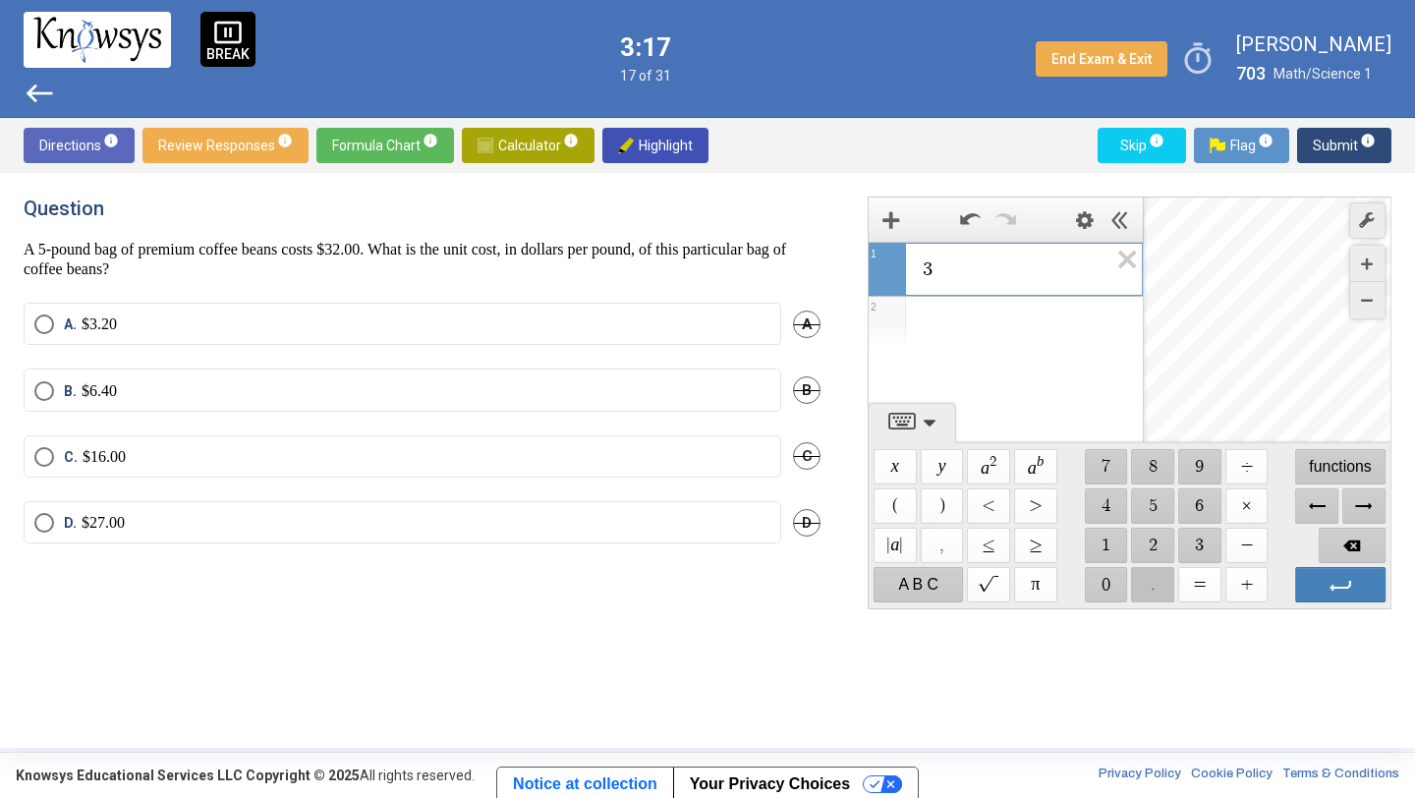
click at [1158, 591] on span "$$ ." at bounding box center [1153, 584] width 43 height 35
click at [1152, 544] on span "$$ 2" at bounding box center [1153, 545] width 43 height 35
click at [1103, 575] on span "$$ 0" at bounding box center [1106, 584] width 43 height 35
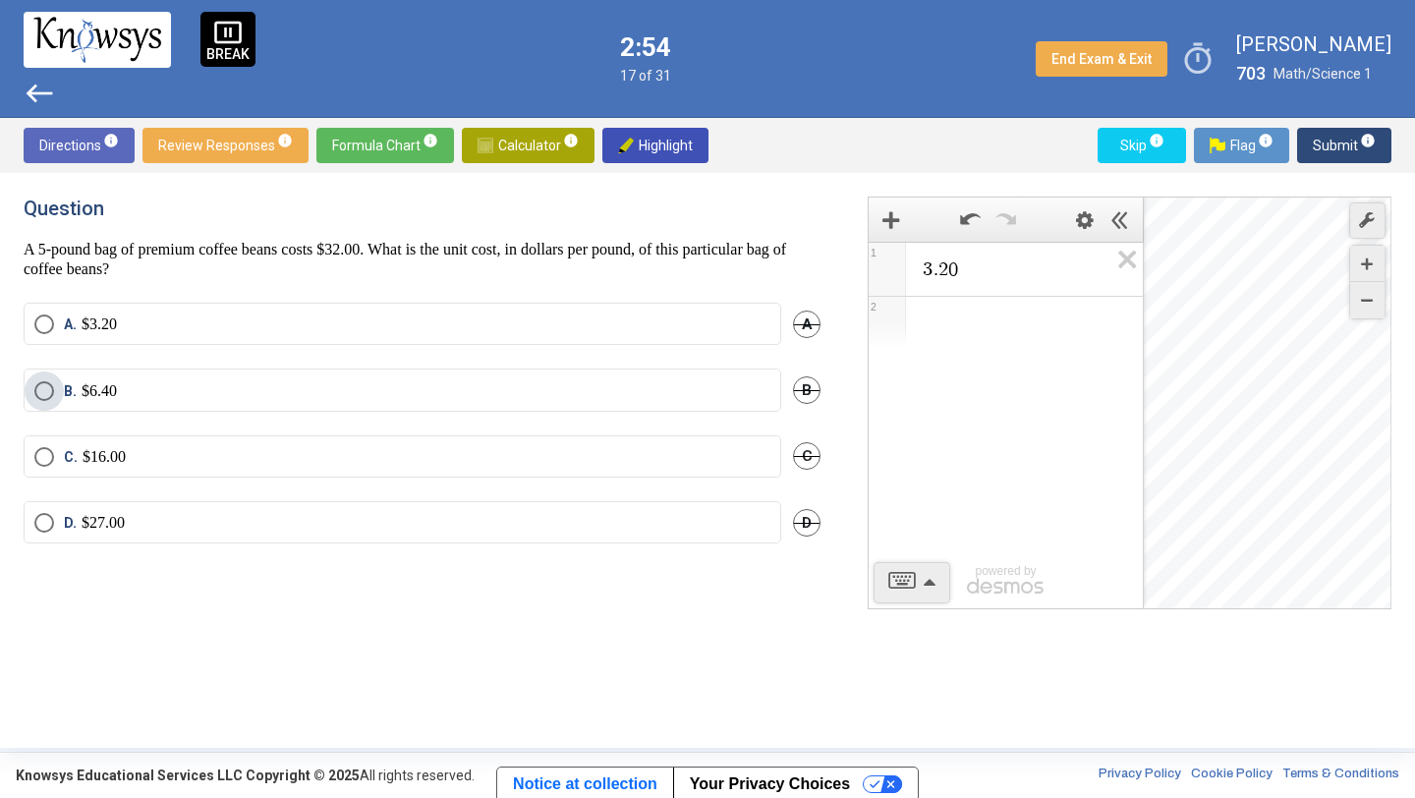
click at [508, 389] on label "B. $6.40" at bounding box center [402, 391] width 736 height 20
click at [1332, 141] on span "Submit info" at bounding box center [1344, 145] width 63 height 35
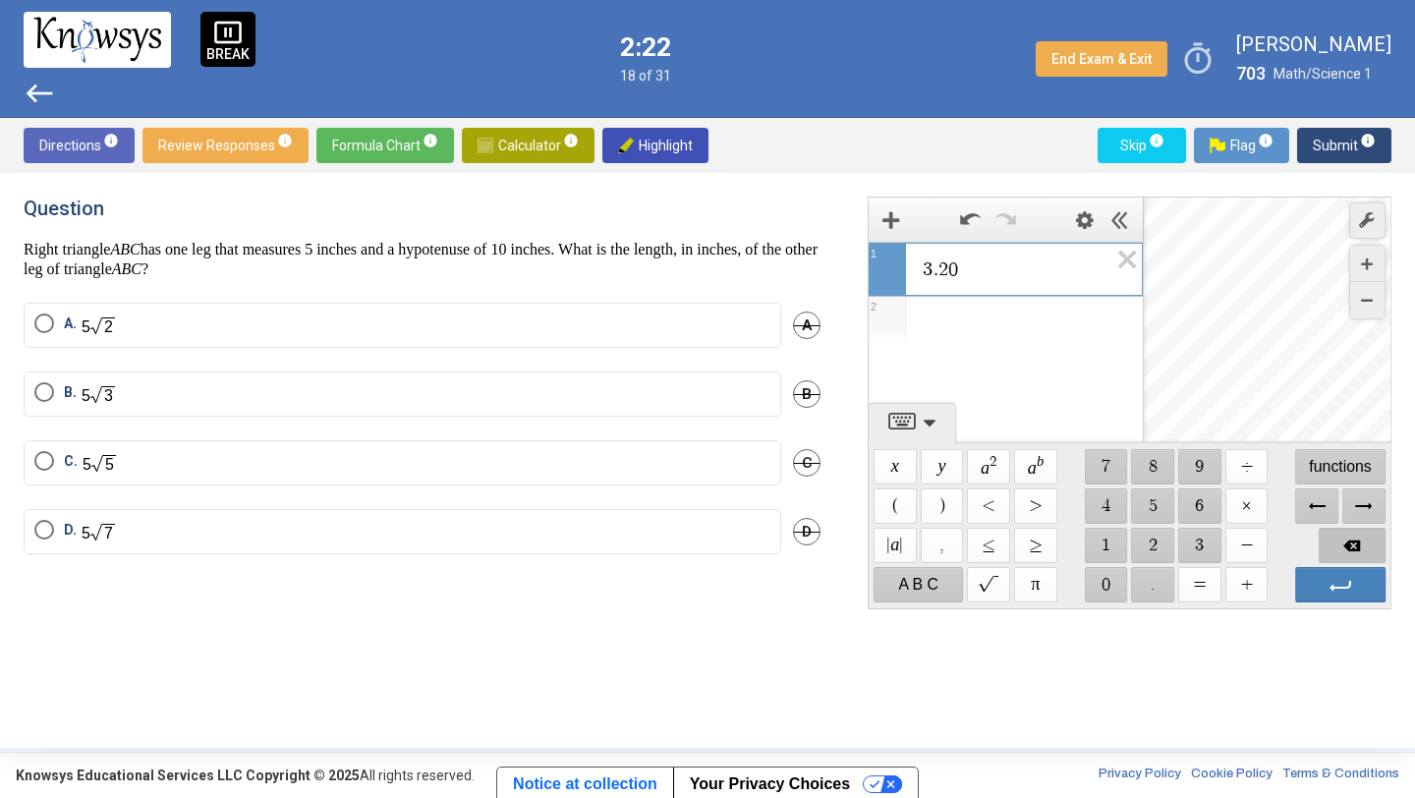
click at [1349, 537] on span "Backspace" at bounding box center [1352, 545] width 67 height 35
click at [1349, 536] on span "Backspace" at bounding box center [1352, 545] width 67 height 35
click at [1348, 535] on span "Backspace" at bounding box center [1352, 545] width 67 height 35
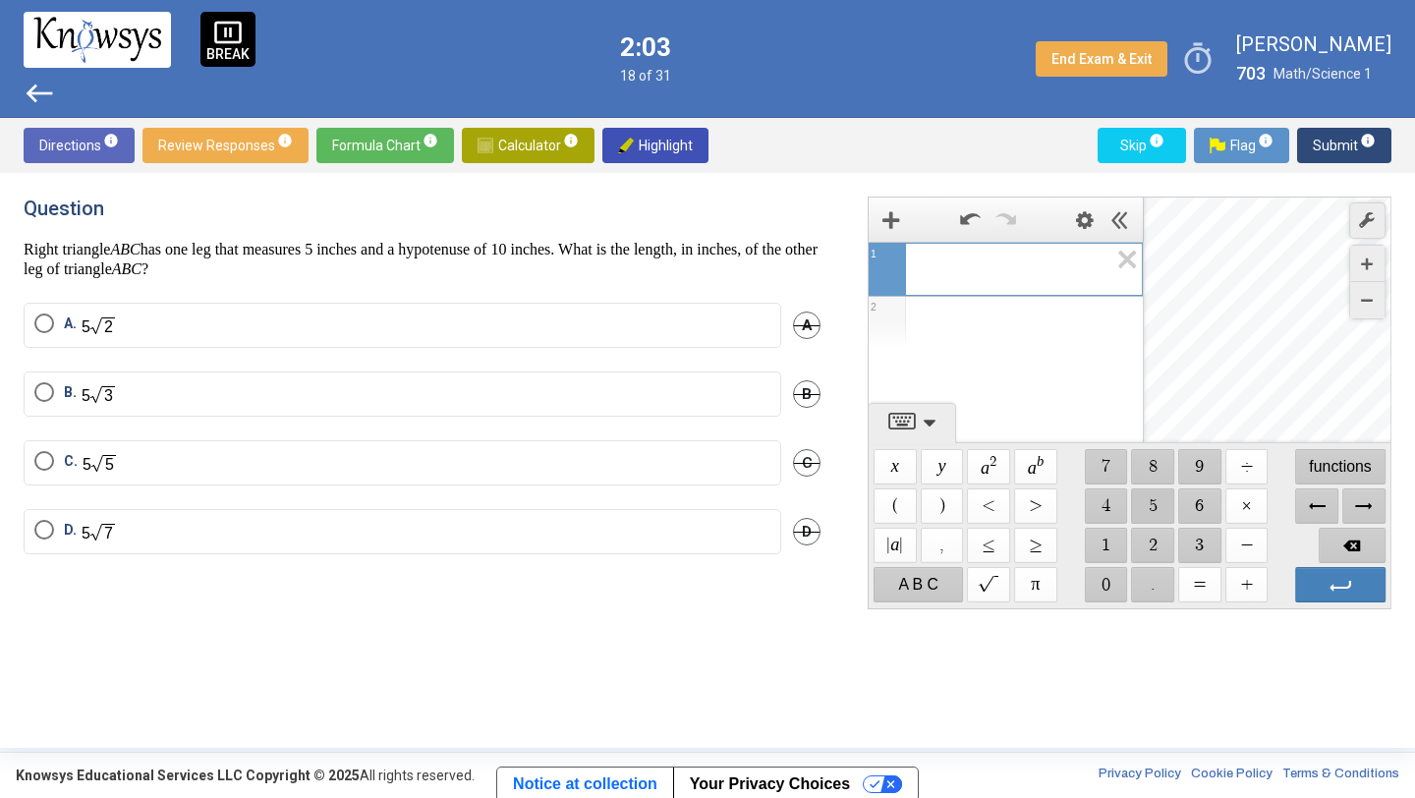
click at [1157, 507] on span "$$ 5" at bounding box center [1153, 505] width 43 height 35
click at [994, 582] on span "$$" at bounding box center [989, 584] width 43 height 35
click at [1155, 538] on span "$$ 2" at bounding box center [1153, 545] width 43 height 35
click at [1334, 543] on span "Backspace" at bounding box center [1352, 545] width 67 height 35
click at [1334, 544] on span "Backspace" at bounding box center [1352, 545] width 67 height 35
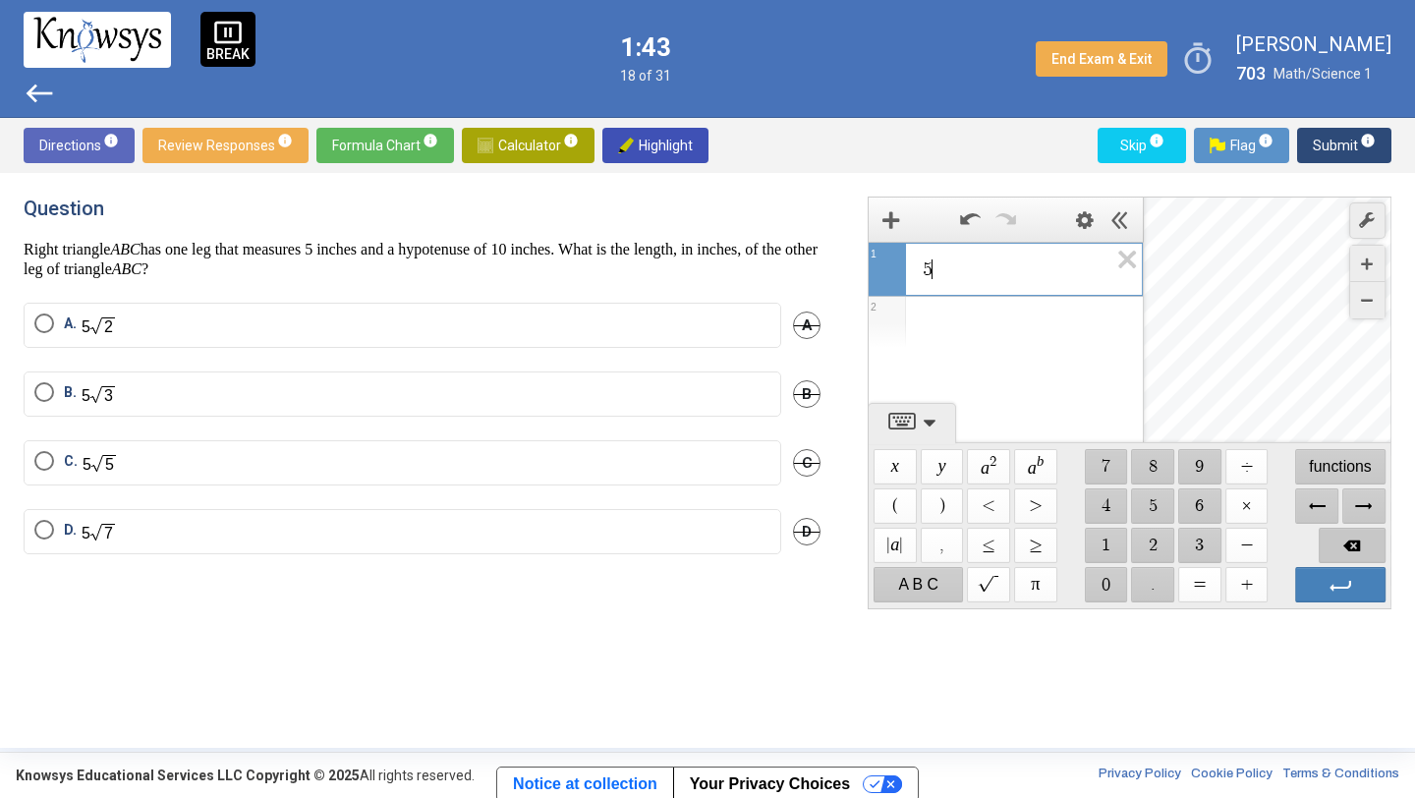
click at [1334, 544] on span "Backspace" at bounding box center [1352, 545] width 67 height 35
click at [1334, 545] on span "Backspace" at bounding box center [1352, 545] width 67 height 35
click at [1350, 540] on span "Backspace" at bounding box center [1352, 545] width 67 height 35
click at [1347, 545] on span "Backspace" at bounding box center [1352, 545] width 67 height 35
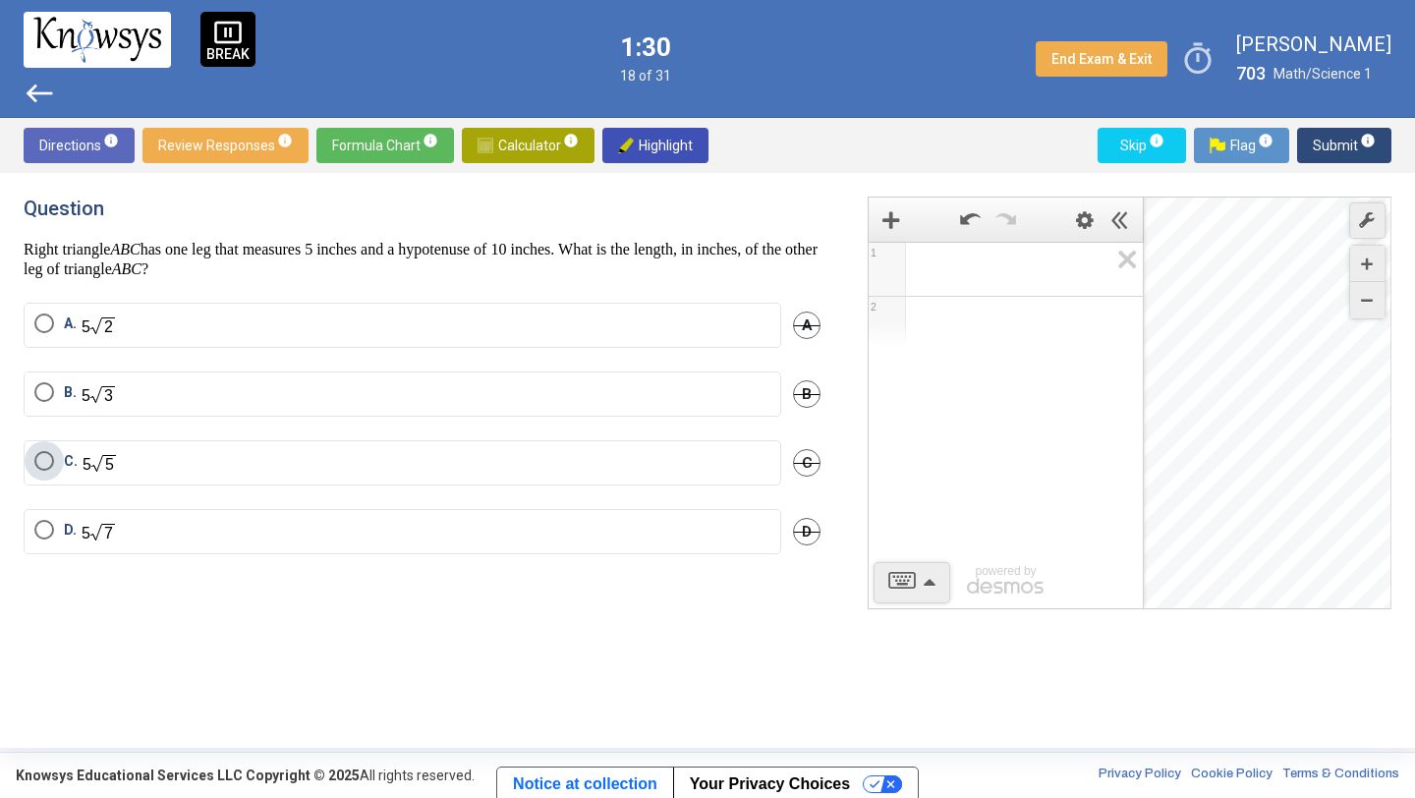
click at [345, 452] on label "C." at bounding box center [402, 463] width 736 height 24
click at [1327, 141] on span "Submit info" at bounding box center [1344, 145] width 63 height 35
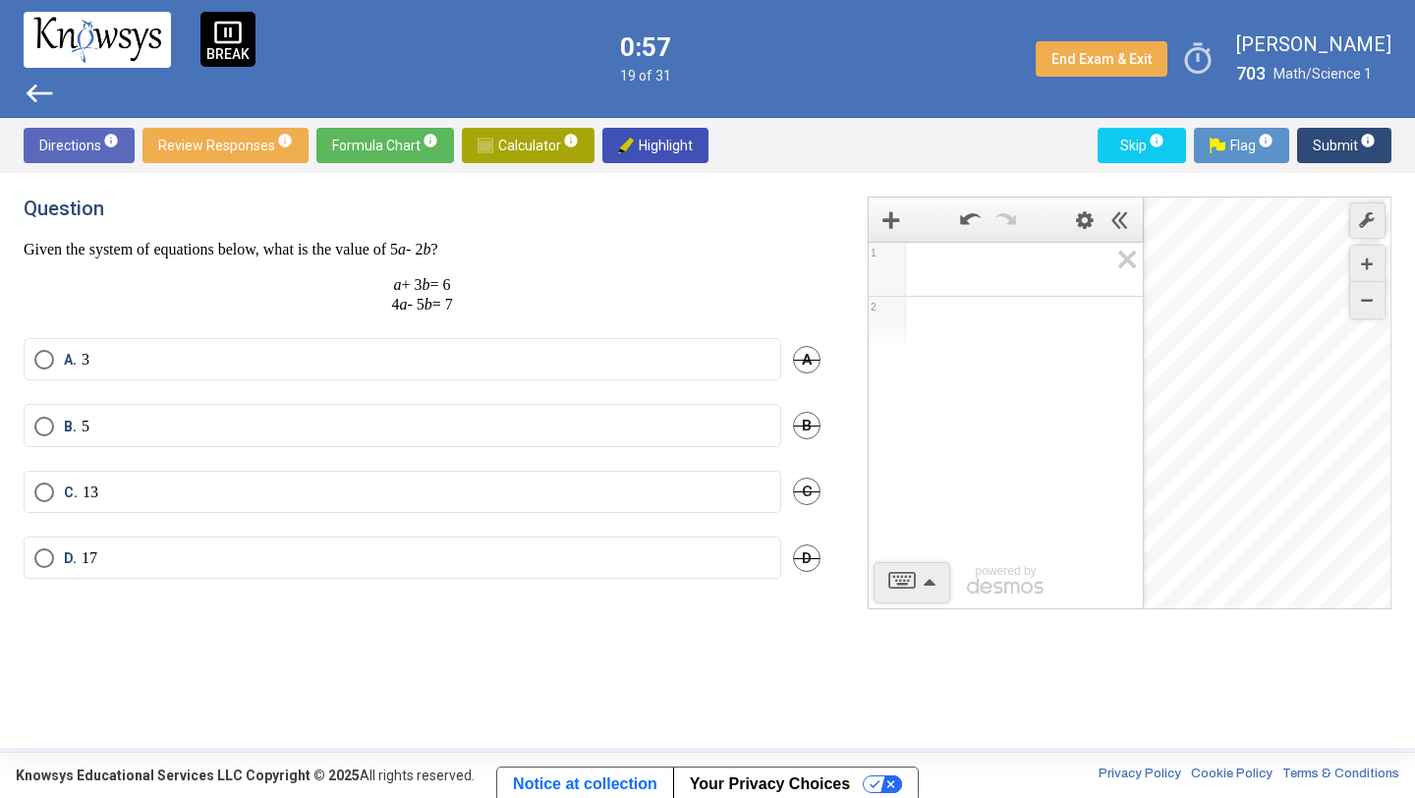
click at [328, 474] on mat-radio-button "C. 13" at bounding box center [403, 492] width 758 height 42
click at [314, 560] on label "D. 17" at bounding box center [402, 558] width 736 height 20
click at [314, 417] on label "B. 5" at bounding box center [402, 427] width 736 height 20
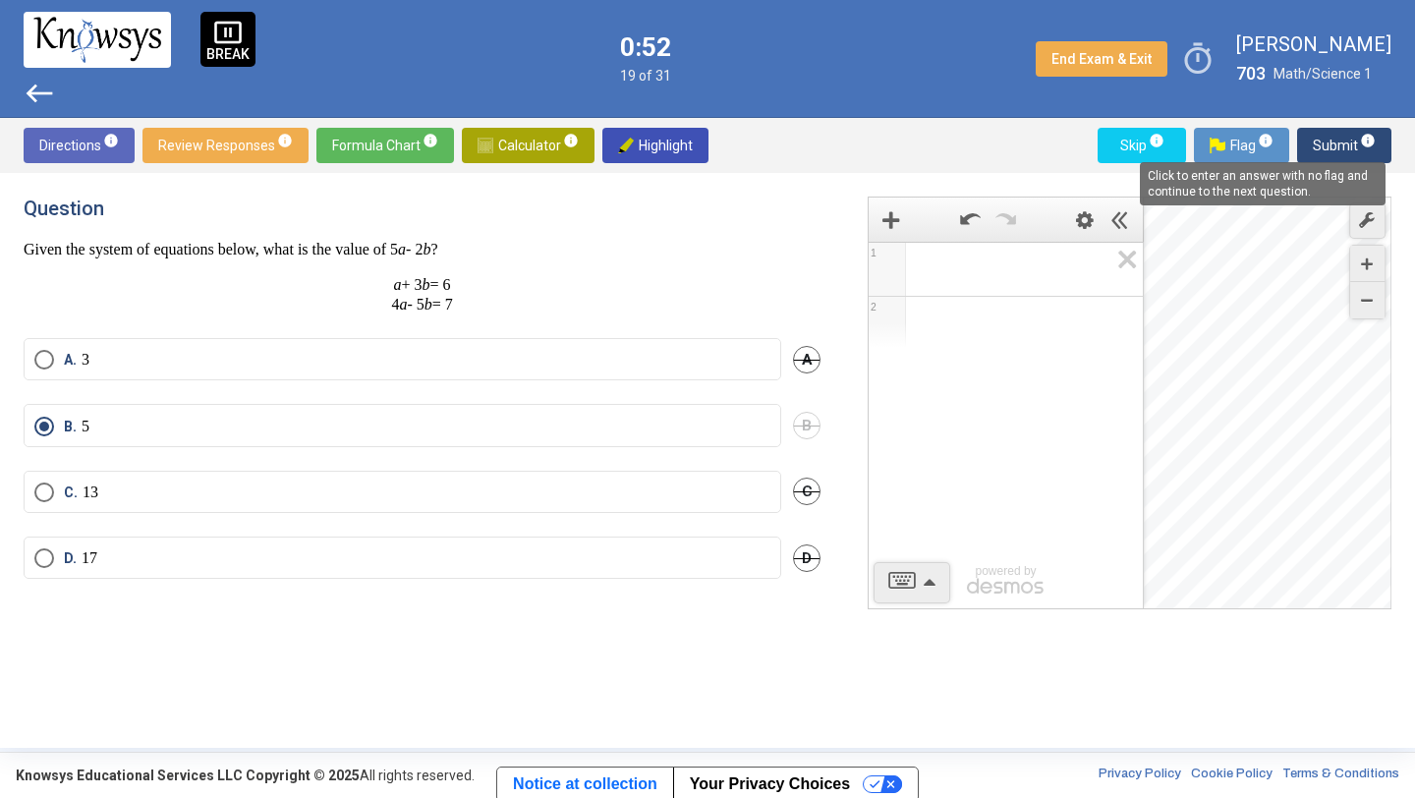
click at [1363, 142] on span "info" at bounding box center [1368, 141] width 16 height 16
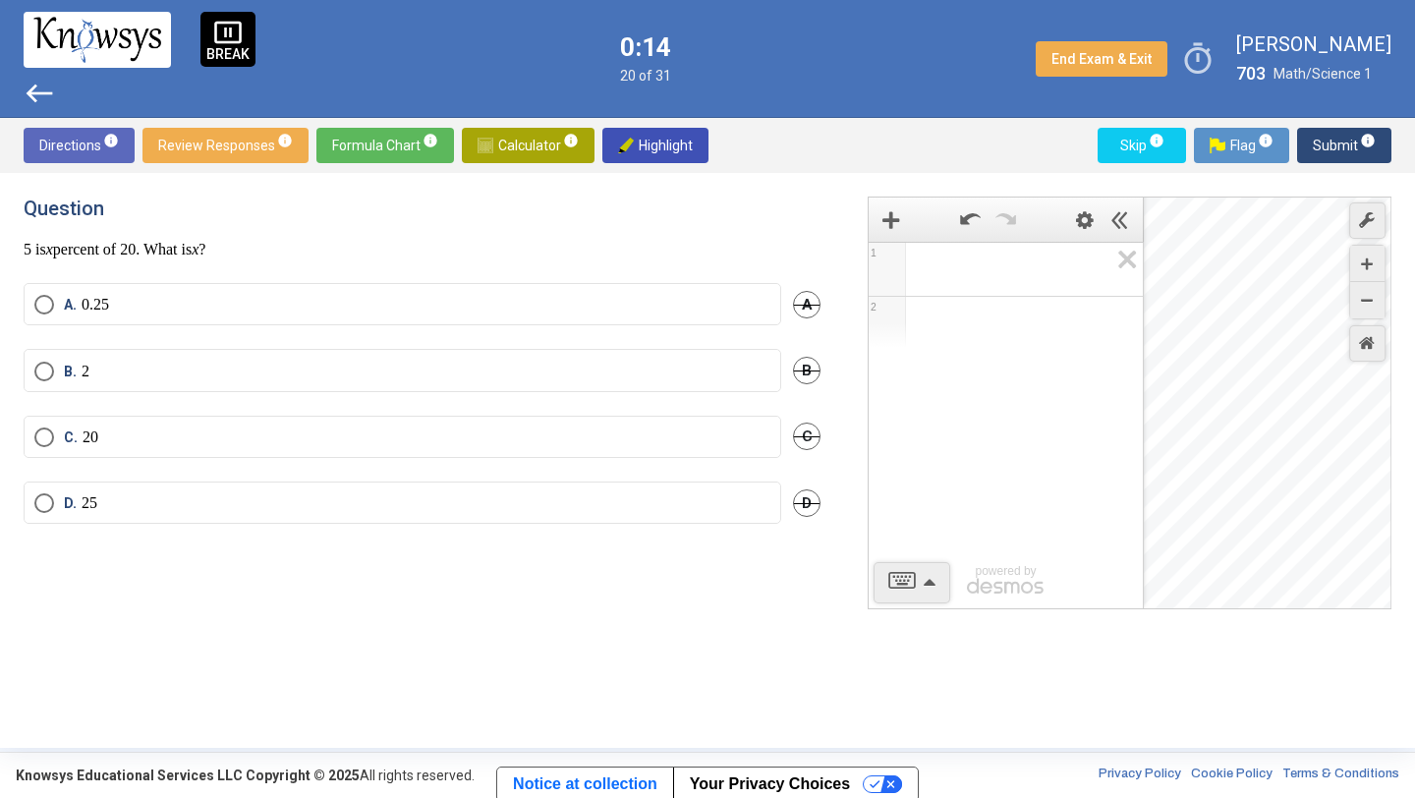
drag, startPoint x: 1264, startPoint y: 428, endPoint x: 1251, endPoint y: 420, distance: 15.5
click at [1251, 419] on div "Desmos Graphing Calculator" at bounding box center [1268, 404] width 249 height 413
click at [508, 148] on span "Calculator info" at bounding box center [528, 145] width 101 height 35
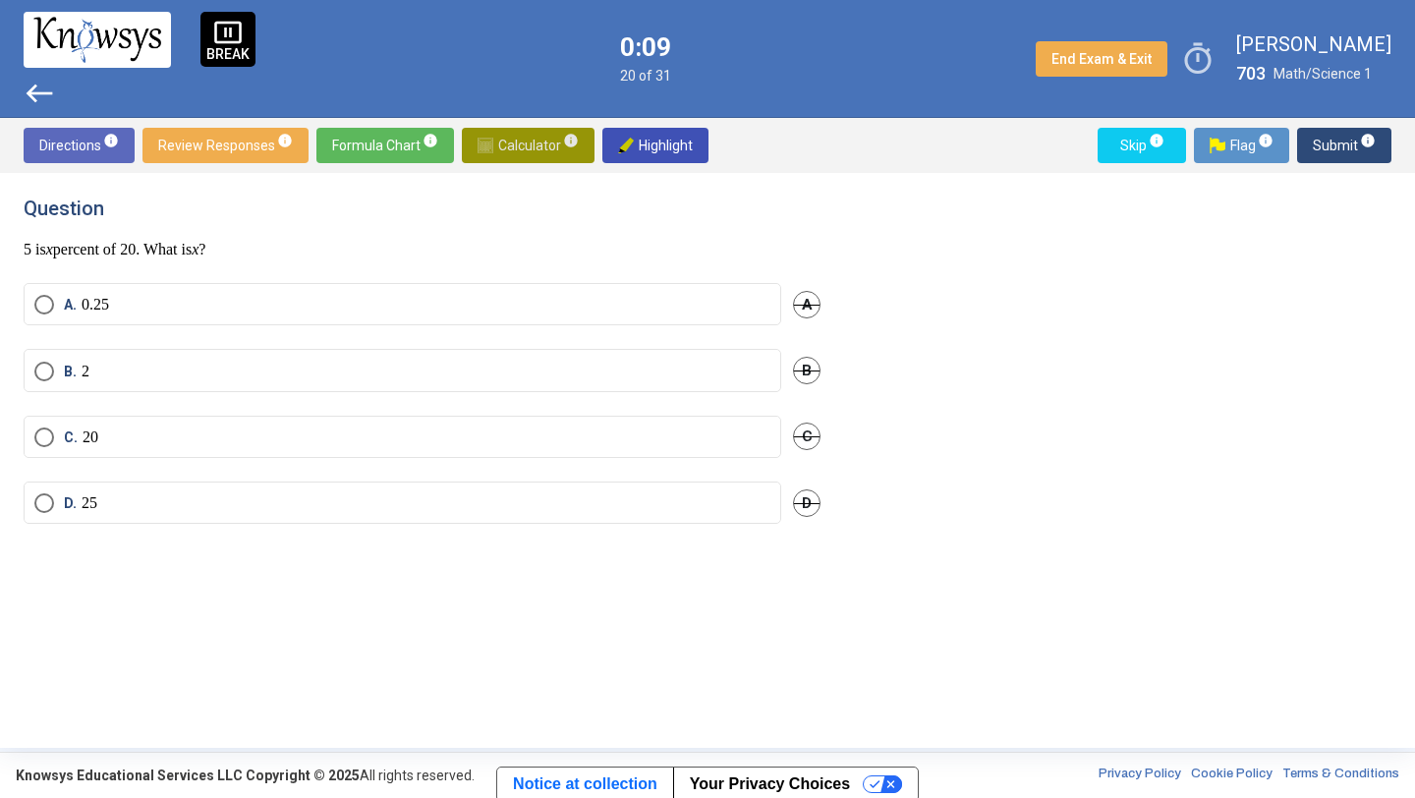
click at [515, 148] on span "Calculator info" at bounding box center [528, 145] width 101 height 35
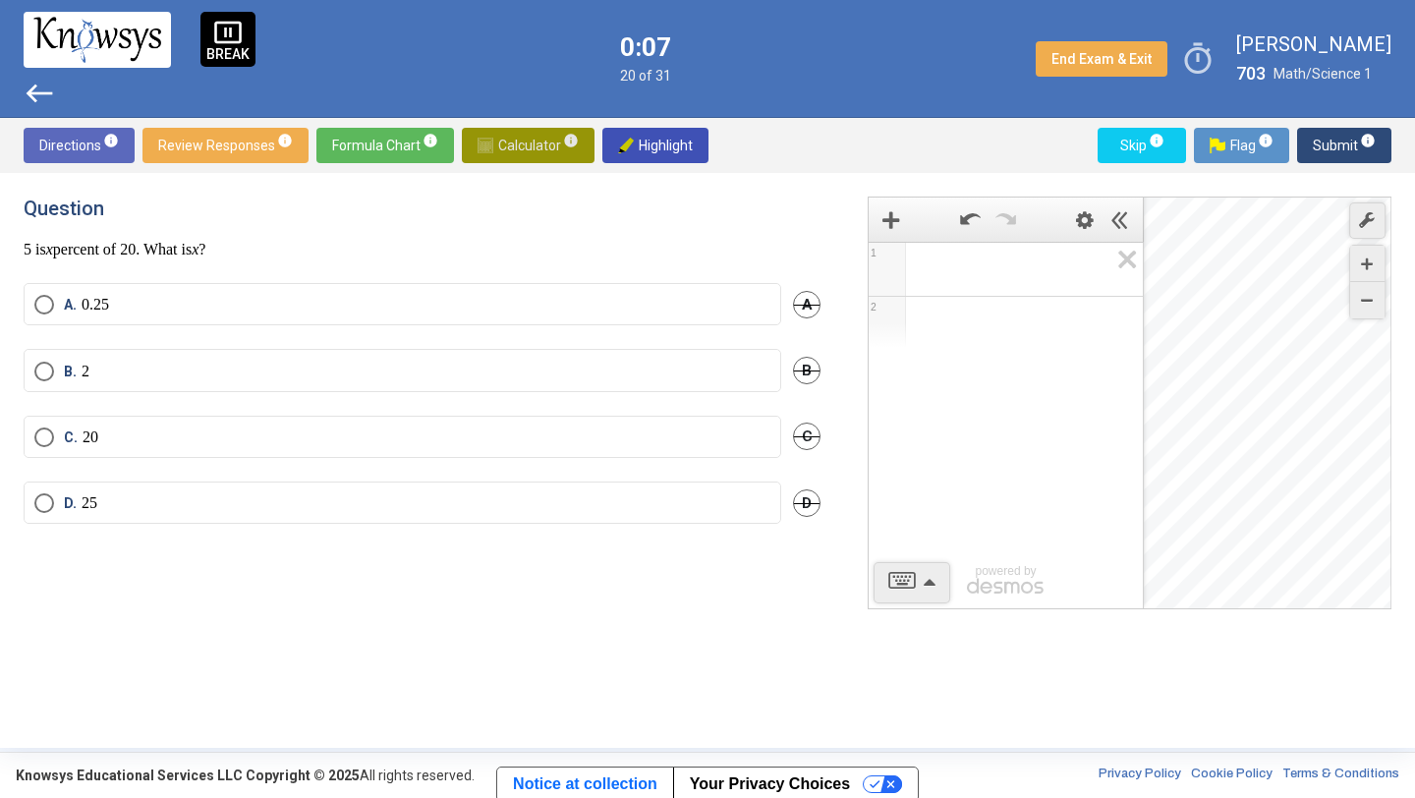
click at [515, 148] on span "Calculator info" at bounding box center [528, 145] width 101 height 35
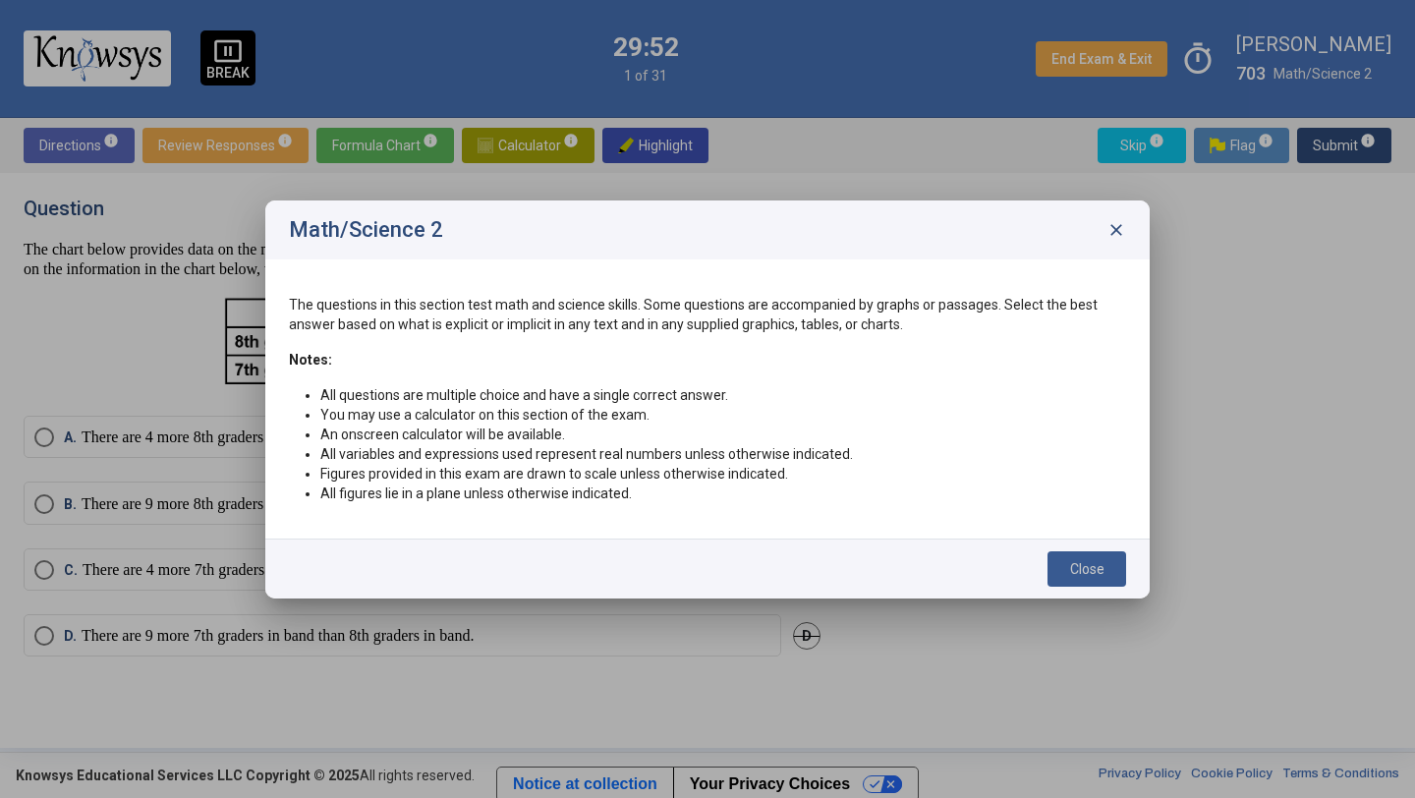
click at [1072, 565] on span "Close" at bounding box center [1087, 569] width 34 height 16
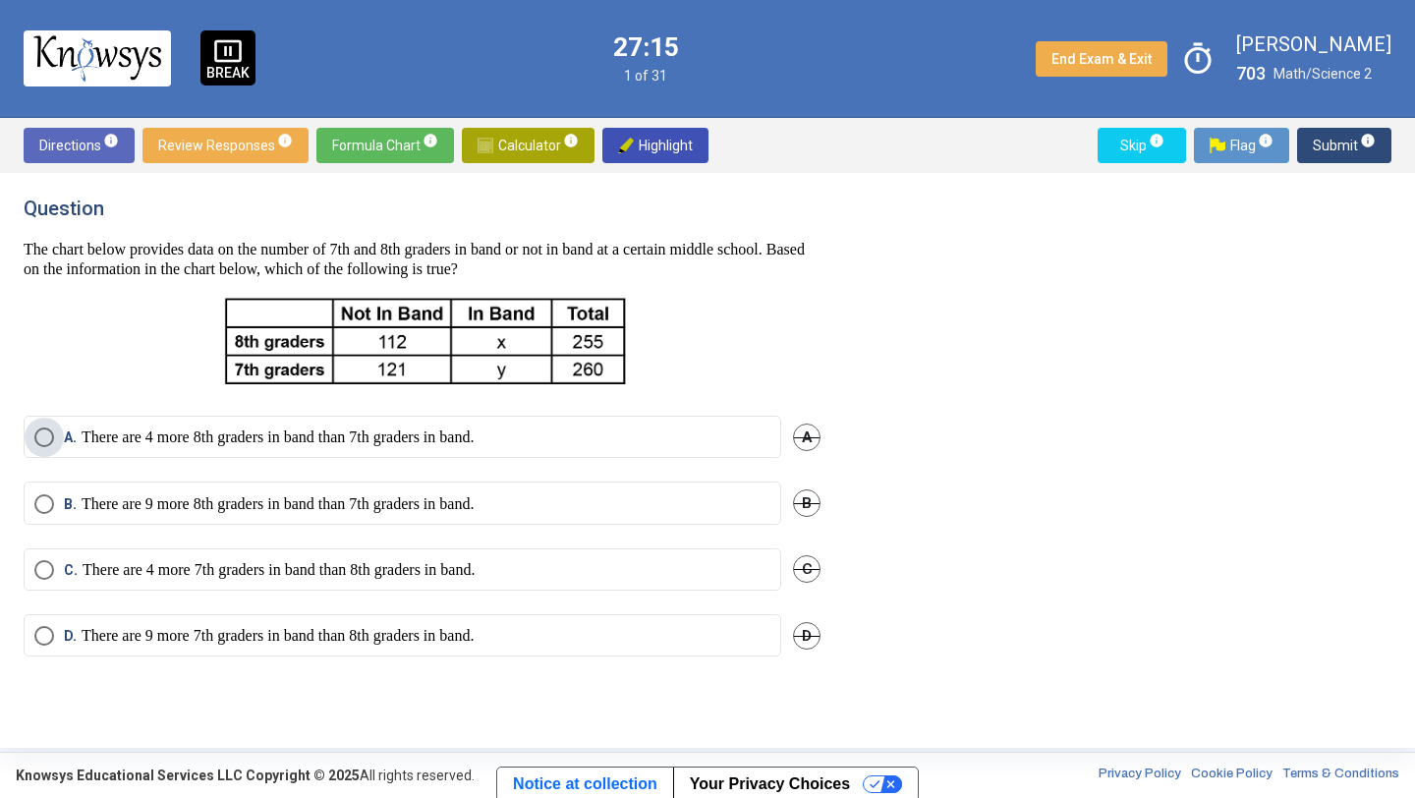
click at [346, 435] on p "There are 4 more 8th graders in band than 7th graders in band." at bounding box center [278, 437] width 392 height 20
click at [1333, 141] on span "Submit info" at bounding box center [1344, 145] width 63 height 35
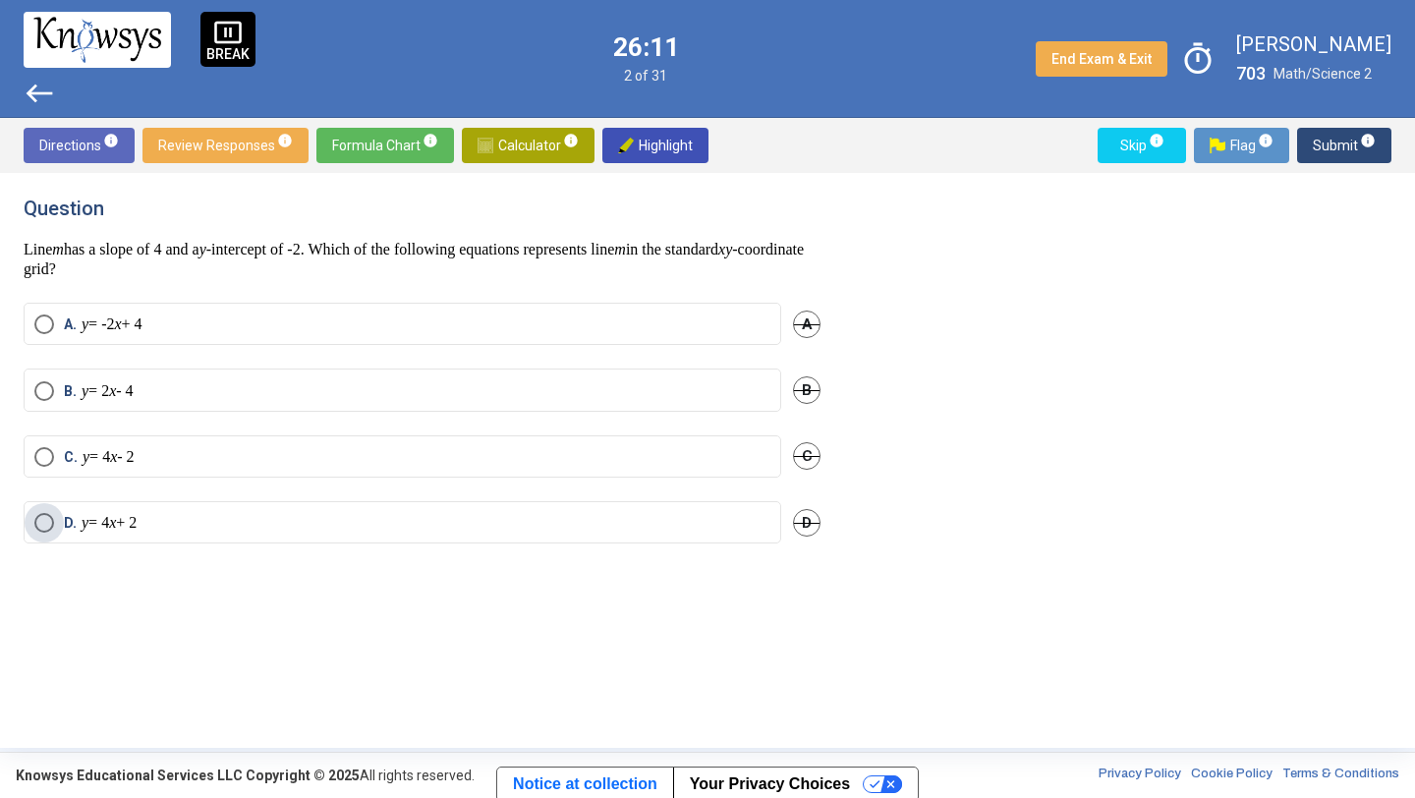
click at [137, 528] on p "y = 4 x + 2" at bounding box center [109, 523] width 55 height 20
click at [1343, 144] on span "Submit info" at bounding box center [1344, 145] width 63 height 35
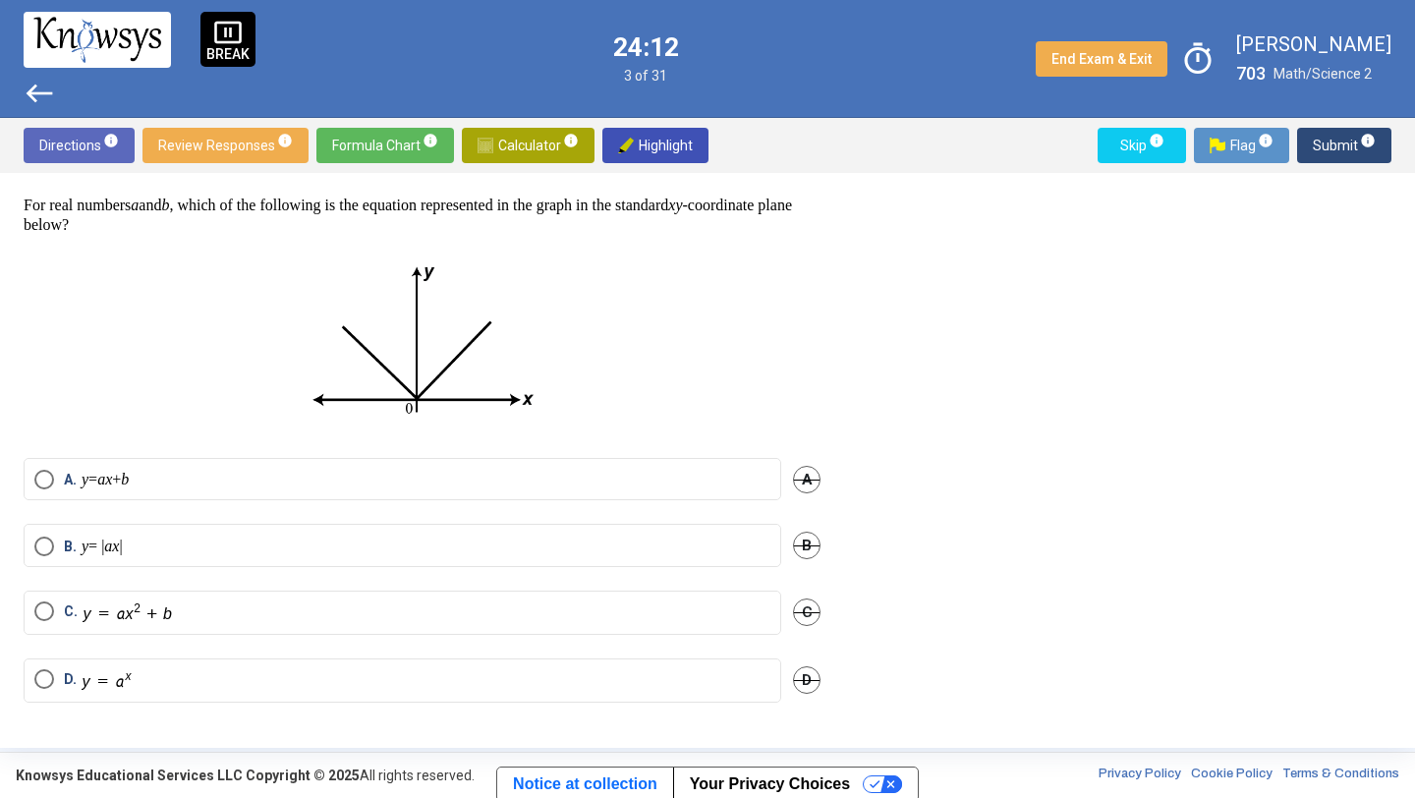
scroll to position [37, 0]
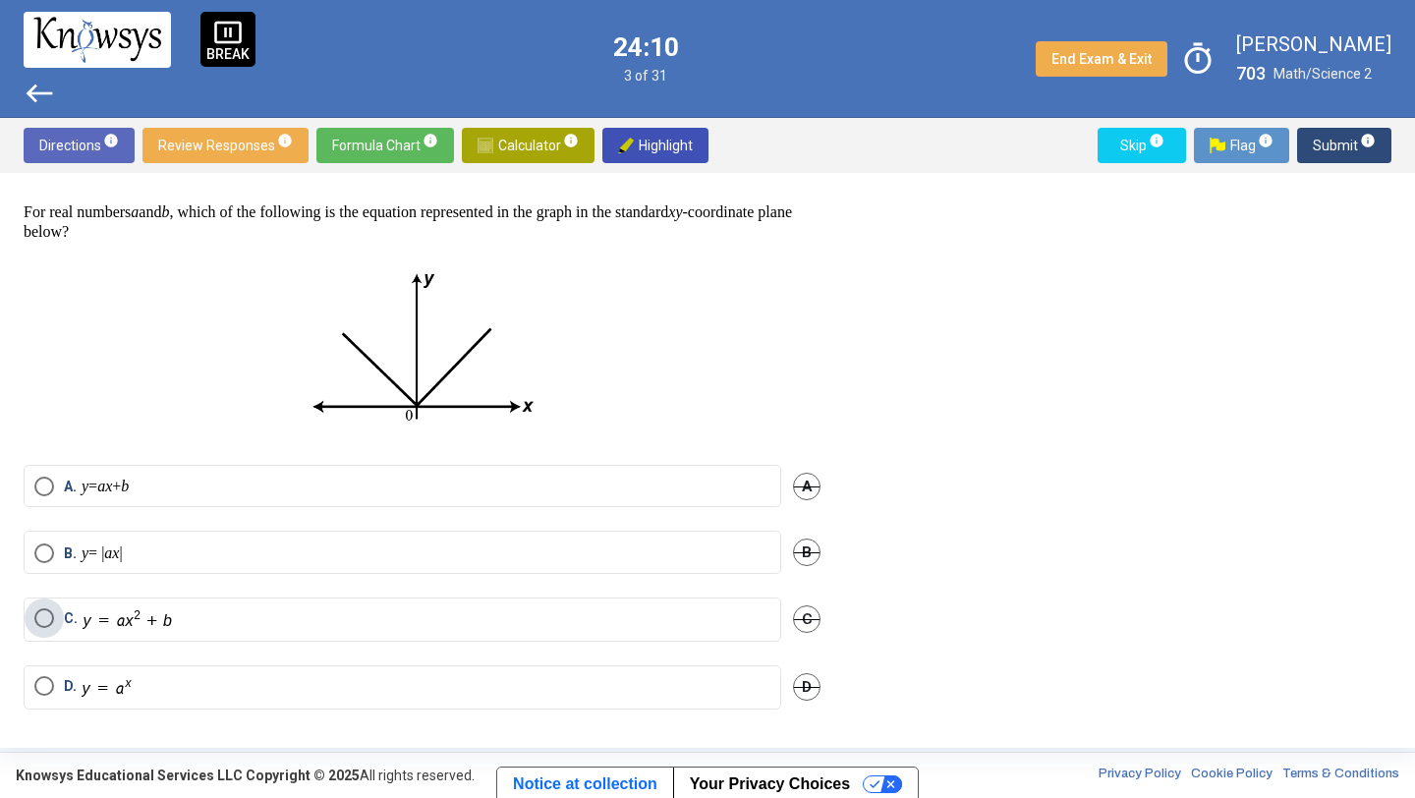
click at [308, 615] on label "C." at bounding box center [402, 619] width 736 height 23
click at [1344, 153] on span "Submit info" at bounding box center [1344, 145] width 63 height 35
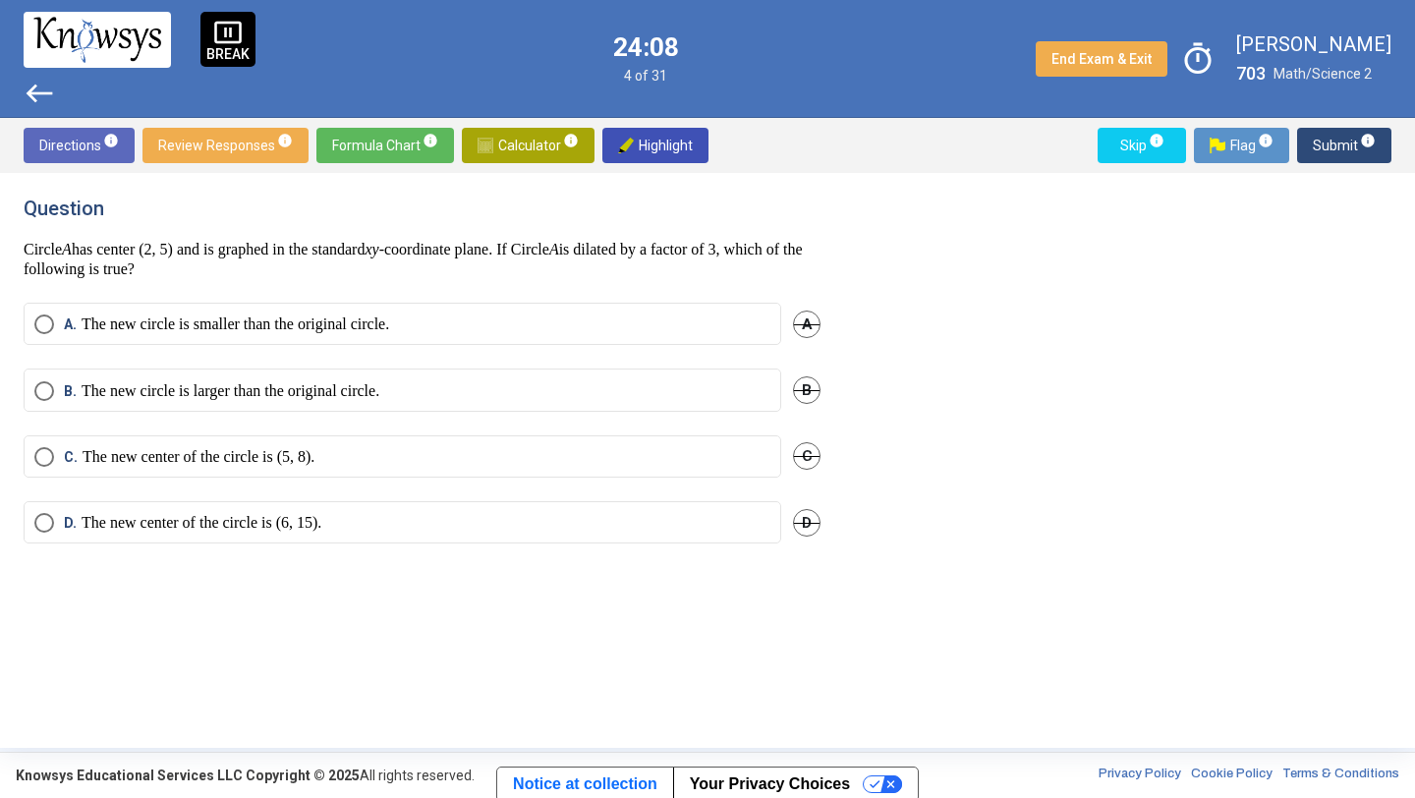
scroll to position [0, 0]
click at [326, 390] on p "The new circle is larger than the original circle." at bounding box center [231, 391] width 298 height 20
click at [1335, 139] on span "Submit info" at bounding box center [1344, 145] width 63 height 35
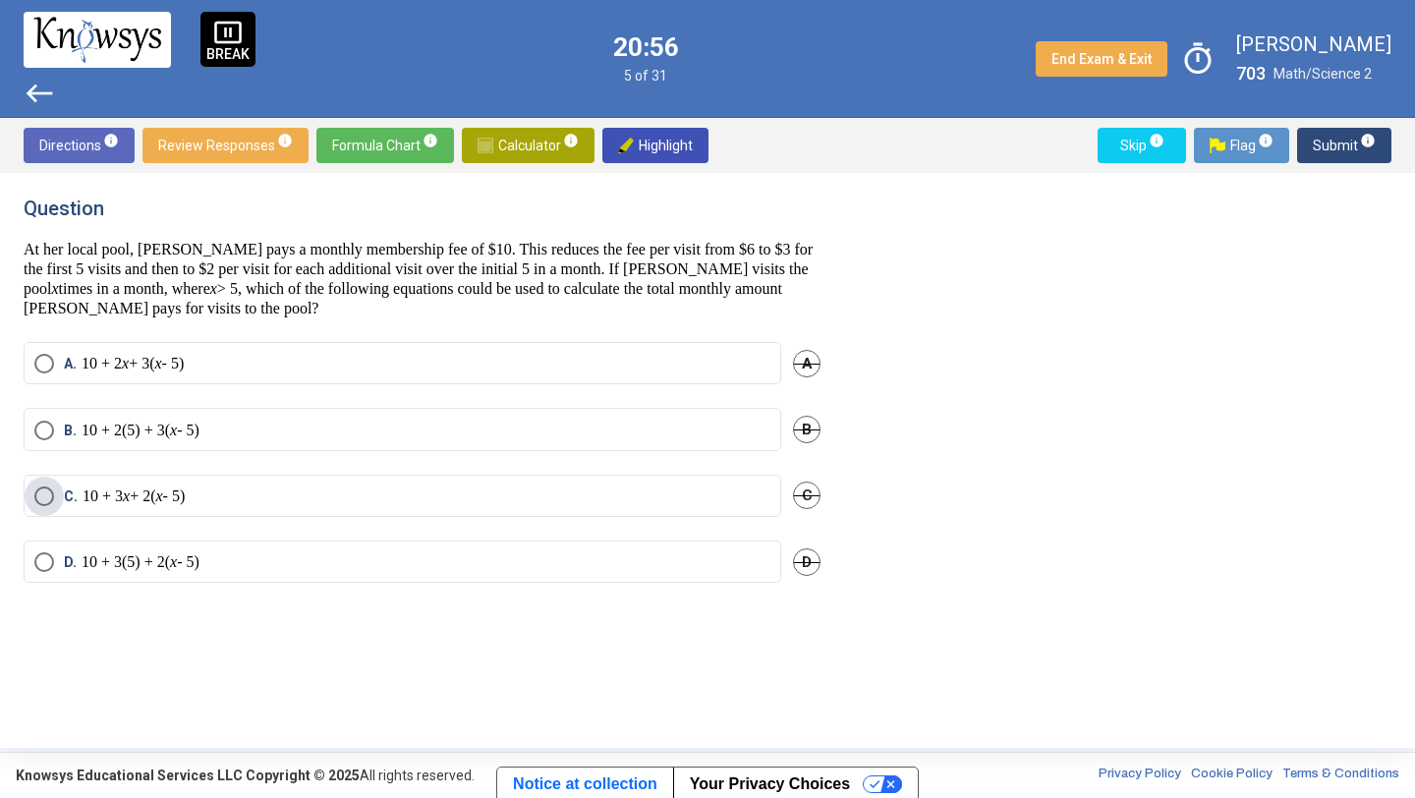
click at [531, 494] on label "C. 10 + 3 x + 2( x - 5)" at bounding box center [402, 496] width 736 height 20
click at [1323, 139] on span "Submit info" at bounding box center [1344, 145] width 63 height 35
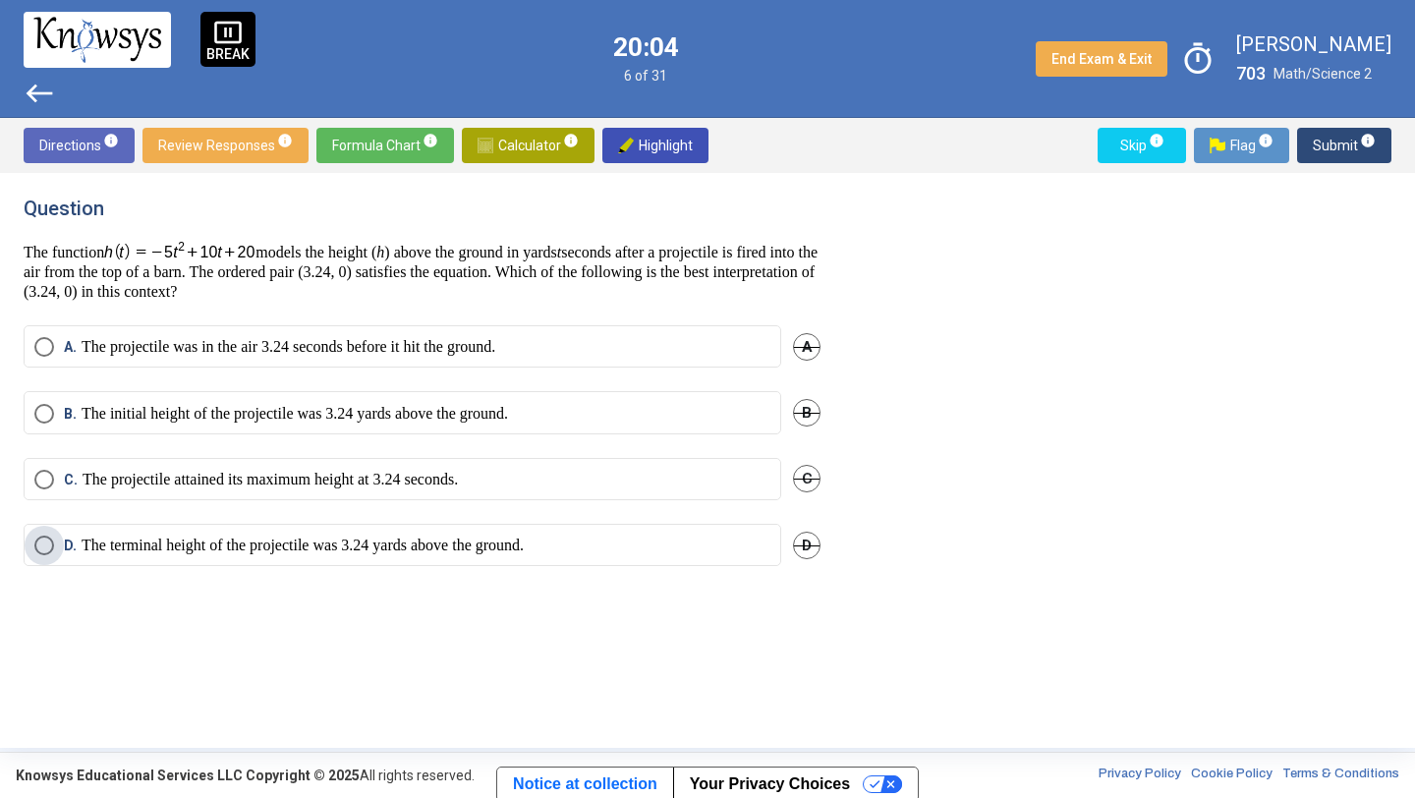
click at [470, 545] on p "The terminal height of the projectile was 3.24 yards above the ground." at bounding box center [303, 546] width 442 height 20
click at [1330, 141] on span "Submit info" at bounding box center [1344, 145] width 63 height 35
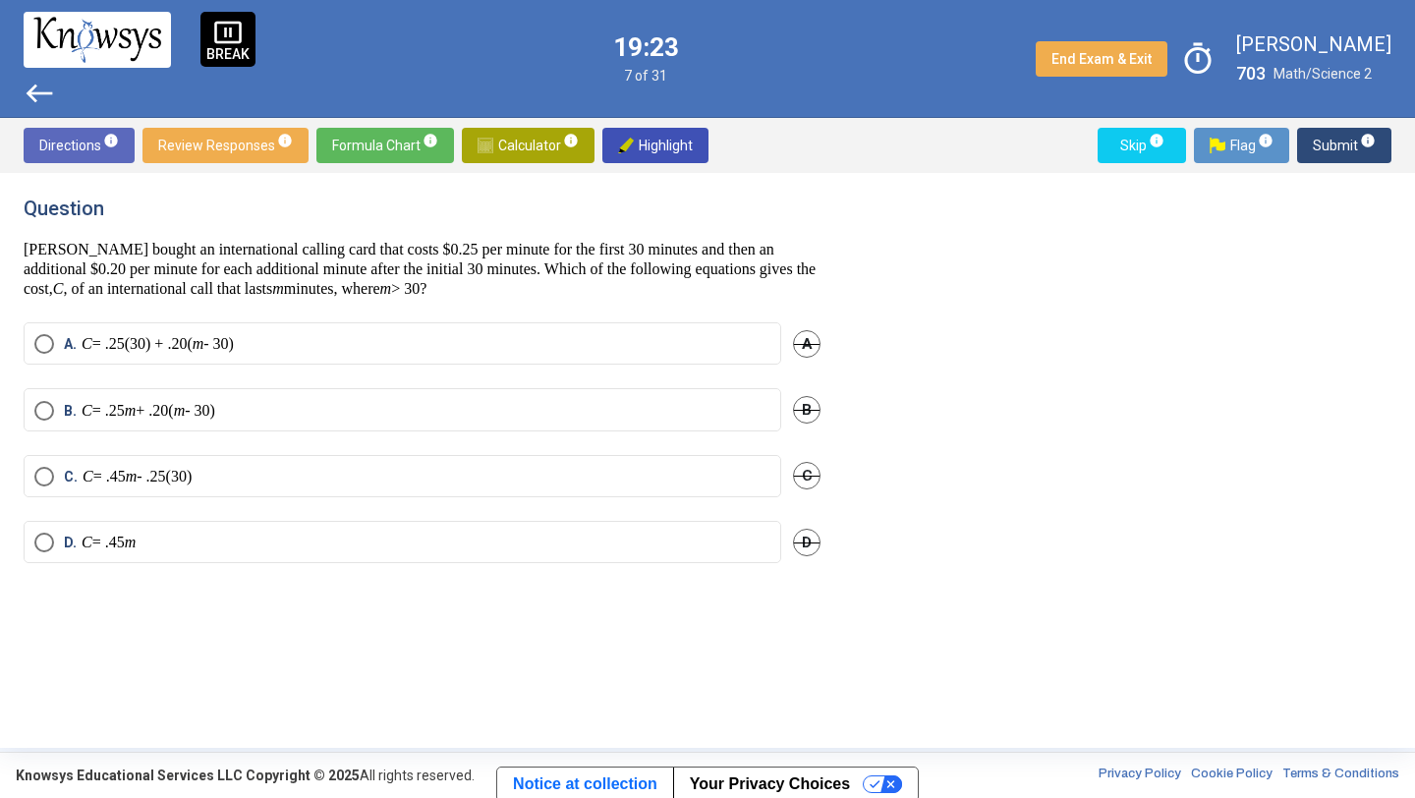
click at [745, 461] on mat-radio-button "C. C = .45 m - .25(30)" at bounding box center [403, 476] width 758 height 42
click at [659, 341] on label "A. C = .25(30) + .20( m - 30)" at bounding box center [402, 344] width 736 height 20
click at [1341, 140] on span "Submit info" at bounding box center [1344, 145] width 63 height 35
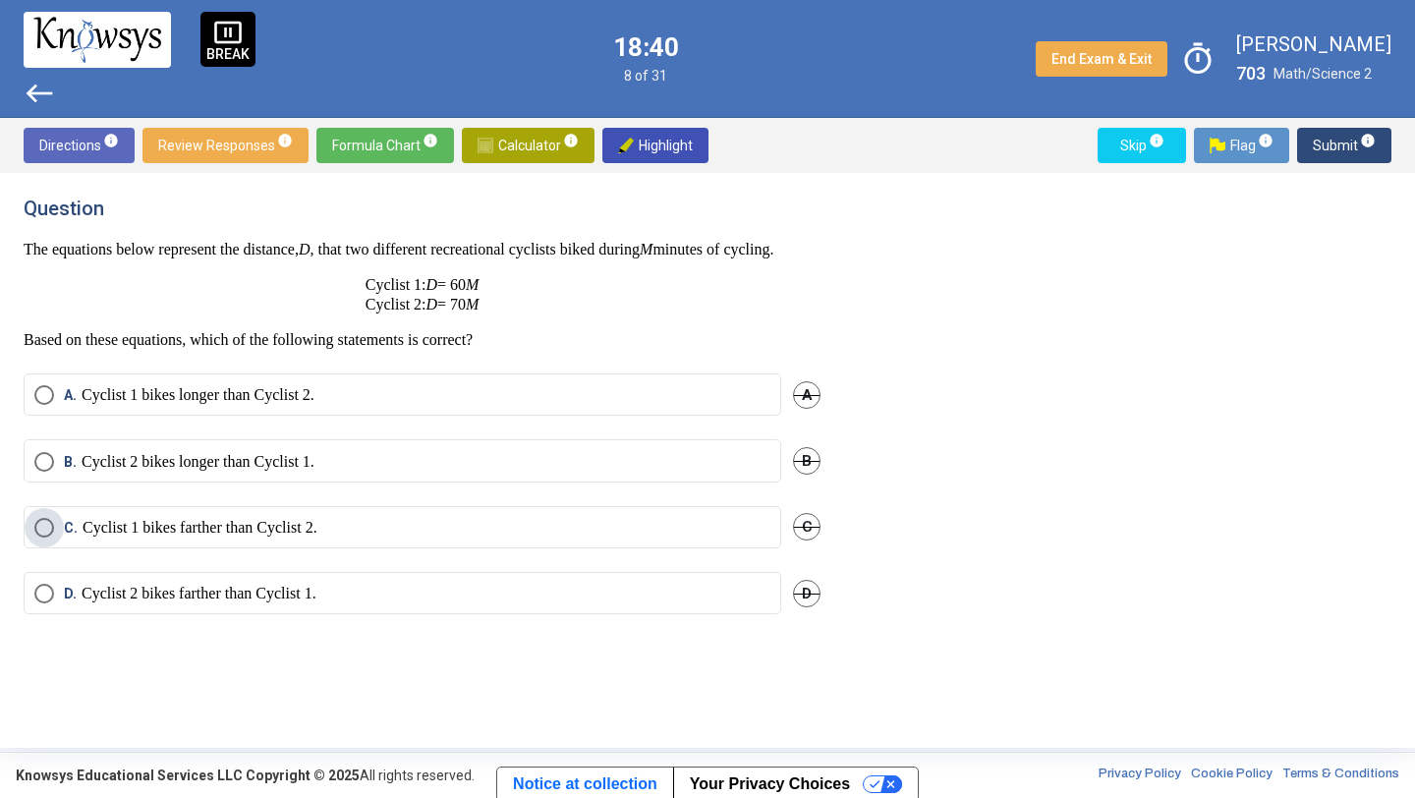
click at [369, 537] on label "C. Cyclist 1 bikes farther than Cyclist 2." at bounding box center [402, 528] width 736 height 20
click at [263, 472] on p "Cyclist 2 bikes longer than Cyclist 1." at bounding box center [198, 462] width 233 height 20
click at [1338, 146] on span "Submit info" at bounding box center [1344, 145] width 63 height 35
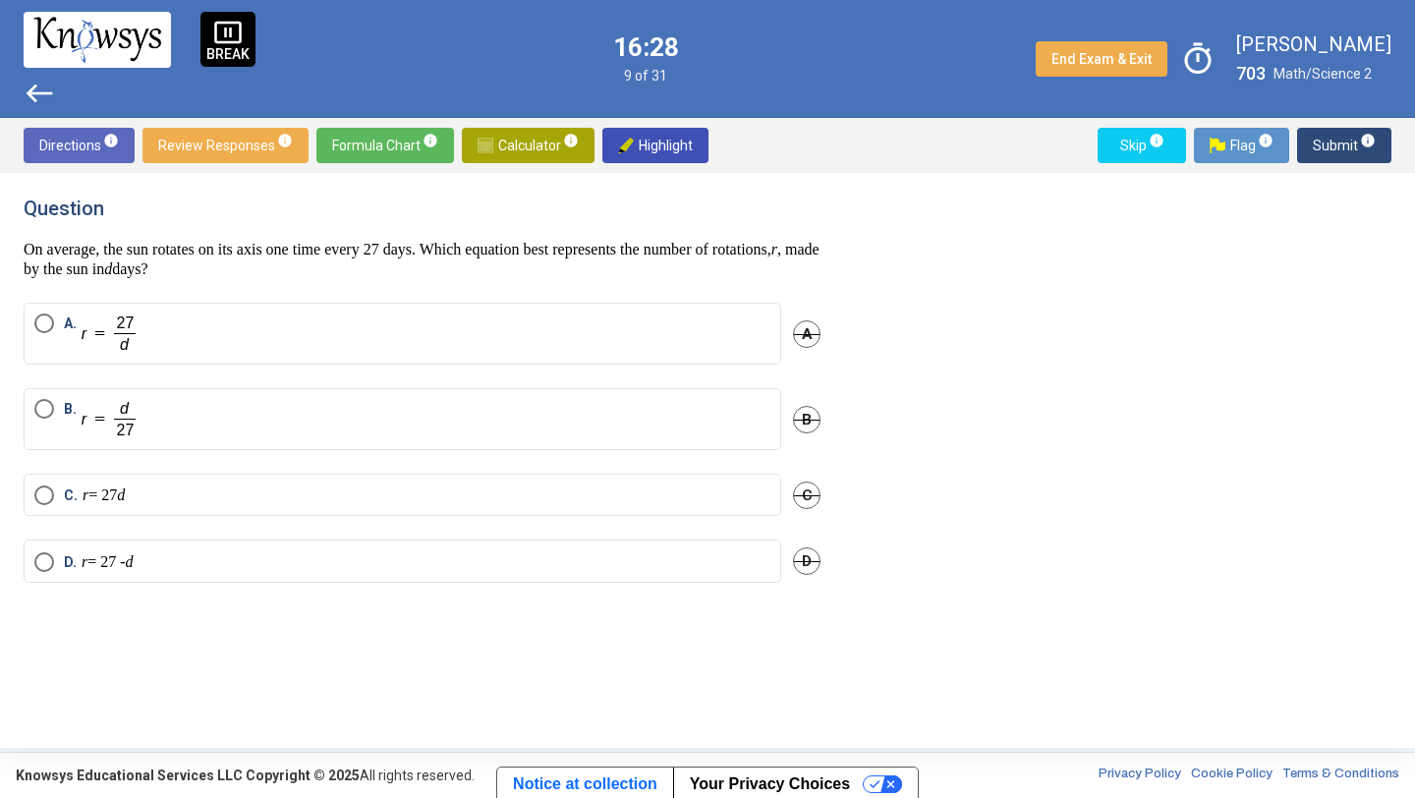
drag, startPoint x: 680, startPoint y: 253, endPoint x: 660, endPoint y: 254, distance: 19.8
click at [660, 254] on p "On average, the sun rotates on its axis one time every 27 days. Which equation …" at bounding box center [422, 259] width 797 height 39
click at [910, 304] on div "Question On average, the sun rotates on its axis one time every 27 days. Which …" at bounding box center [708, 461] width 1368 height 528
drag, startPoint x: 794, startPoint y: 244, endPoint x: 939, endPoint y: 262, distance: 146.6
click at [939, 262] on div "Question On average, the sun rotates on its axis one time every 27 days. Which …" at bounding box center [708, 461] width 1368 height 528
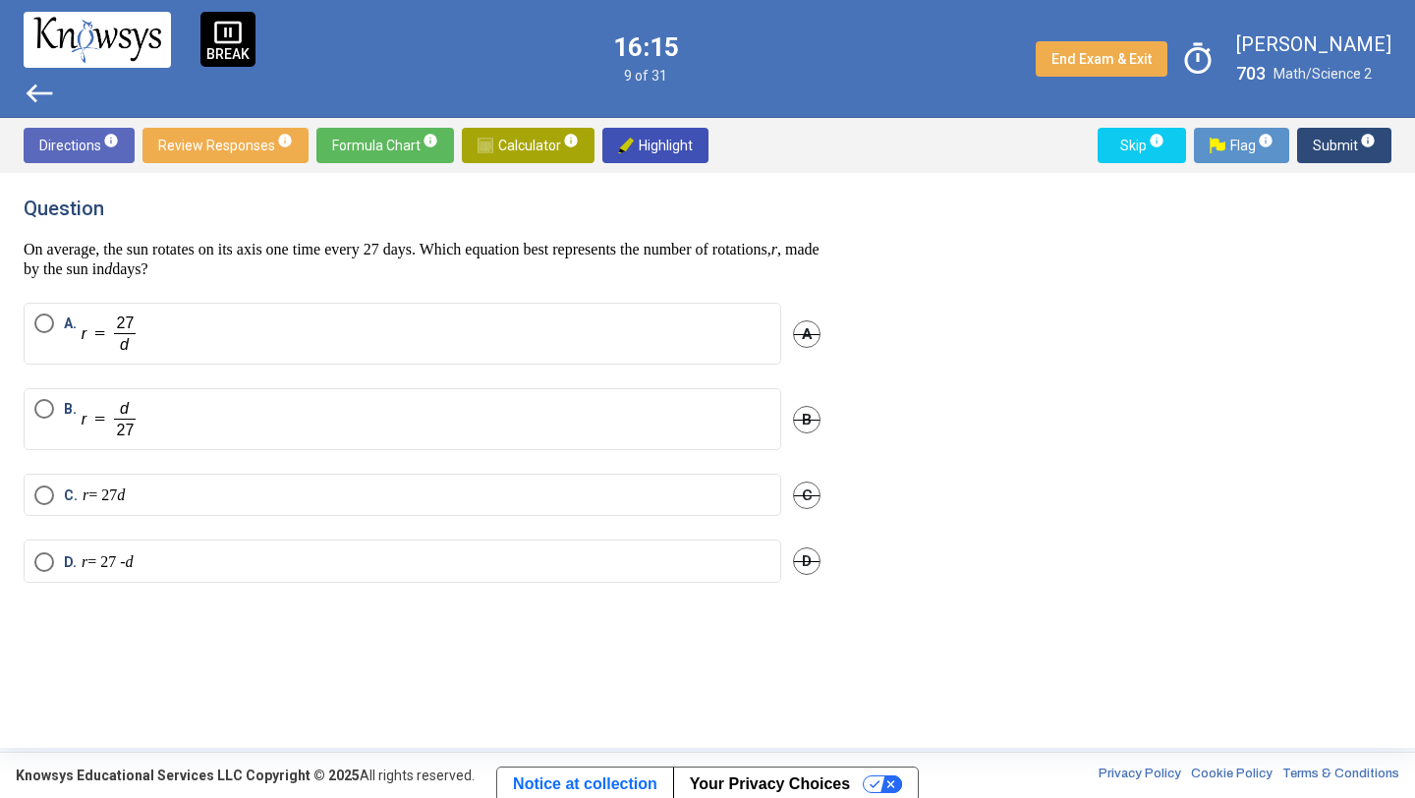
click at [939, 262] on div "Question On average, the sun rotates on its axis one time every 27 days. Which …" at bounding box center [708, 461] width 1368 height 528
click at [460, 433] on label "B." at bounding box center [402, 419] width 736 height 40
click at [1352, 142] on span "Submit info" at bounding box center [1344, 145] width 63 height 35
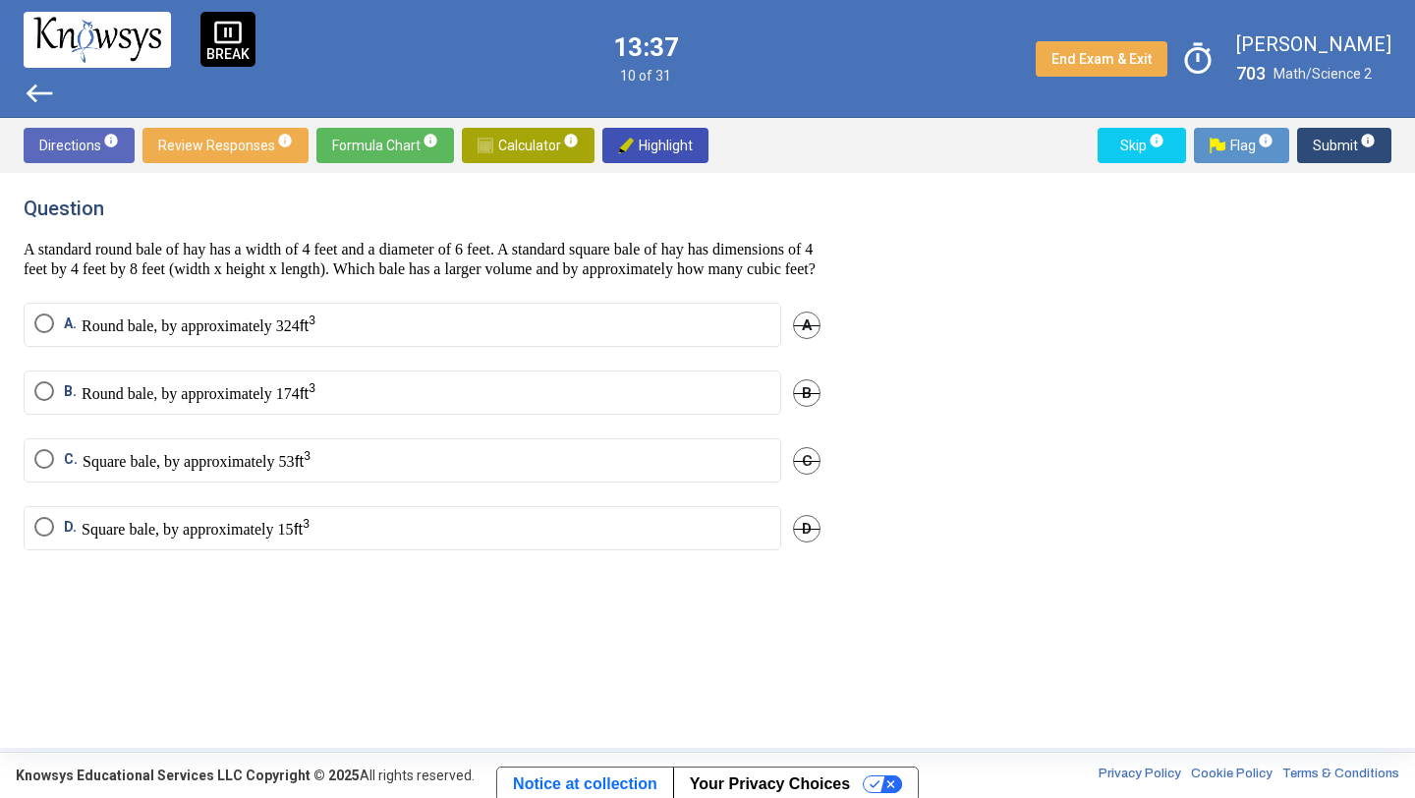
click at [607, 404] on label "B. Round bale, by approximately 174" at bounding box center [402, 392] width 736 height 23
click at [1344, 137] on span "Submit info" at bounding box center [1344, 145] width 63 height 35
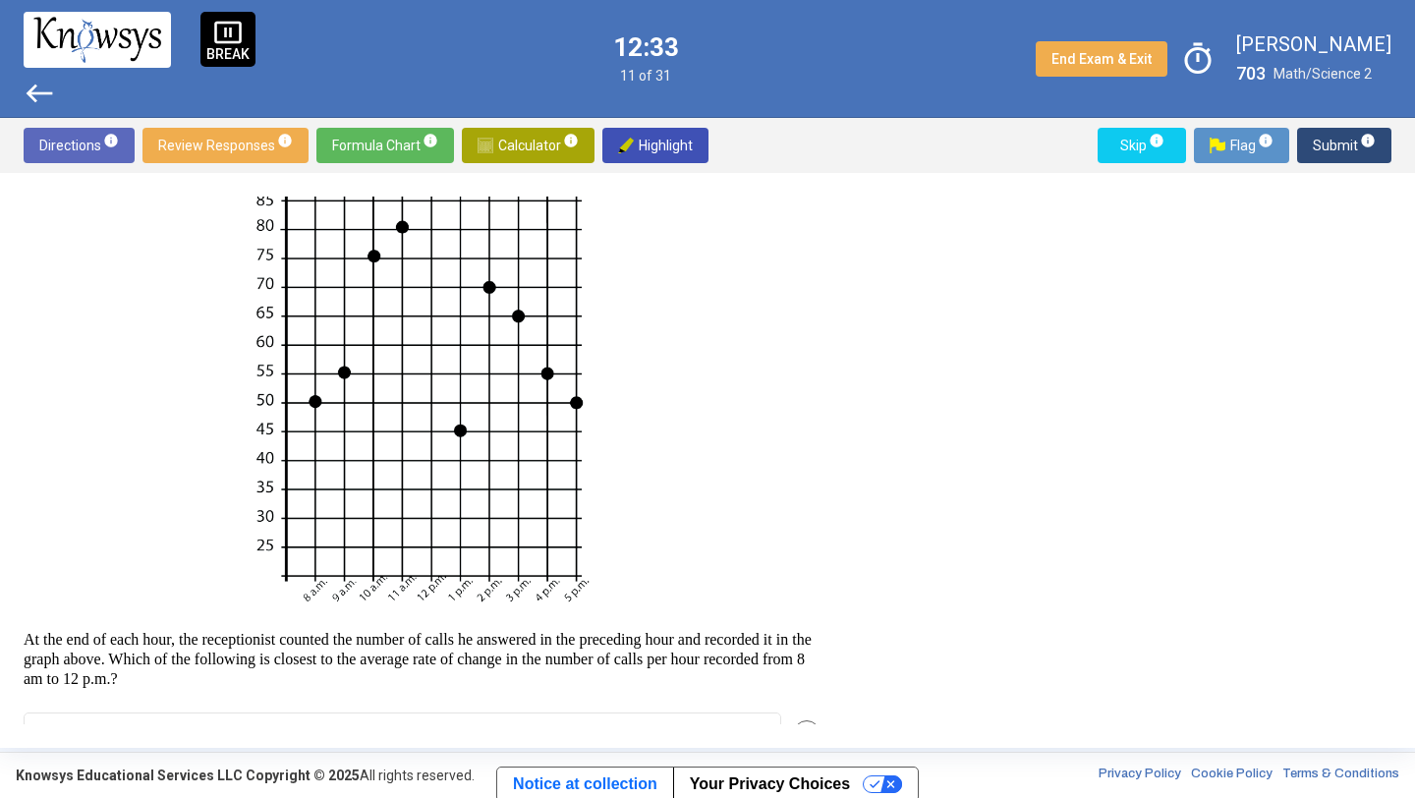
scroll to position [361, 0]
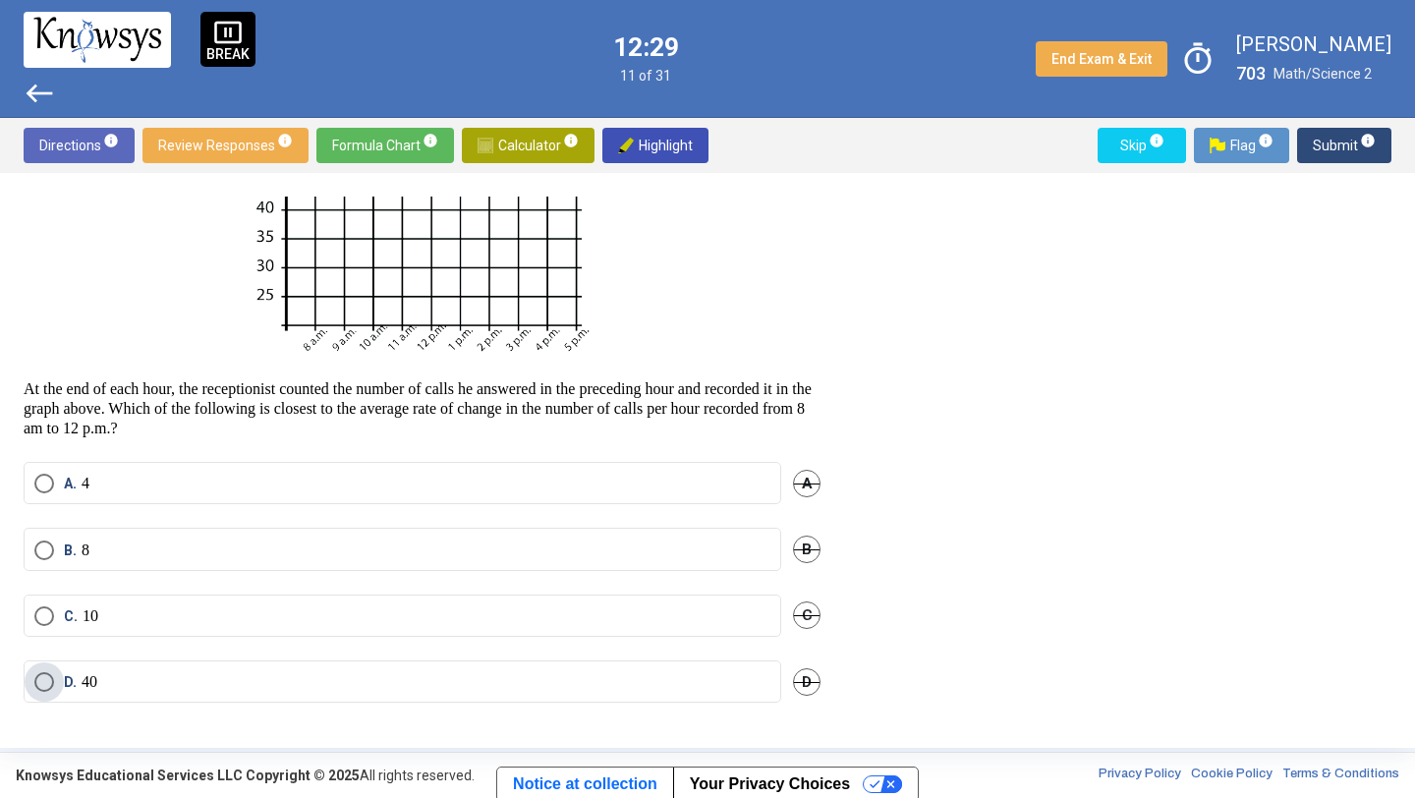
click at [210, 683] on label "D. 40" at bounding box center [402, 682] width 736 height 20
click at [212, 541] on label "B. 8" at bounding box center [402, 550] width 736 height 20
click at [144, 684] on label "D. 40" at bounding box center [402, 682] width 736 height 20
click at [1314, 141] on span "Submit info" at bounding box center [1344, 145] width 63 height 35
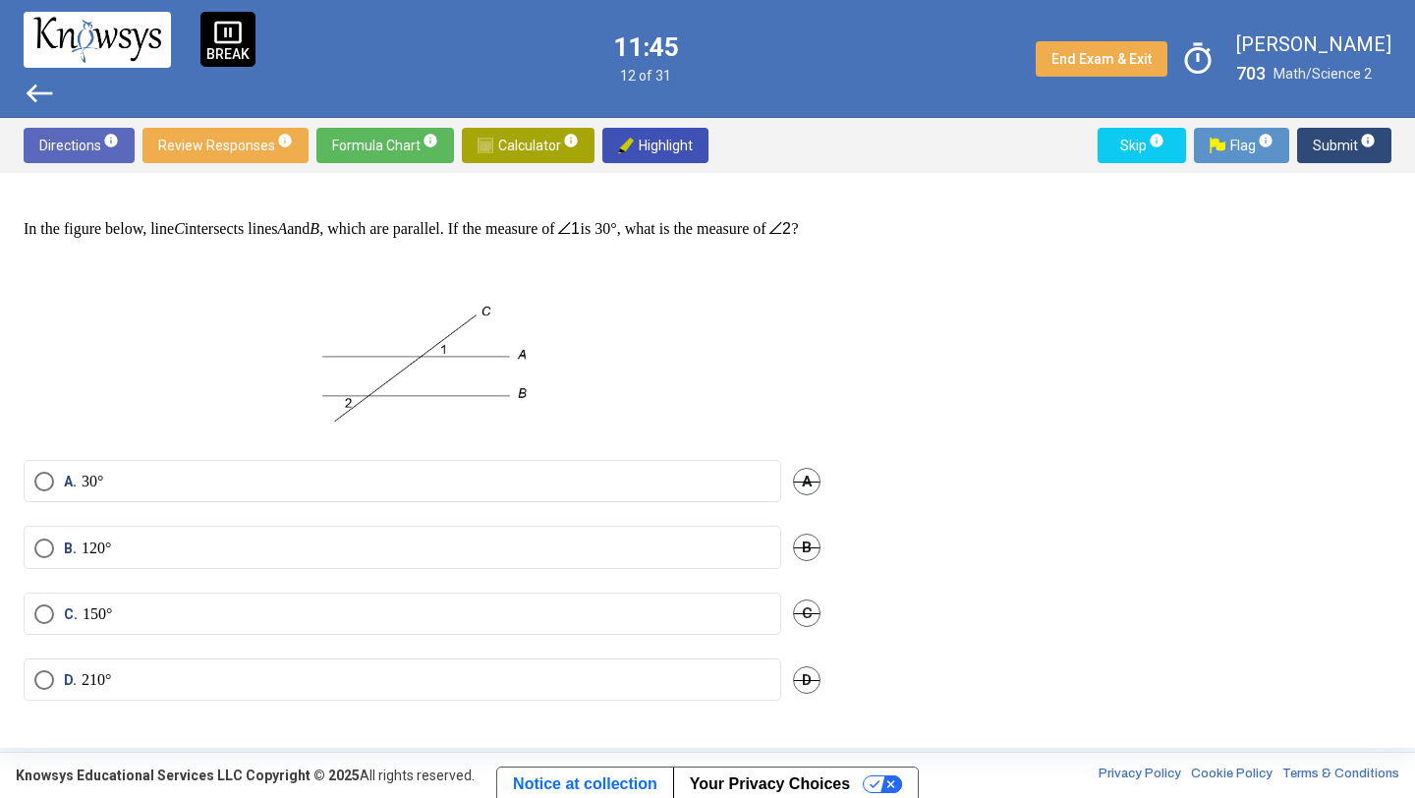
scroll to position [15, 0]
click at [145, 485] on label "A. 30°" at bounding box center [402, 482] width 736 height 20
click at [1336, 141] on span "Submit info" at bounding box center [1344, 145] width 63 height 35
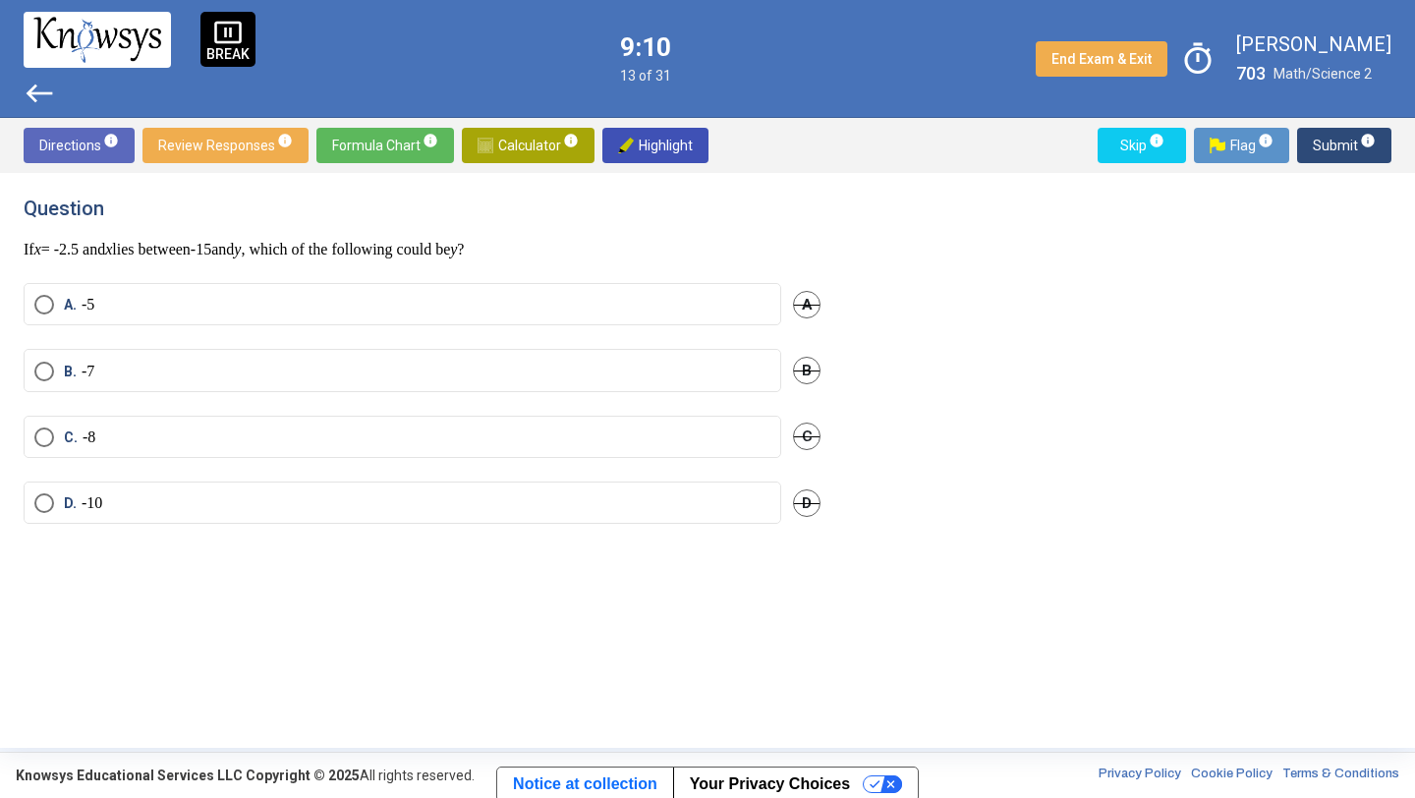
scroll to position [0, 0]
click at [188, 434] on label "C. - 8" at bounding box center [402, 437] width 736 height 20
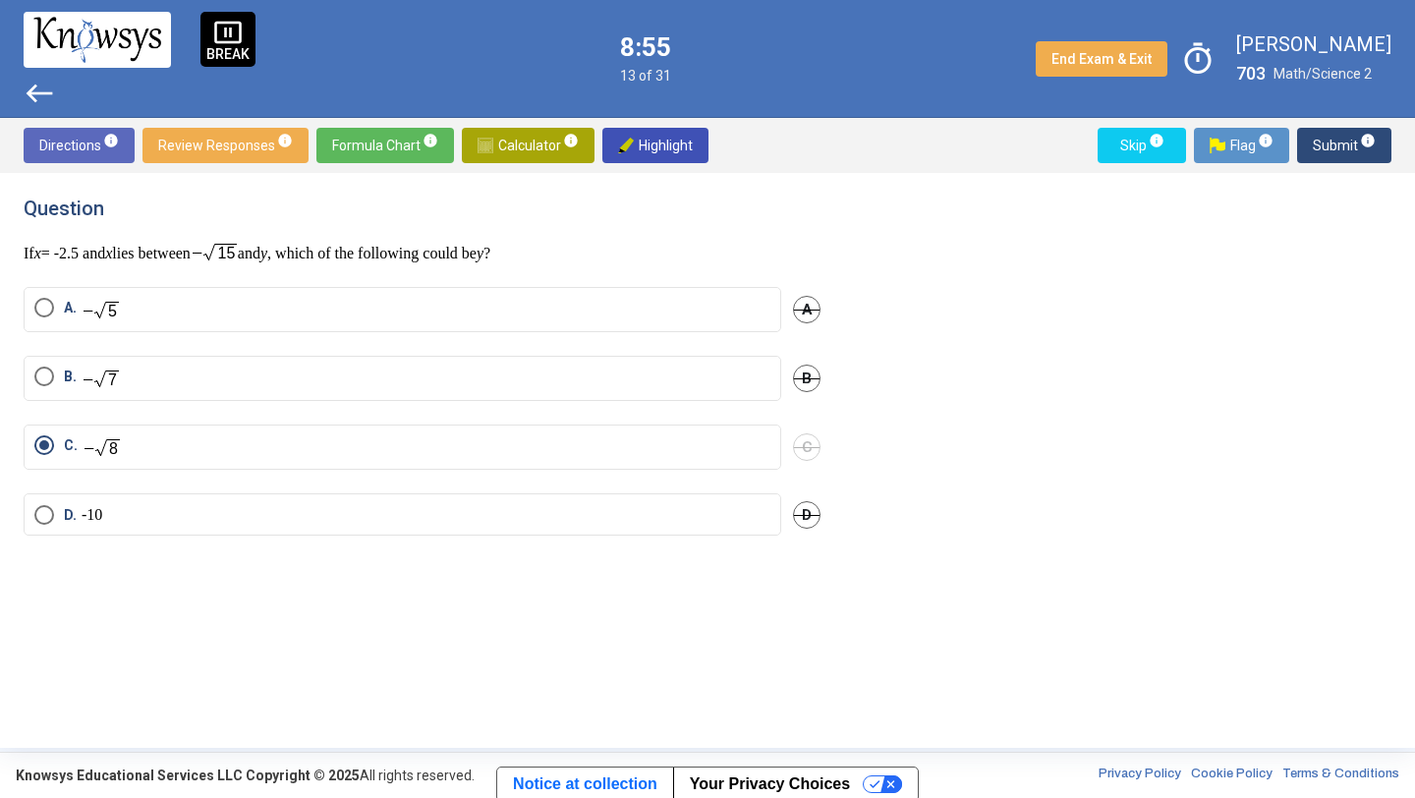
click at [1327, 145] on span "Submit info" at bounding box center [1344, 145] width 63 height 35
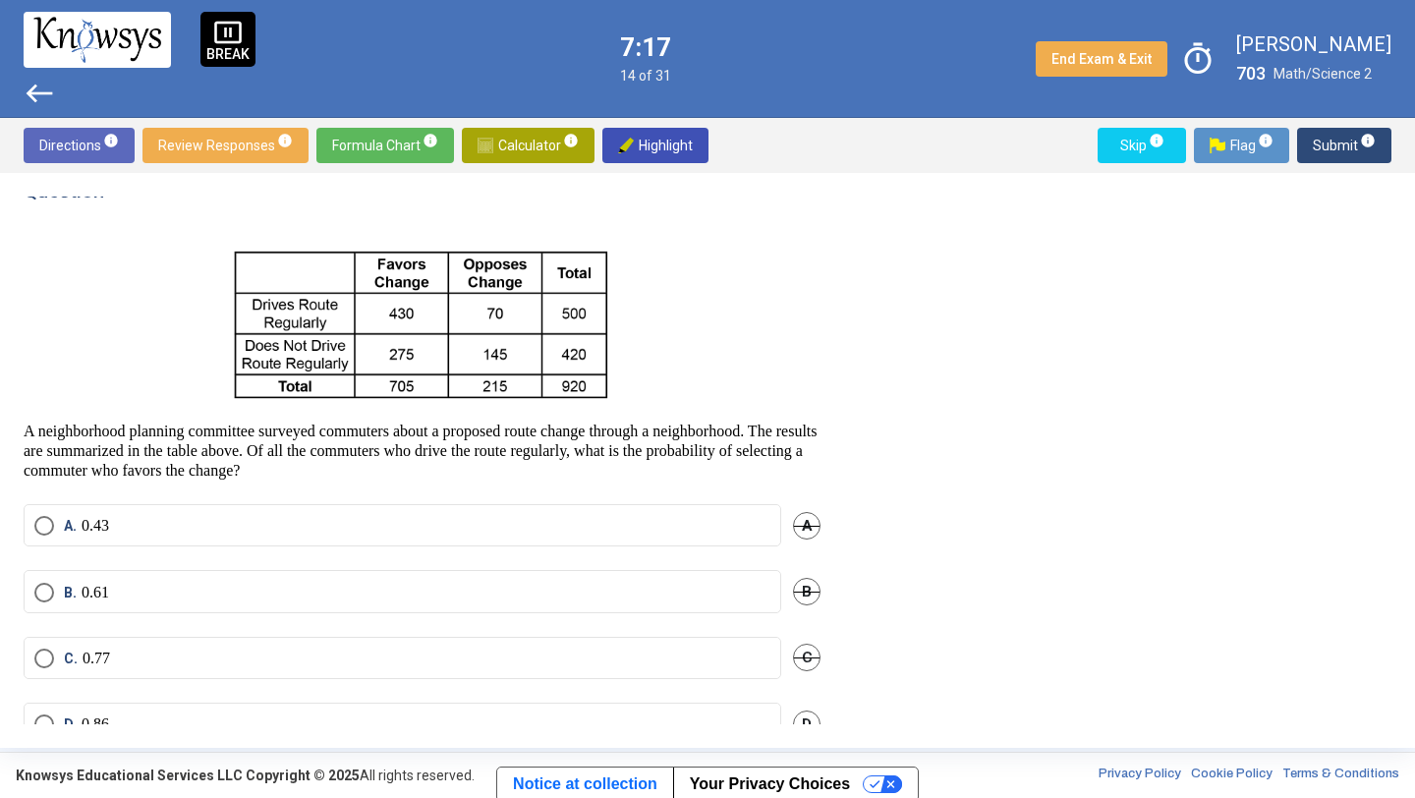
scroll to position [60, 0]
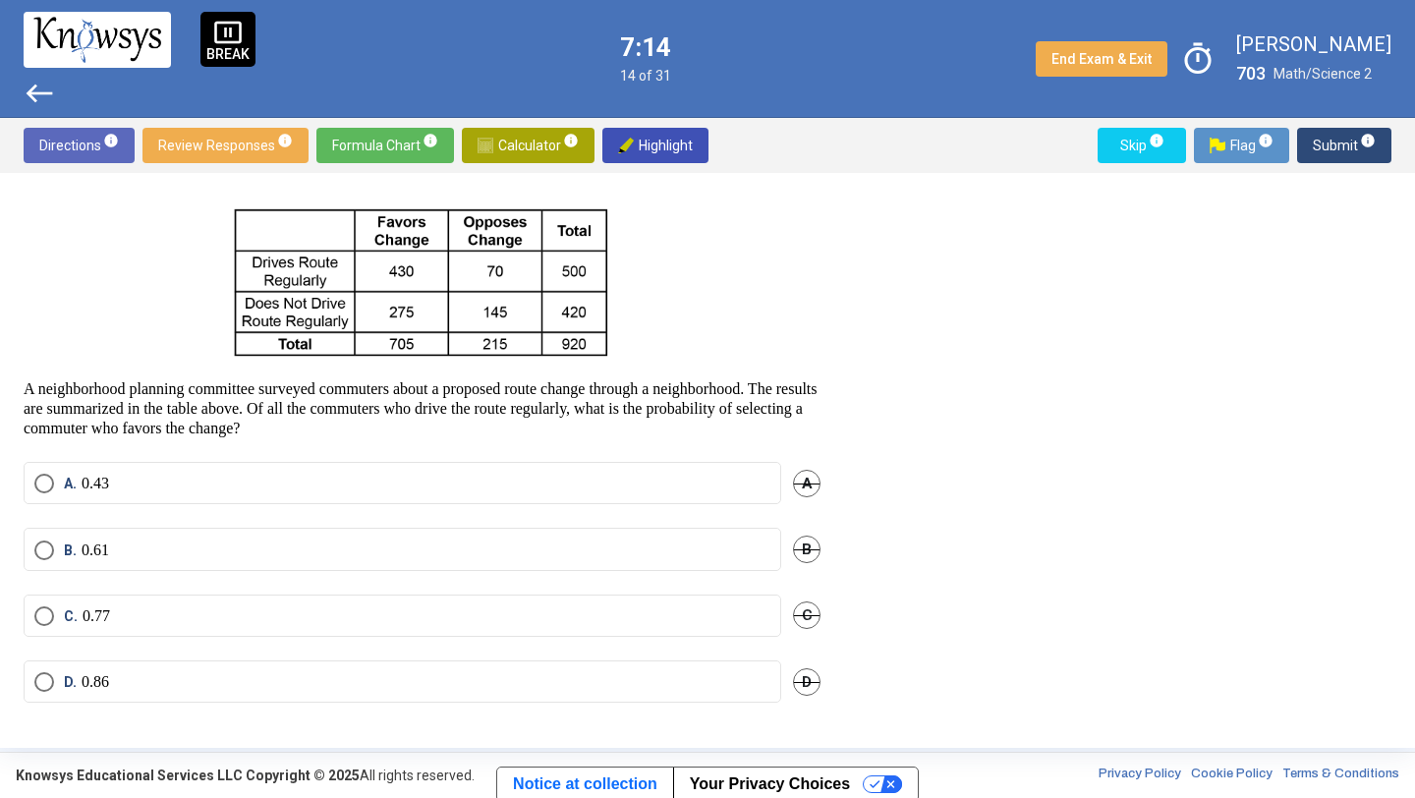
click at [211, 546] on label "B. 0.61" at bounding box center [402, 550] width 736 height 20
click at [1339, 134] on span "Submit info" at bounding box center [1344, 145] width 63 height 35
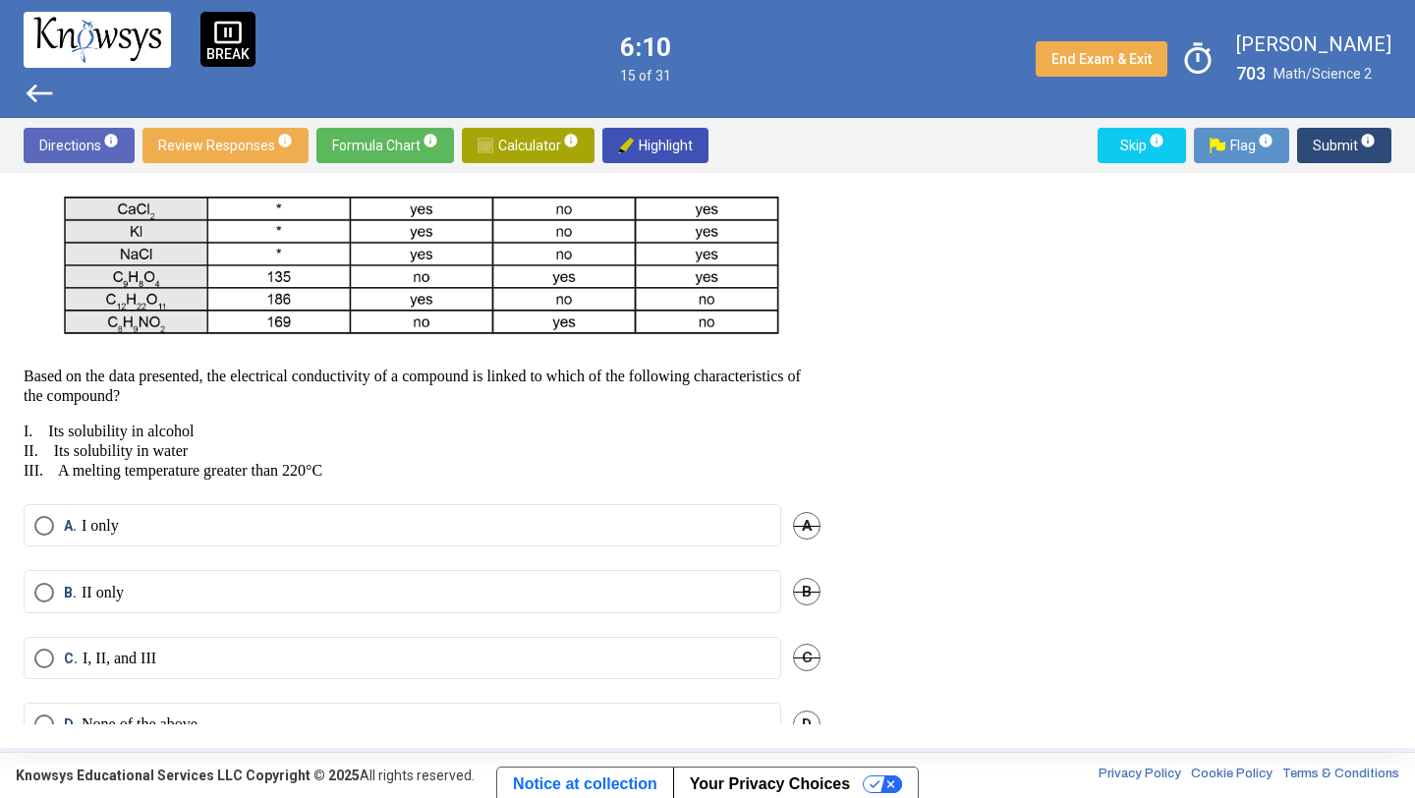
scroll to position [663, 0]
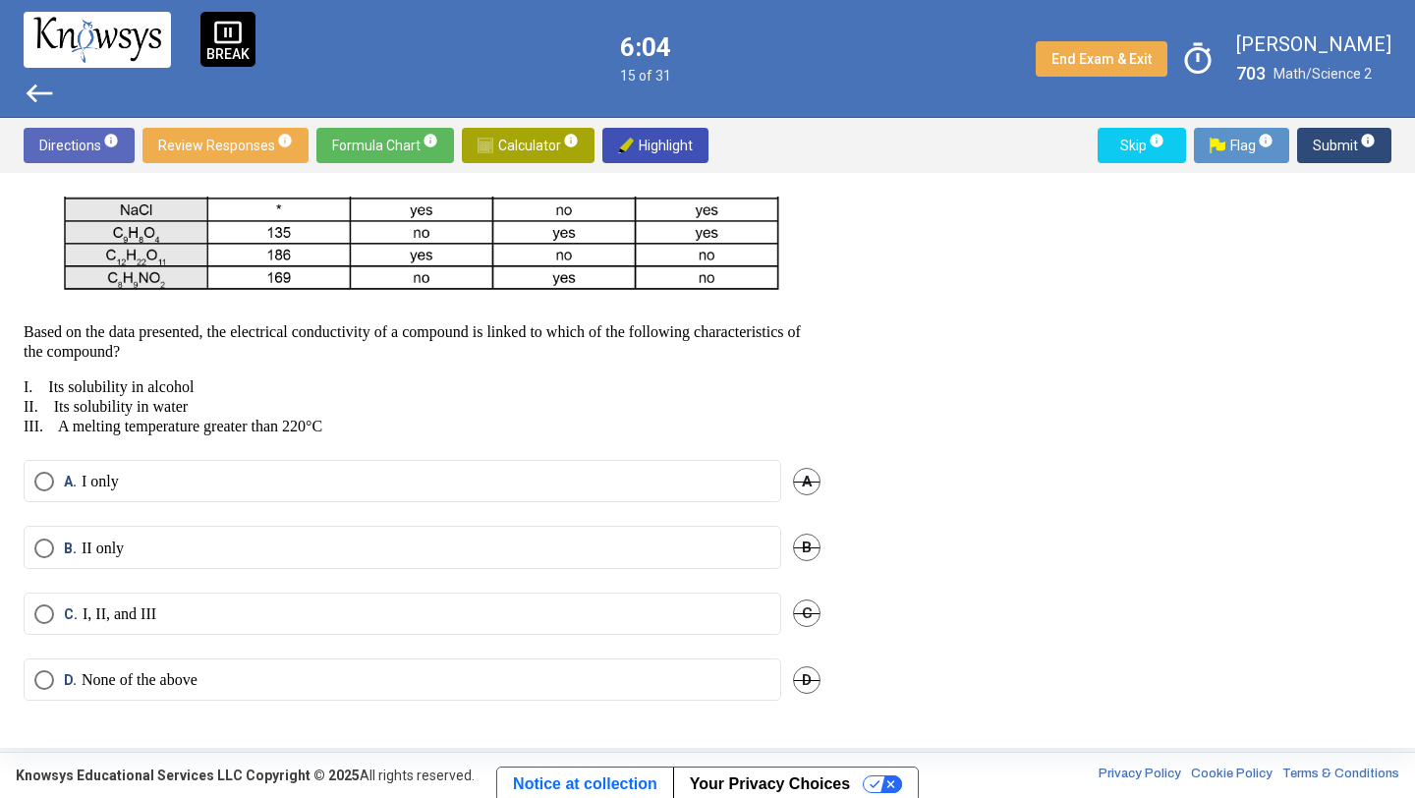
click at [221, 537] on mat-radio-button "B. II only" at bounding box center [403, 547] width 758 height 42
click at [189, 619] on label "C. I, II, and III" at bounding box center [402, 614] width 736 height 20
click at [222, 547] on label "B. II only" at bounding box center [402, 548] width 736 height 20
click at [1325, 142] on span "Submit info" at bounding box center [1344, 145] width 63 height 35
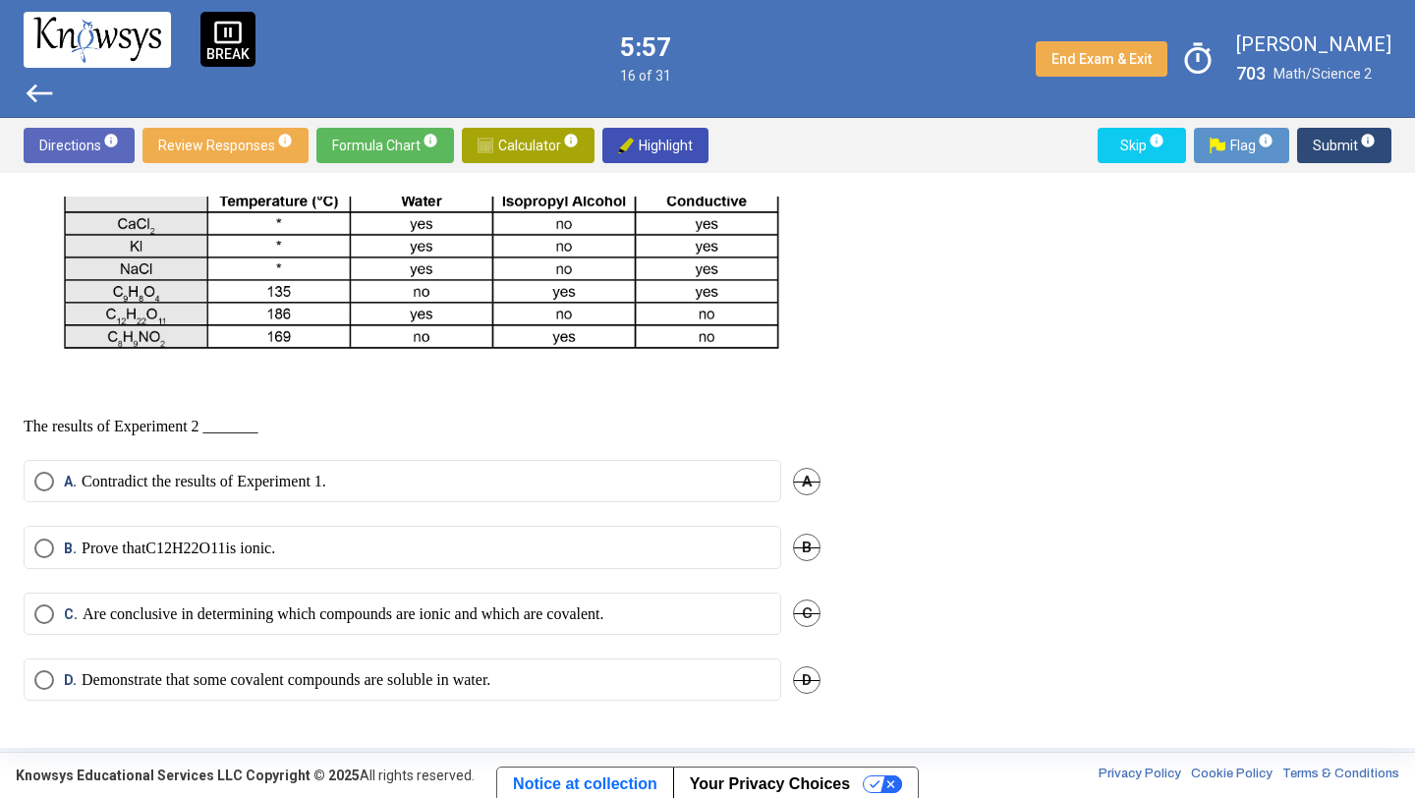
scroll to position [608, 0]
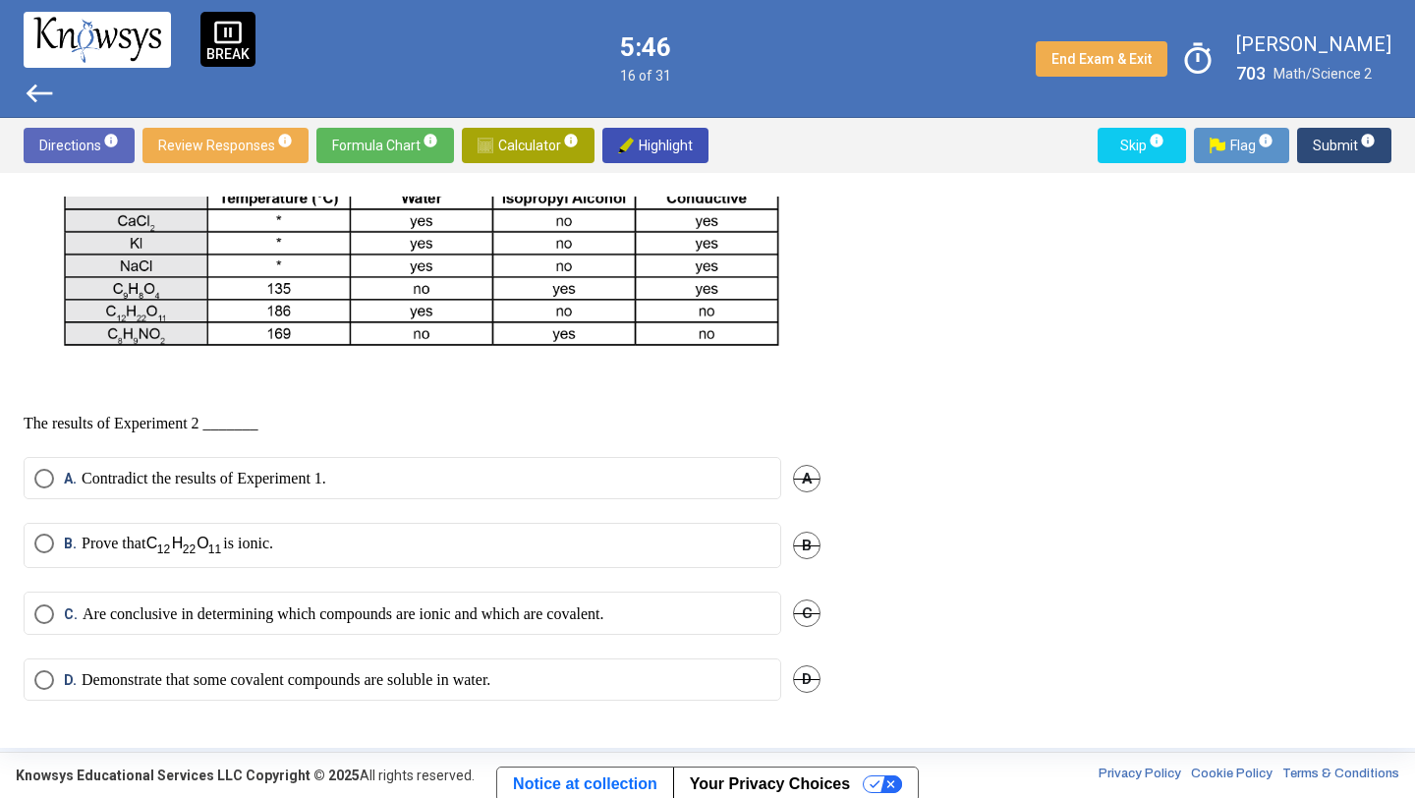
click at [254, 675] on p "Demonstrate that some covalent compounds are soluble in water." at bounding box center [286, 680] width 409 height 20
click at [1324, 139] on span "Submit info" at bounding box center [1344, 145] width 63 height 35
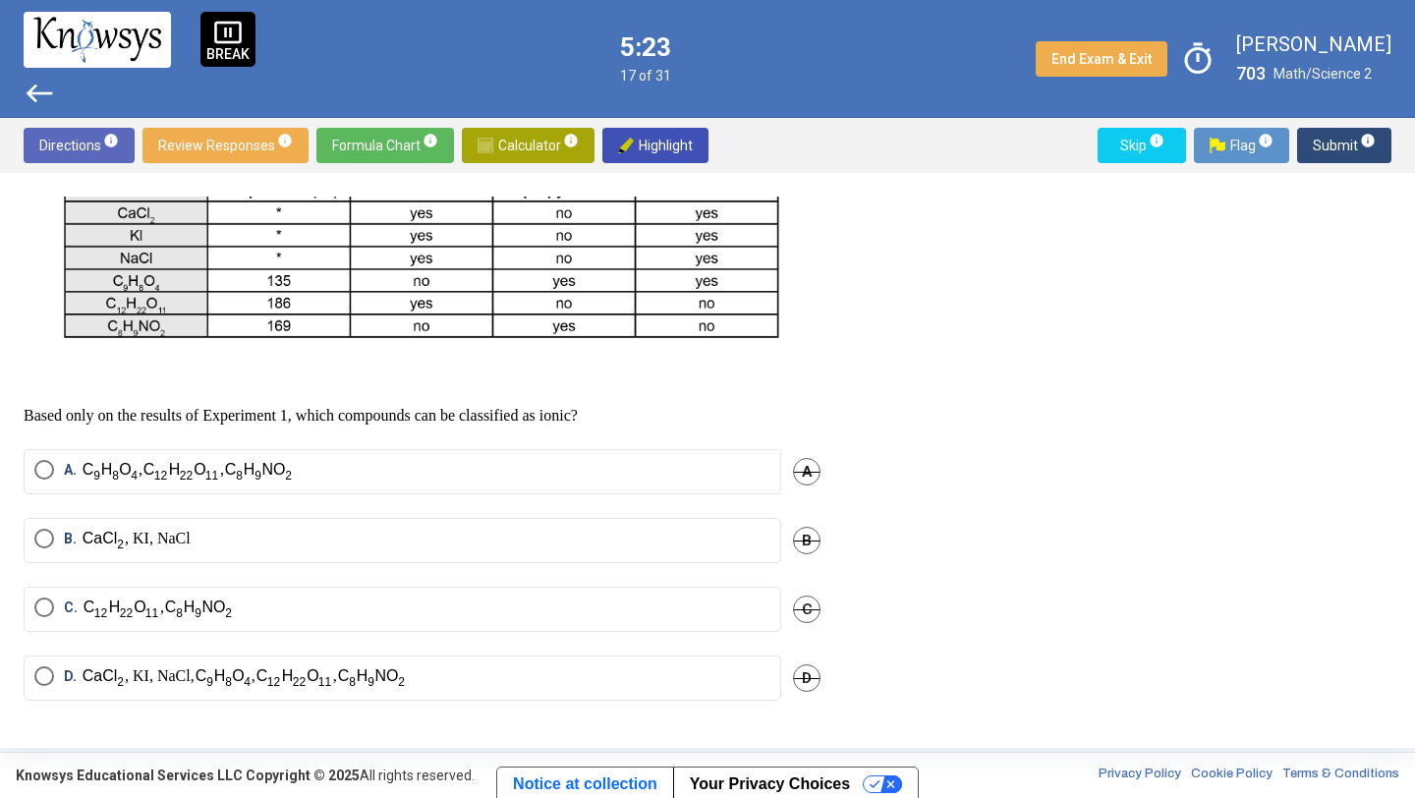
click at [75, 682] on span "D." at bounding box center [73, 678] width 18 height 24
click at [74, 615] on span "C." at bounding box center [73, 609] width 19 height 24
drag, startPoint x: 75, startPoint y: 682, endPoint x: 785, endPoint y: 709, distance: 711.0
click at [785, 709] on div "D. , KI, NaCl, , , D" at bounding box center [422, 689] width 797 height 69
drag, startPoint x: 76, startPoint y: 691, endPoint x: 108, endPoint y: 703, distance: 34.5
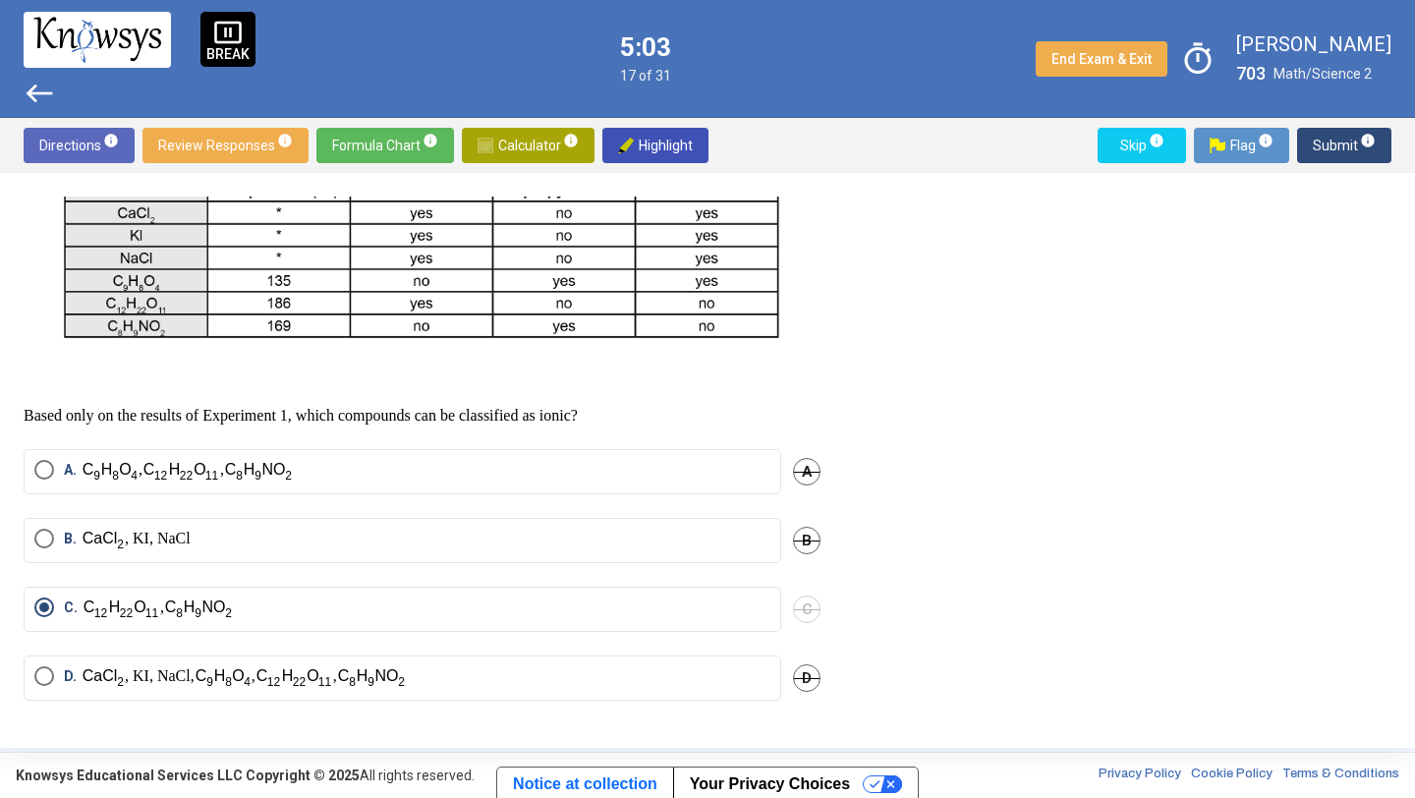
click at [108, 701] on mat-radio-button "D. , KI, NaCl, , ," at bounding box center [403, 677] width 758 height 45
click at [66, 682] on span "D." at bounding box center [73, 678] width 18 height 24
drag, startPoint x: 70, startPoint y: 681, endPoint x: 71, endPoint y: 670, distance: 10.9
click at [72, 670] on mat-radio-button "D. , KI, NaCl, , ," at bounding box center [403, 677] width 758 height 45
click at [66, 680] on span "D." at bounding box center [73, 678] width 18 height 24
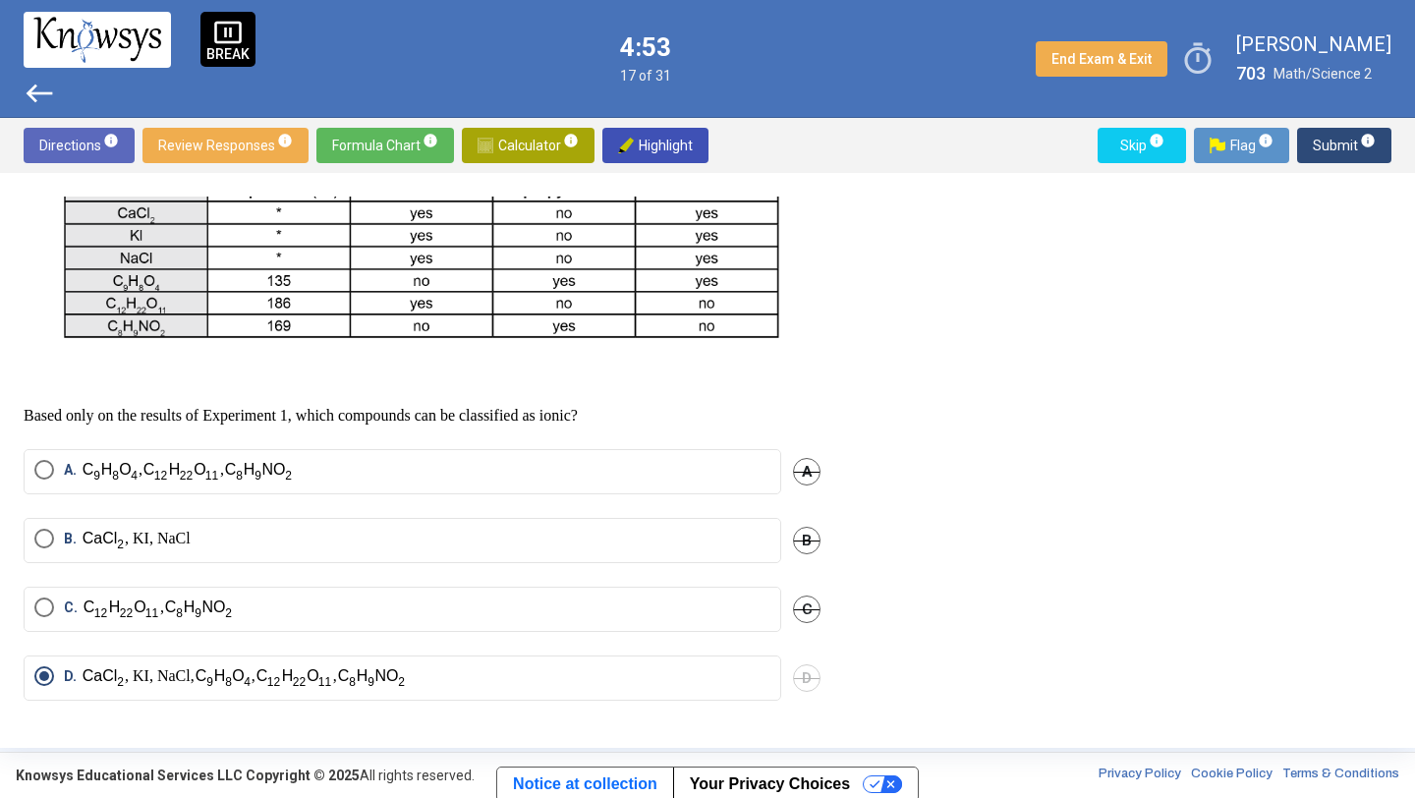
click at [66, 680] on span "D." at bounding box center [73, 678] width 18 height 24
click at [49, 686] on span "Select an option" at bounding box center [44, 676] width 20 height 20
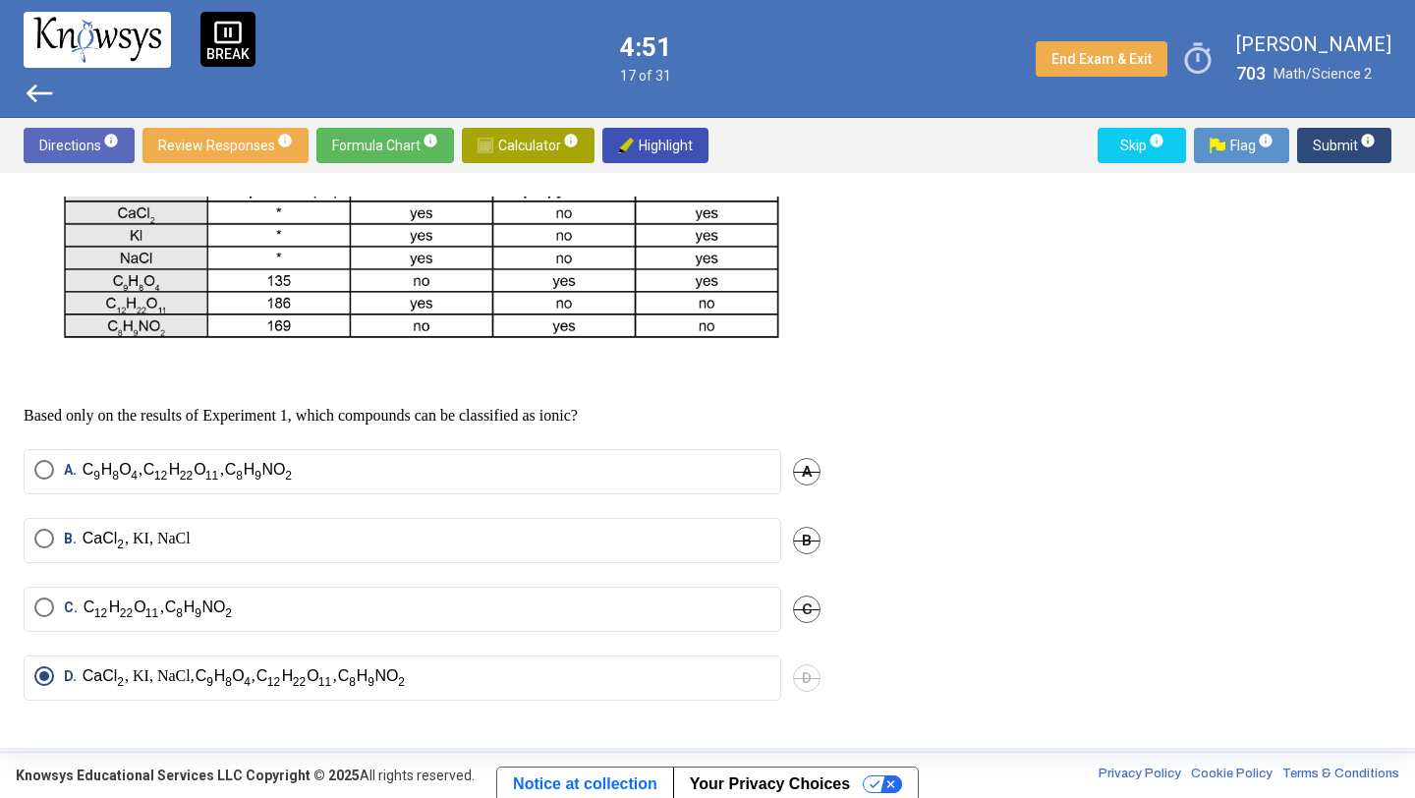
click at [49, 686] on span "Select an option" at bounding box center [44, 676] width 20 height 20
drag, startPoint x: 49, startPoint y: 689, endPoint x: 1165, endPoint y: 599, distance: 1119.8
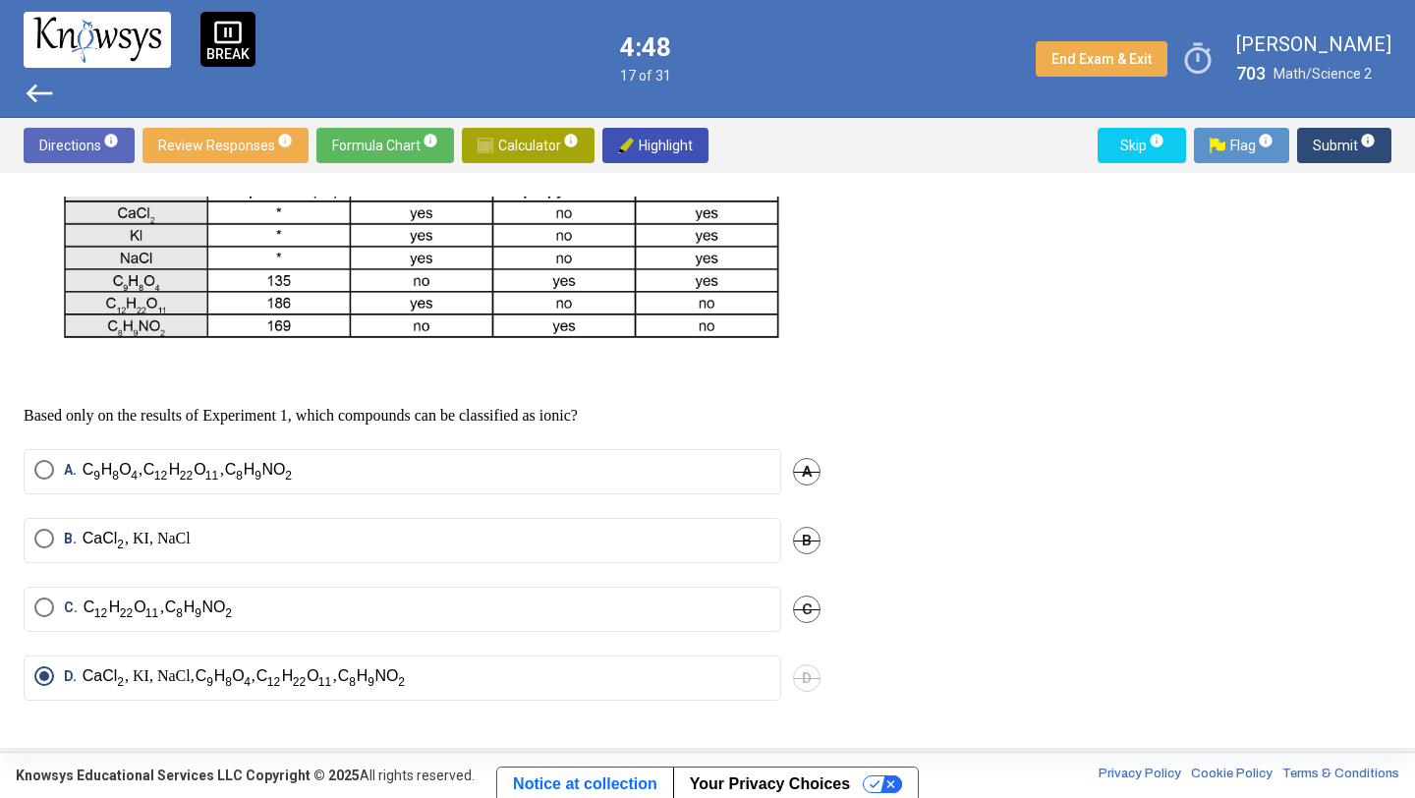
click at [1165, 600] on div "Question Three questions are based on the following information. Chemical compo…" at bounding box center [708, 461] width 1368 height 528
drag, startPoint x: 1072, startPoint y: 564, endPoint x: 1070, endPoint y: 358, distance: 206.4
click at [1070, 358] on div "Question Three questions are based on the following information. Chemical compo…" at bounding box center [708, 461] width 1368 height 528
drag, startPoint x: 1038, startPoint y: 425, endPoint x: 906, endPoint y: 650, distance: 260.7
click at [906, 650] on div "Question Three questions are based on the following information. Chemical compo…" at bounding box center [708, 461] width 1368 height 528
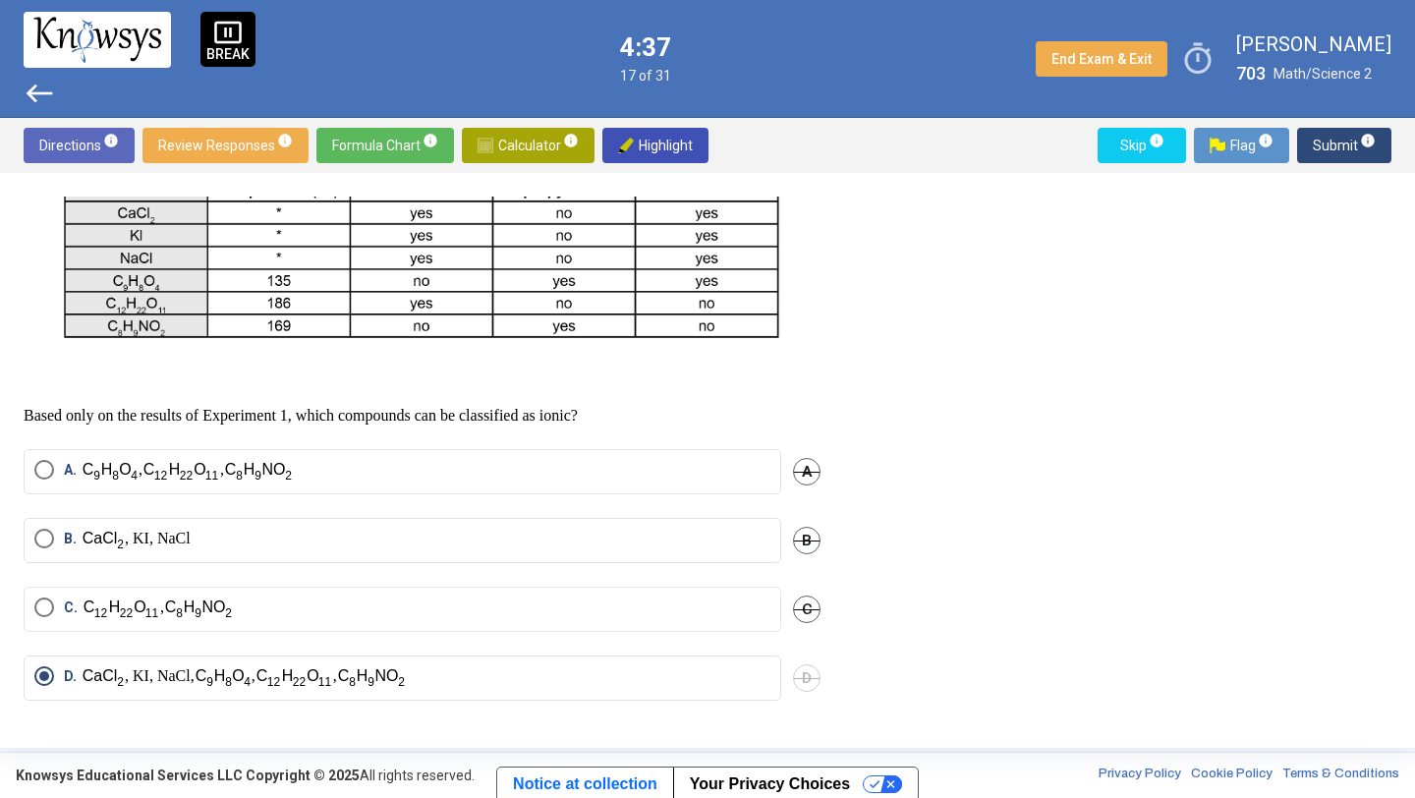
click at [921, 701] on div "Question Three questions are based on the following information. Chemical compo…" at bounding box center [708, 461] width 1368 height 528
drag, startPoint x: 921, startPoint y: 704, endPoint x: 415, endPoint y: 228, distance: 694.5
click at [414, 229] on div "Question Three questions are based on the following information. Chemical compo…" at bounding box center [708, 461] width 1368 height 528
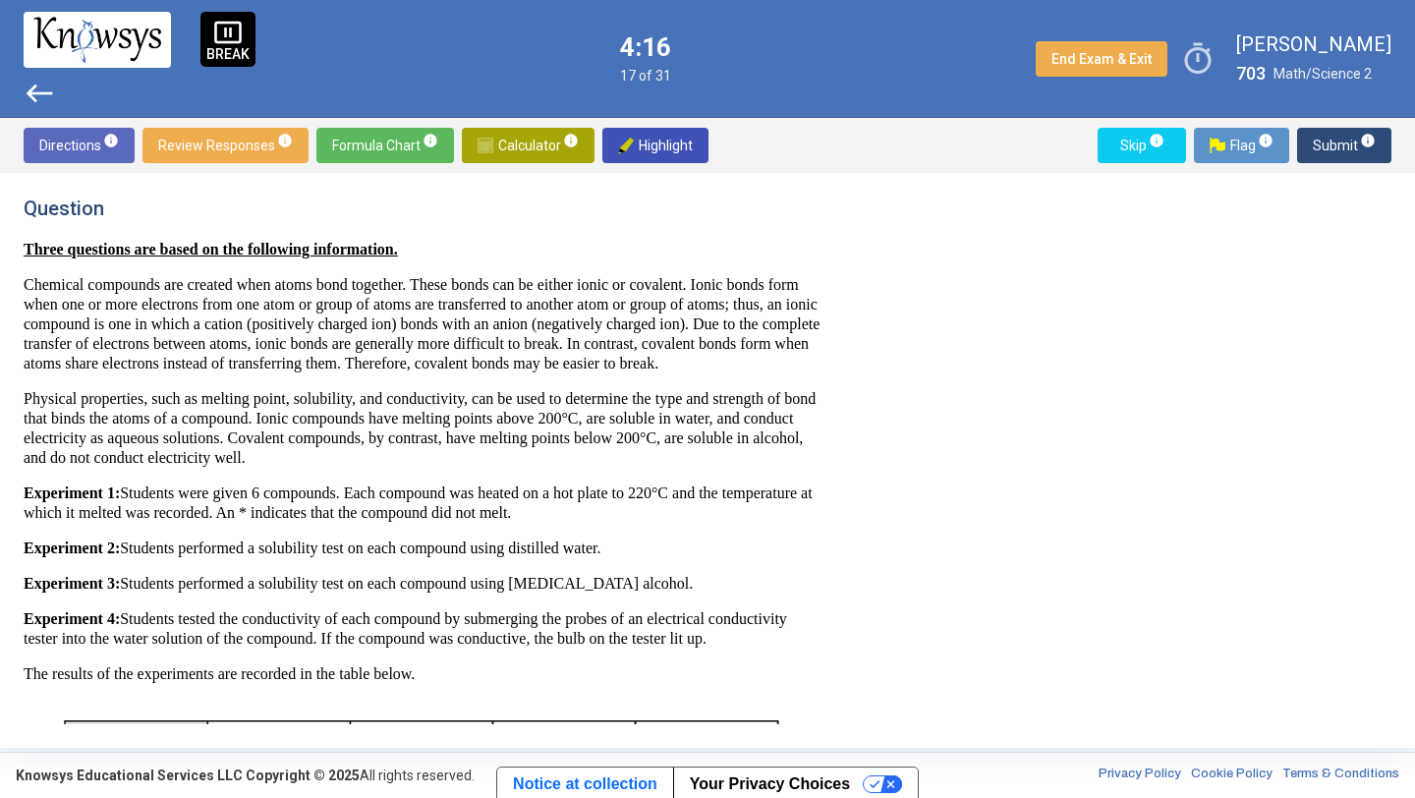
scroll to position [621, 0]
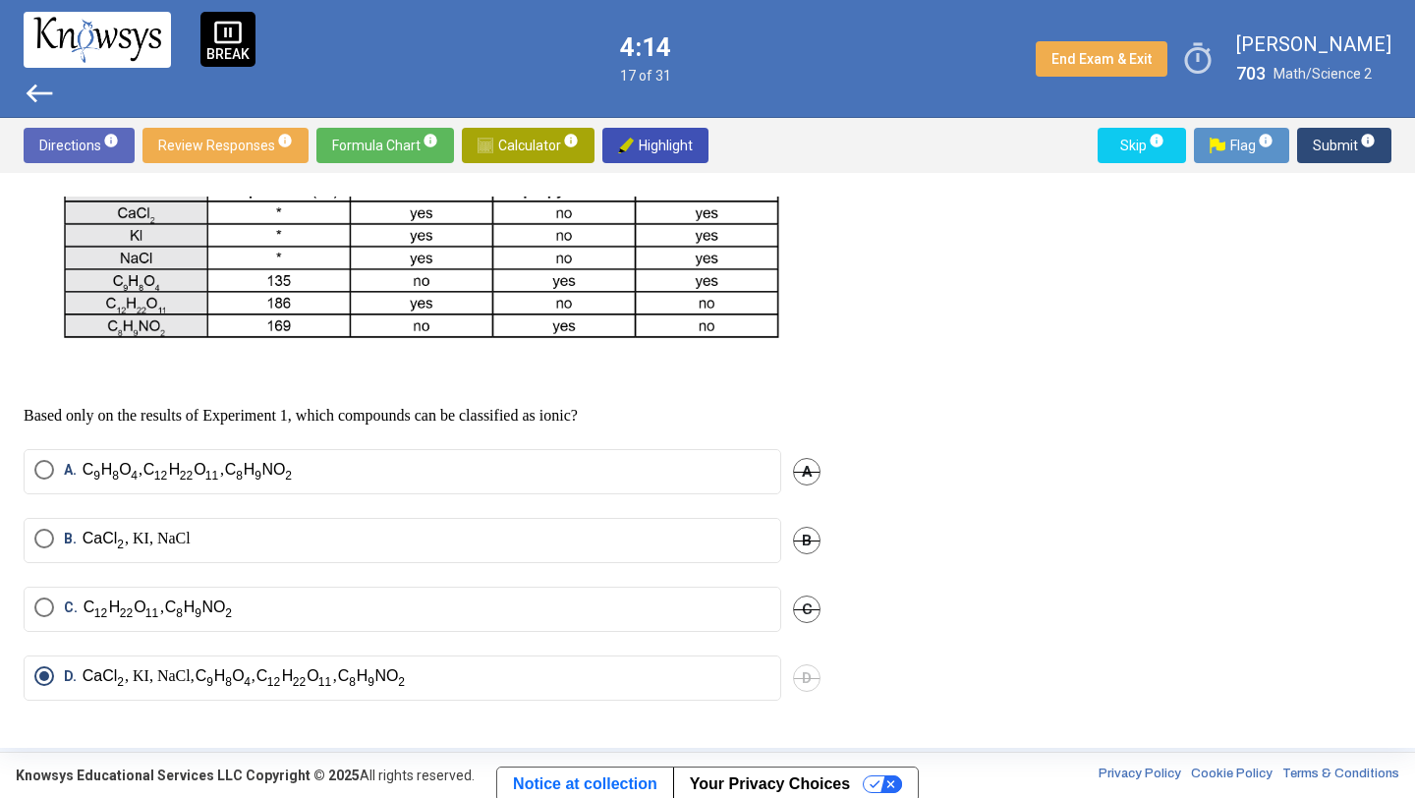
click at [820, 356] on div "Question Three questions are based on the following information. Chemical compo…" at bounding box center [434, 461] width 820 height 528
click at [399, 530] on label "B. , KI, NaCl" at bounding box center [402, 541] width 736 height 24
click at [1329, 152] on span "Submit info" at bounding box center [1344, 145] width 63 height 35
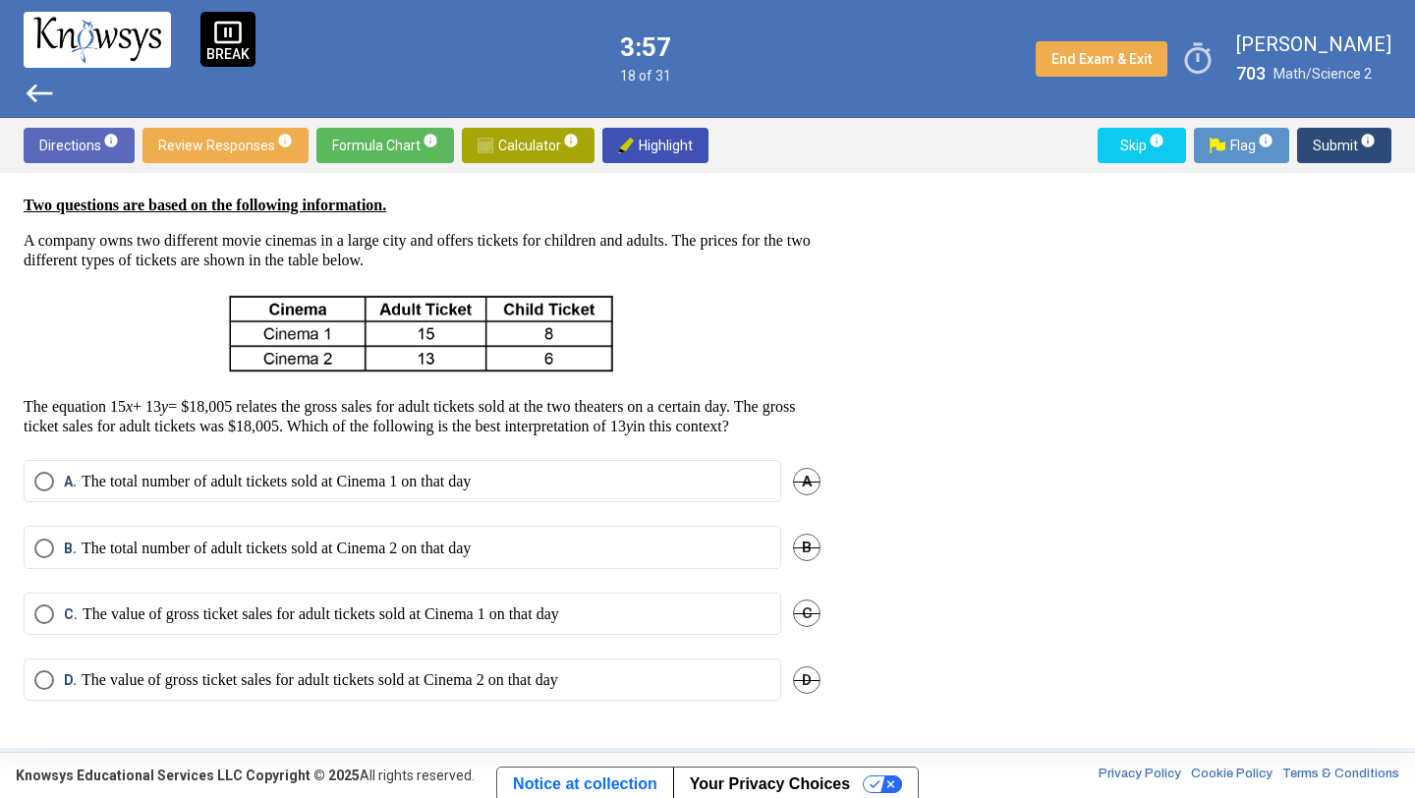
scroll to position [62, 0]
click at [390, 618] on p "The value of gross ticket sales for adult tickets sold at Cinema 1 on that day" at bounding box center [321, 614] width 477 height 20
click at [1335, 143] on span "Submit info" at bounding box center [1344, 145] width 63 height 35
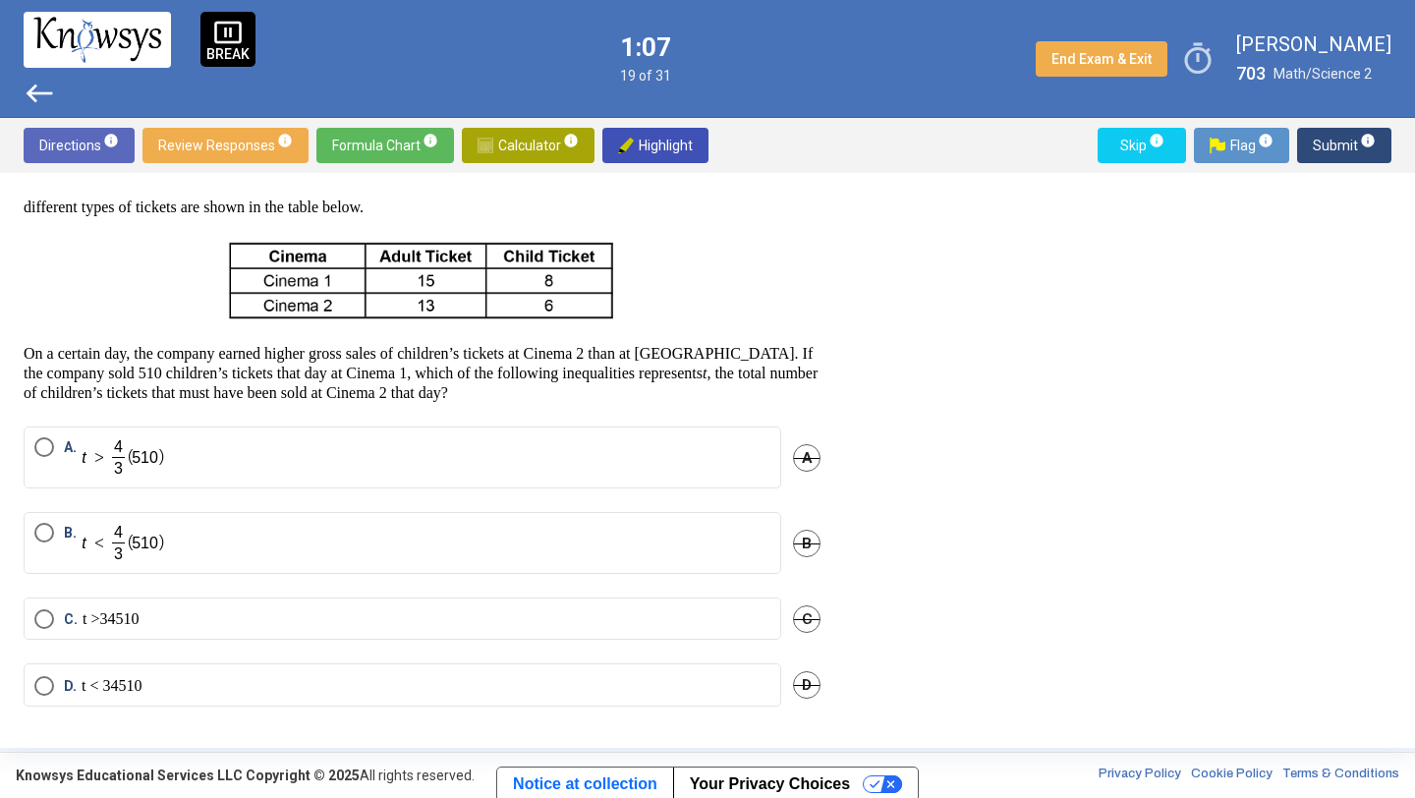
scroll to position [103, 0]
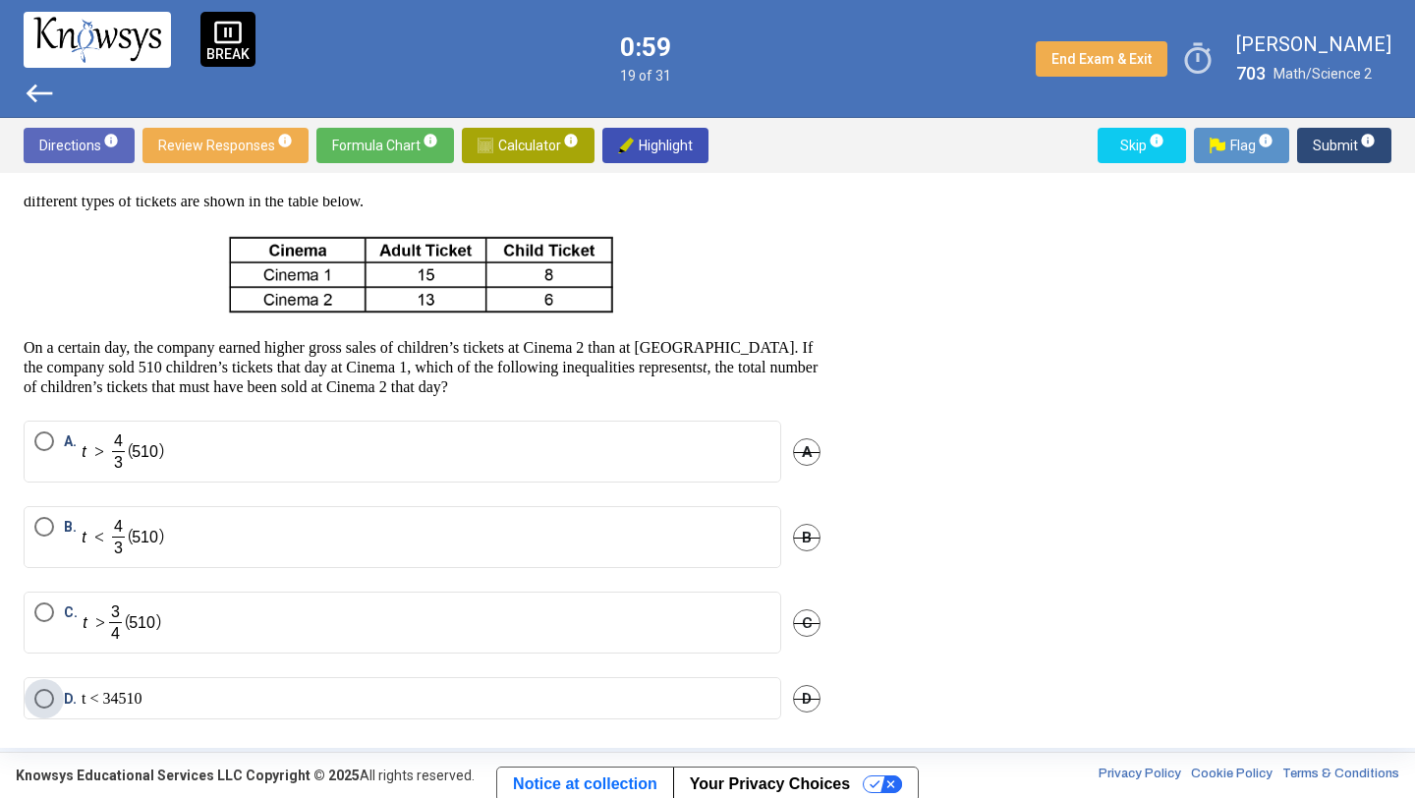
click at [110, 690] on mn "3" at bounding box center [106, 698] width 8 height 17
click at [1331, 144] on span "Submit info" at bounding box center [1344, 145] width 63 height 35
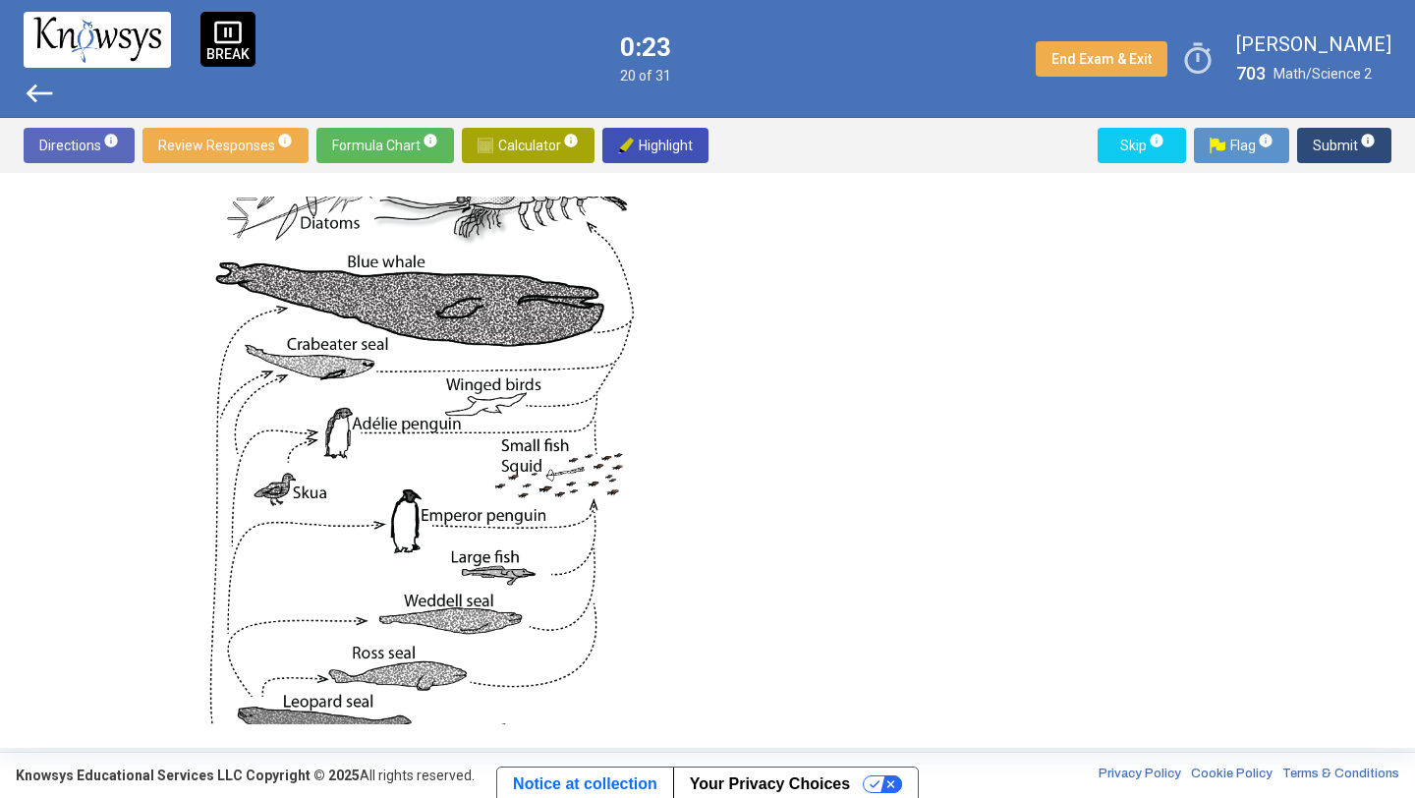
scroll to position [838, 0]
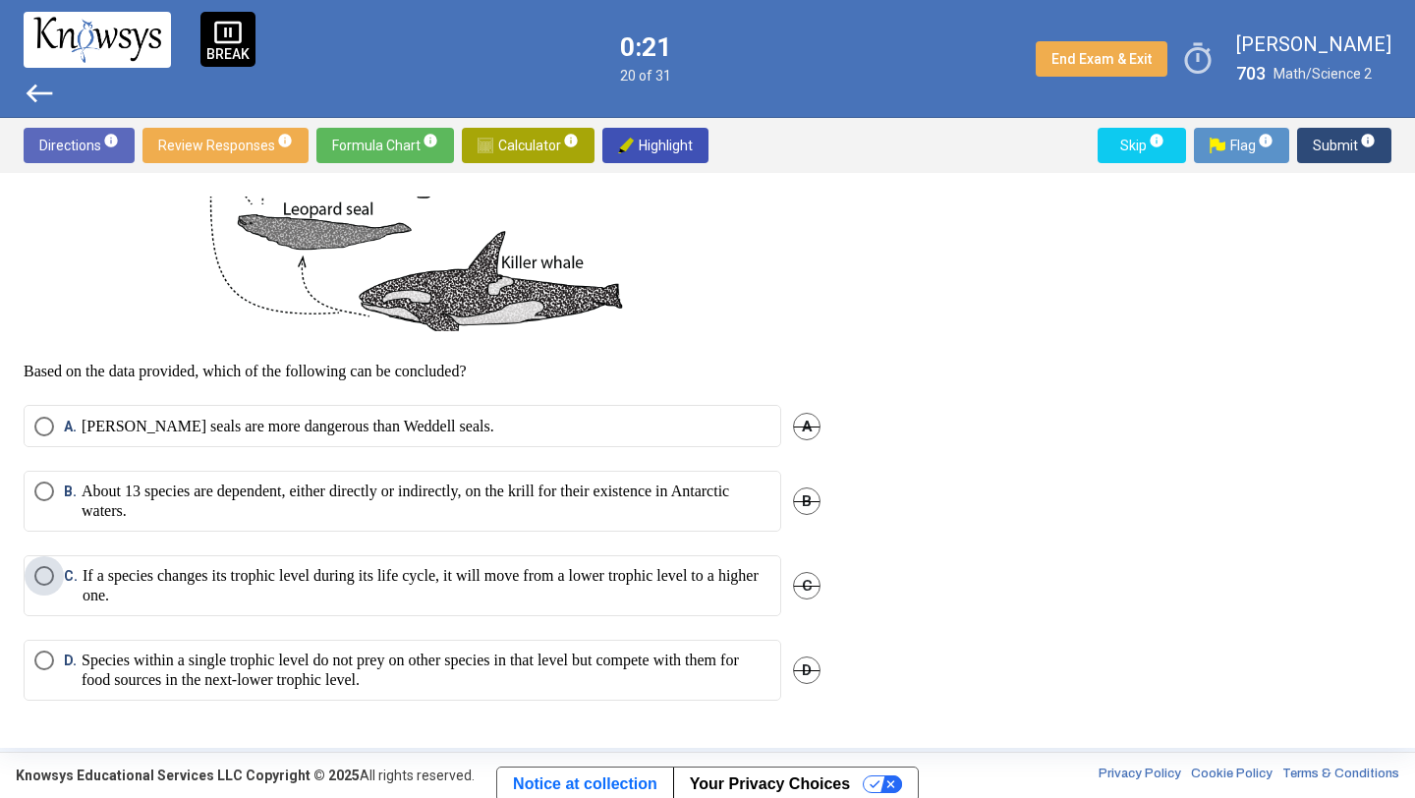
click at [180, 578] on p "If a species changes its trophic level during its life cycle, it will move from…" at bounding box center [427, 585] width 688 height 39
click at [1338, 147] on span "Submit info" at bounding box center [1344, 145] width 63 height 35
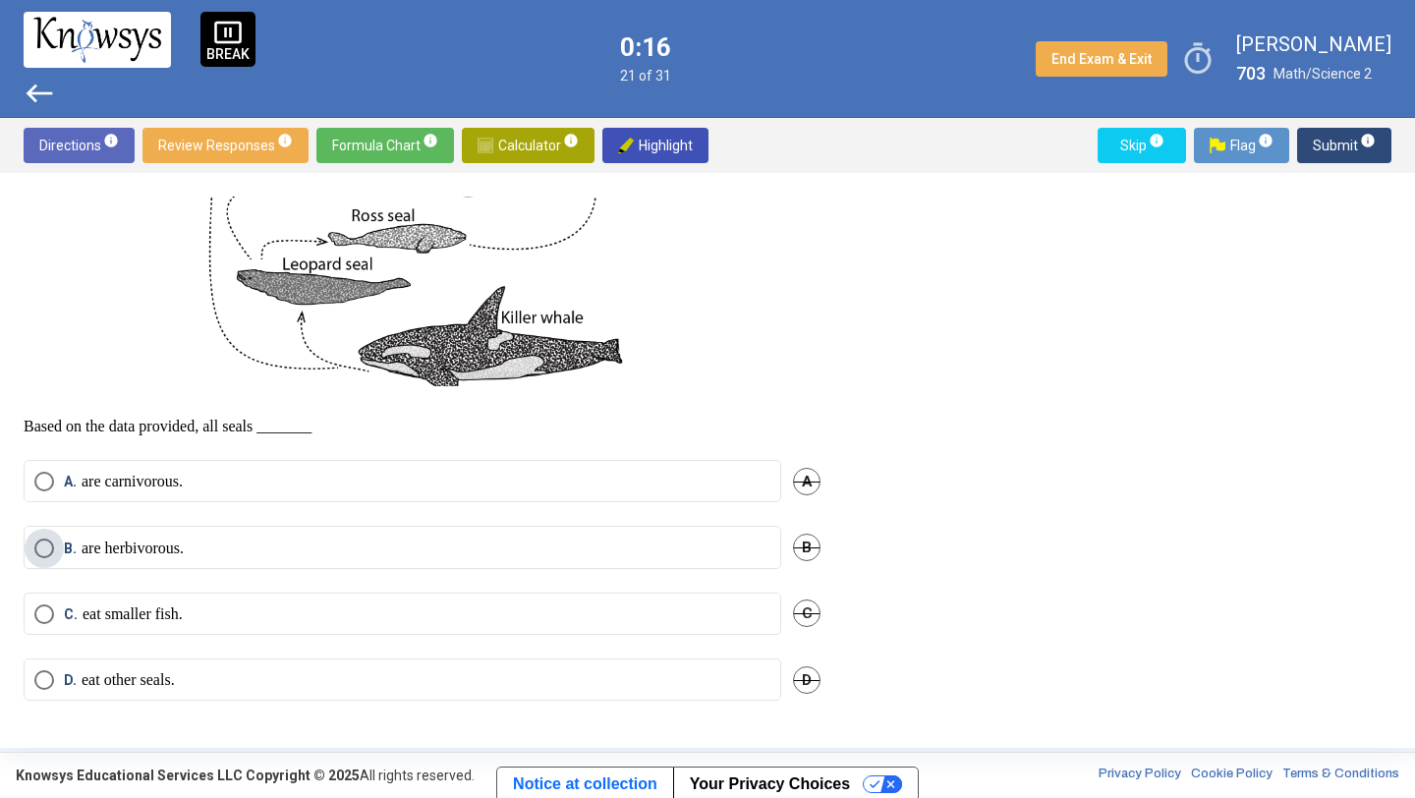
click at [353, 543] on label "B. are herbivorous." at bounding box center [402, 548] width 736 height 20
click at [291, 481] on label "A. are carnivorous." at bounding box center [402, 482] width 736 height 20
click at [1324, 136] on span "Submit info" at bounding box center [1344, 145] width 63 height 35
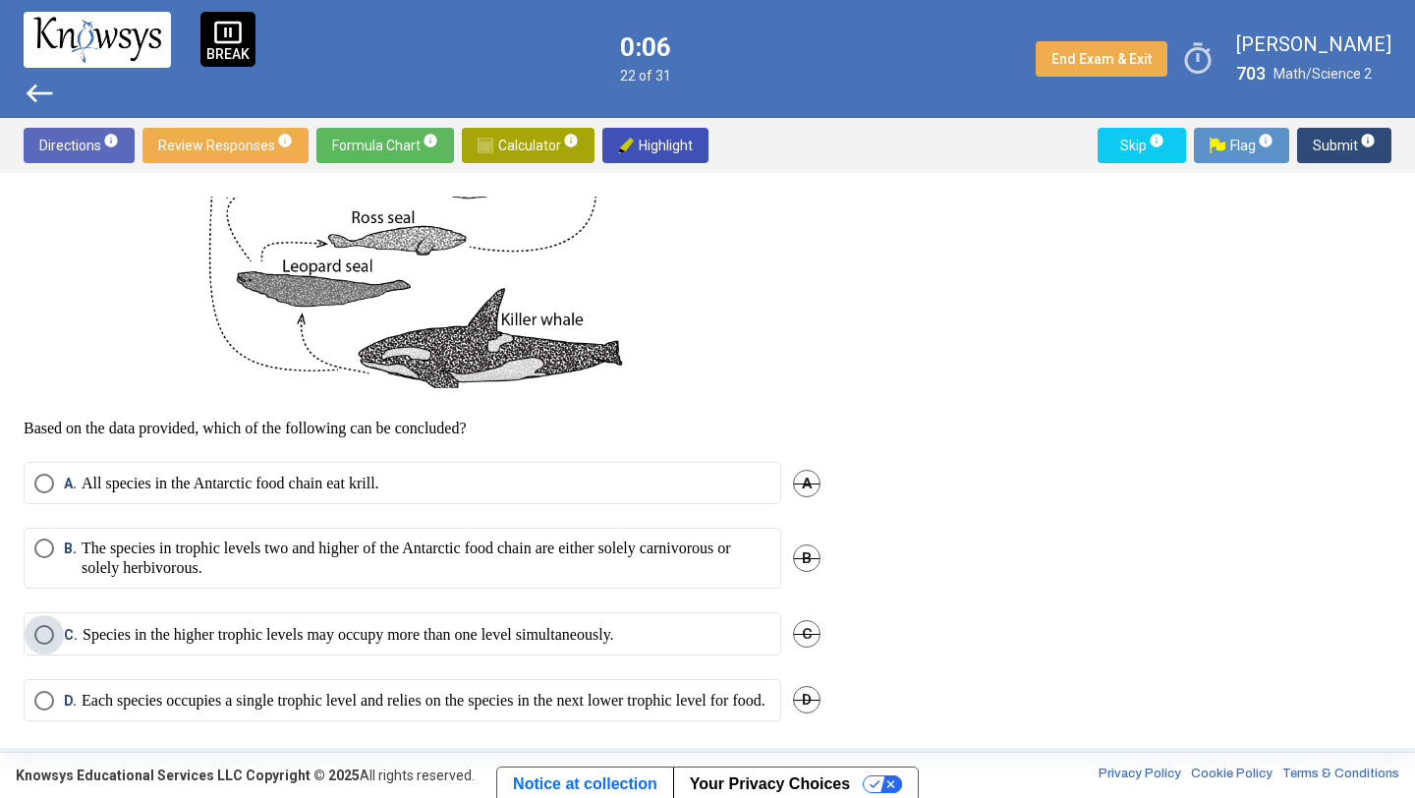
click at [322, 645] on p "Species in the higher trophic levels may occupy more than one level simultaneou…" at bounding box center [349, 635] width 532 height 20
click at [1324, 141] on span "Submit info" at bounding box center [1344, 145] width 63 height 35
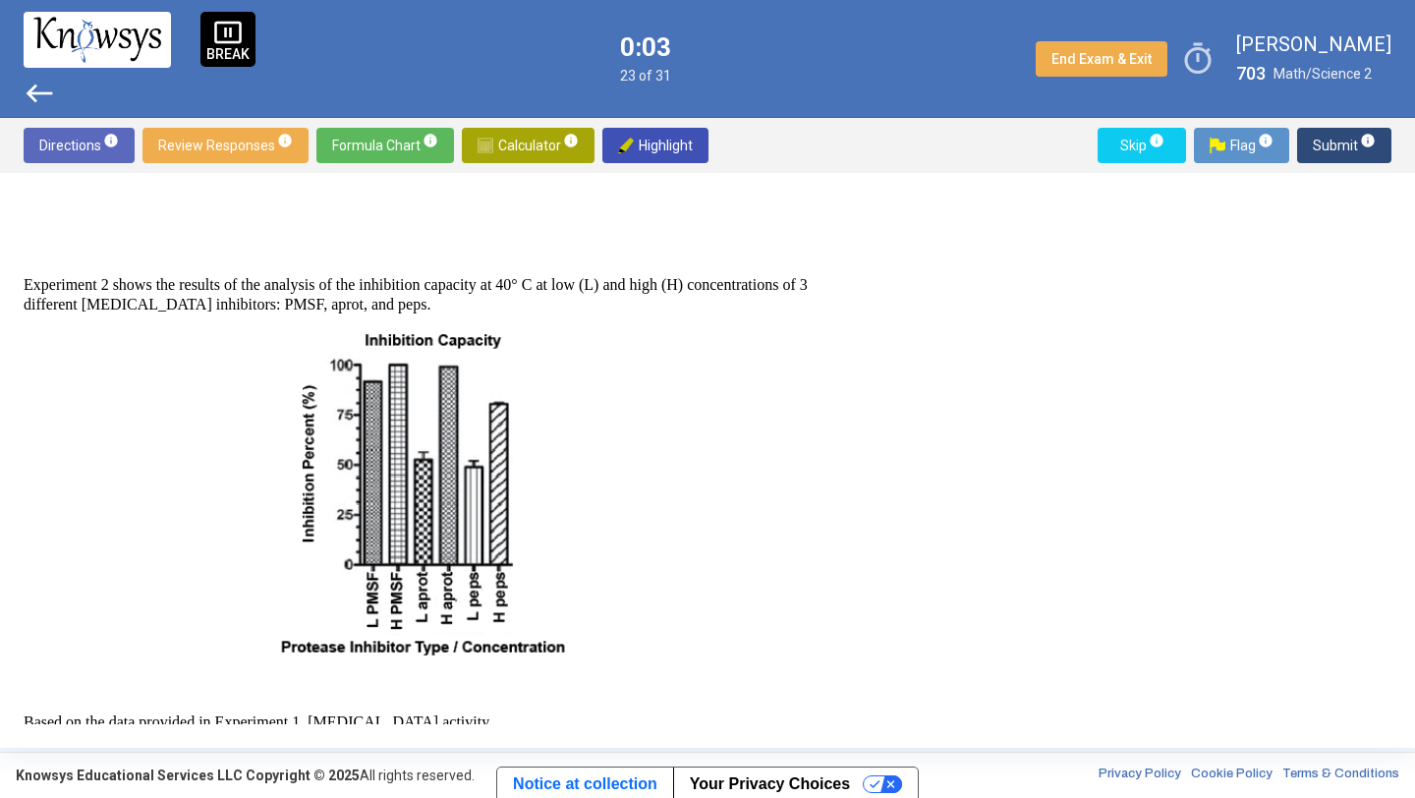
scroll to position [1095, 0]
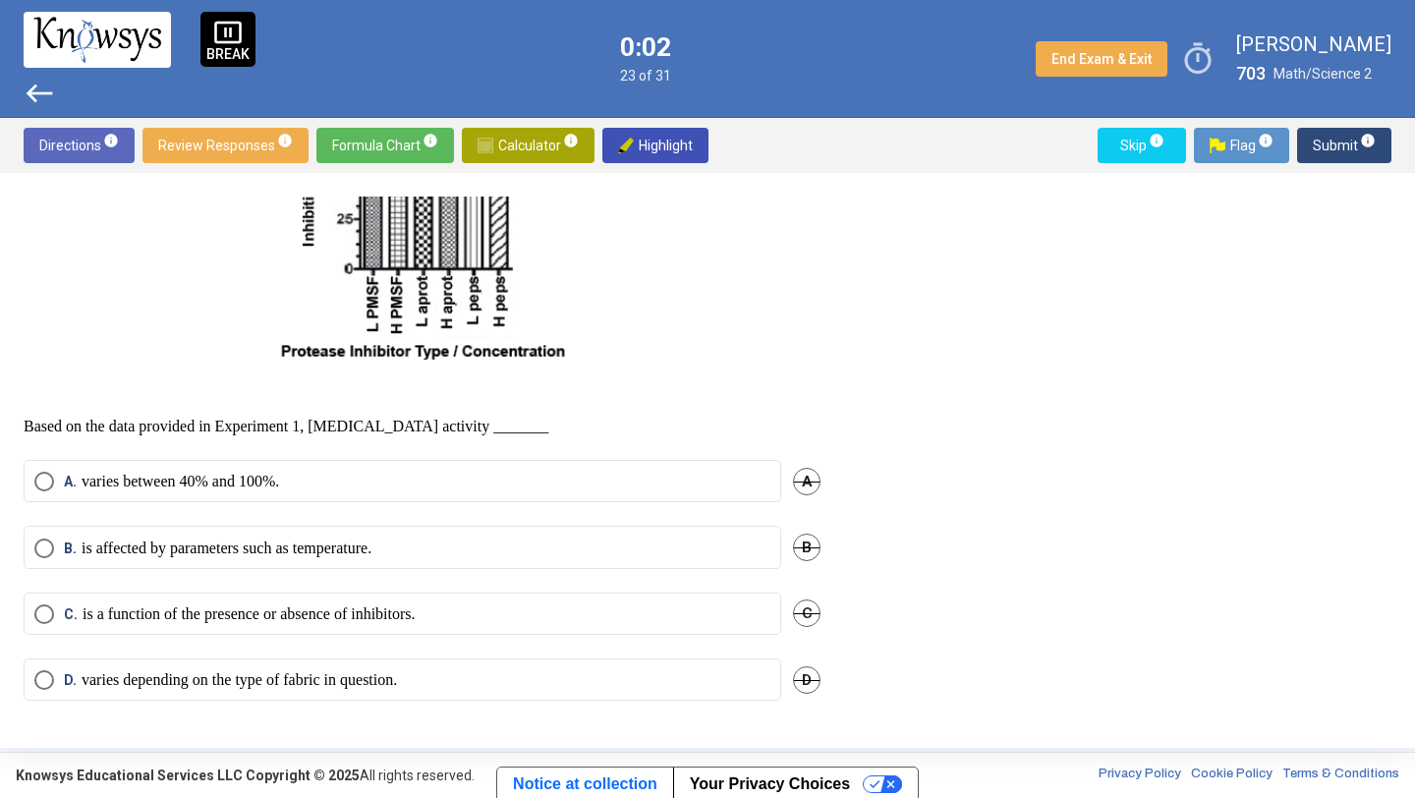
click at [363, 691] on mat-radio-button "D. varies depending on the type of fabric in question." at bounding box center [403, 679] width 758 height 42
click at [381, 681] on p "varies depending on the type of fabric in question." at bounding box center [239, 680] width 315 height 20
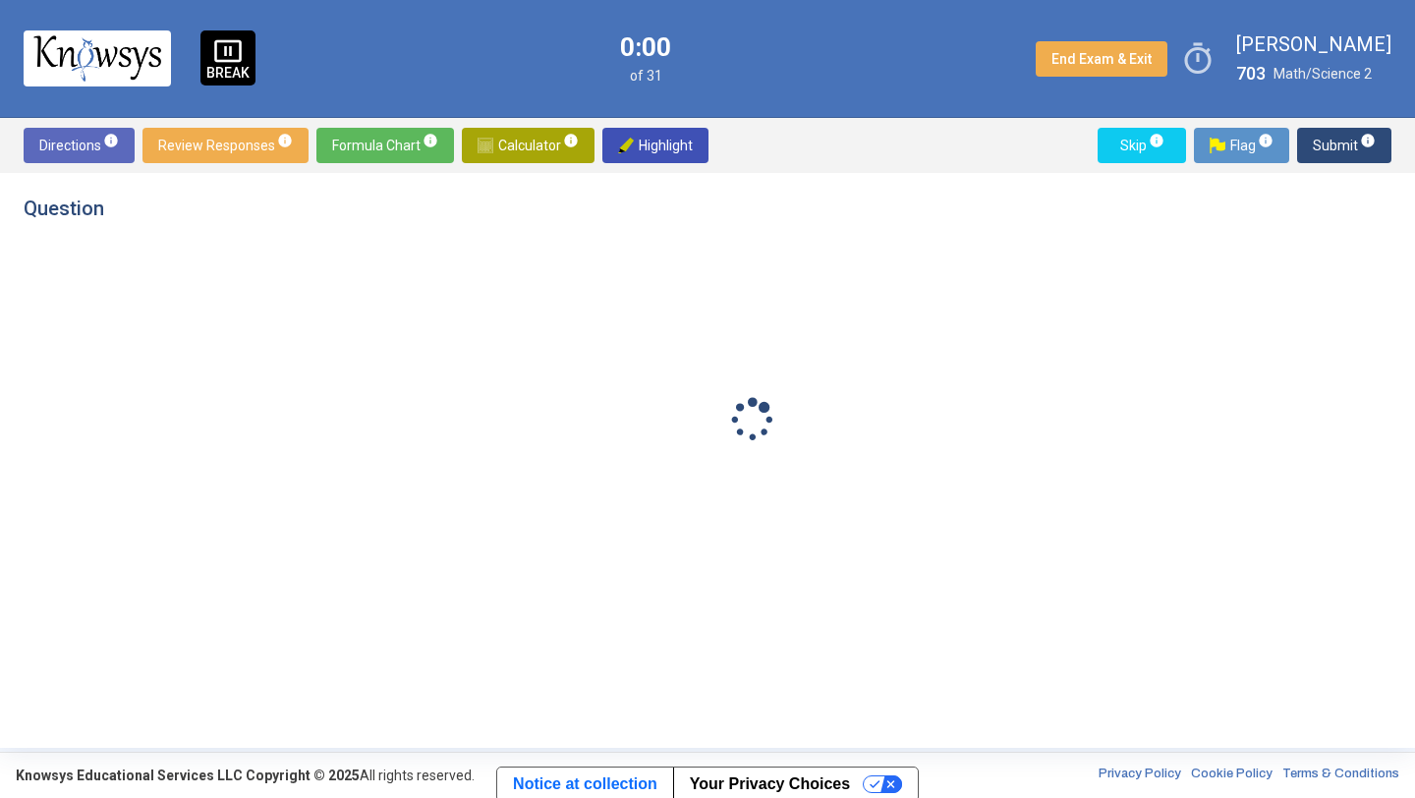
scroll to position [0, 0]
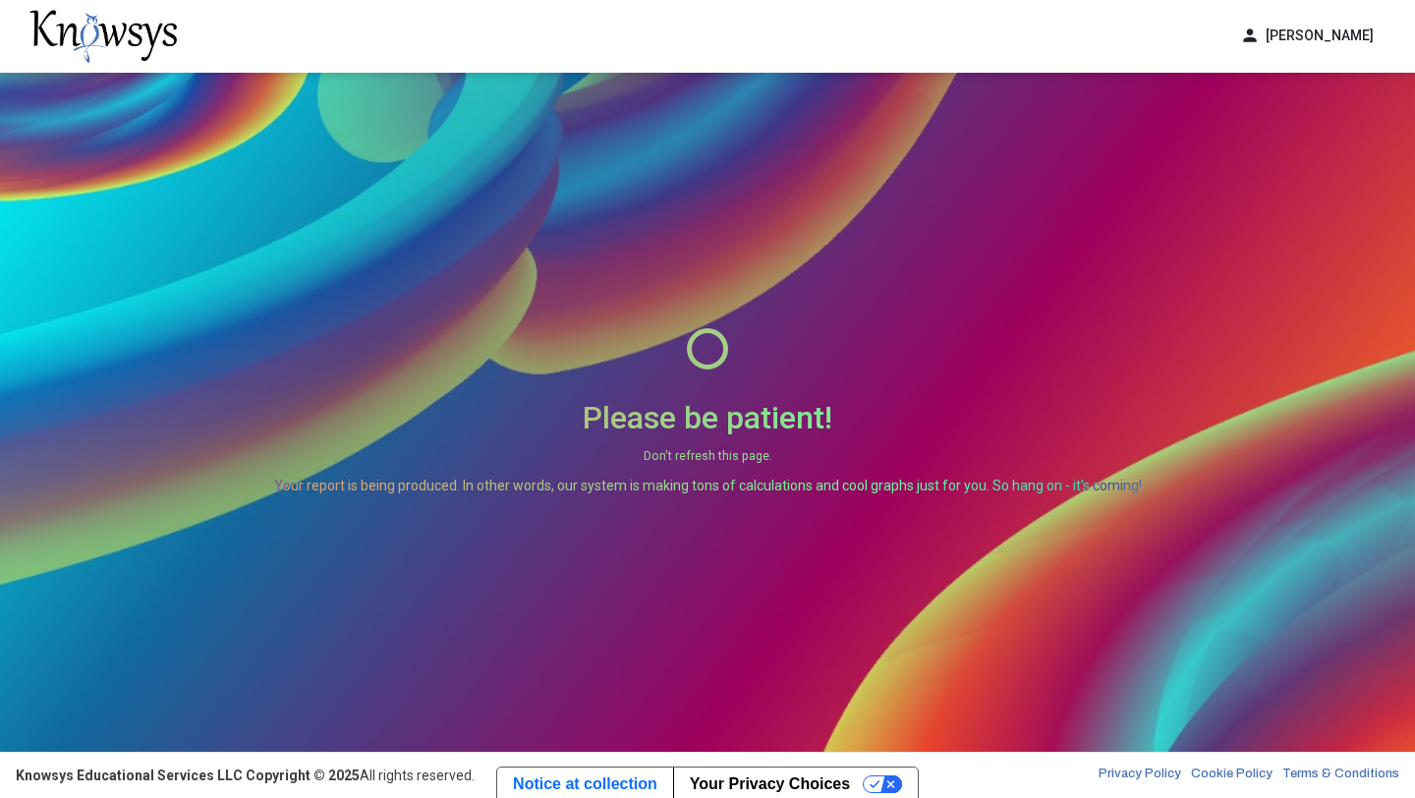
click at [1351, 115] on div "Please be patient! Don't refresh this page. Your report is being produced. In o…" at bounding box center [707, 412] width 1415 height 679
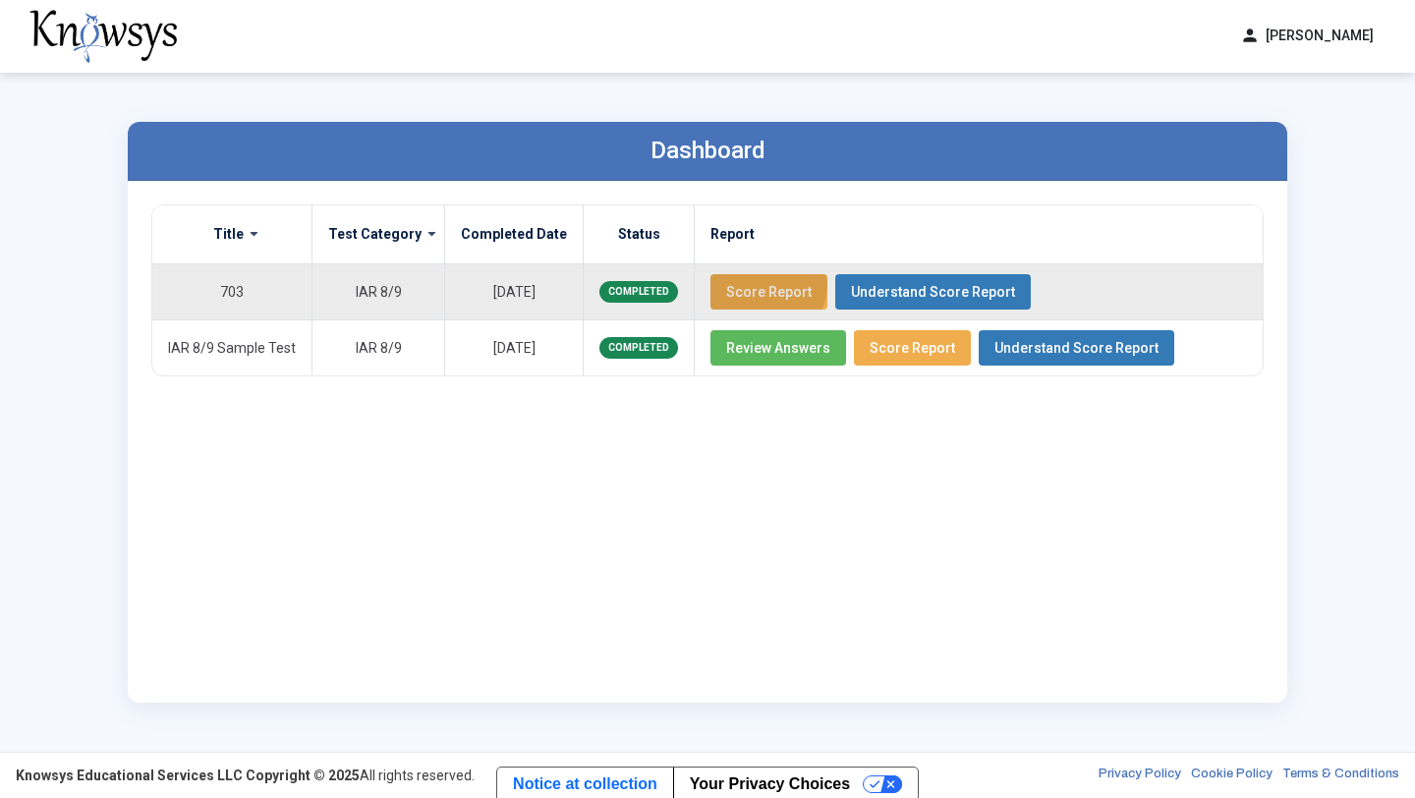
click at [735, 284] on span "Score Report" at bounding box center [768, 292] width 85 height 16
click at [735, 300] on button "Score Report" at bounding box center [768, 291] width 117 height 35
click at [933, 292] on span "Understand Score Report" at bounding box center [933, 292] width 164 height 16
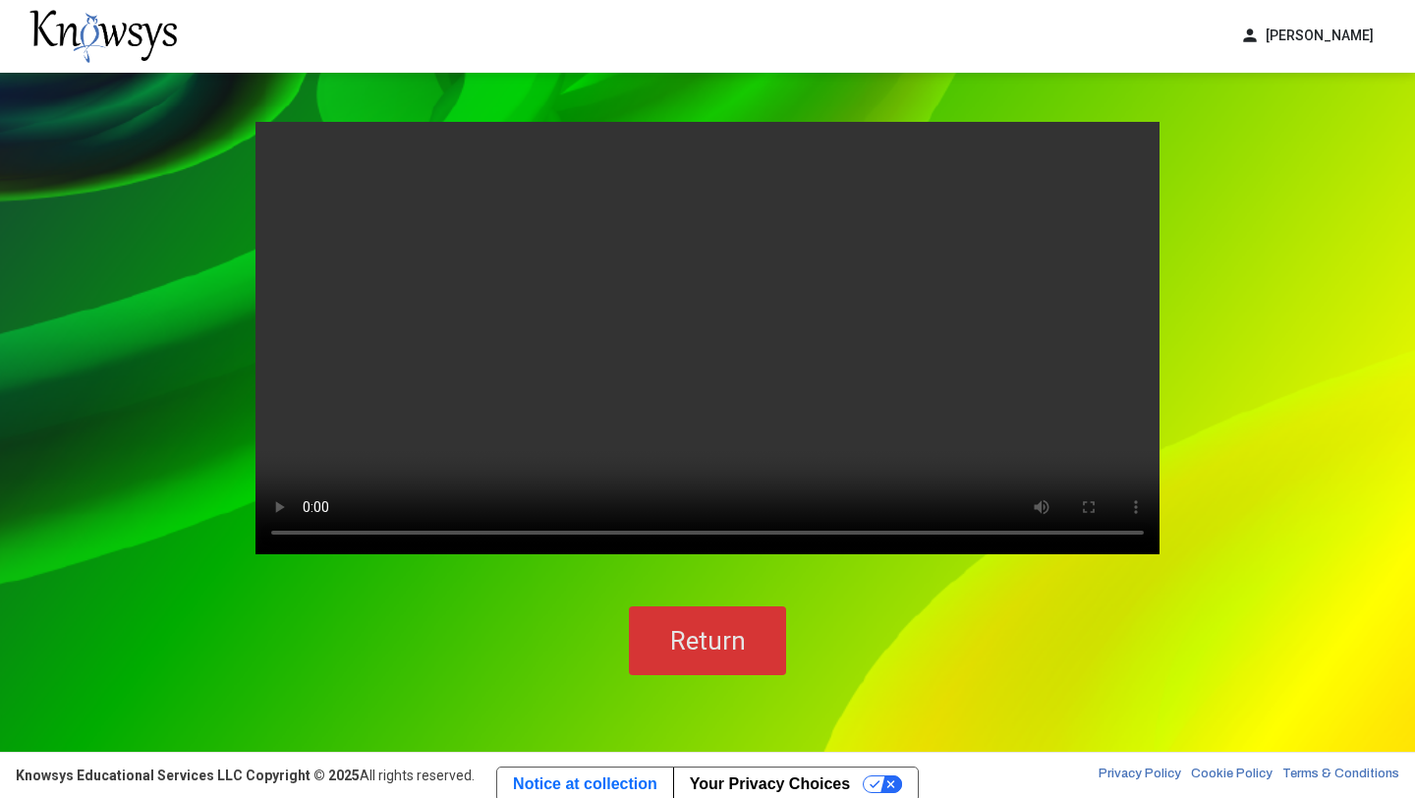
click at [691, 674] on button "Return" at bounding box center [707, 640] width 157 height 69
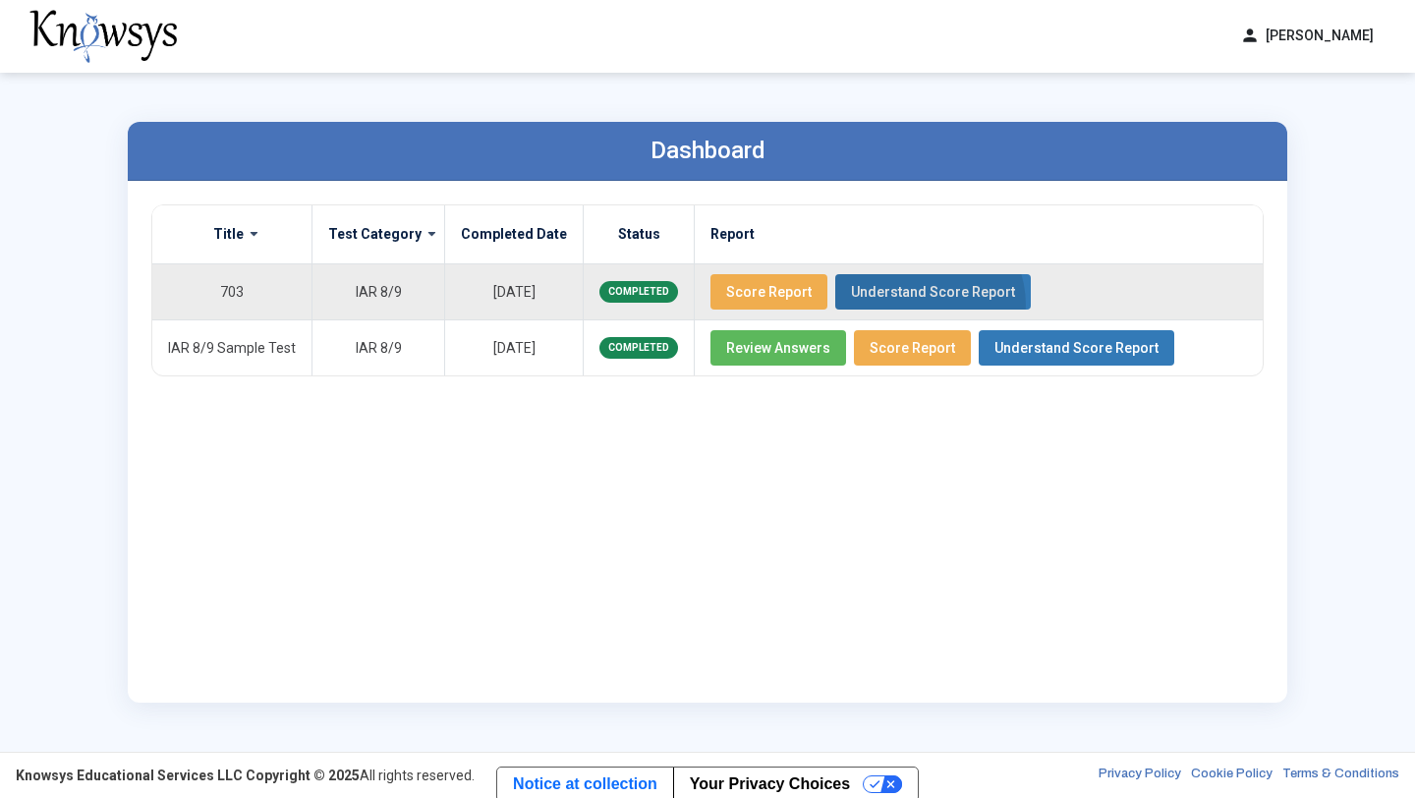
click at [893, 304] on button "Understand Score Report" at bounding box center [933, 291] width 196 height 35
